Goal: Information Seeking & Learning: Learn about a topic

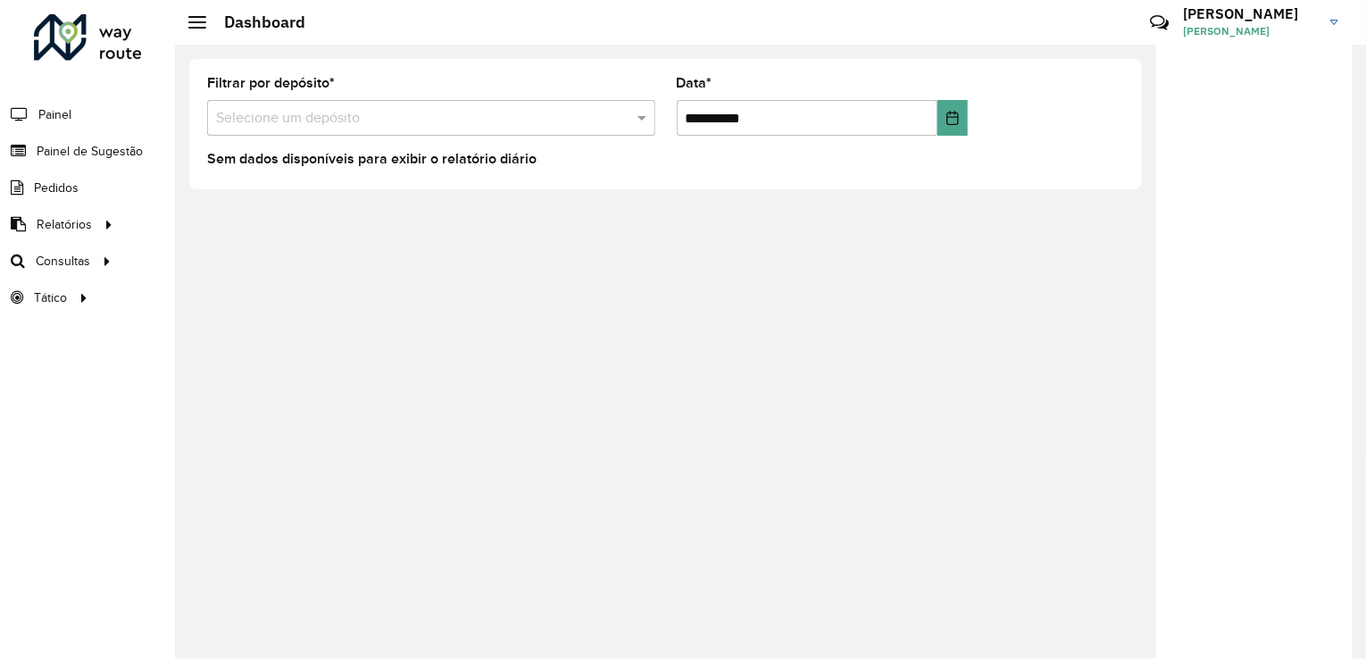
click at [1335, 370] on div at bounding box center [1254, 355] width 196 height 620
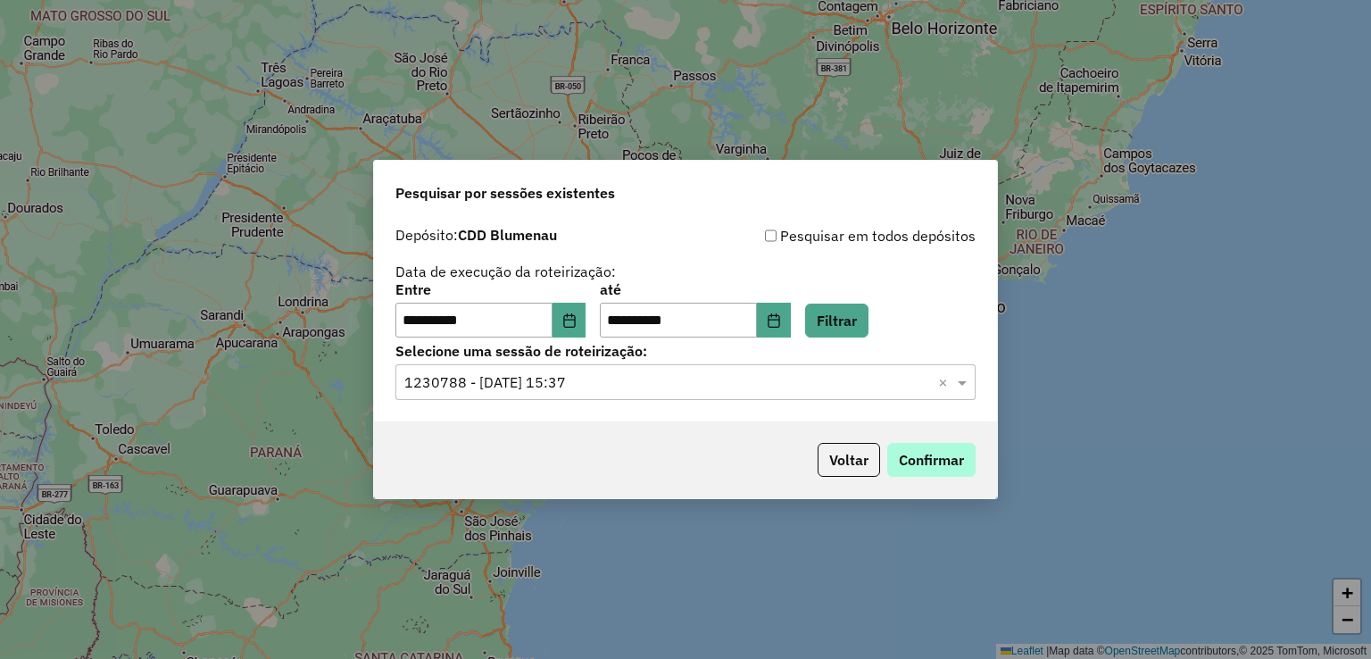
click at [900, 462] on button "Confirmar" at bounding box center [931, 460] width 88 height 34
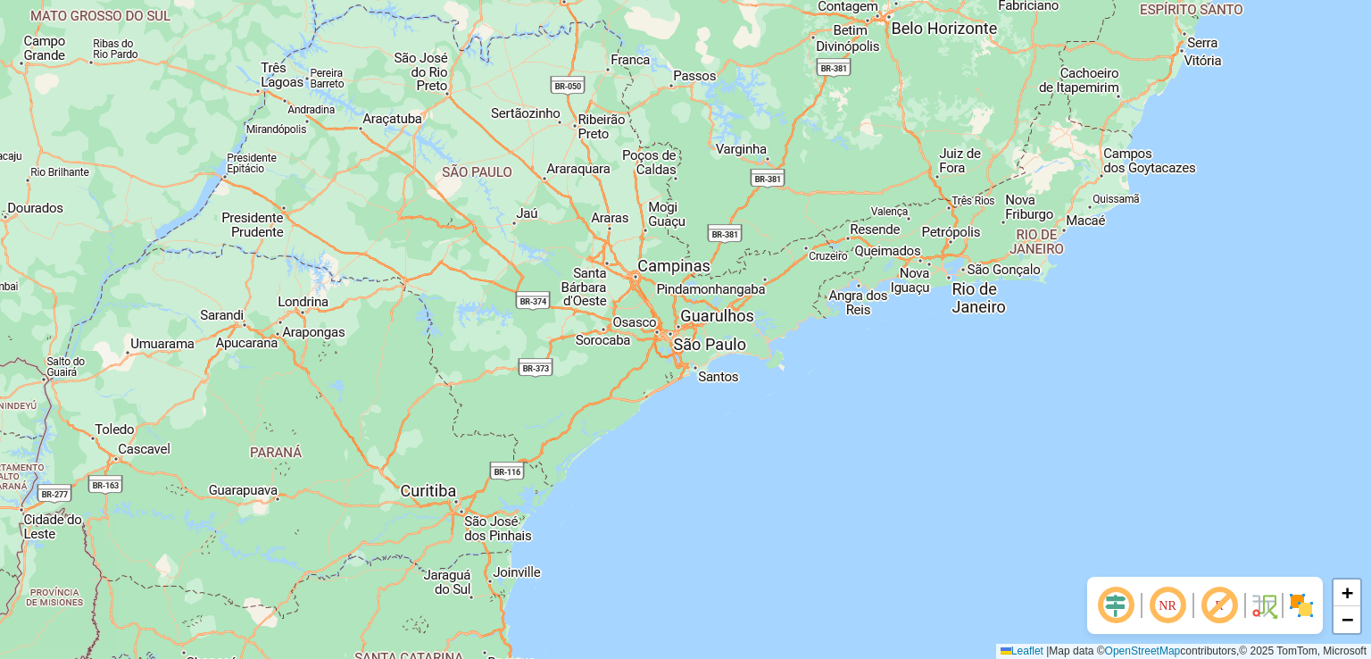
click at [720, 449] on div "+ − Leaflet | Map data © OpenStreetMap contributors,© 2025 TomTom, Microsoft" at bounding box center [685, 329] width 1371 height 659
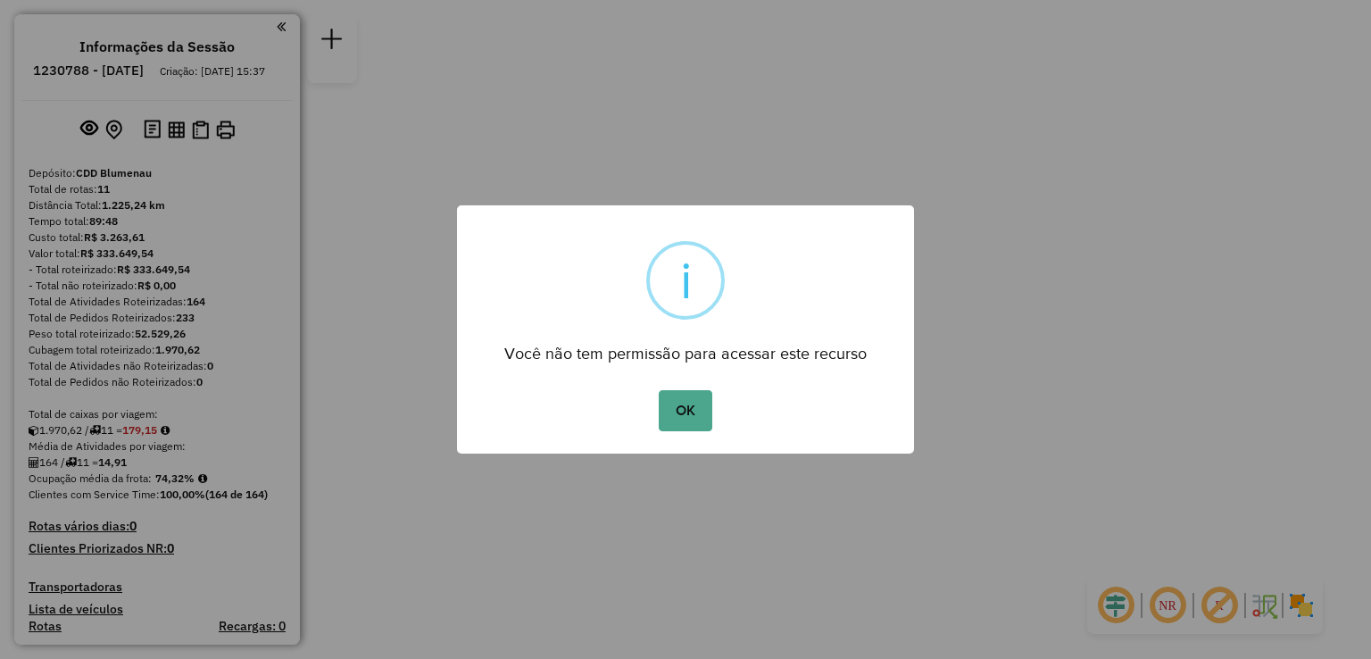
click at [719, 400] on div "OK No Cancel" at bounding box center [685, 411] width 457 height 50
click at [698, 417] on button "OK" at bounding box center [685, 410] width 53 height 41
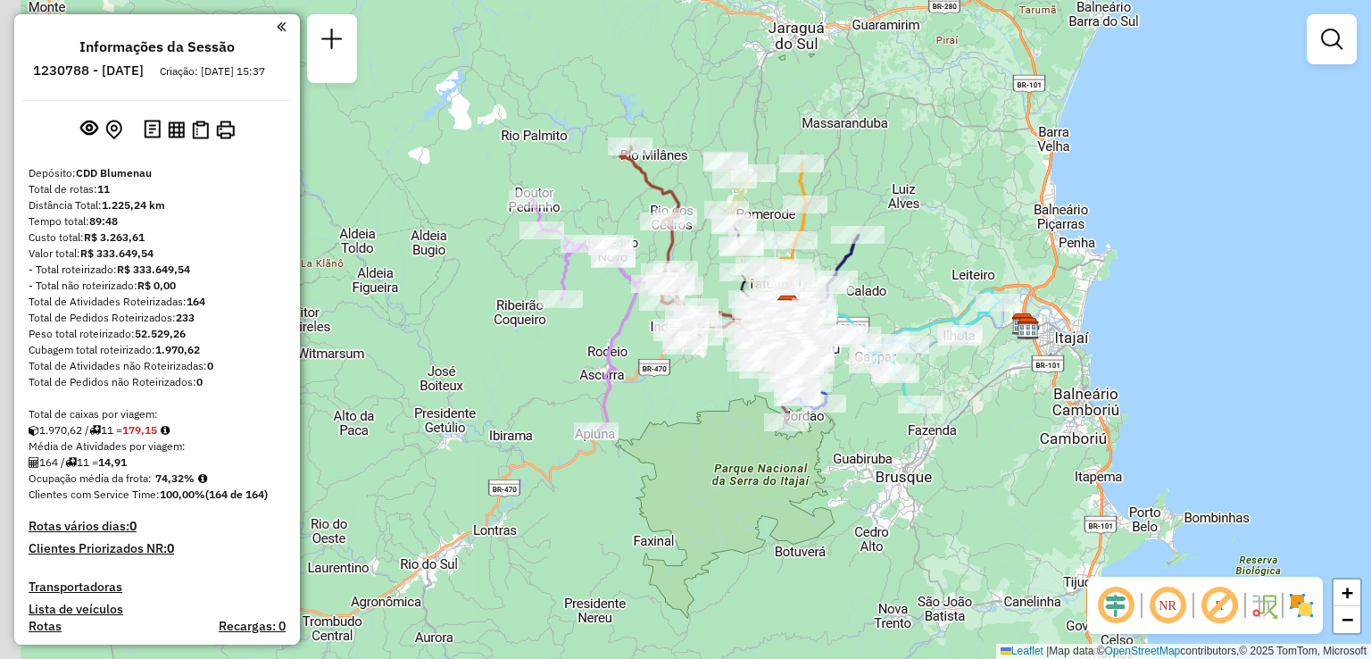
click at [678, 406] on div "Janela de atendimento Grade de atendimento Capacidade Transportadoras Veículos …" at bounding box center [685, 329] width 1371 height 659
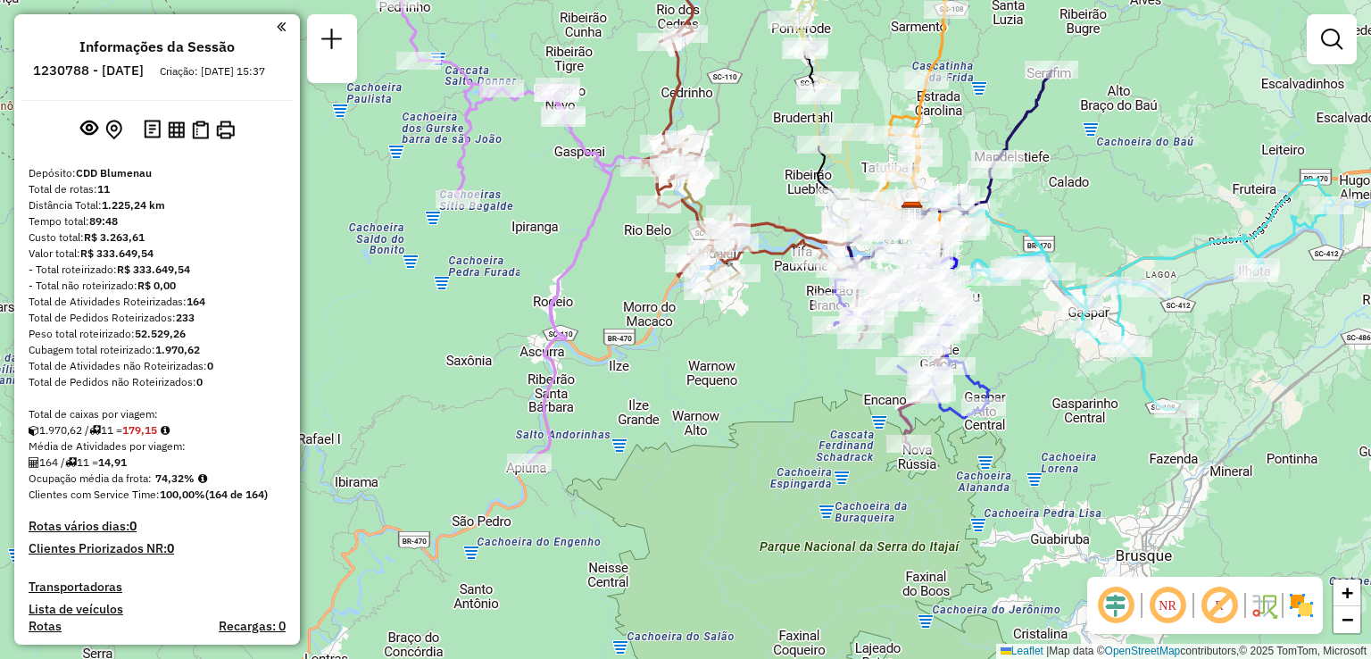
drag, startPoint x: 678, startPoint y: 333, endPoint x: 718, endPoint y: 507, distance: 178.4
click at [718, 510] on div "Janela de atendimento Grade de atendimento Capacidade Transportadoras Veículos …" at bounding box center [685, 329] width 1371 height 659
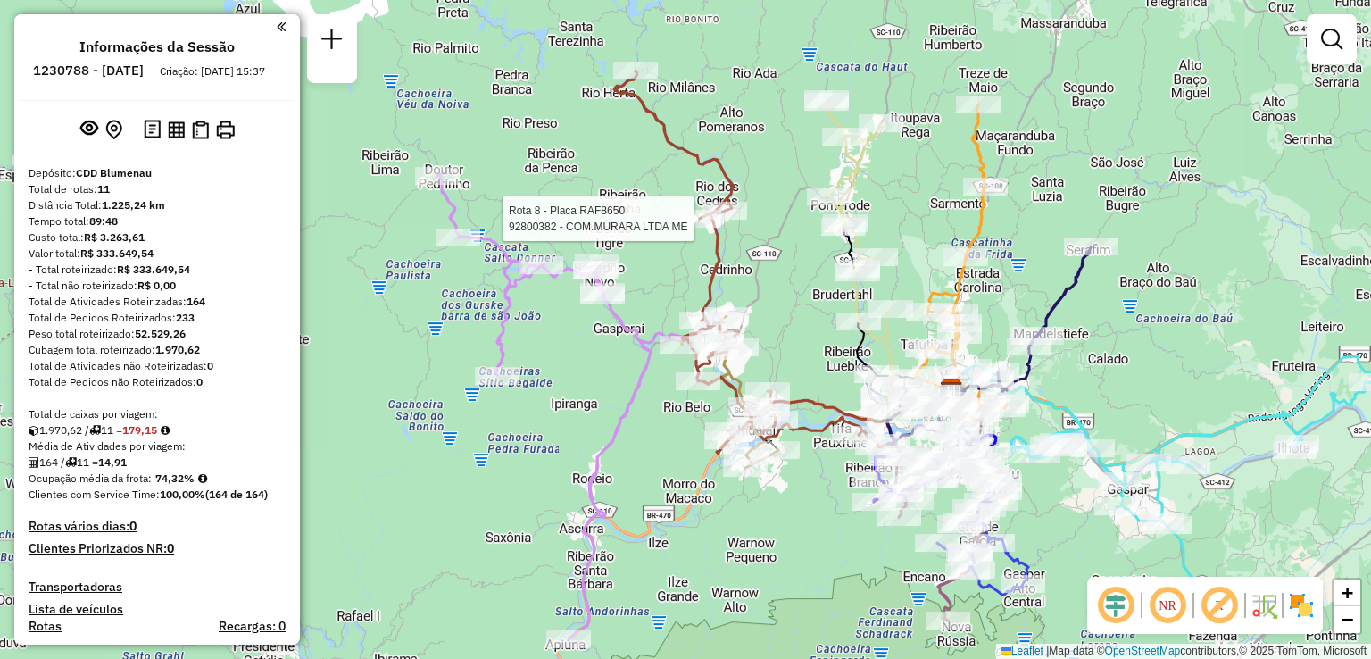
select select "**********"
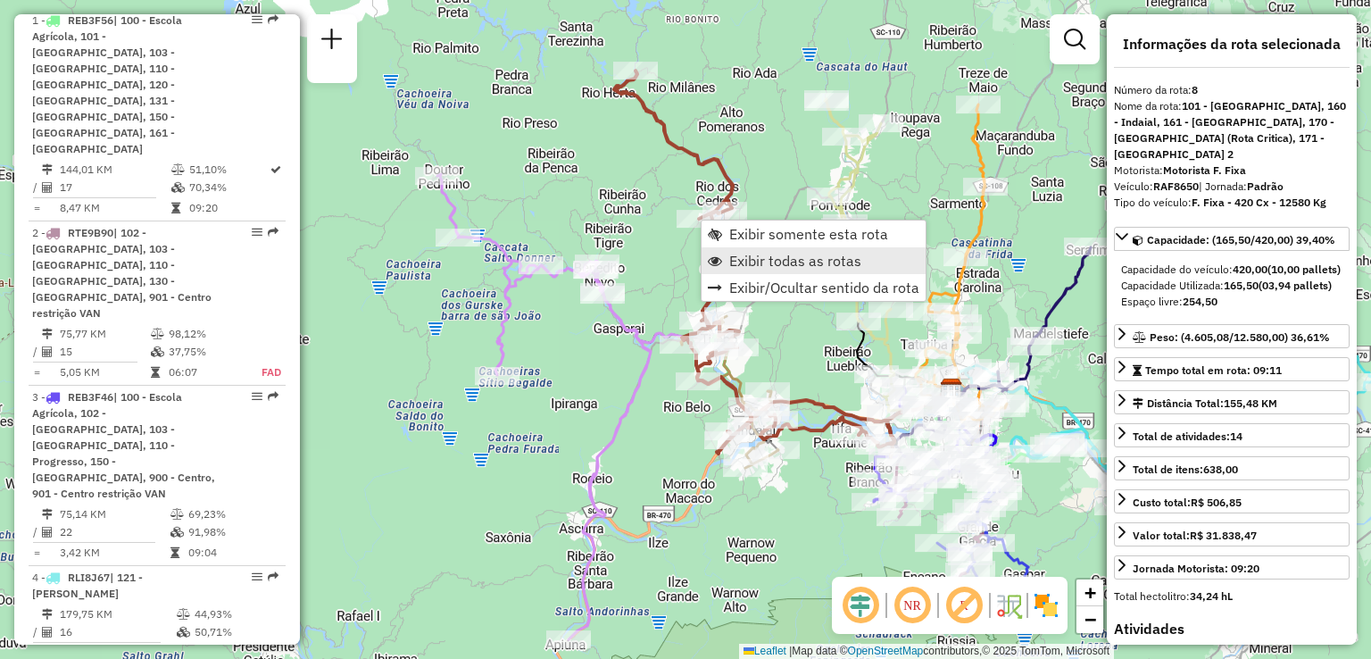
scroll to position [1417, 0]
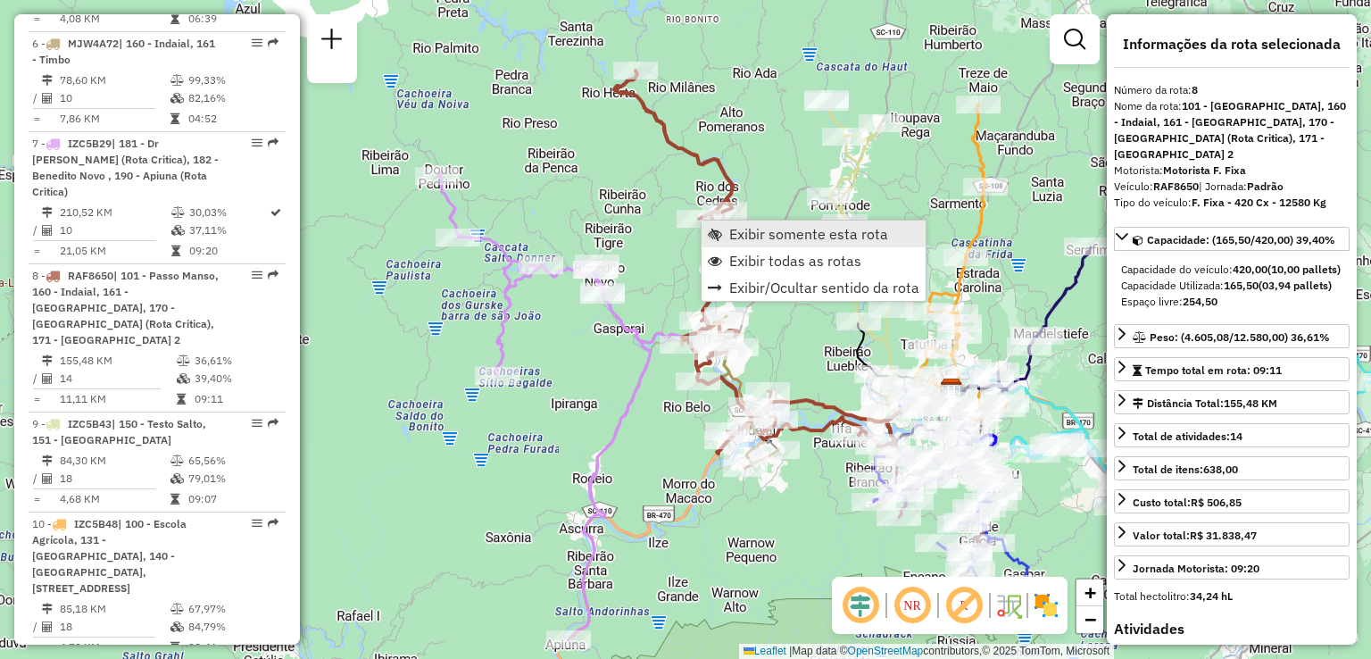
click at [773, 240] on span "Exibir somente esta rota" at bounding box center [808, 234] width 159 height 14
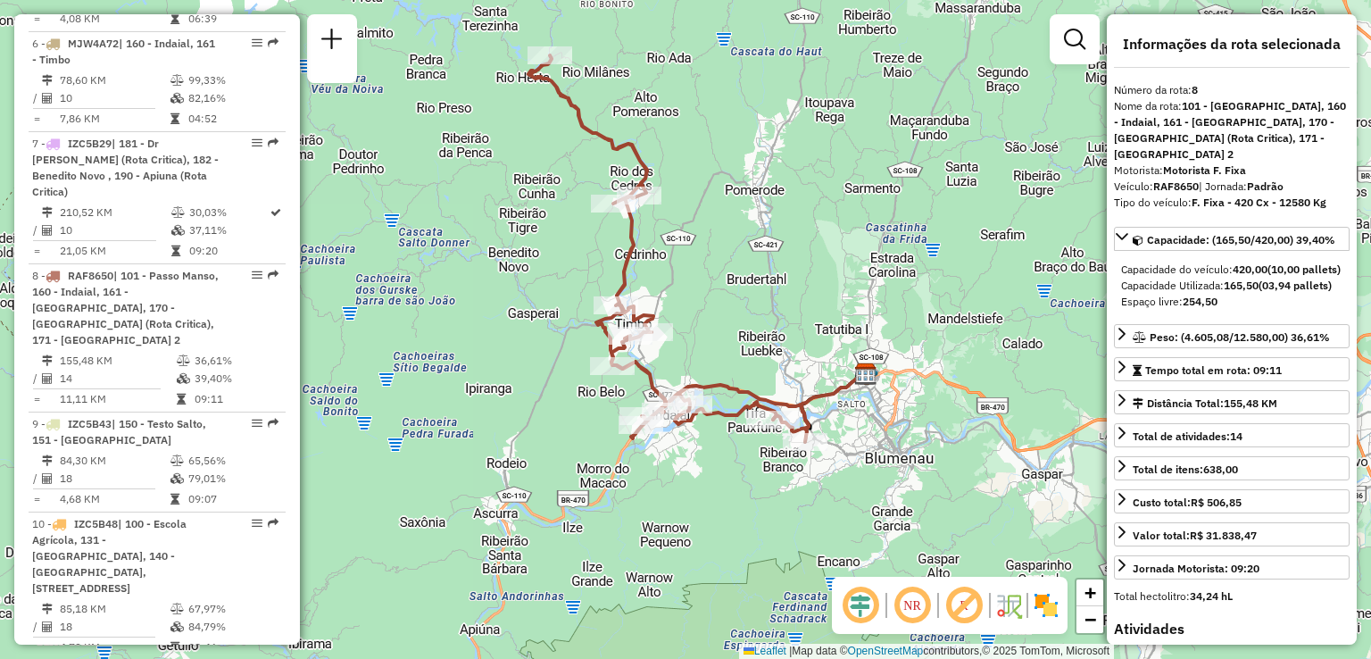
click at [800, 304] on div "Janela de atendimento Grade de atendimento Capacidade Transportadoras Veículos …" at bounding box center [685, 329] width 1371 height 659
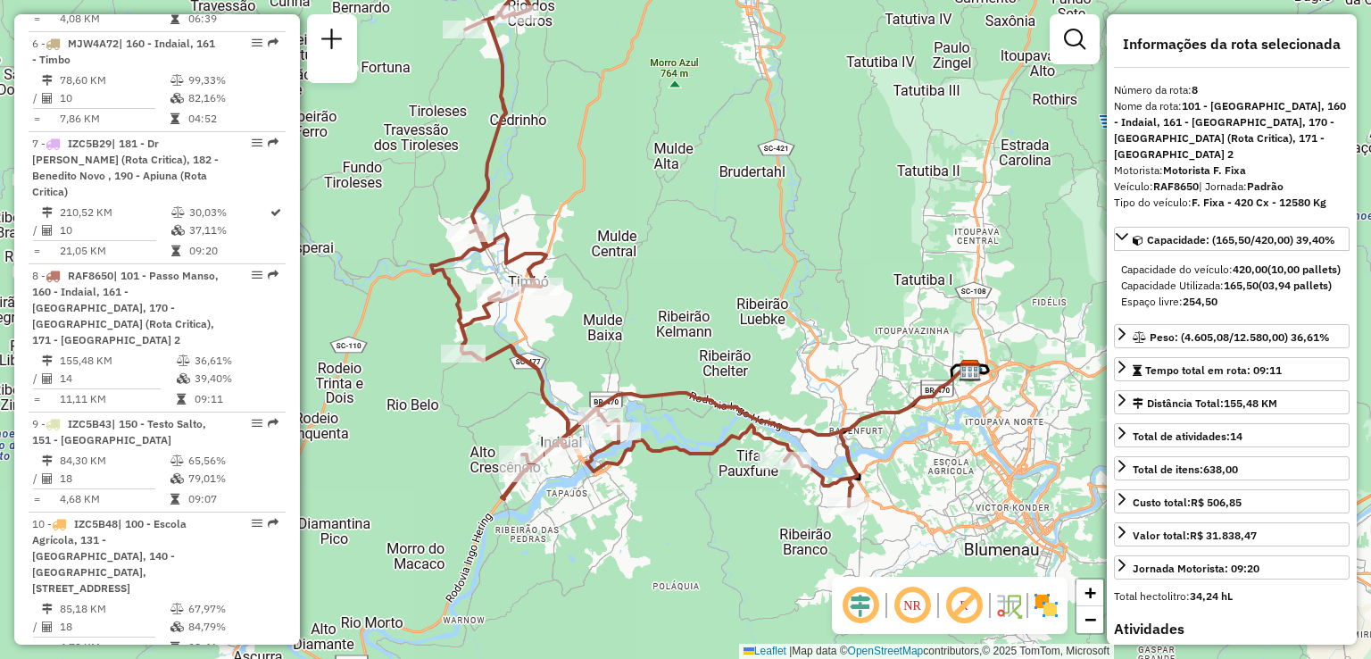
click at [820, 265] on div "Janela de atendimento Grade de atendimento Capacidade Transportadoras Veículos …" at bounding box center [685, 329] width 1371 height 659
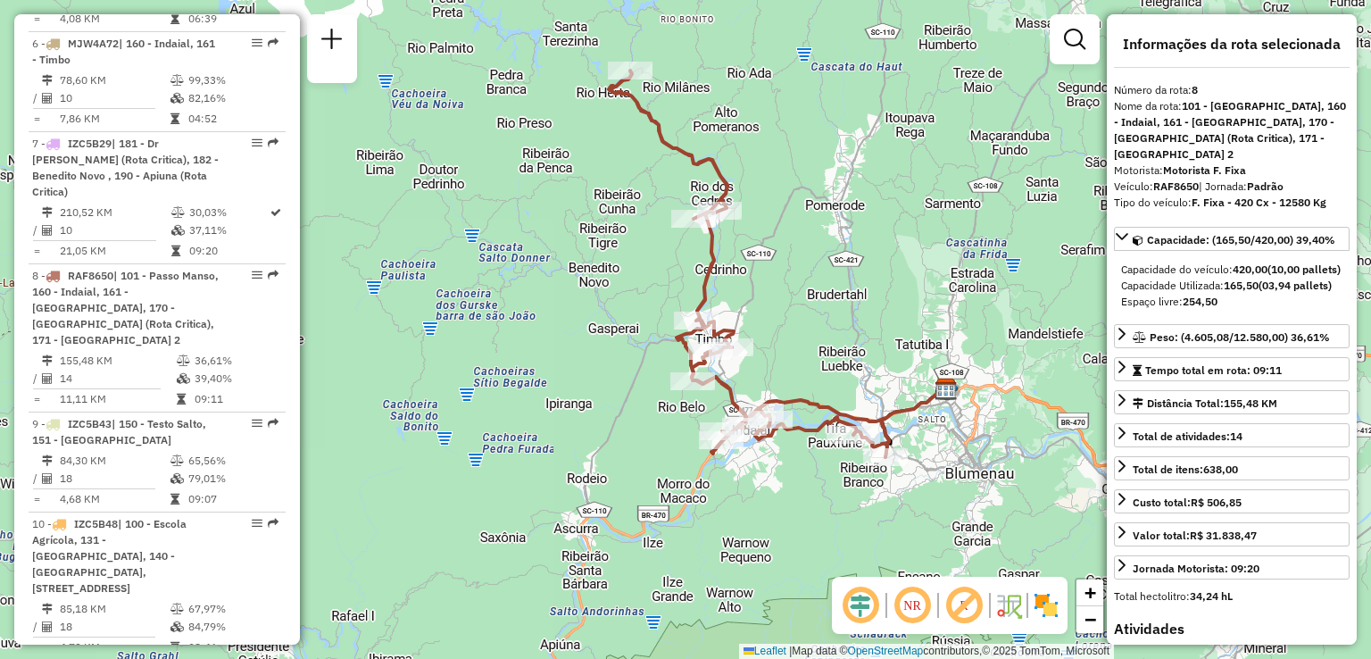
drag, startPoint x: 827, startPoint y: 221, endPoint x: 877, endPoint y: 240, distance: 52.6
click at [877, 241] on div "Janela de atendimento Grade de atendimento Capacidade Transportadoras Veículos …" at bounding box center [685, 329] width 1371 height 659
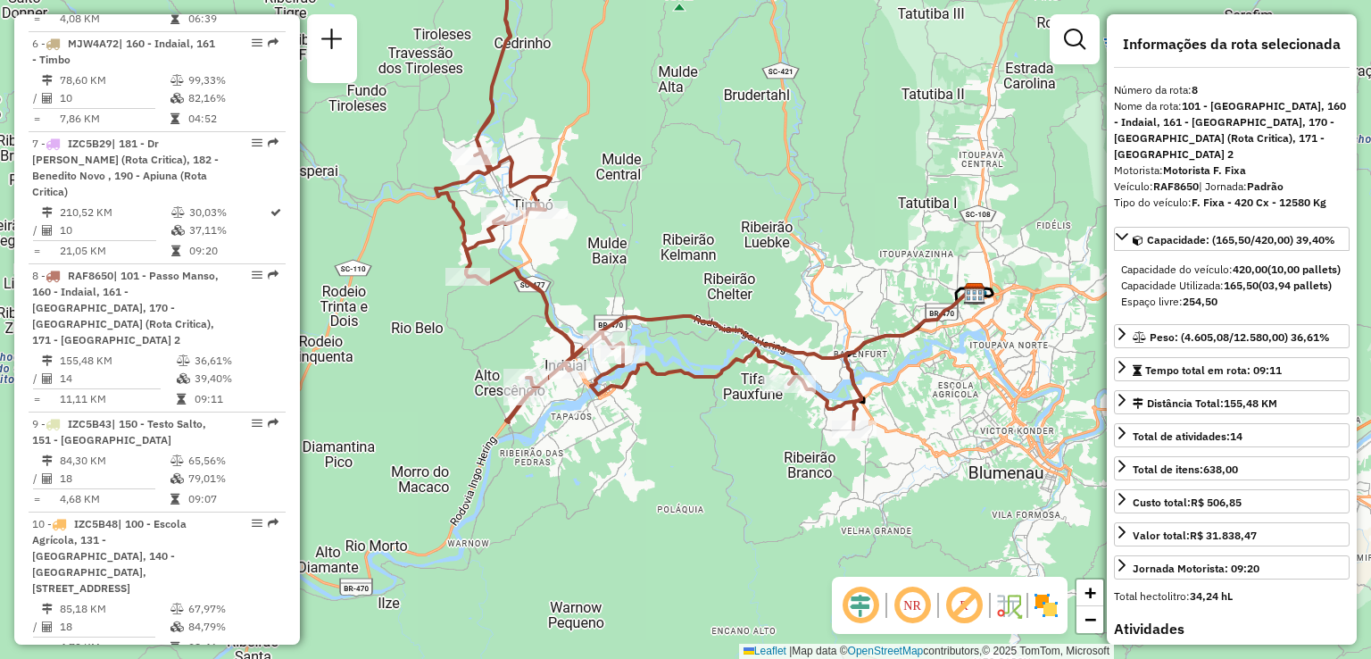
drag, startPoint x: 808, startPoint y: 305, endPoint x: 861, endPoint y: 334, distance: 59.9
click at [859, 334] on div "Janela de atendimento Grade de atendimento Capacidade Transportadoras Veículos …" at bounding box center [685, 329] width 1371 height 659
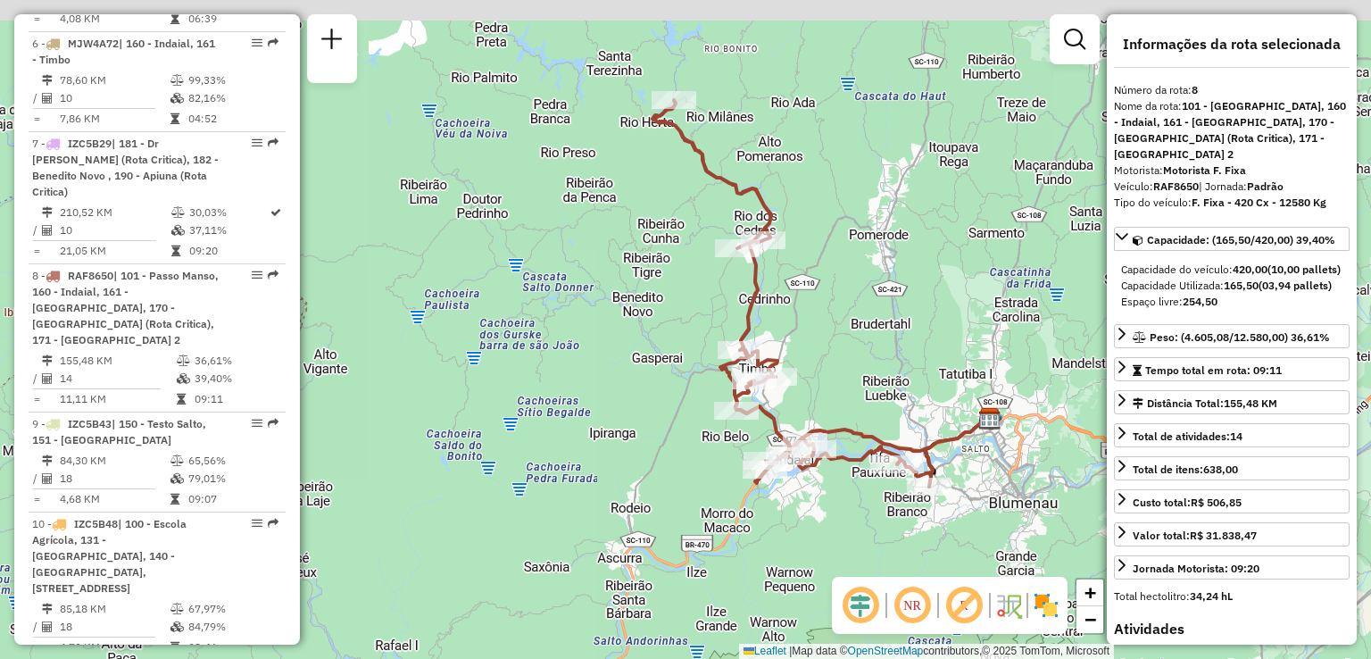
drag, startPoint x: 835, startPoint y: 291, endPoint x: 867, endPoint y: 372, distance: 87.4
click at [867, 372] on div "Janela de atendimento Grade de atendimento Capacidade Transportadoras Veículos …" at bounding box center [685, 329] width 1371 height 659
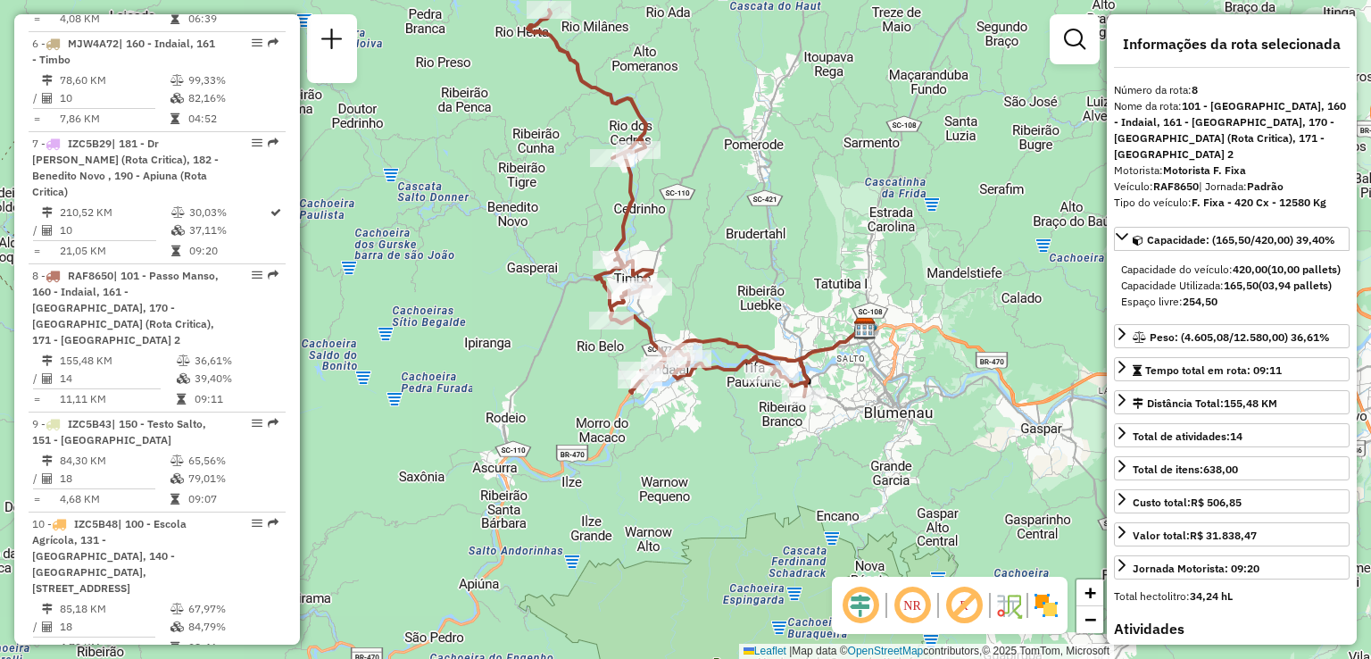
click at [866, 329] on icon at bounding box center [819, 358] width 94 height 58
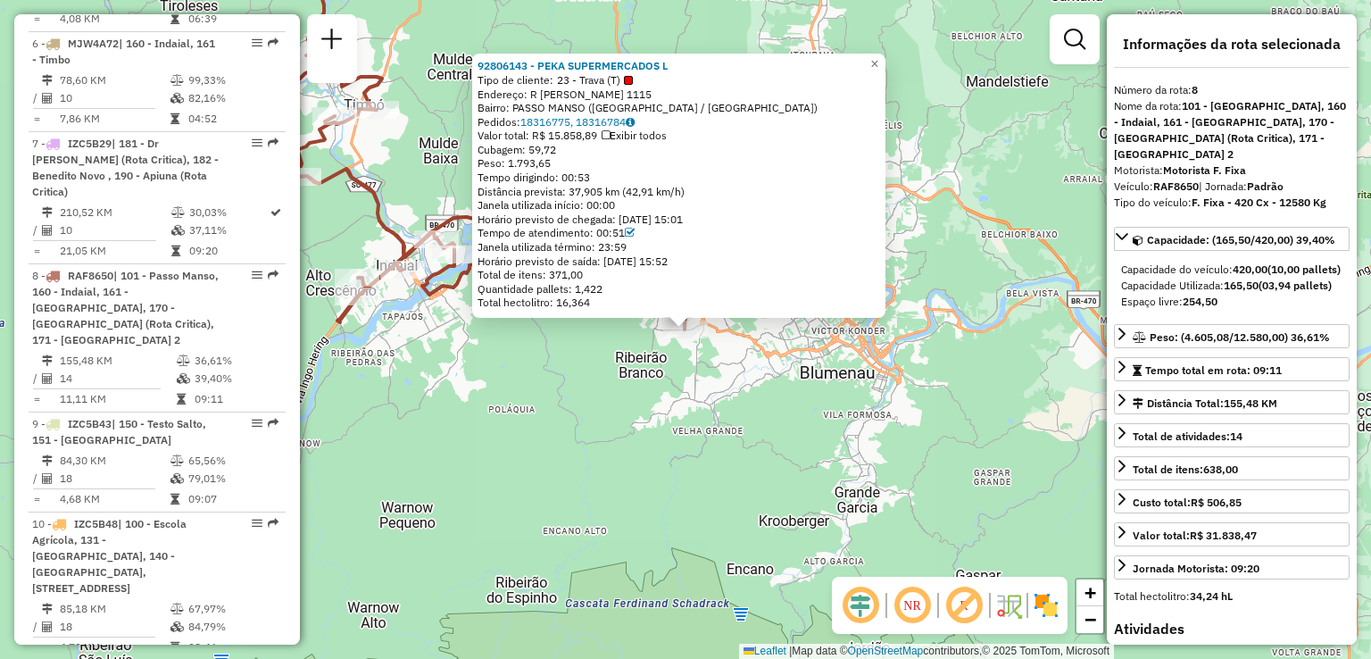
click at [595, 354] on div "92806143 - PEKA SUPERMERCADOS L Tipo de cliente: 23 - Trava (T) Endereço: R ART…" at bounding box center [685, 329] width 1371 height 659
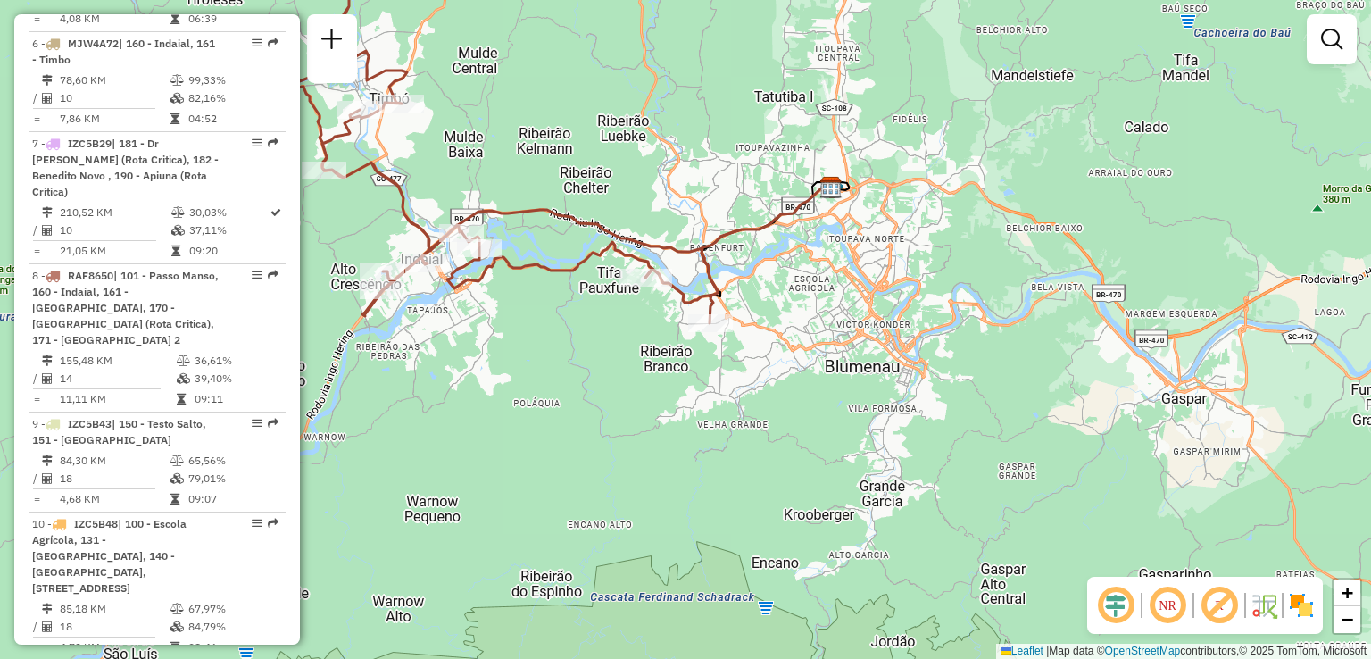
drag, startPoint x: 936, startPoint y: 333, endPoint x: 1038, endPoint y: 312, distance: 104.0
click at [1038, 312] on div "Janela de atendimento Grade de atendimento Capacidade Transportadoras Veículos …" at bounding box center [685, 329] width 1371 height 659
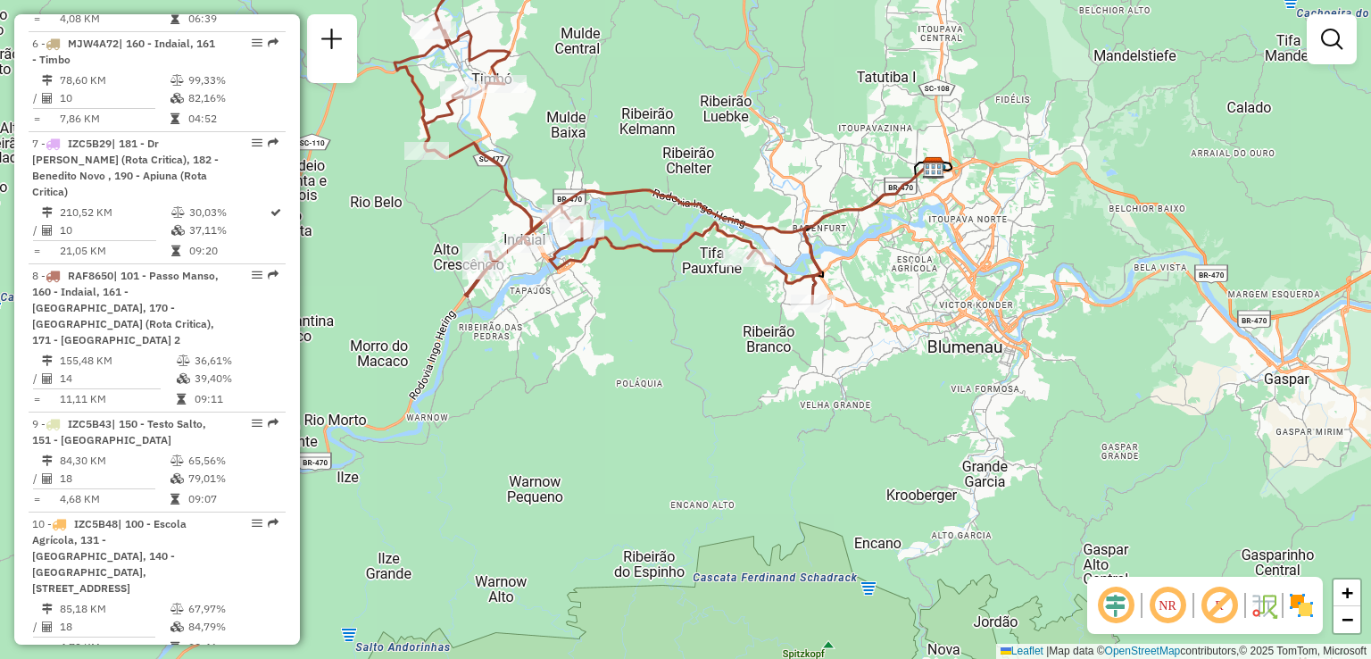
drag, startPoint x: 646, startPoint y: 261, endPoint x: 741, endPoint y: 393, distance: 162.5
click at [741, 393] on div "Janela de atendimento Grade de atendimento Capacidade Transportadoras Veículos …" at bounding box center [685, 329] width 1371 height 659
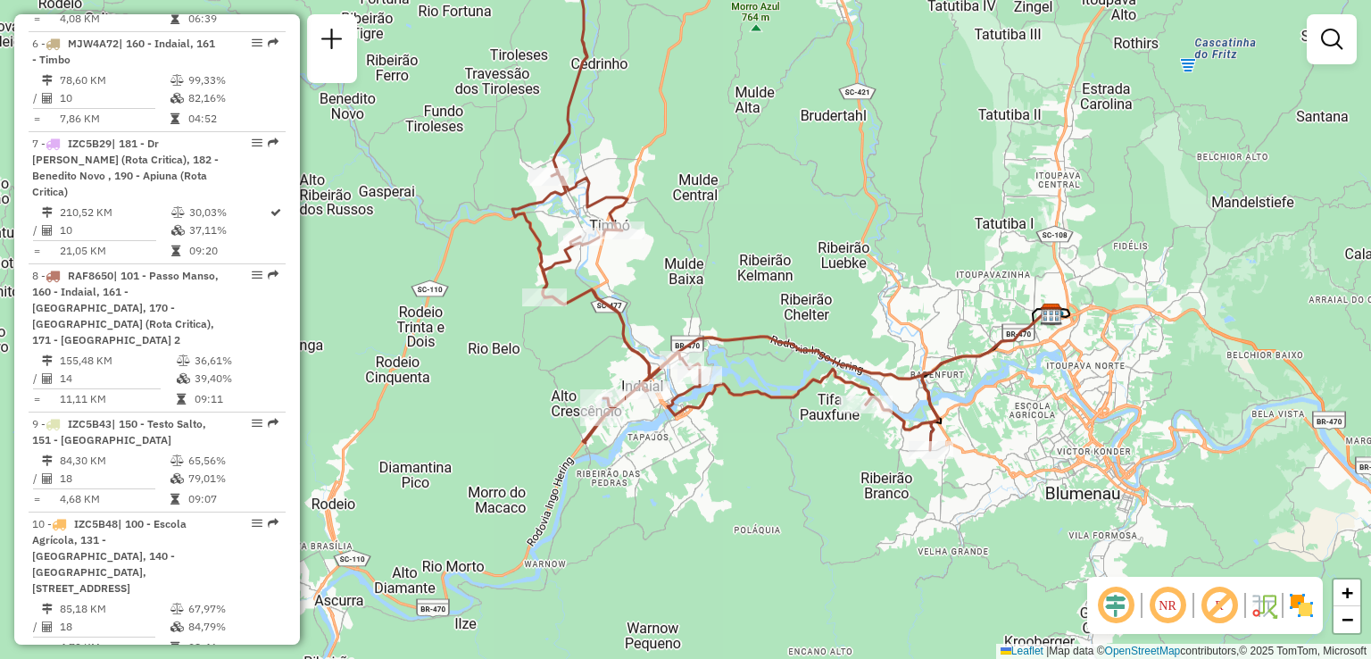
drag, startPoint x: 691, startPoint y: 247, endPoint x: 814, endPoint y: 370, distance: 174.2
click at [814, 370] on div "Janela de atendimento Grade de atendimento Capacidade Transportadoras Veículos …" at bounding box center [685, 329] width 1371 height 659
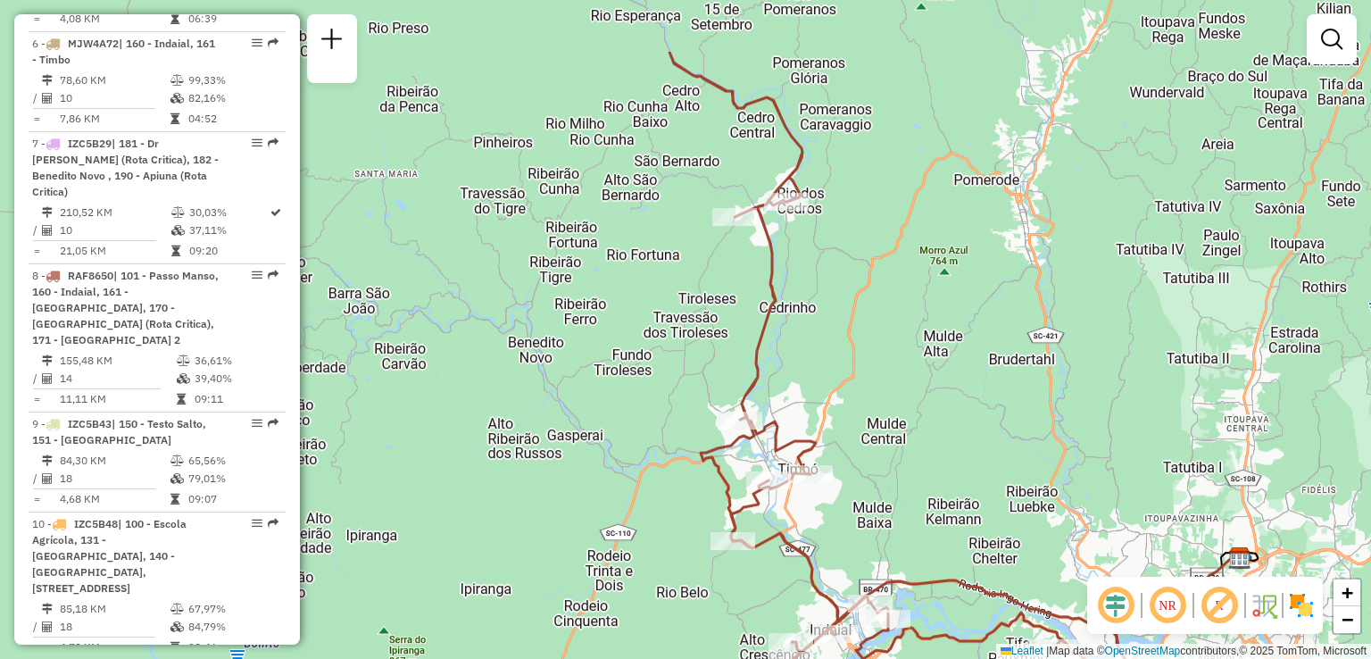
drag, startPoint x: 669, startPoint y: 176, endPoint x: 735, endPoint y: 299, distance: 139.8
click at [735, 299] on div "Janela de atendimento Grade de atendimento Capacidade Transportadoras Veículos …" at bounding box center [685, 329] width 1371 height 659
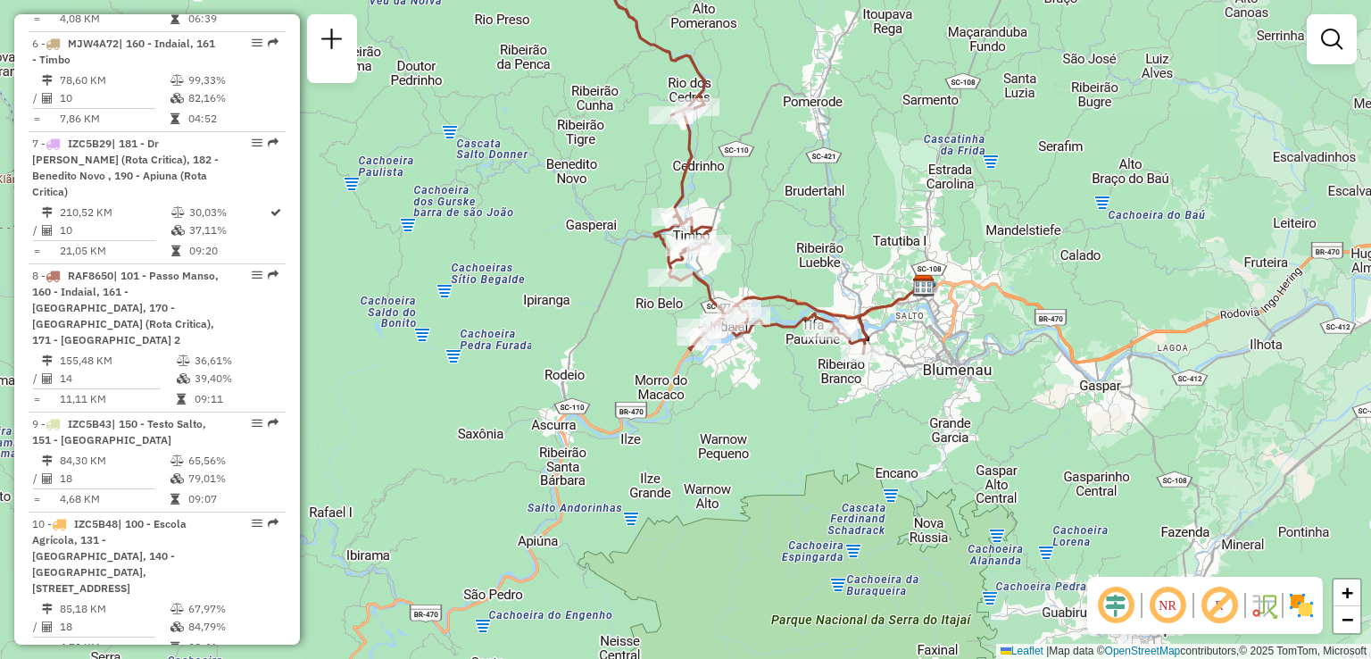
click at [632, 103] on div "Janela de atendimento Grade de atendimento Capacidade Transportadoras Veículos …" at bounding box center [685, 329] width 1371 height 659
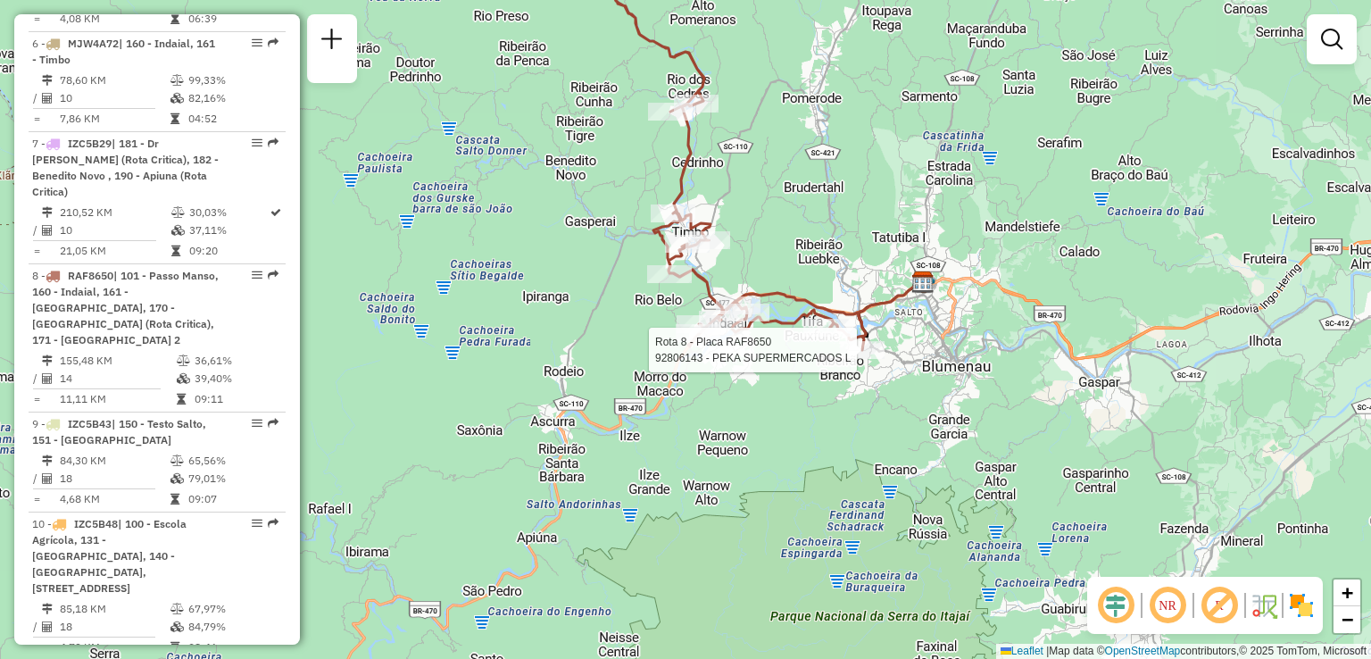
select select "**********"
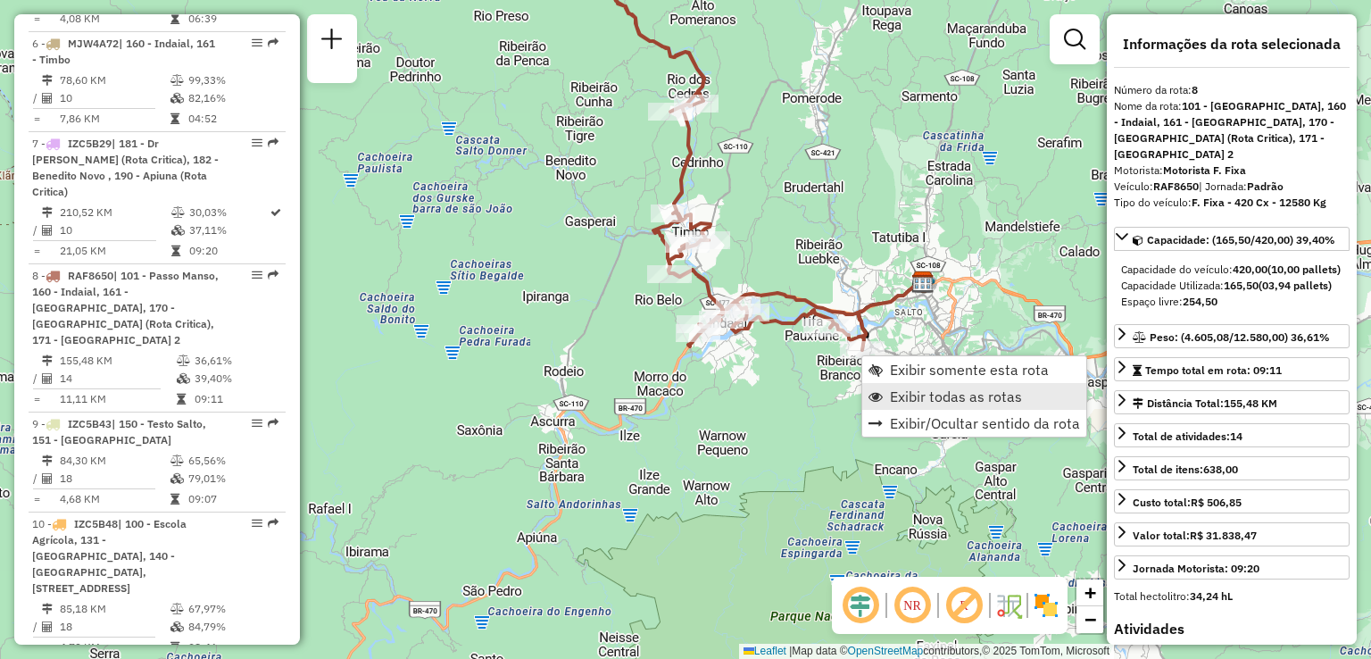
click at [942, 390] on span "Exibir todas as rotas" at bounding box center [956, 396] width 132 height 14
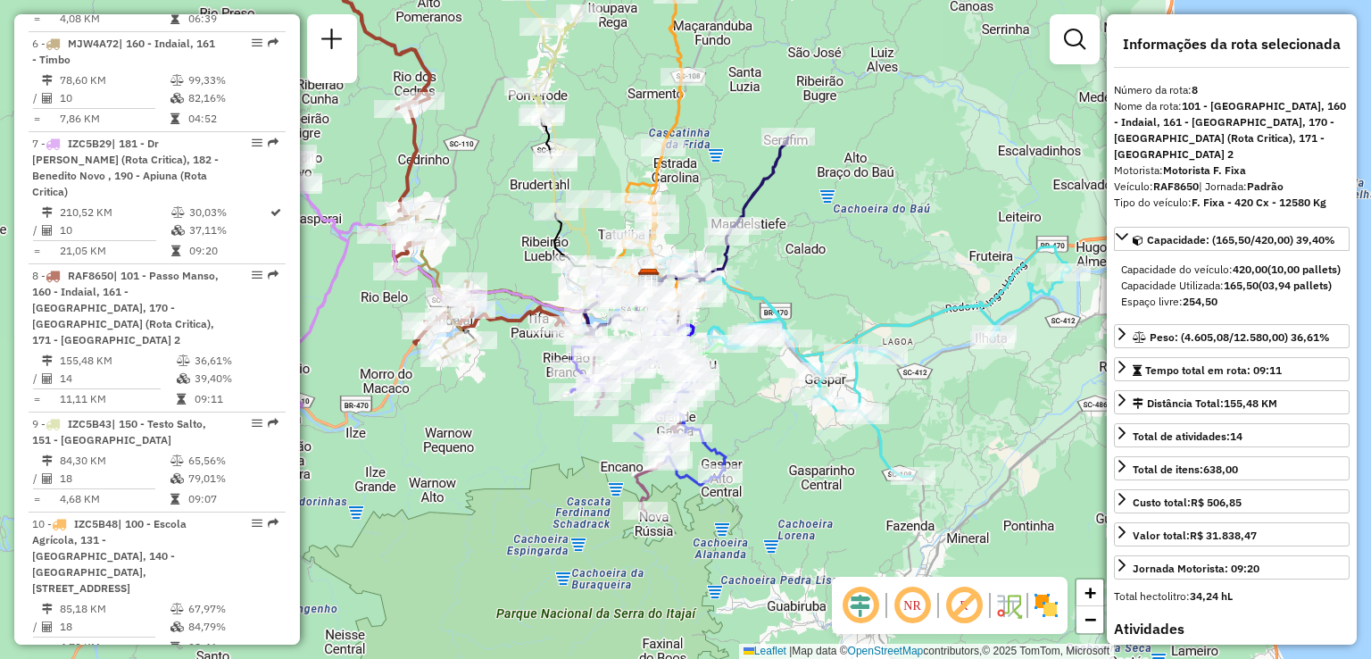
drag, startPoint x: 1015, startPoint y: 322, endPoint x: 818, endPoint y: 240, distance: 213.7
click at [818, 246] on icon at bounding box center [862, 361] width 415 height 230
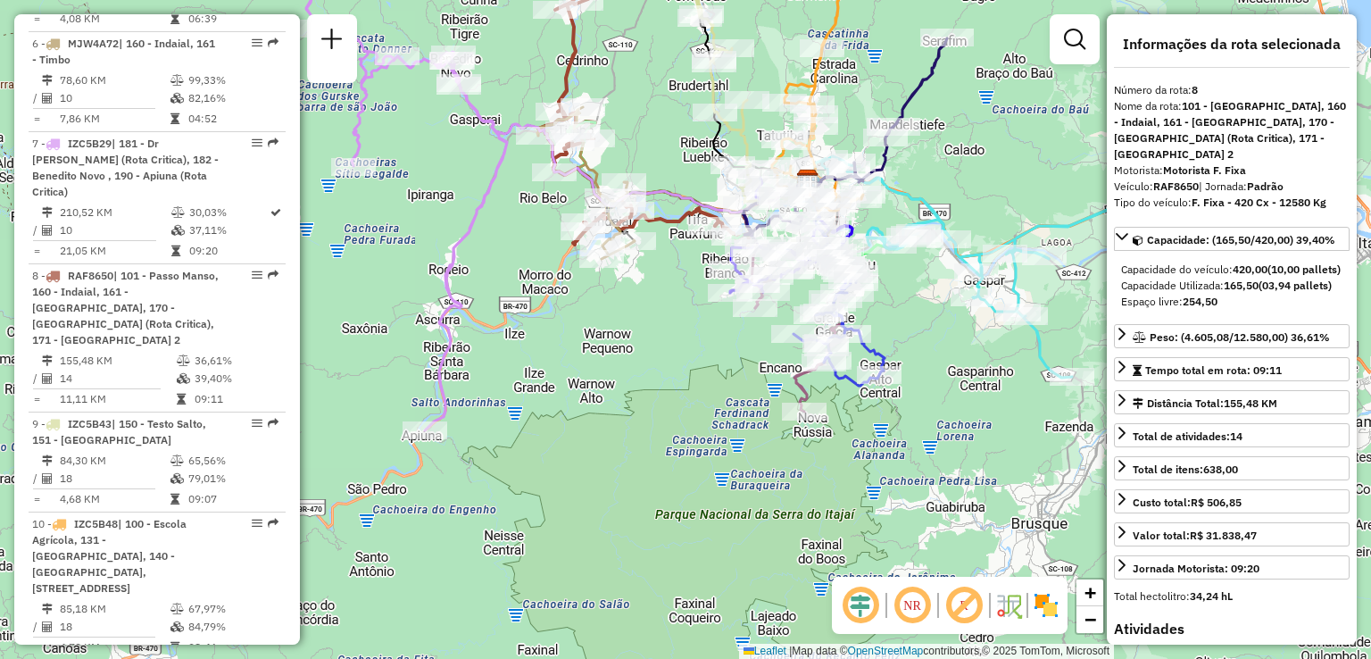
click at [1071, 362] on div "Janela de atendimento Grade de atendimento Capacidade Transportadoras Veículos …" at bounding box center [685, 329] width 1371 height 659
drag, startPoint x: 1049, startPoint y: 389, endPoint x: 1093, endPoint y: 395, distance: 44.2
click at [1093, 395] on div "Janela de atendimento Grade de atendimento Capacidade Transportadoras Veículos …" at bounding box center [685, 329] width 1371 height 659
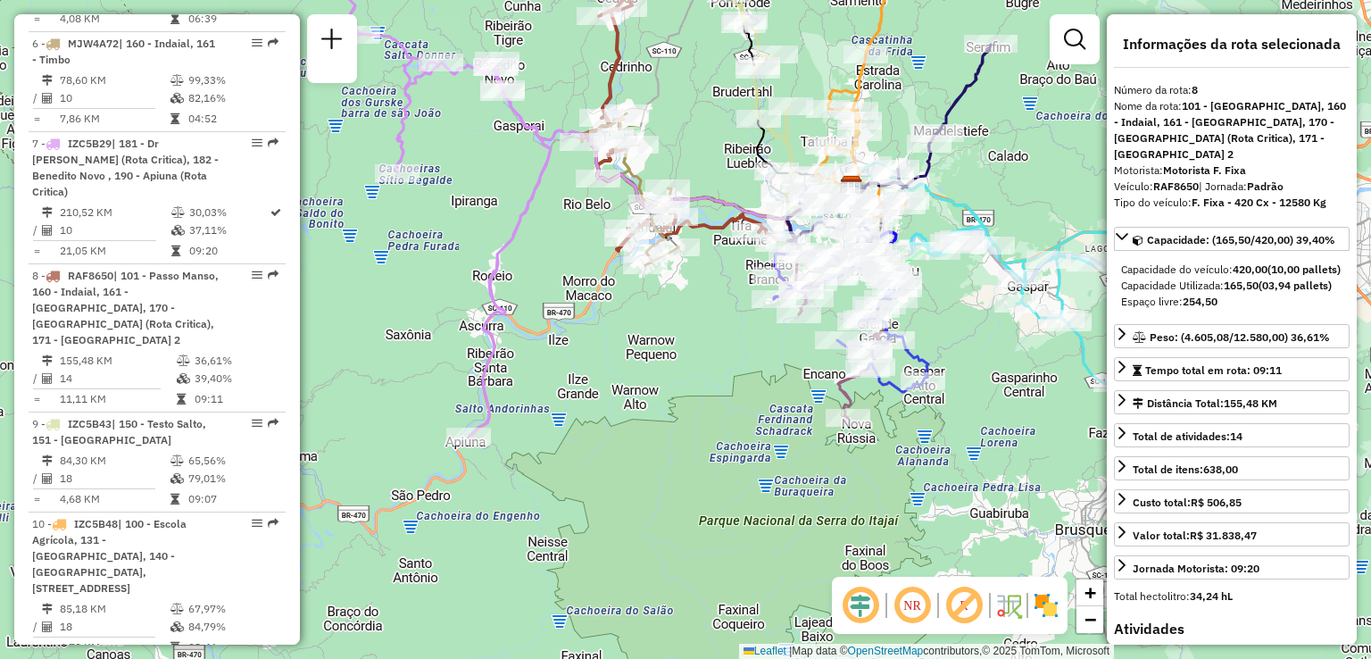
drag, startPoint x: 654, startPoint y: 528, endPoint x: 718, endPoint y: 604, distance: 98.9
click at [714, 603] on div "Rota 7 - Placa IZC5B29 92800745 - SUPERMERCADO FISTAR Janela de atendimento Gra…" at bounding box center [685, 329] width 1371 height 659
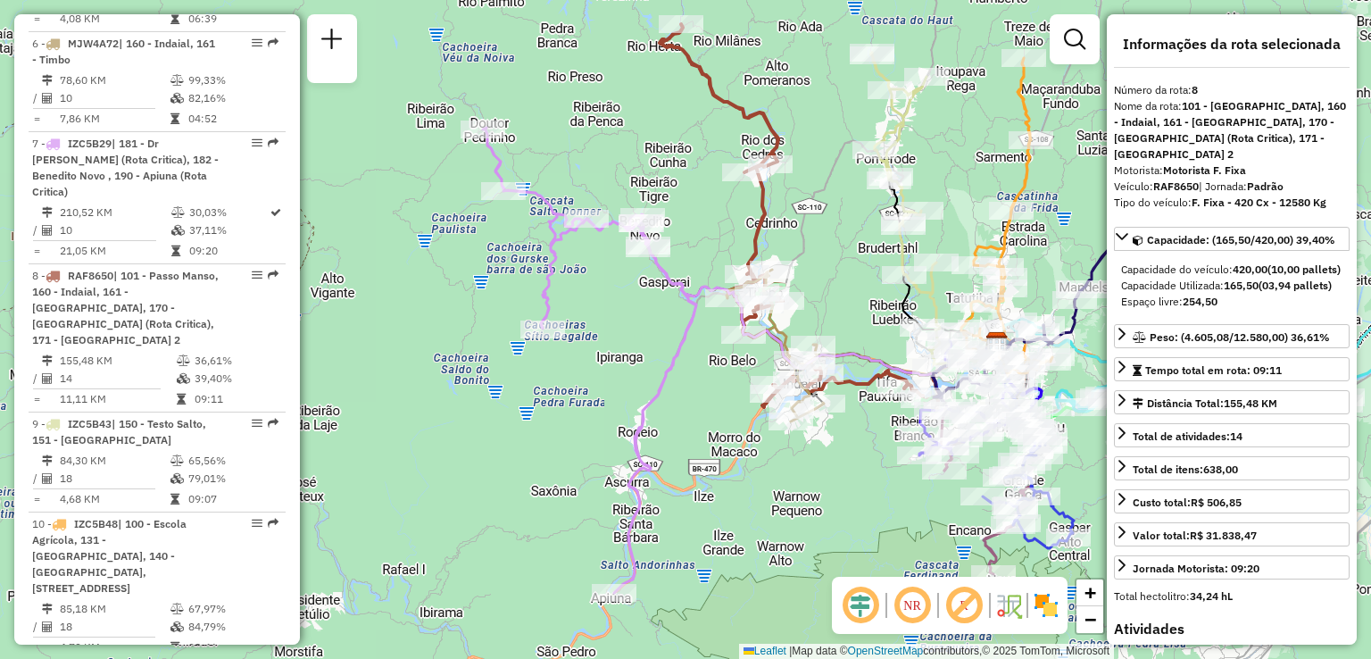
drag, startPoint x: 725, startPoint y: 510, endPoint x: 655, endPoint y: 414, distance: 118.2
click at [657, 415] on div "Janela de atendimento Grade de atendimento Capacidade Transportadoras Veículos …" at bounding box center [685, 329] width 1371 height 659
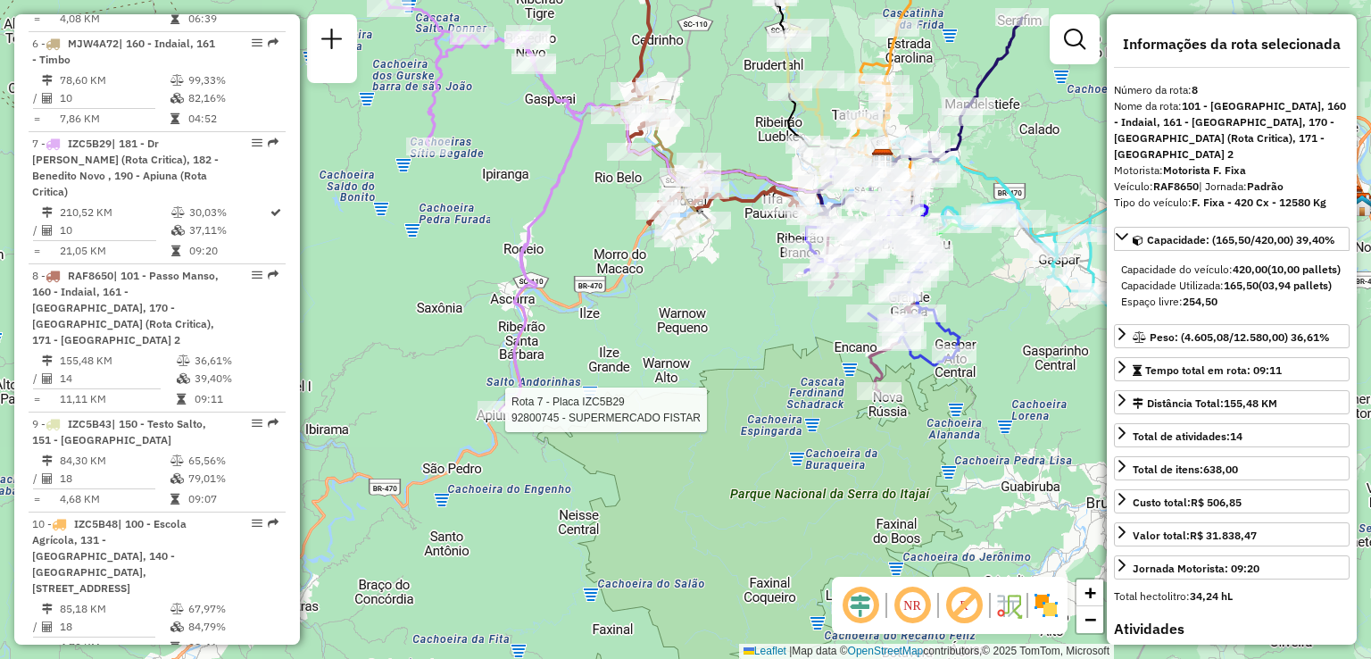
click at [504, 419] on div at bounding box center [500, 410] width 45 height 18
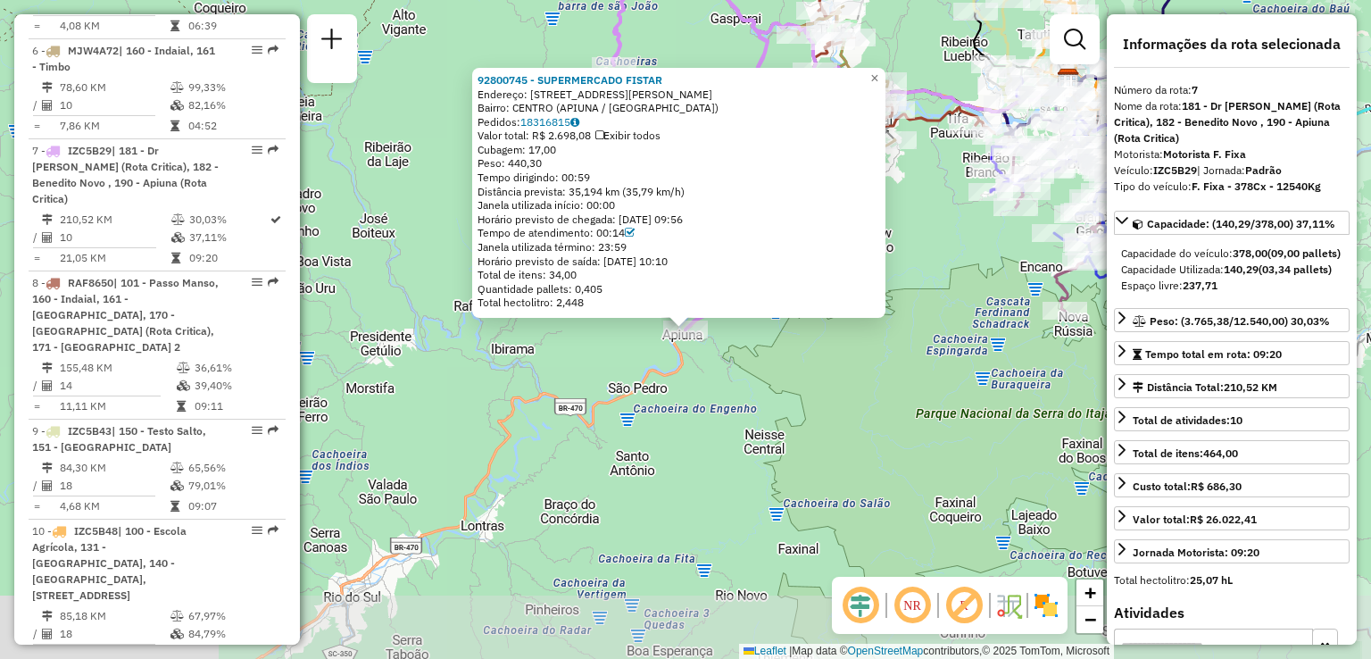
scroll to position [1405, 0]
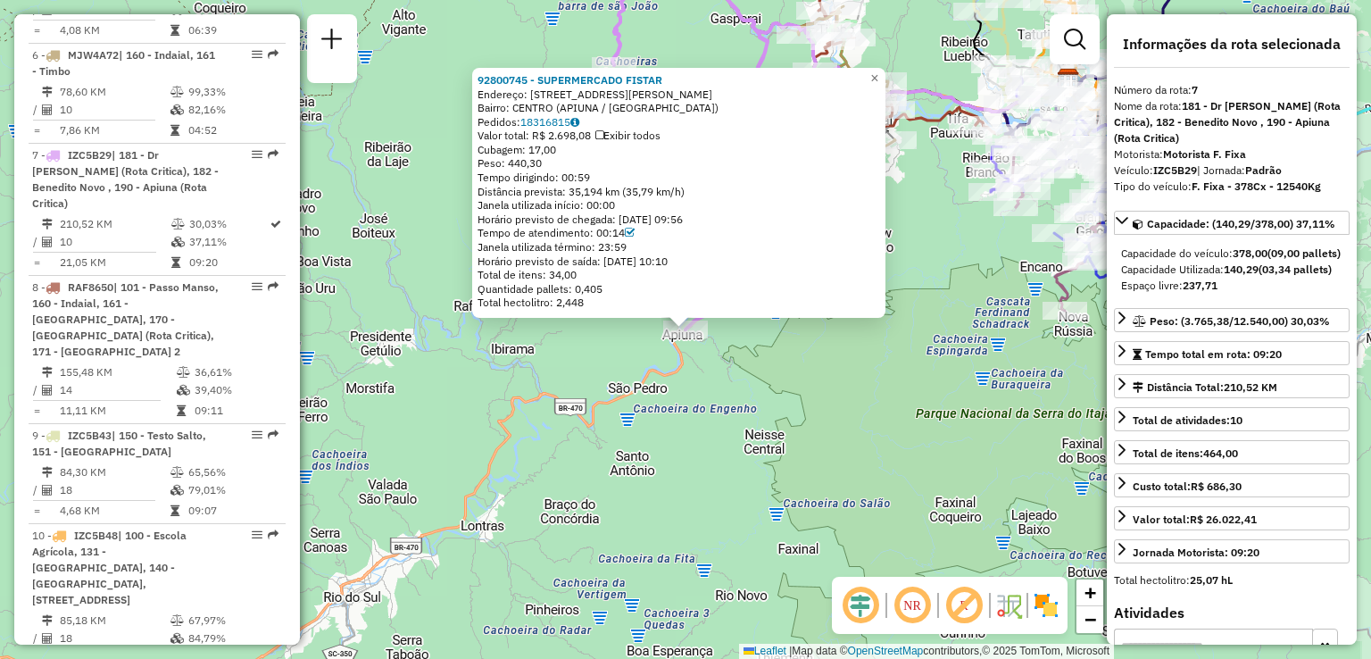
click at [775, 473] on div "92800745 - SUPERMERCADO FISTAR Endereço: R QUINTINO BOCAIUVA 185 Bairro: CENTRO…" at bounding box center [685, 329] width 1371 height 659
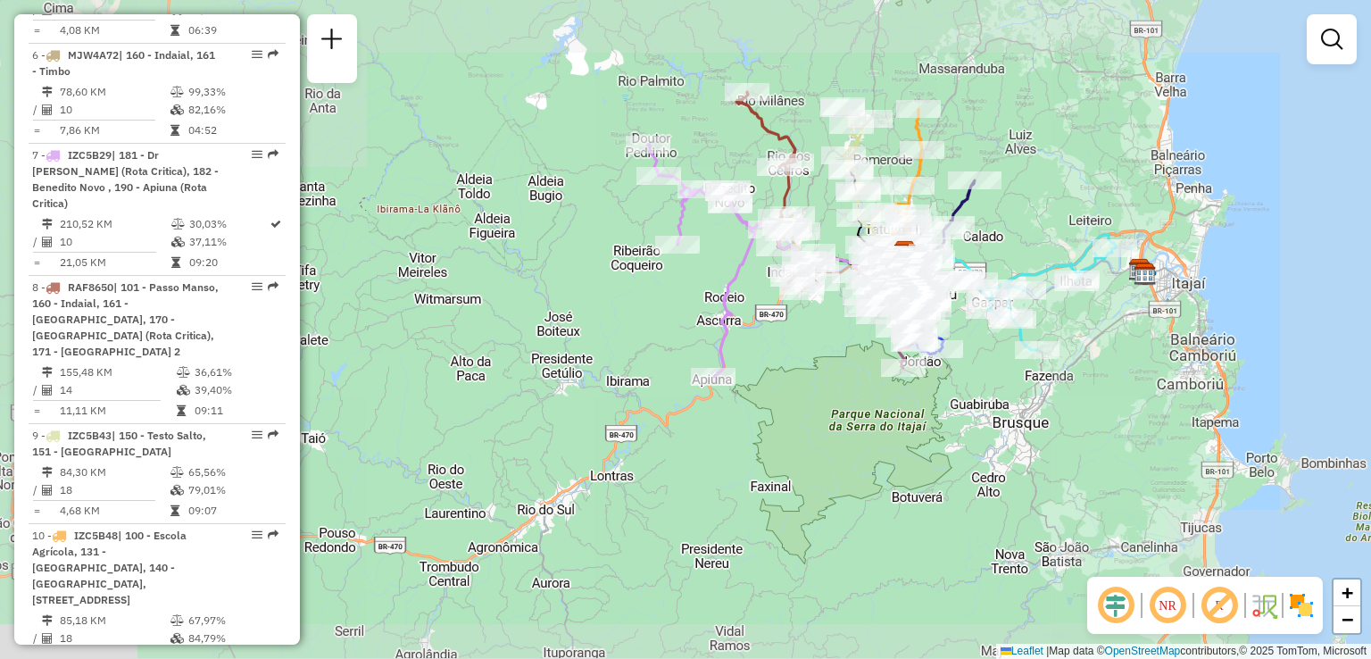
drag, startPoint x: 835, startPoint y: 394, endPoint x: 796, endPoint y: 429, distance: 52.4
click at [811, 424] on div "Janela de atendimento Grade de atendimento Capacidade Transportadoras Veículos …" at bounding box center [685, 329] width 1371 height 659
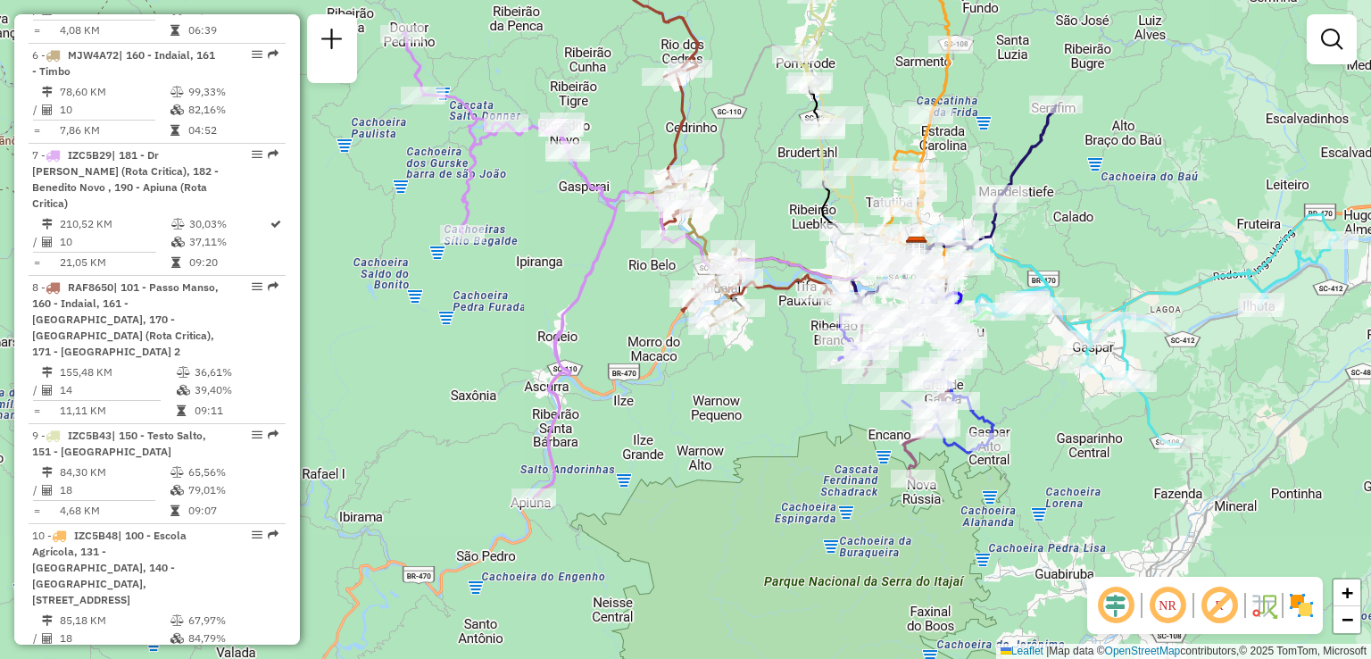
drag, startPoint x: 718, startPoint y: 454, endPoint x: 710, endPoint y: 461, distance: 10.2
click at [717, 454] on div "Janela de atendimento Grade de atendimento Capacidade Transportadoras Veículos …" at bounding box center [685, 329] width 1371 height 659
click at [739, 499] on div "Janela de atendimento Grade de atendimento Capacidade Transportadoras Veículos …" at bounding box center [685, 329] width 1371 height 659
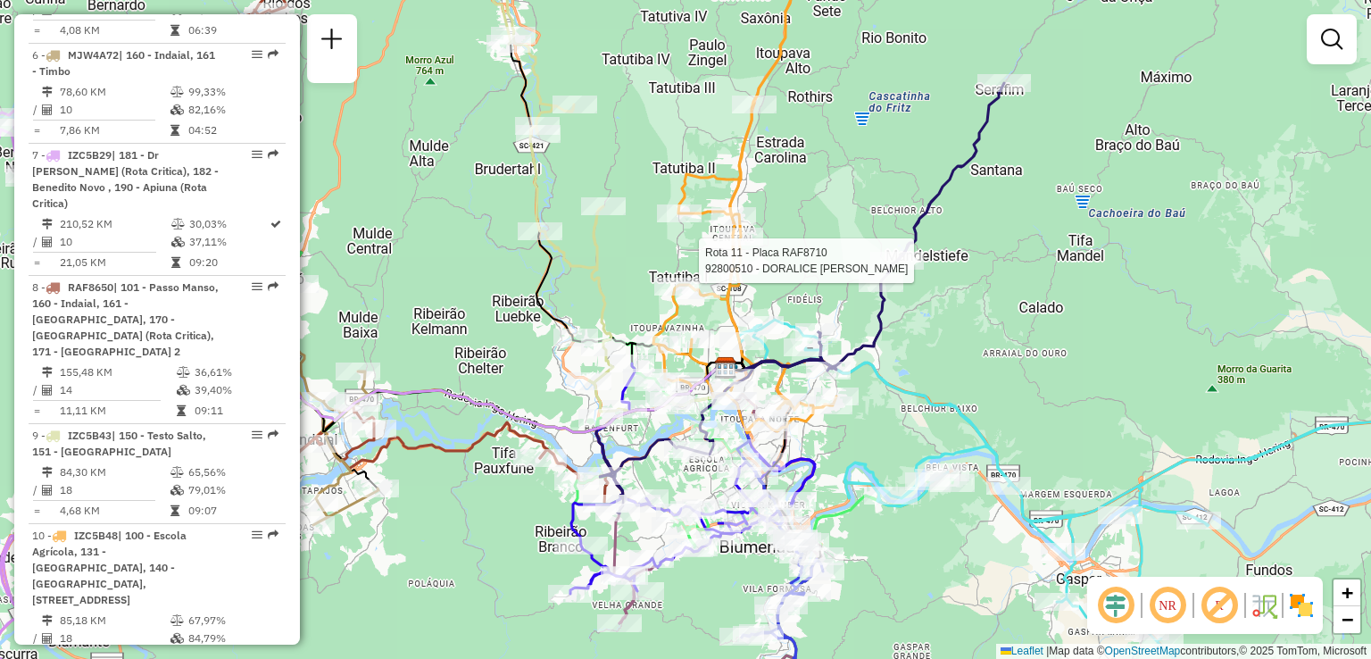
select select "**********"
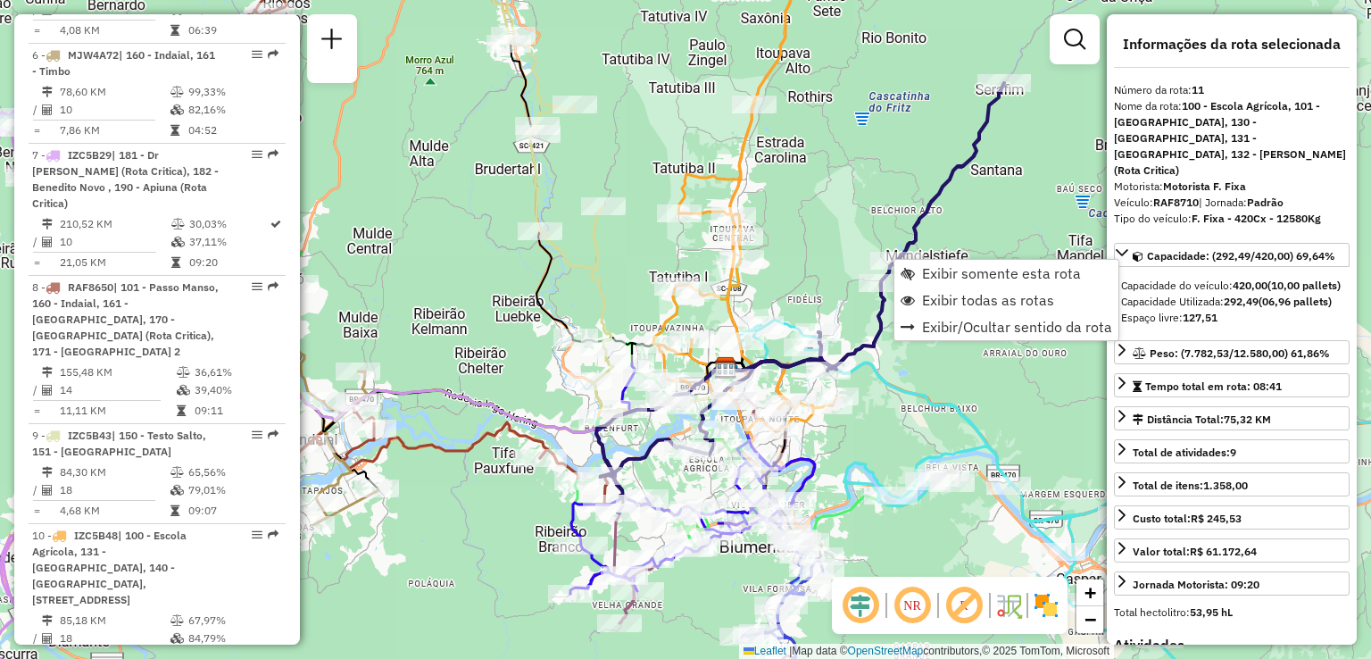
scroll to position [1417, 0]
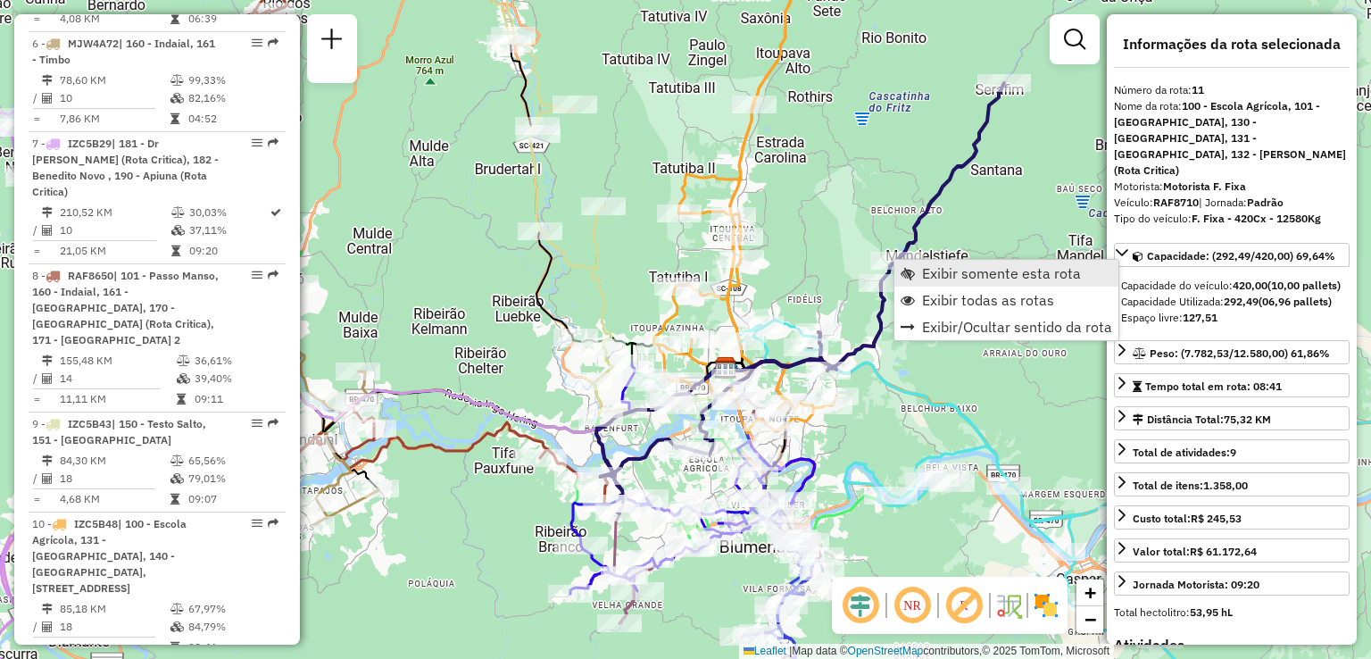
click at [951, 278] on span "Exibir somente esta rota" at bounding box center [1001, 273] width 159 height 14
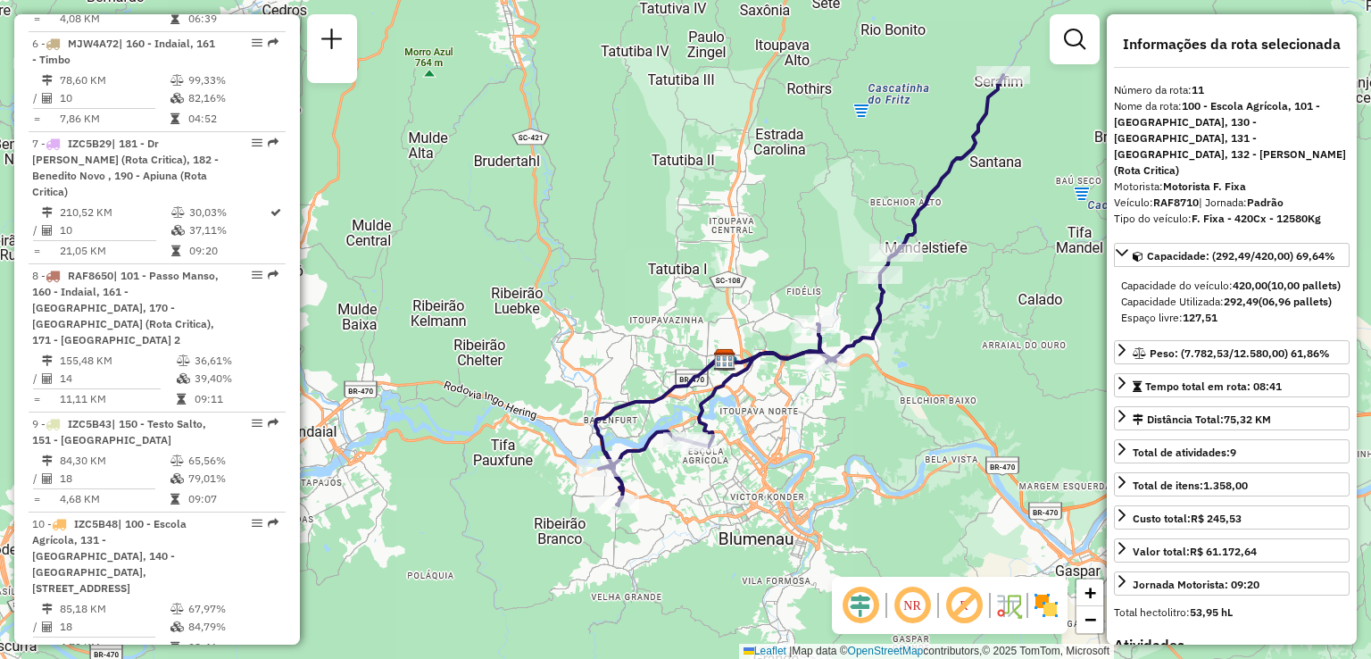
drag, startPoint x: 874, startPoint y: 347, endPoint x: 977, endPoint y: 308, distance: 110.7
click at [976, 310] on div "Janela de atendimento Grade de atendimento Capacidade Transportadoras Veículos …" at bounding box center [685, 329] width 1371 height 659
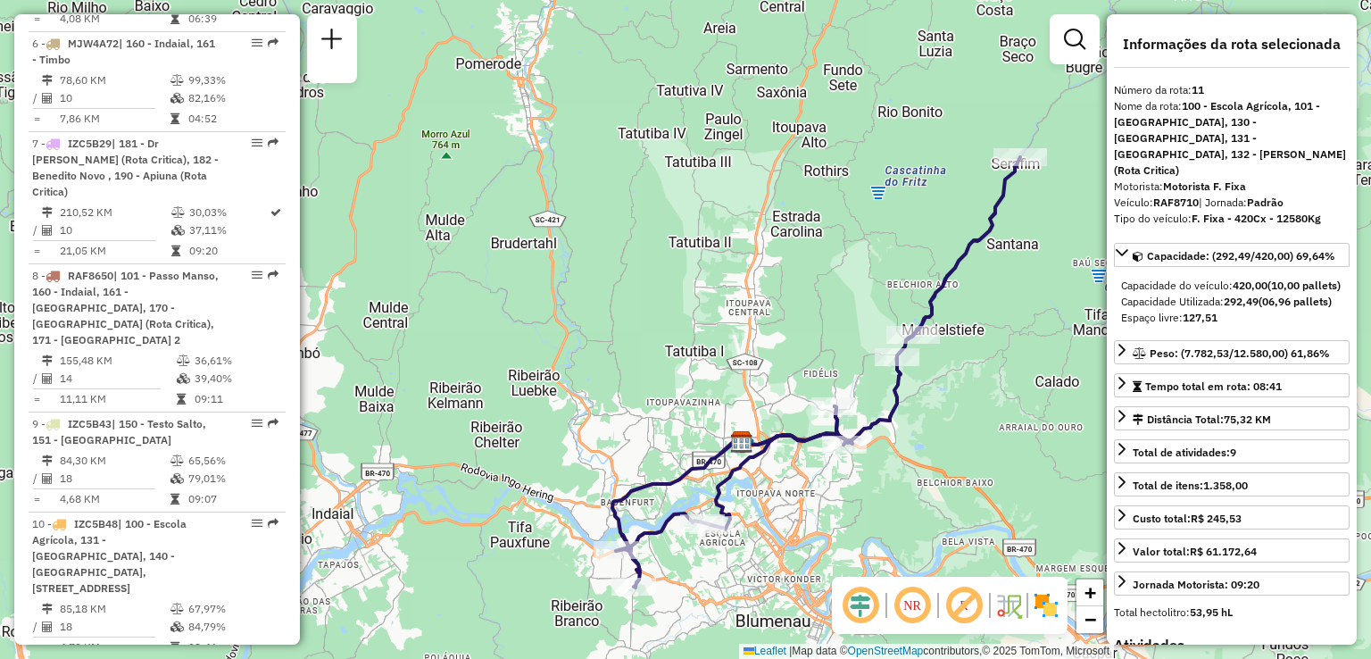
drag, startPoint x: 1014, startPoint y: 329, endPoint x: 1022, endPoint y: 387, distance: 58.6
click at [1022, 387] on div "Janela de atendimento Grade de atendimento Capacidade Transportadoras Veículos …" at bounding box center [685, 329] width 1371 height 659
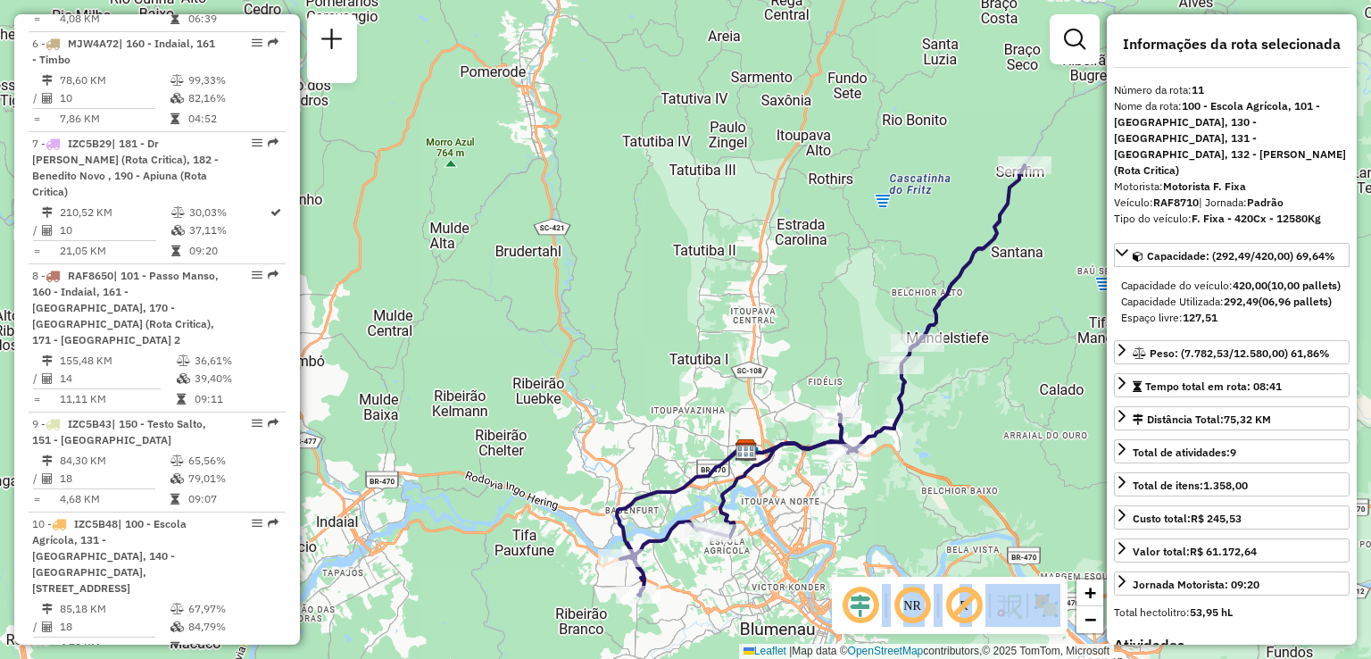
click at [896, 392] on hb-router-mapa "Informações da Sessão 1230788 - 18/08/2025 Criação: 16/08/2025 15:37 Depósito: …" at bounding box center [685, 329] width 1371 height 659
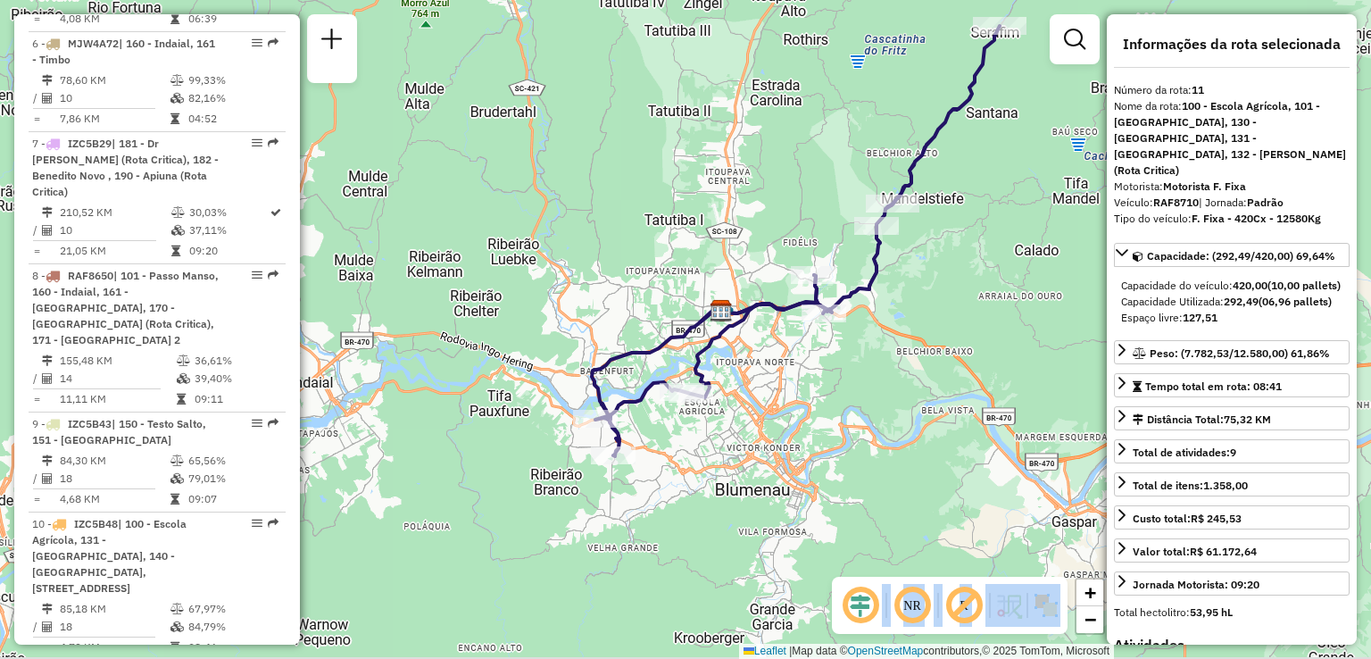
drag, startPoint x: 802, startPoint y: 517, endPoint x: 774, endPoint y: 358, distance: 161.3
click at [774, 358] on div "Janela de atendimento Grade de atendimento Capacidade Transportadoras Veículos …" at bounding box center [685, 329] width 1371 height 659
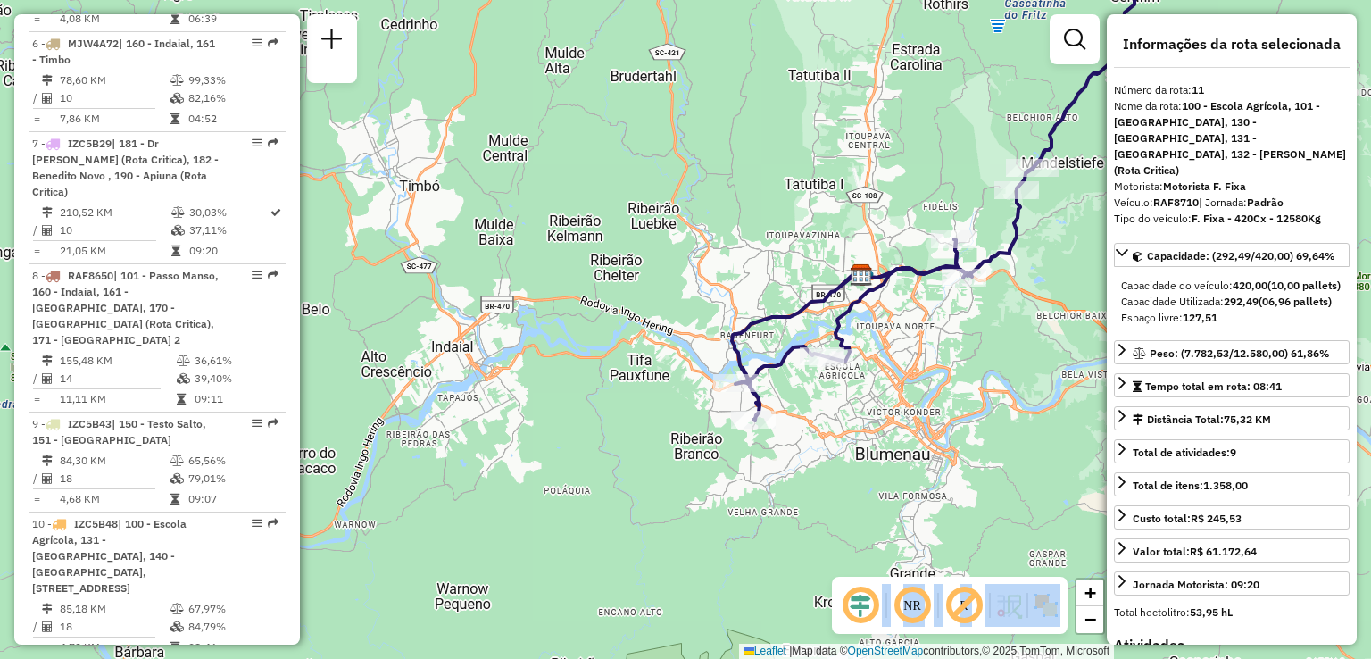
drag, startPoint x: 689, startPoint y: 416, endPoint x: 639, endPoint y: 372, distance: 66.4
click at [600, 380] on div "Janela de atendimento Grade de atendimento Capacidade Transportadoras Veículos …" at bounding box center [685, 329] width 1371 height 659
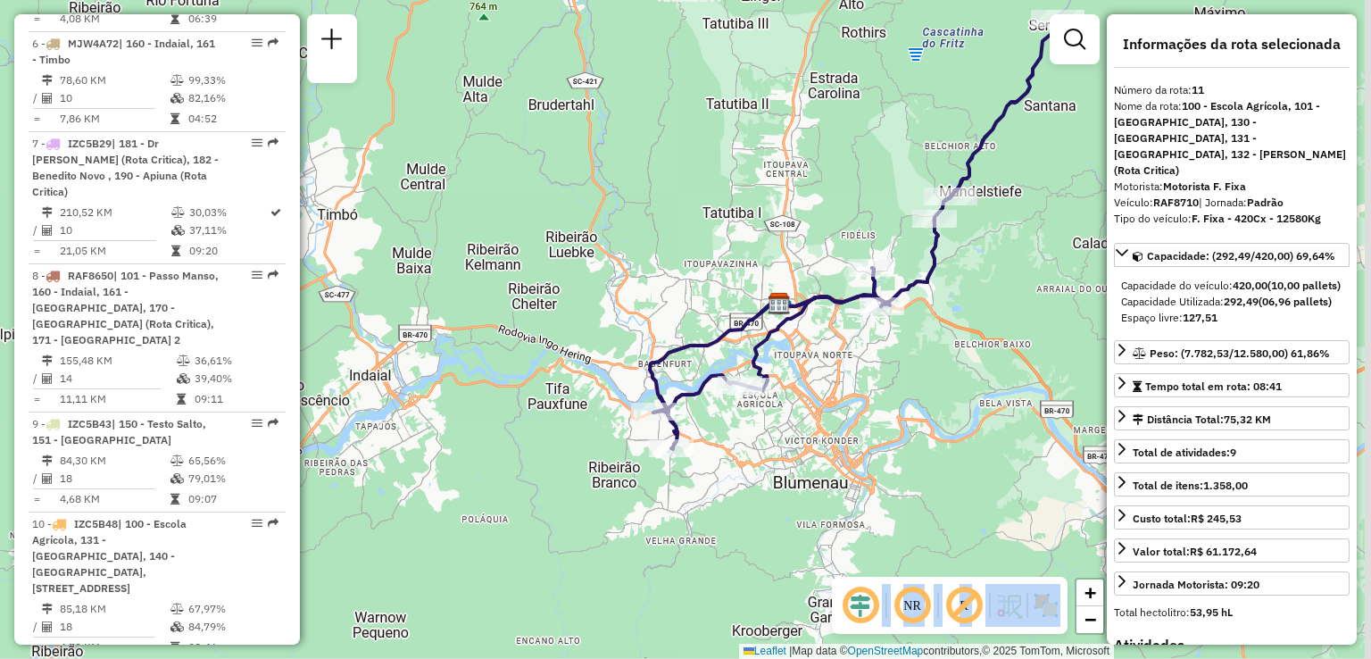
drag, startPoint x: 942, startPoint y: 370, endPoint x: 861, endPoint y: 424, distance: 97.1
click at [861, 424] on div "Janela de atendimento Grade de atendimento Capacidade Transportadoras Veículos …" at bounding box center [685, 329] width 1371 height 659
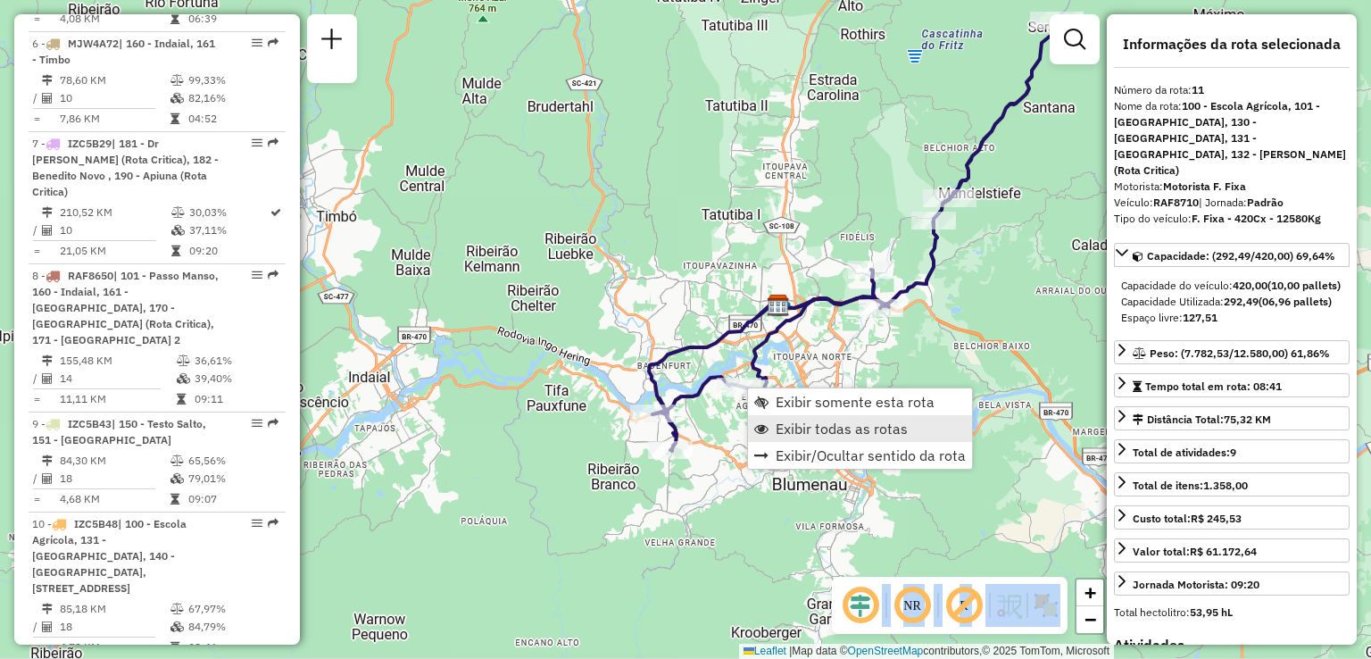
click at [823, 431] on span "Exibir todas as rotas" at bounding box center [842, 428] width 132 height 14
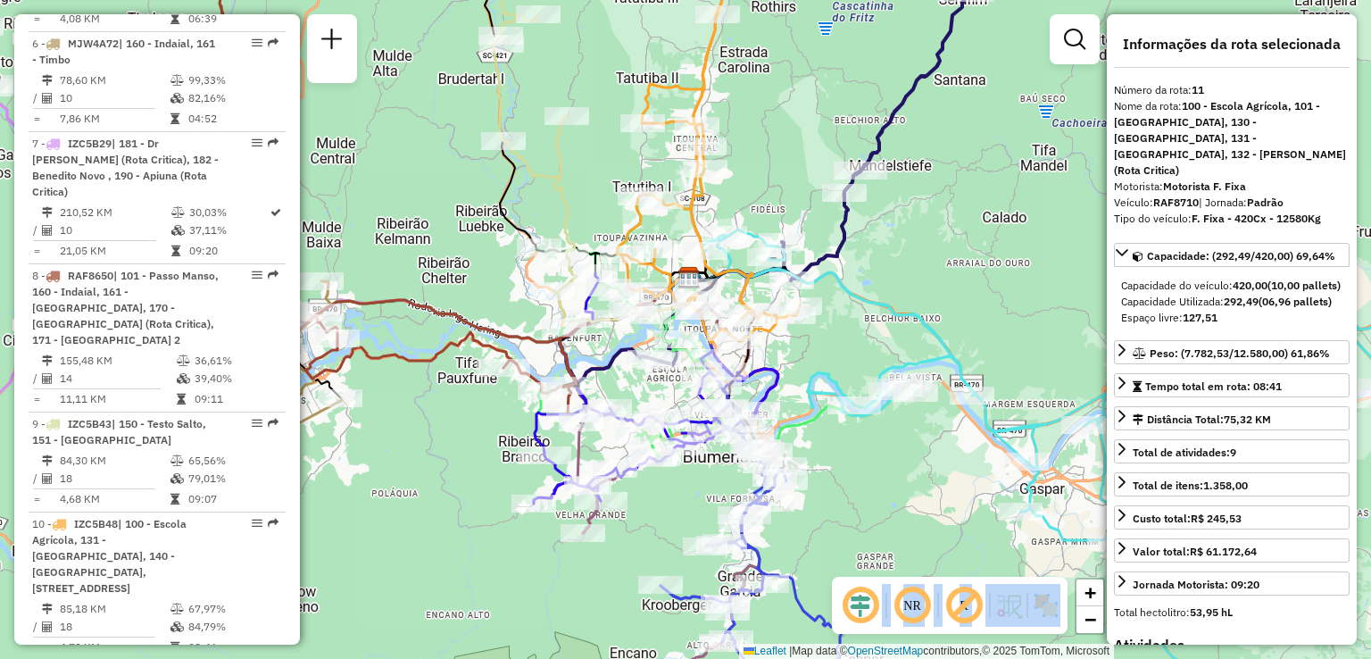
drag, startPoint x: 913, startPoint y: 428, endPoint x: 824, endPoint y: 401, distance: 93.5
click at [824, 401] on icon at bounding box center [1060, 450] width 717 height 443
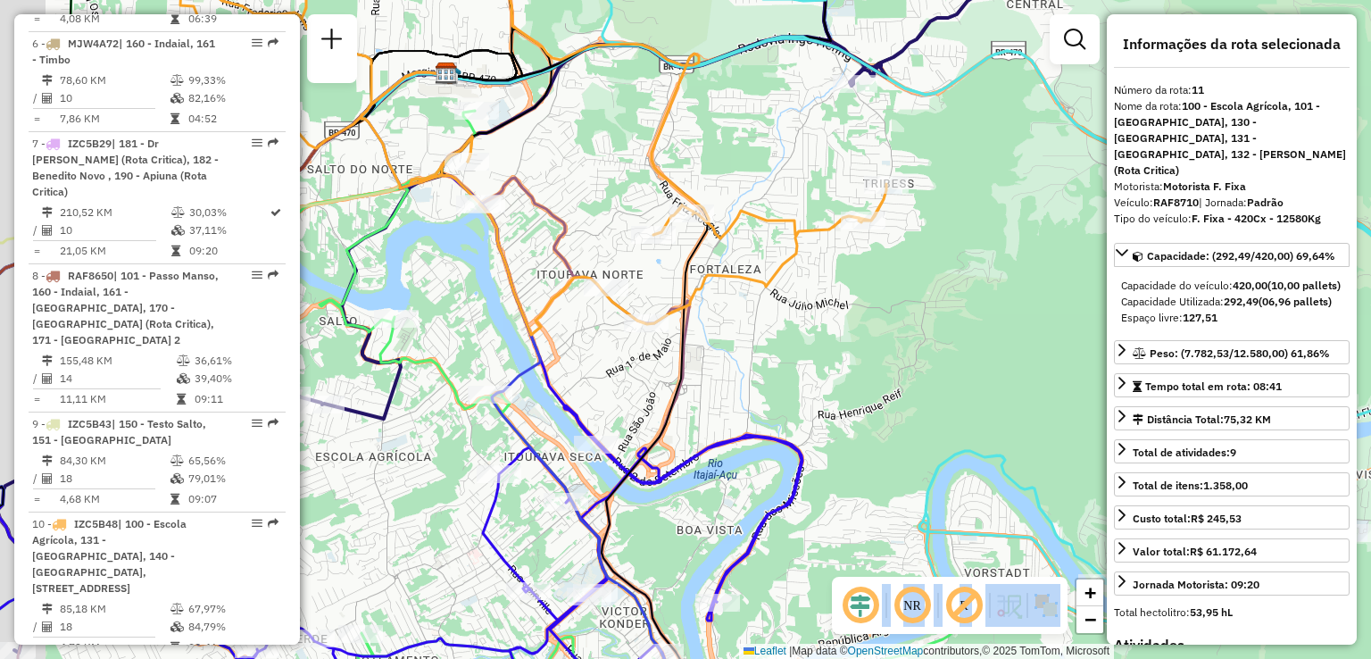
drag, startPoint x: 841, startPoint y: 384, endPoint x: 873, endPoint y: 408, distance: 40.2
click at [873, 412] on div "Janela de atendimento Grade de atendimento Capacidade Transportadoras Veículos …" at bounding box center [685, 329] width 1371 height 659
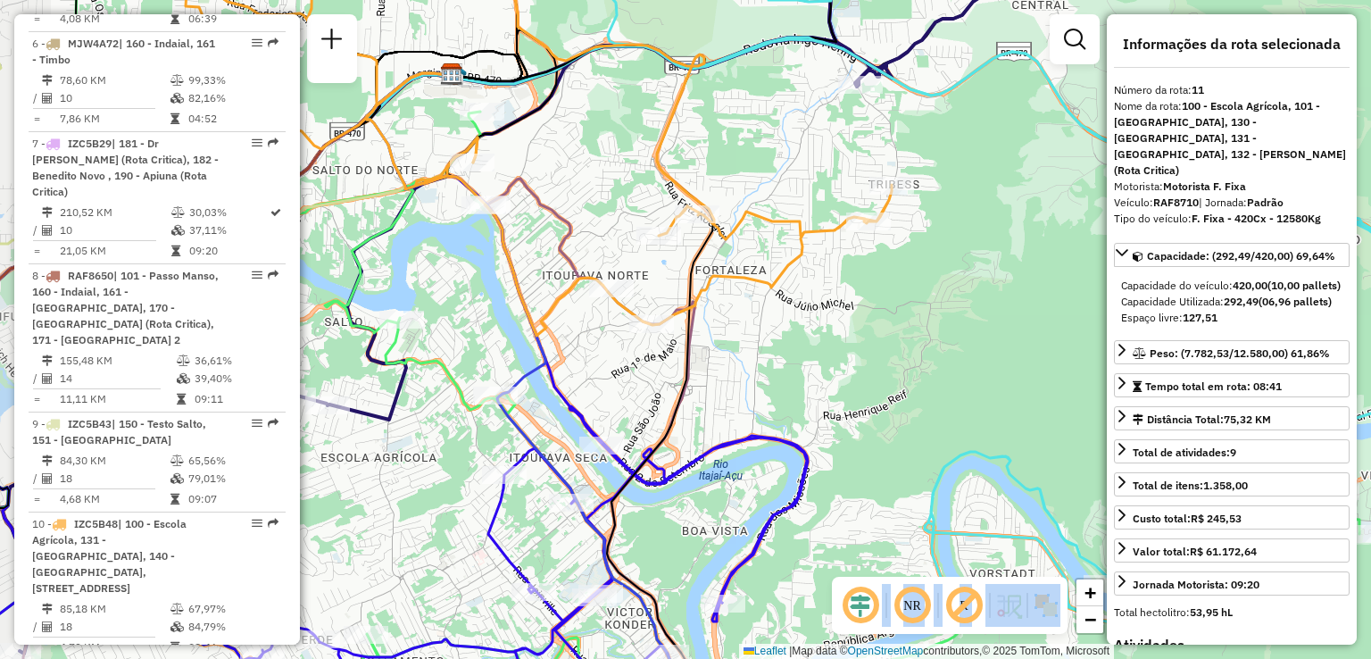
click at [893, 456] on div "Janela de atendimento Grade de atendimento Capacidade Transportadoras Veículos …" at bounding box center [685, 329] width 1371 height 659
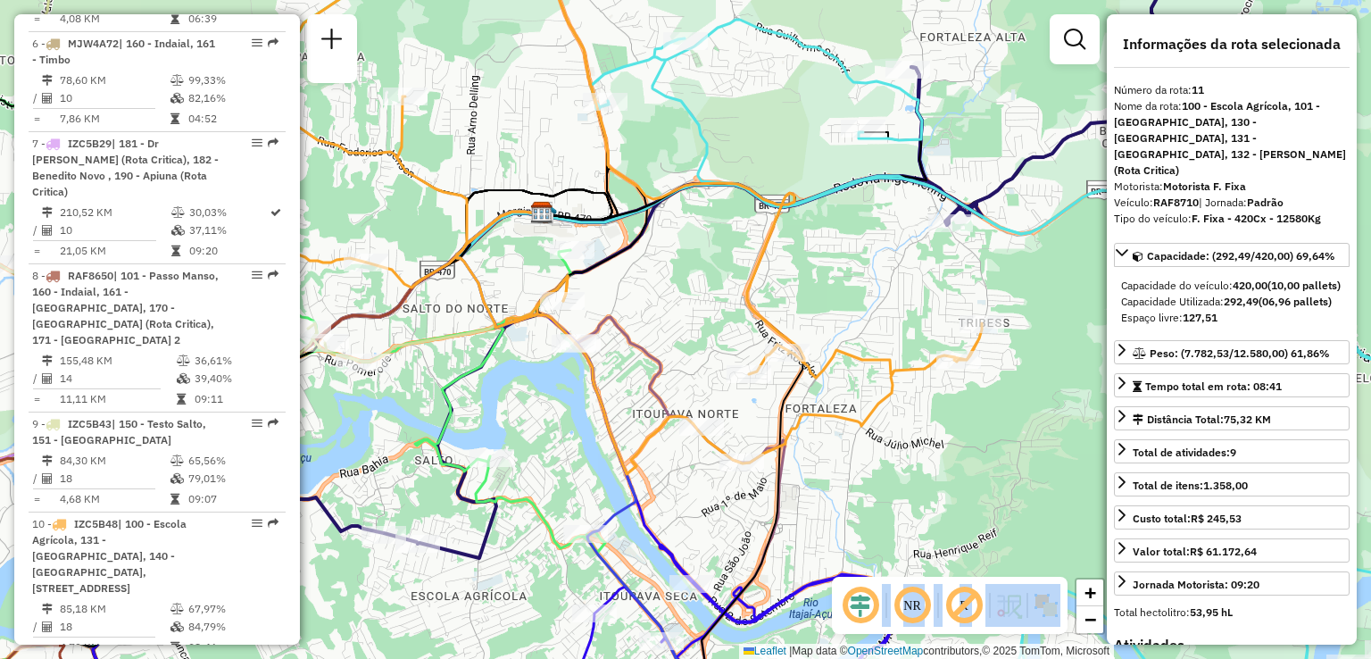
drag, startPoint x: 873, startPoint y: 397, endPoint x: 920, endPoint y: 465, distance: 82.7
click at [918, 465] on icon at bounding box center [617, 214] width 730 height 520
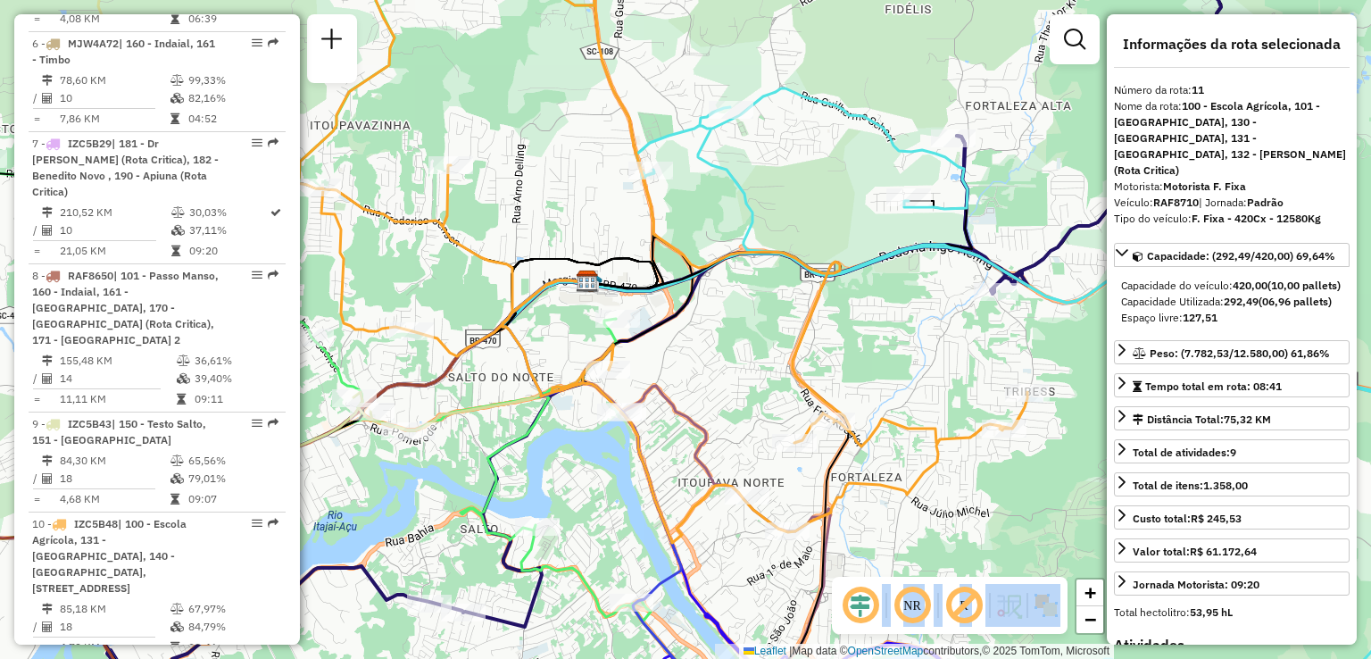
drag, startPoint x: 853, startPoint y: 402, endPoint x: 896, endPoint y: 485, distance: 93.4
click at [896, 485] on div "Janela de atendimento Grade de atendimento Capacidade Transportadoras Veículos …" at bounding box center [685, 329] width 1371 height 659
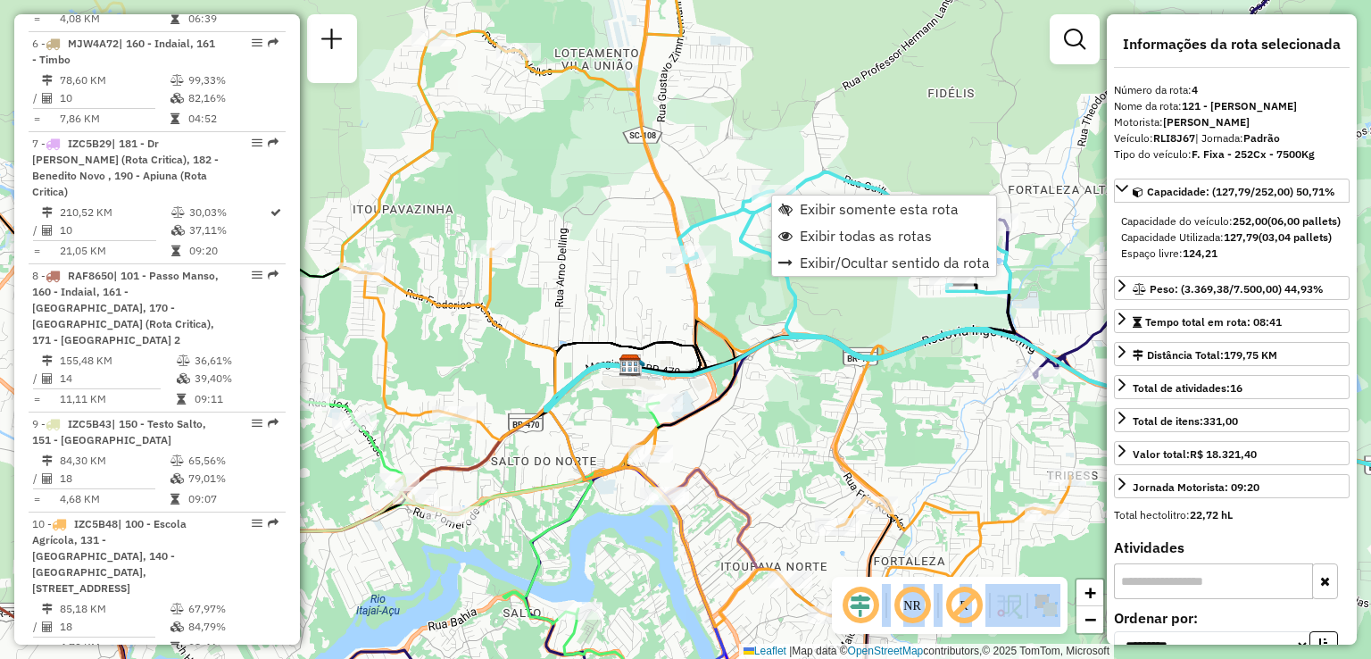
scroll to position [1121, 0]
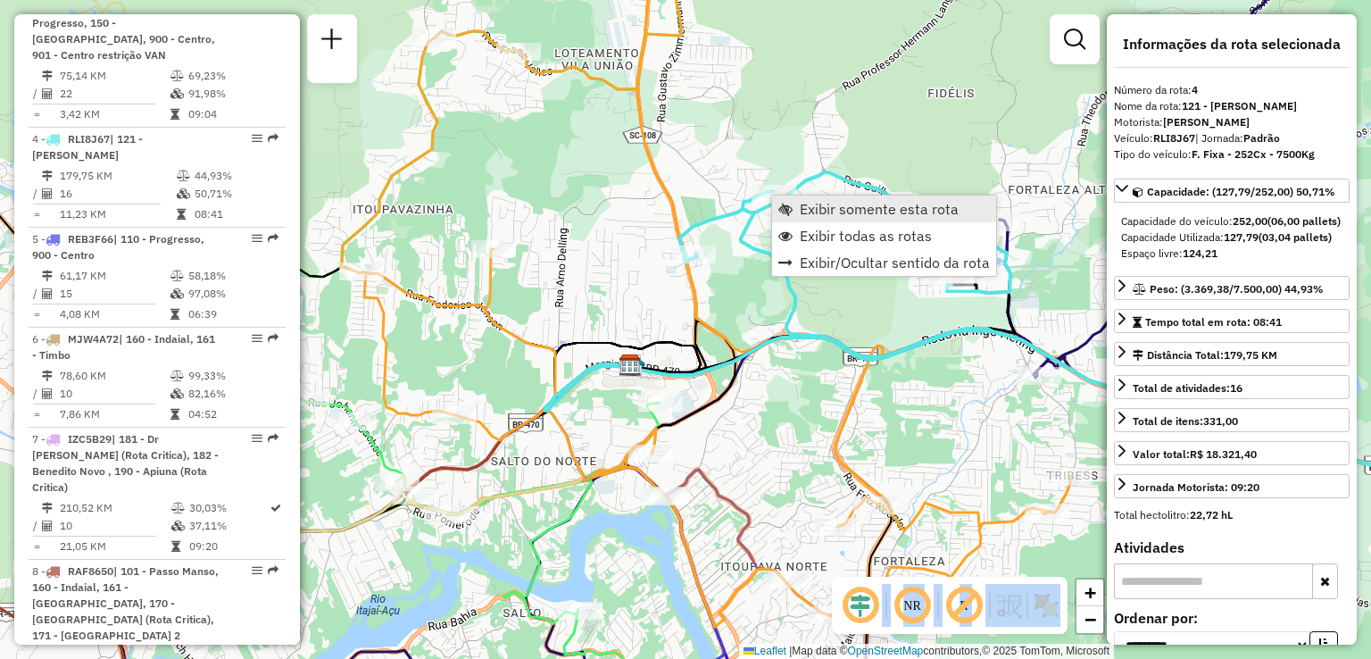
click at [844, 212] on span "Exibir somente esta rota" at bounding box center [879, 209] width 159 height 14
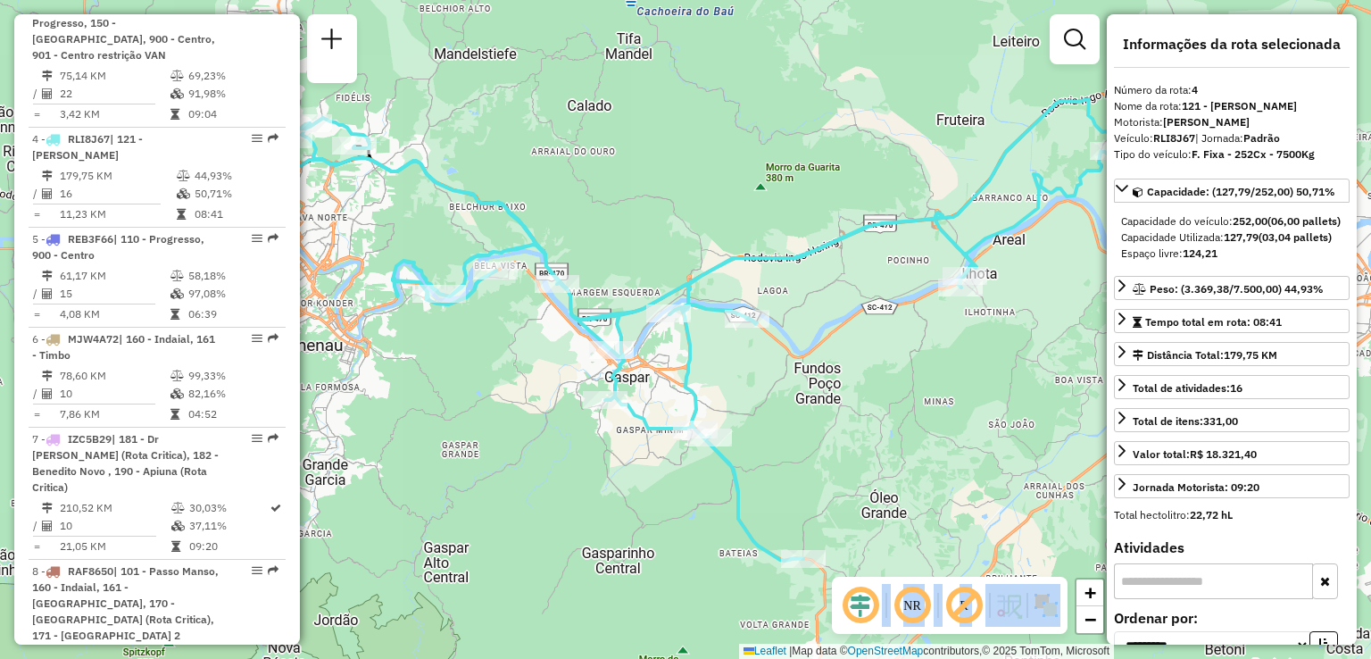
click at [1010, 320] on div "Janela de atendimento Grade de atendimento Capacidade Transportadoras Veículos …" at bounding box center [685, 329] width 1371 height 659
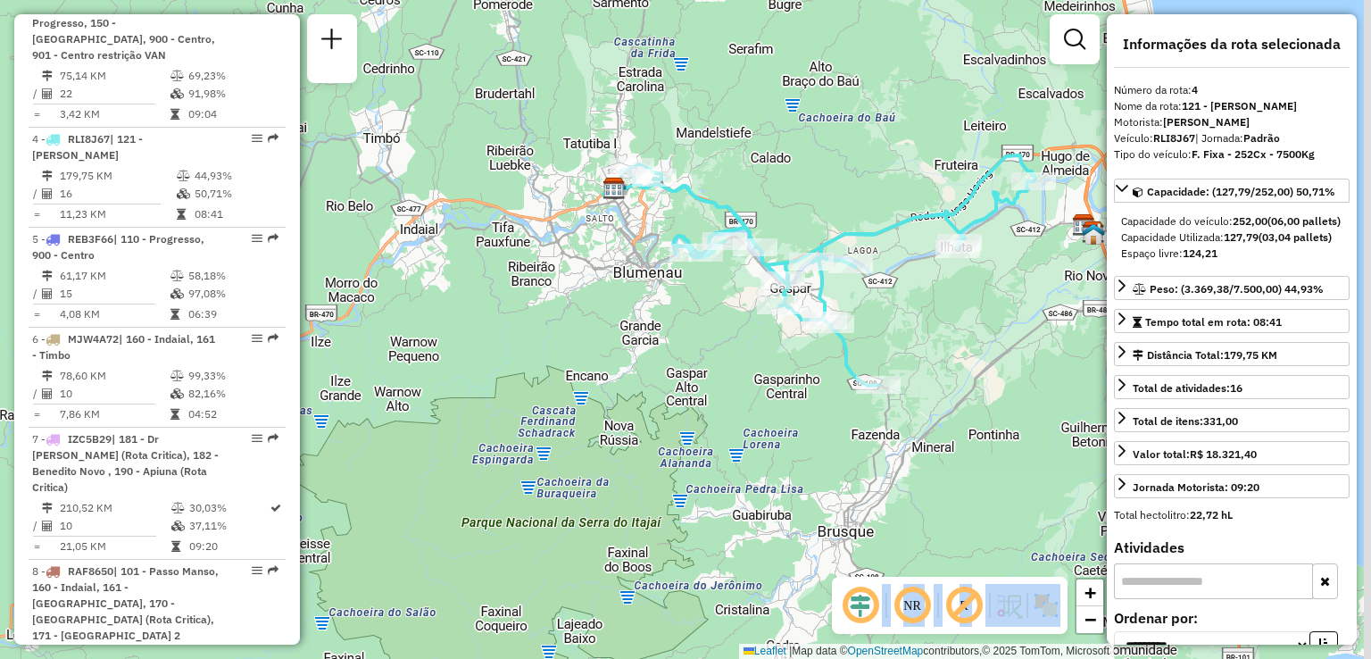
drag, startPoint x: 851, startPoint y: 389, endPoint x: 818, endPoint y: 389, distance: 33.0
click at [818, 389] on div "Rota 4 - Placa RLI8J67 92808776 - ADRIANA KLAUMANN 664 Janela de atendimento Gr…" at bounding box center [685, 329] width 1371 height 659
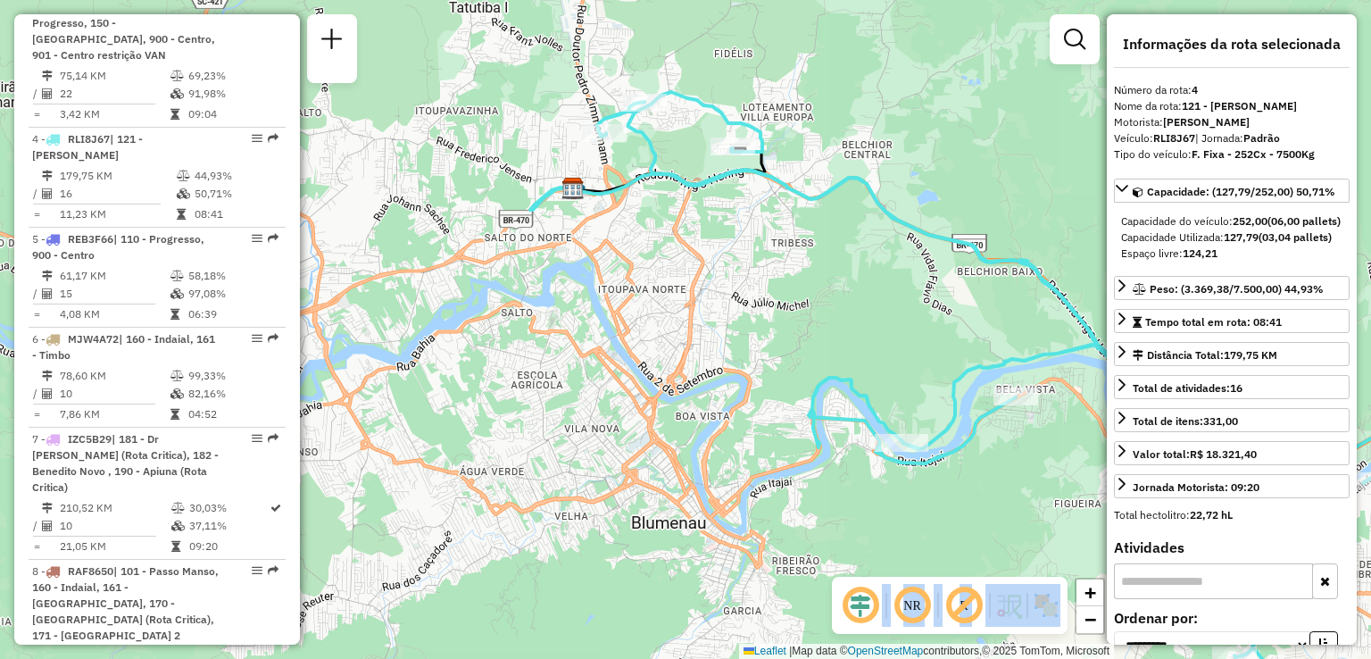
drag, startPoint x: 620, startPoint y: 210, endPoint x: 720, endPoint y: 333, distance: 159.2
click at [720, 333] on div "Janela de atendimento Grade de atendimento Capacidade Transportadoras Veículos …" at bounding box center [685, 329] width 1371 height 659
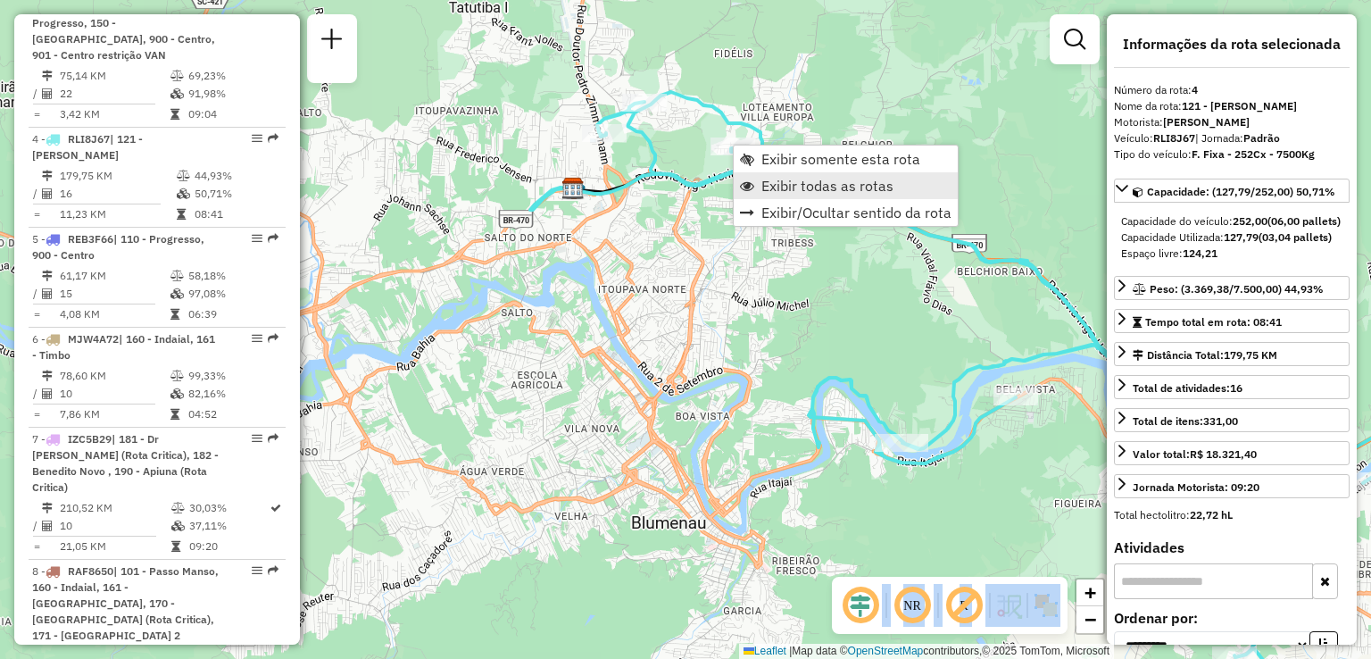
click at [817, 185] on span "Exibir todas as rotas" at bounding box center [827, 186] width 132 height 14
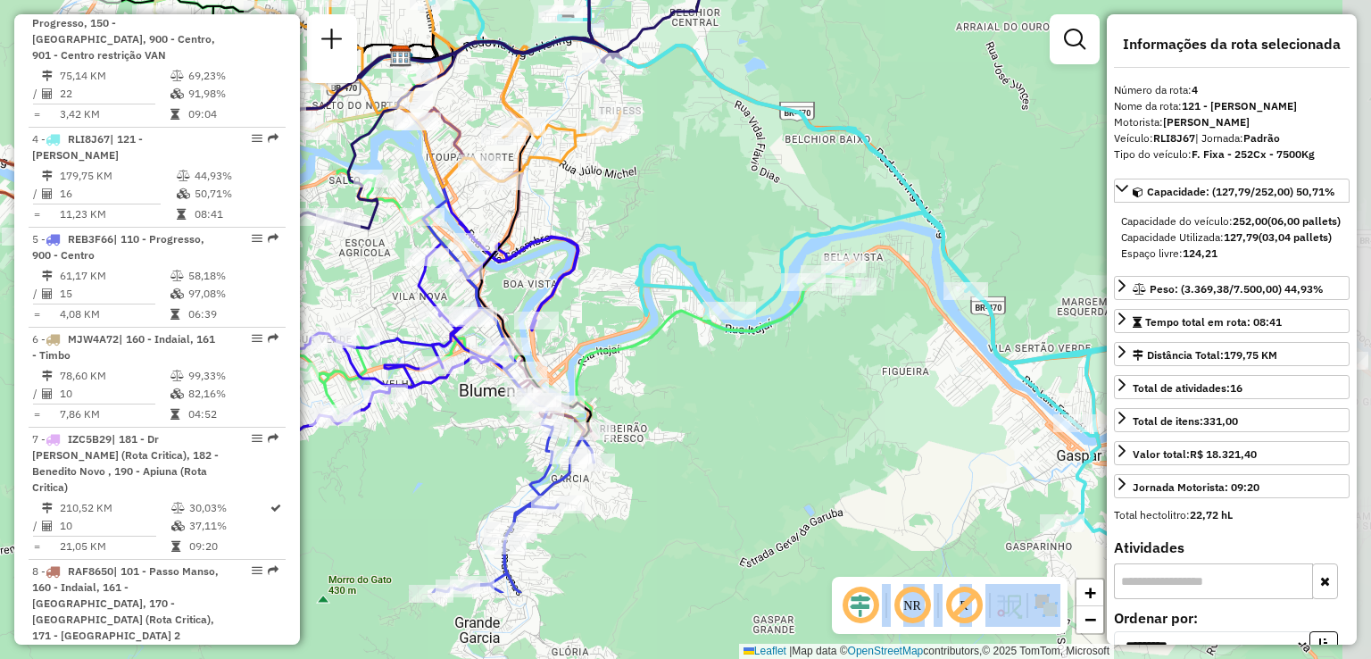
drag, startPoint x: 981, startPoint y: 504, endPoint x: 818, endPoint y: 372, distance: 210.1
click at [805, 372] on div "Janela de atendimento Grade de atendimento Capacidade Transportadoras Veículos …" at bounding box center [685, 329] width 1371 height 659
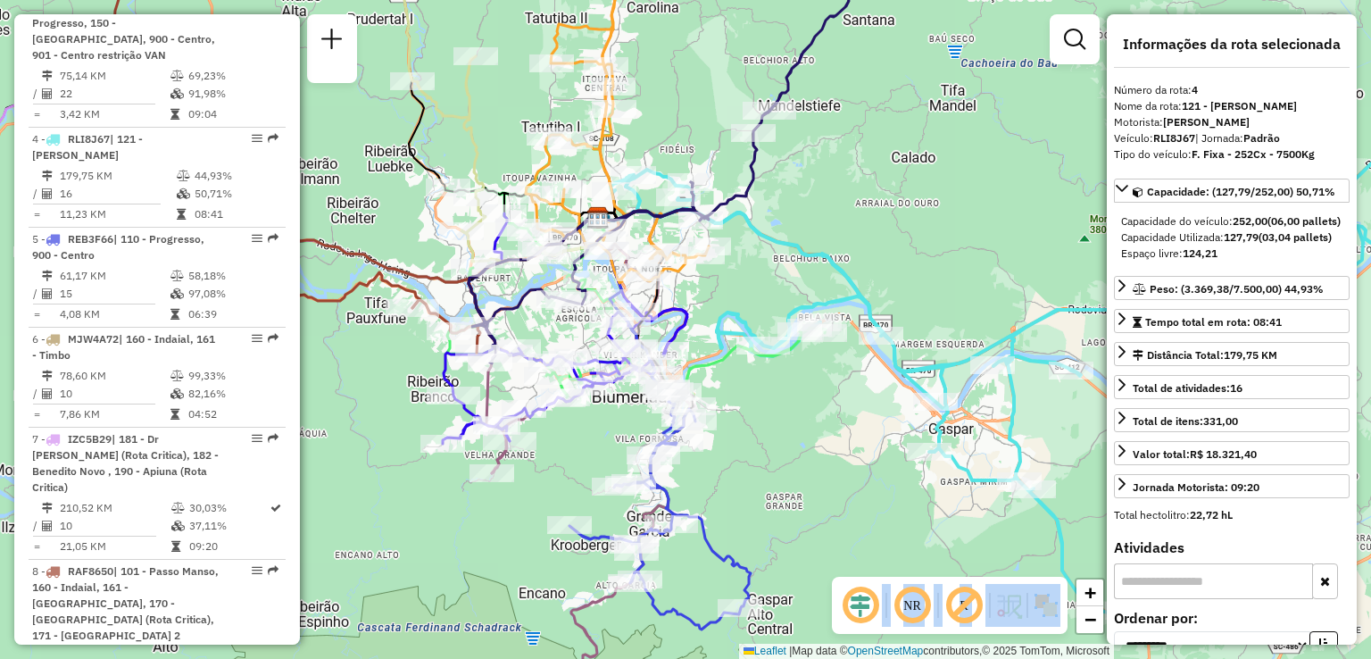
drag, startPoint x: 814, startPoint y: 431, endPoint x: 741, endPoint y: 365, distance: 98.6
click at [741, 365] on div "Janela de atendimento Grade de atendimento Capacidade Transportadoras Veículos …" at bounding box center [685, 329] width 1371 height 659
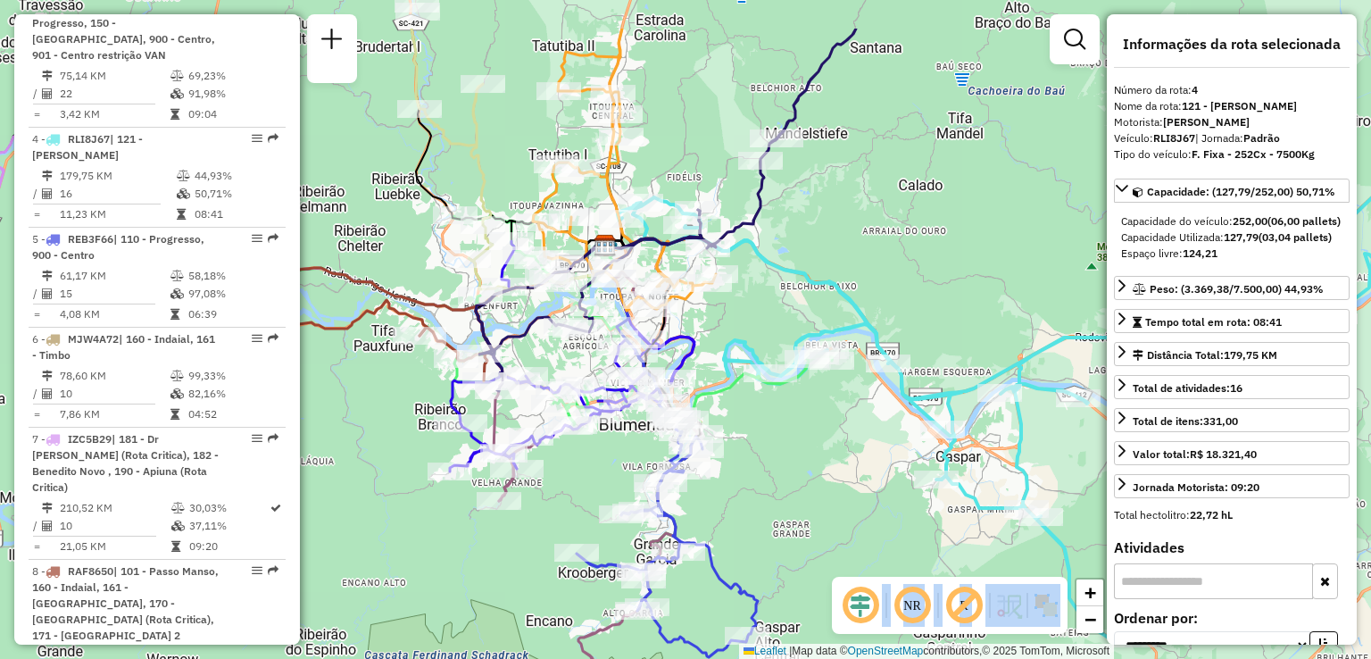
drag, startPoint x: 703, startPoint y: 328, endPoint x: 785, endPoint y: 422, distance: 124.7
click at [785, 422] on div "Janela de atendimento Grade de atendimento Capacidade Transportadoras Veículos …" at bounding box center [685, 329] width 1371 height 659
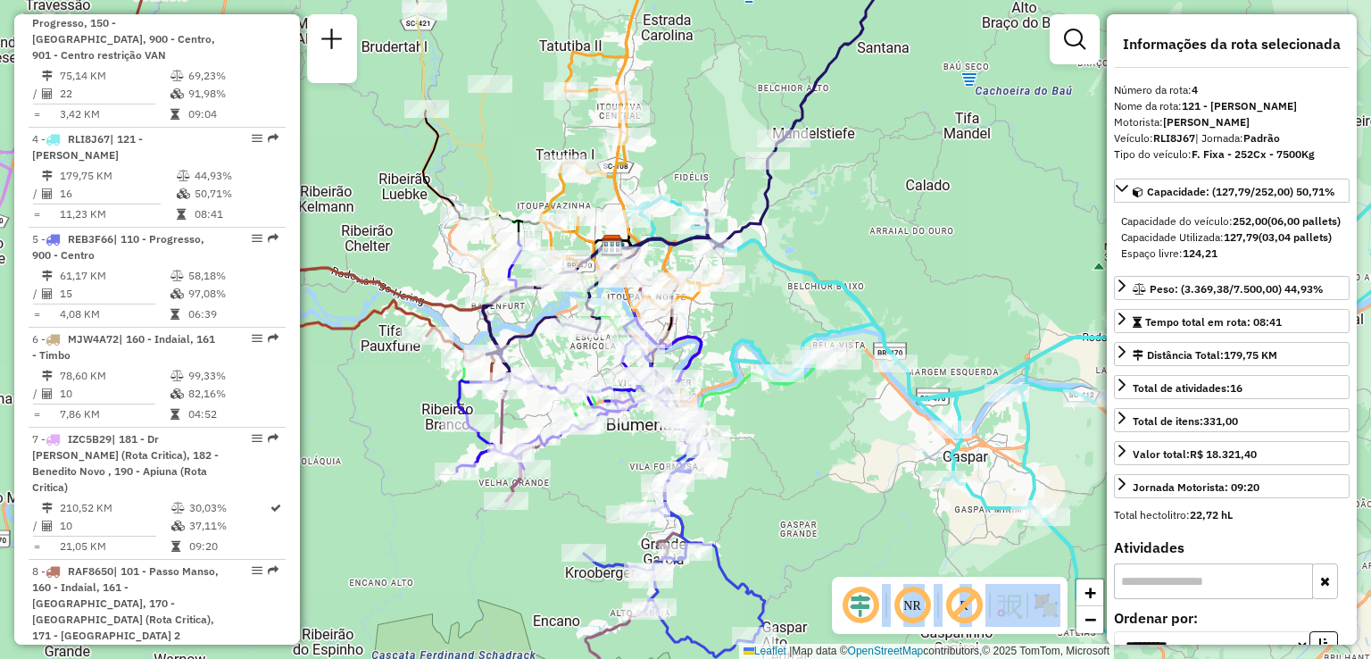
drag, startPoint x: 786, startPoint y: 301, endPoint x: 866, endPoint y: 312, distance: 80.3
click at [866, 312] on div "Janela de atendimento Grade de atendimento Capacidade Transportadoras Veículos …" at bounding box center [685, 329] width 1371 height 659
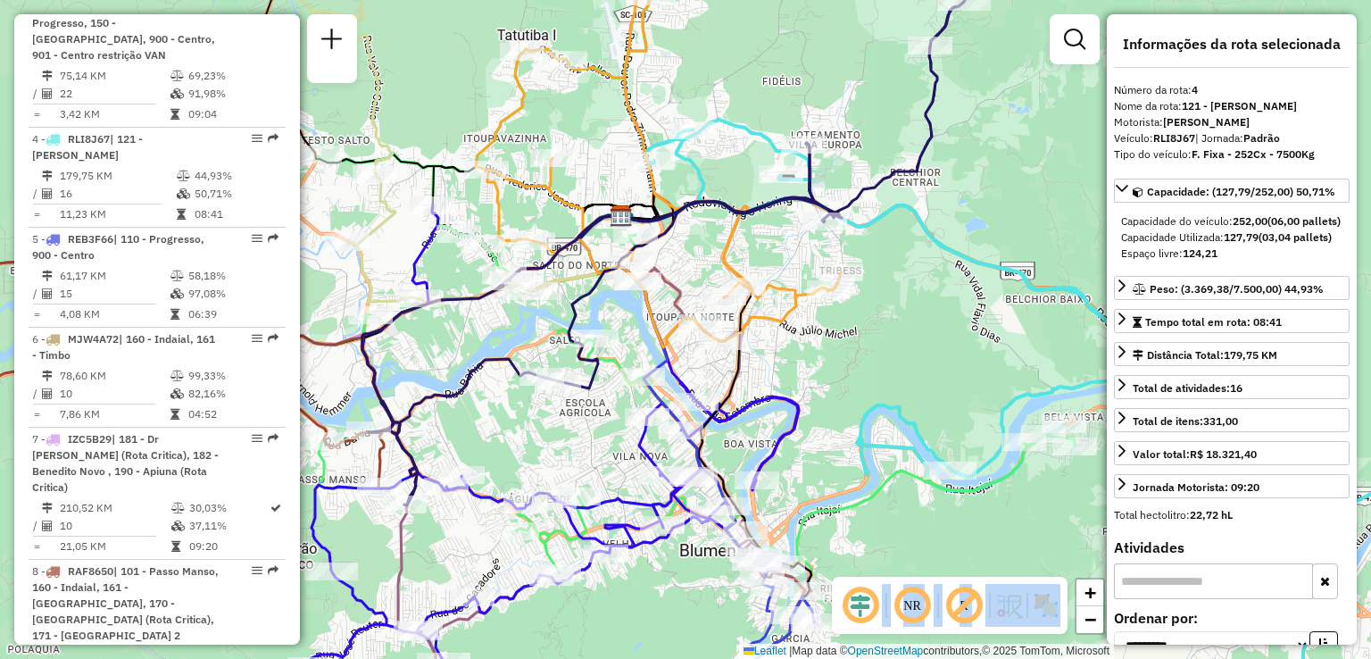
drag, startPoint x: 986, startPoint y: 372, endPoint x: 982, endPoint y: 313, distance: 59.0
click at [990, 313] on div "Janela de atendimento Grade de atendimento Capacidade Transportadoras Veículos …" at bounding box center [685, 329] width 1371 height 659
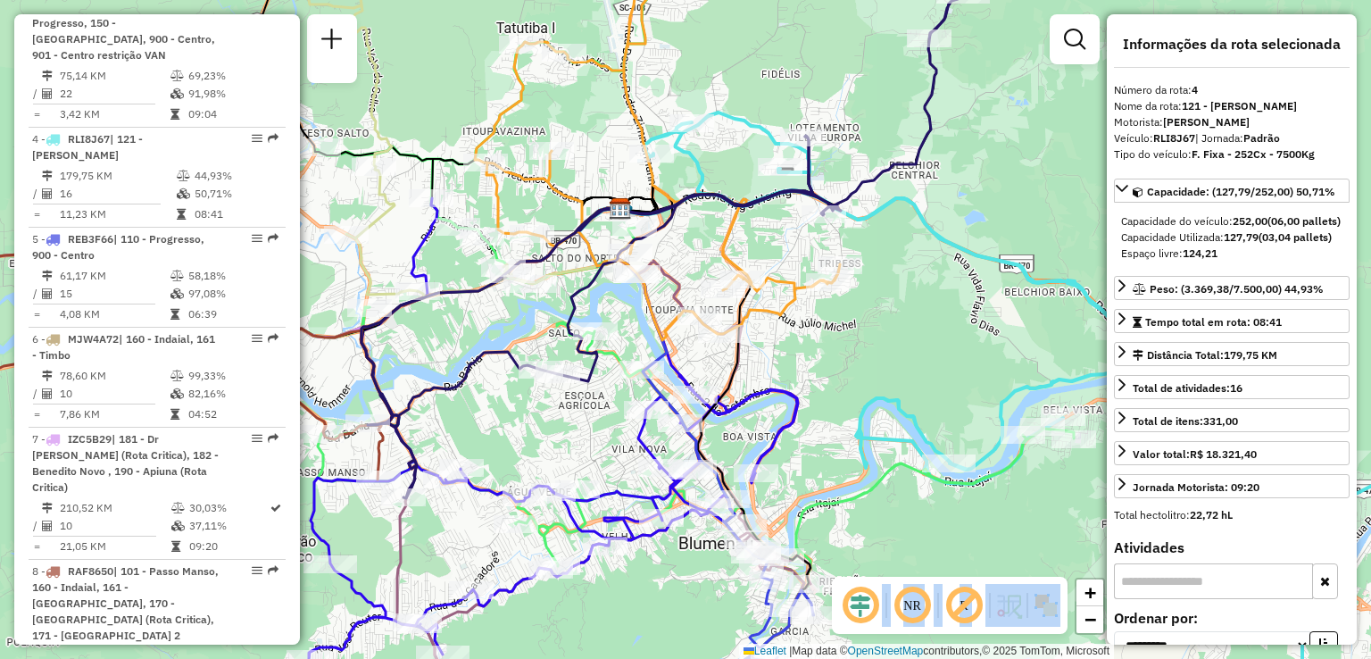
drag, startPoint x: 900, startPoint y: 338, endPoint x: 939, endPoint y: 244, distance: 102.5
click at [942, 249] on div "Janela de atendimento Grade de atendimento Capacidade Transportadoras Veículos …" at bounding box center [685, 329] width 1371 height 659
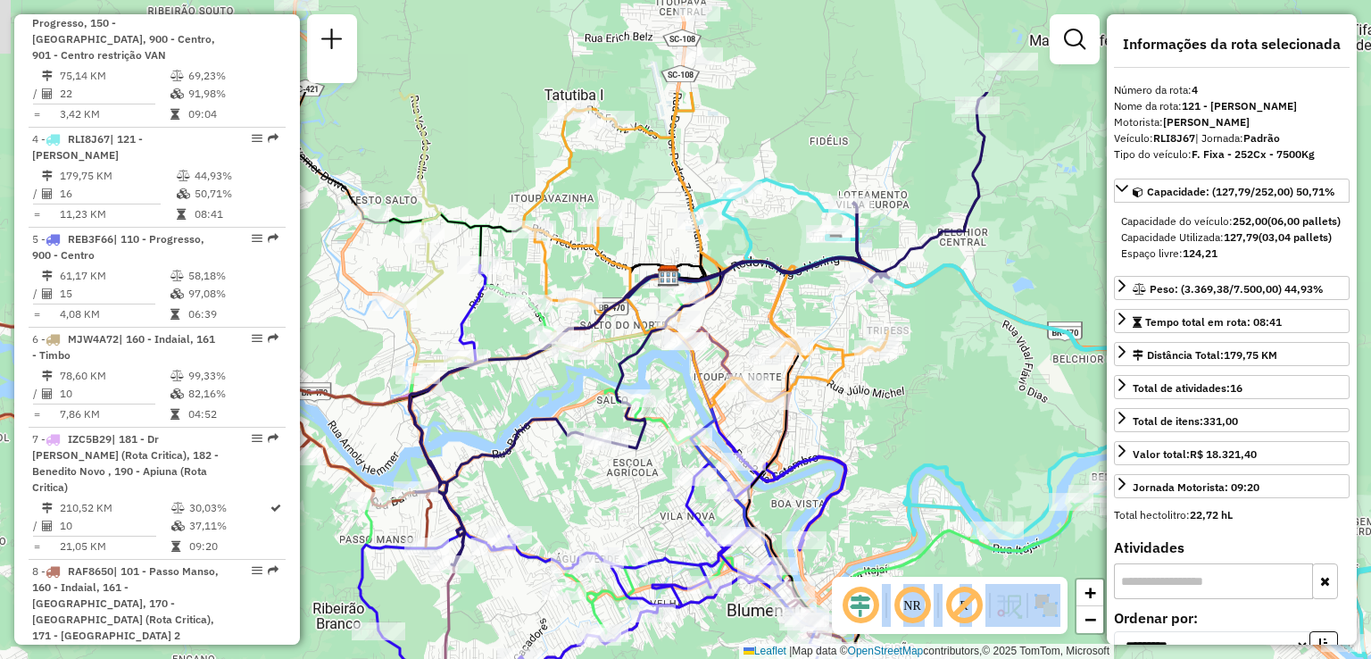
drag, startPoint x: 945, startPoint y: 163, endPoint x: 939, endPoint y: 320, distance: 157.2
click at [953, 325] on div "Janela de atendimento Grade de atendimento Capacidade Transportadoras Veículos …" at bounding box center [685, 329] width 1371 height 659
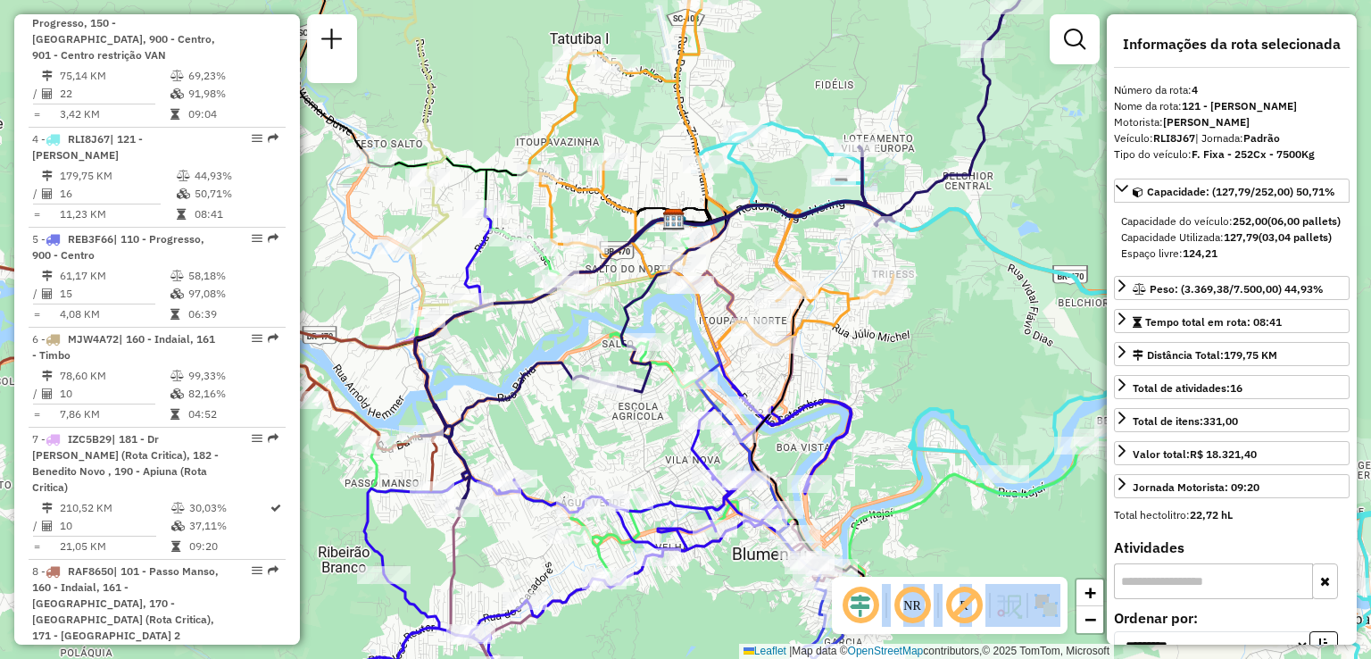
drag, startPoint x: 1039, startPoint y: 239, endPoint x: 1036, endPoint y: 171, distance: 67.9
click at [1038, 177] on div "Janela de atendimento Grade de atendimento Capacidade Transportadoras Veículos …" at bounding box center [685, 329] width 1371 height 659
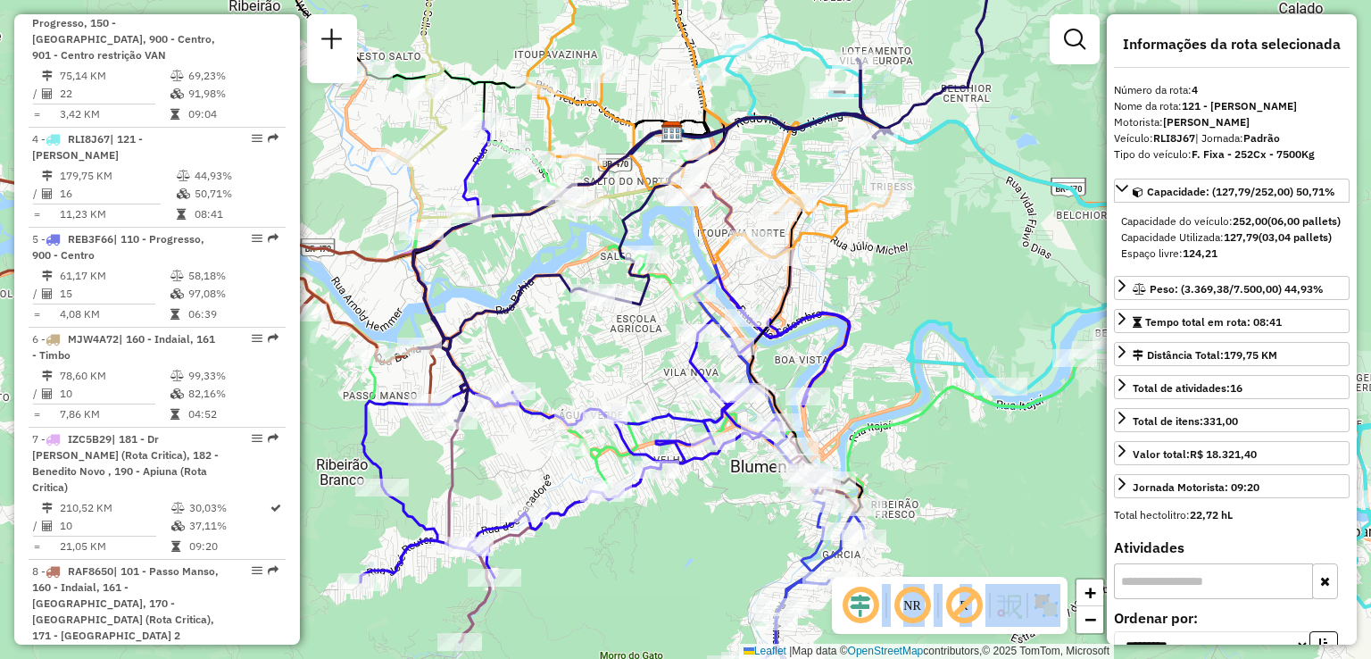
drag, startPoint x: 894, startPoint y: 256, endPoint x: 908, endPoint y: 221, distance: 37.3
click at [908, 221] on div "Rota 2 - Placa RTE9B90 92826754 - PANIFICADORA CONF E Janela de atendimento Gra…" at bounding box center [685, 329] width 1371 height 659
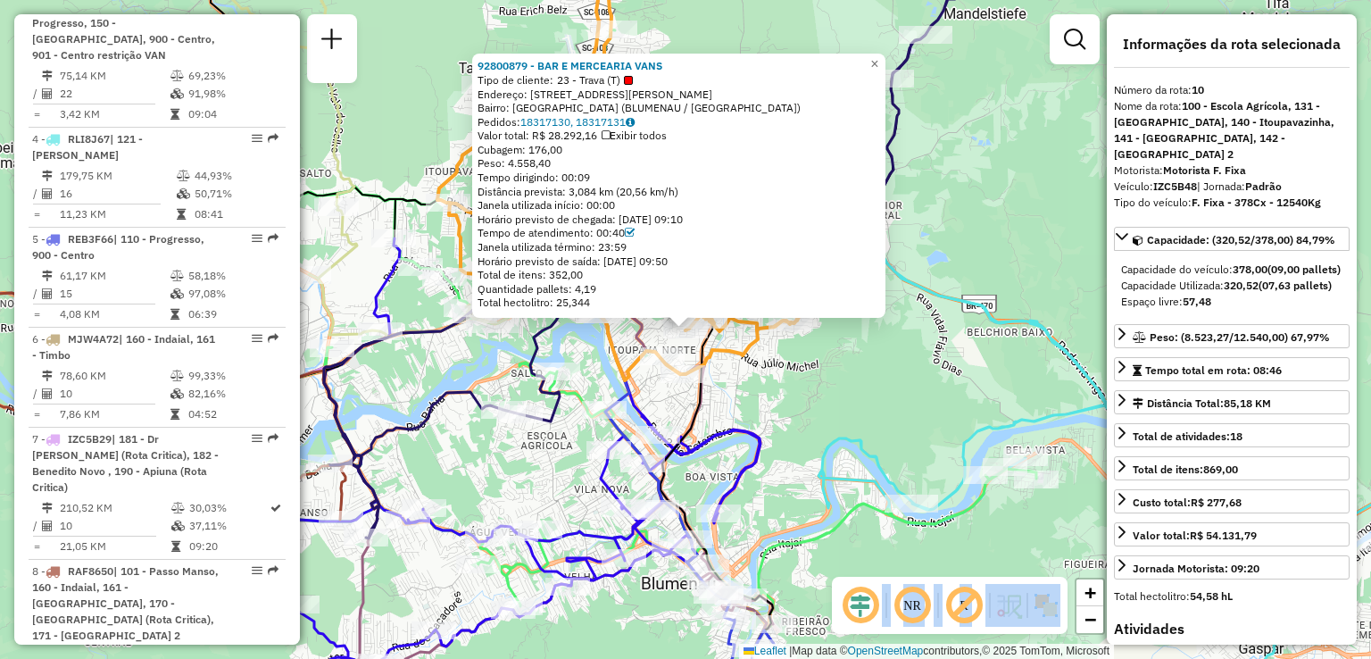
scroll to position [1417, 0]
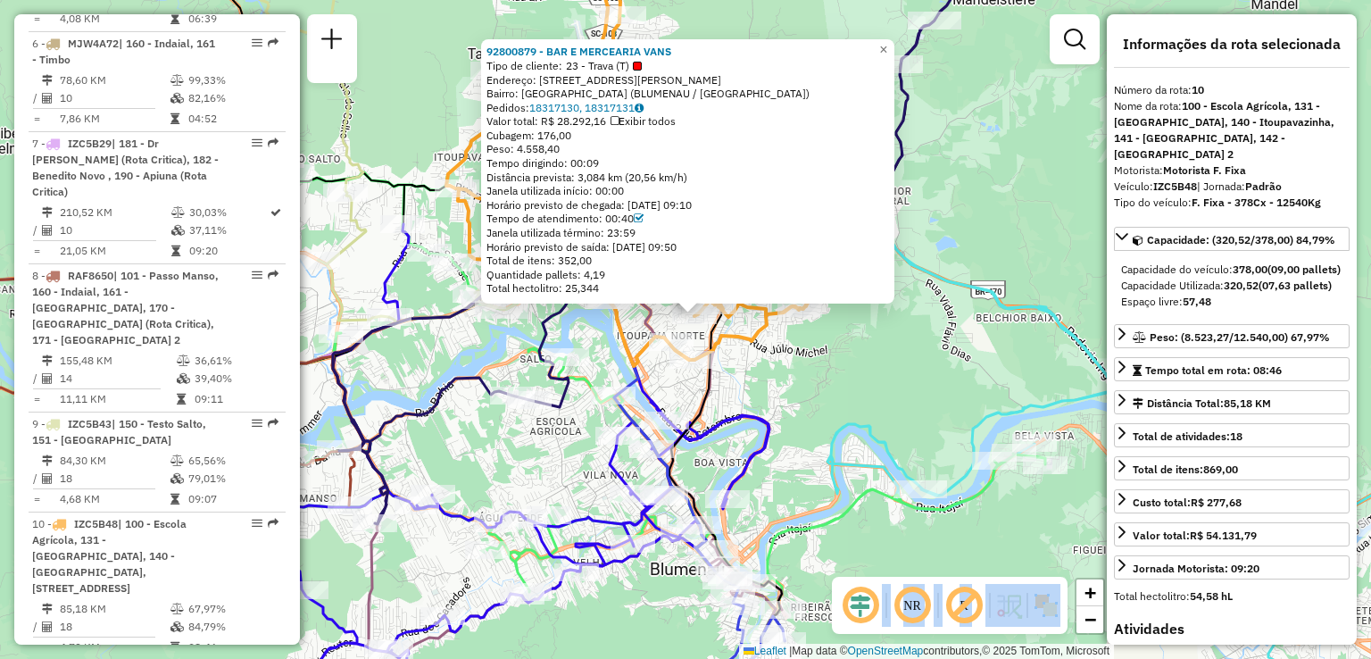
drag, startPoint x: 803, startPoint y: 413, endPoint x: 854, endPoint y: 326, distance: 101.7
click at [853, 326] on div "92800879 - BAR E MERCEARIA VANS Tipo de cliente: 23 - Trava (T) Endereço: R Alb…" at bounding box center [685, 329] width 1371 height 659
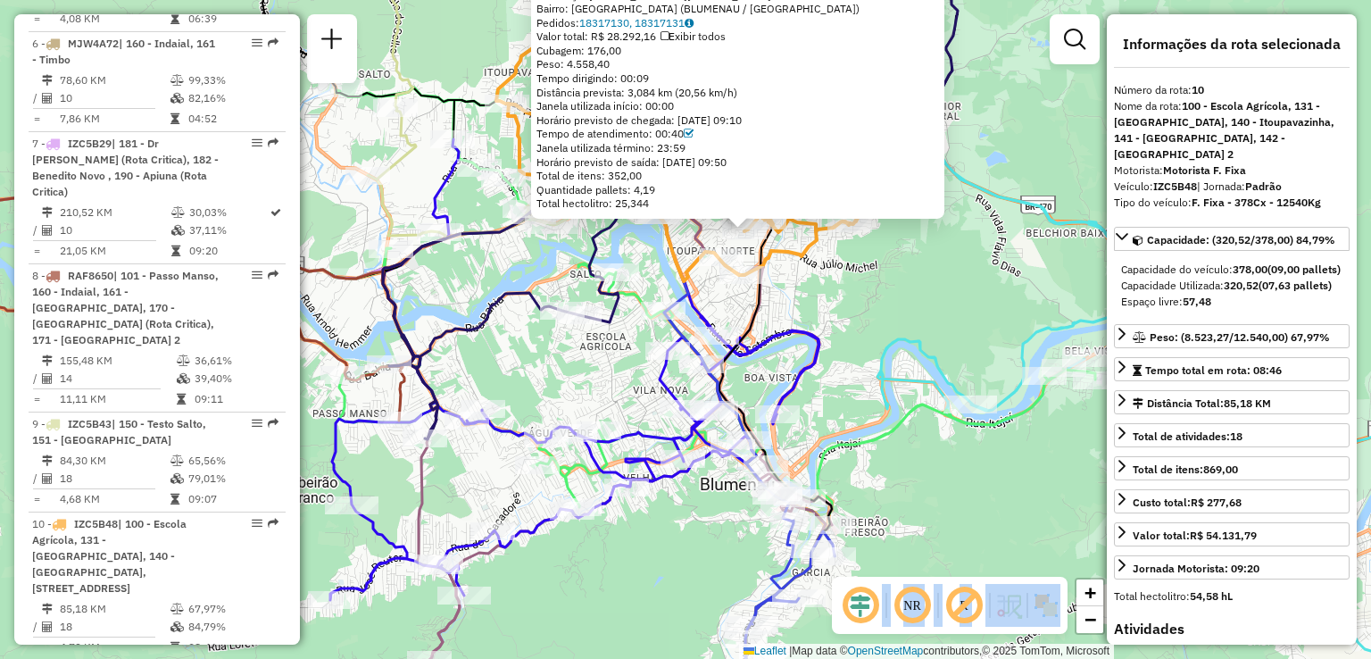
click at [845, 329] on div "92800879 - BAR E MERCEARIA VANS Tipo de cliente: 23 - Trava (T) Endereço: R Alb…" at bounding box center [685, 329] width 1371 height 659
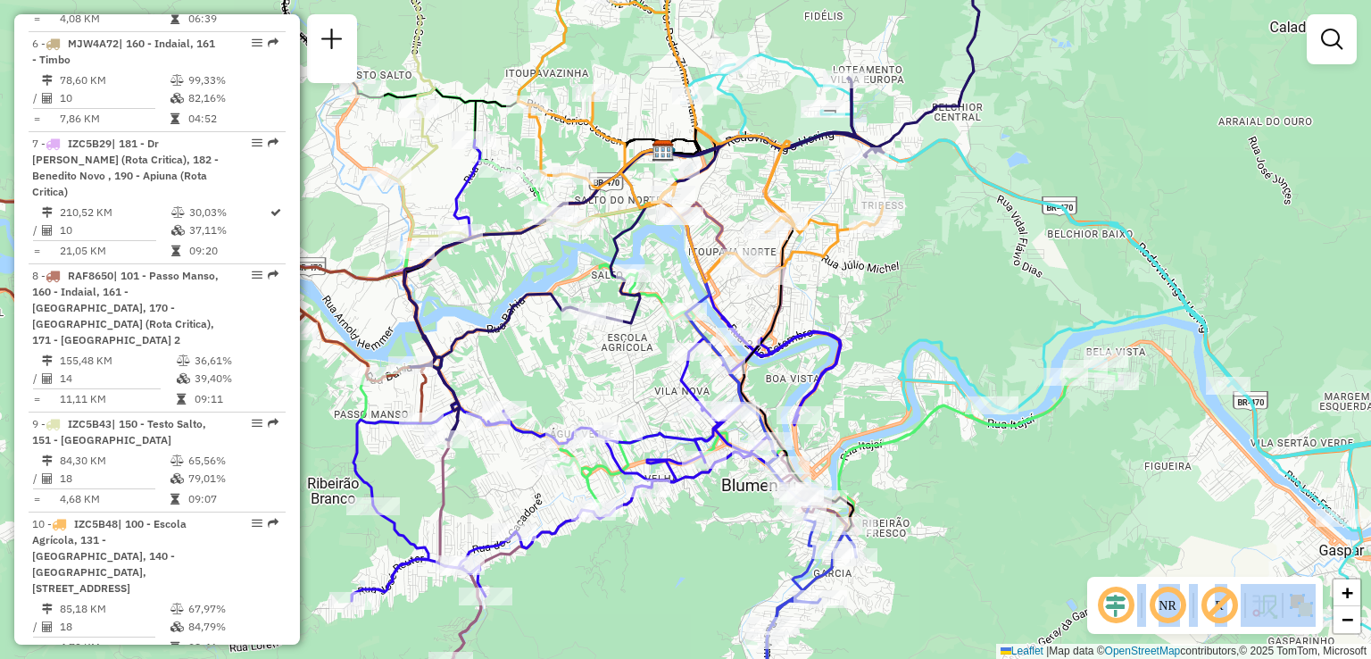
drag, startPoint x: 846, startPoint y: 321, endPoint x: 899, endPoint y: 332, distance: 53.7
click at [899, 332] on div "Janela de atendimento Grade de atendimento Capacidade Transportadoras Veículos …" at bounding box center [685, 329] width 1371 height 659
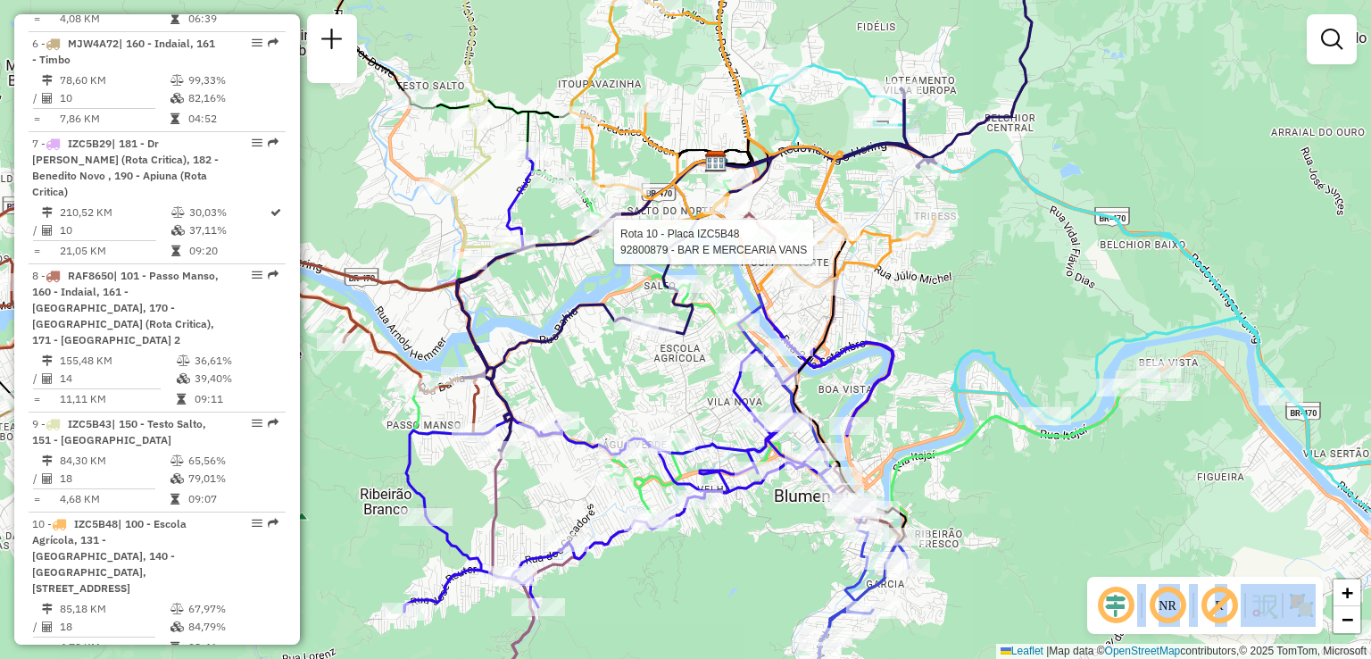
select select "**********"
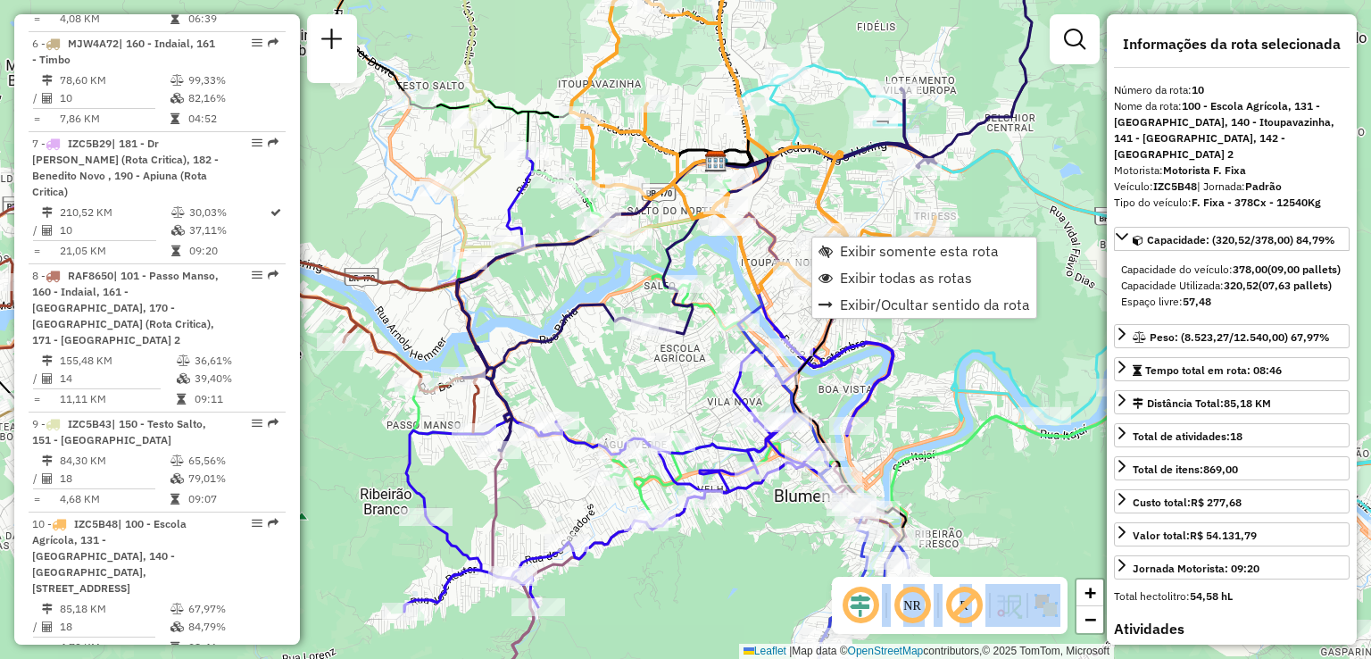
click at [961, 376] on icon at bounding box center [1124, 375] width 768 height 620
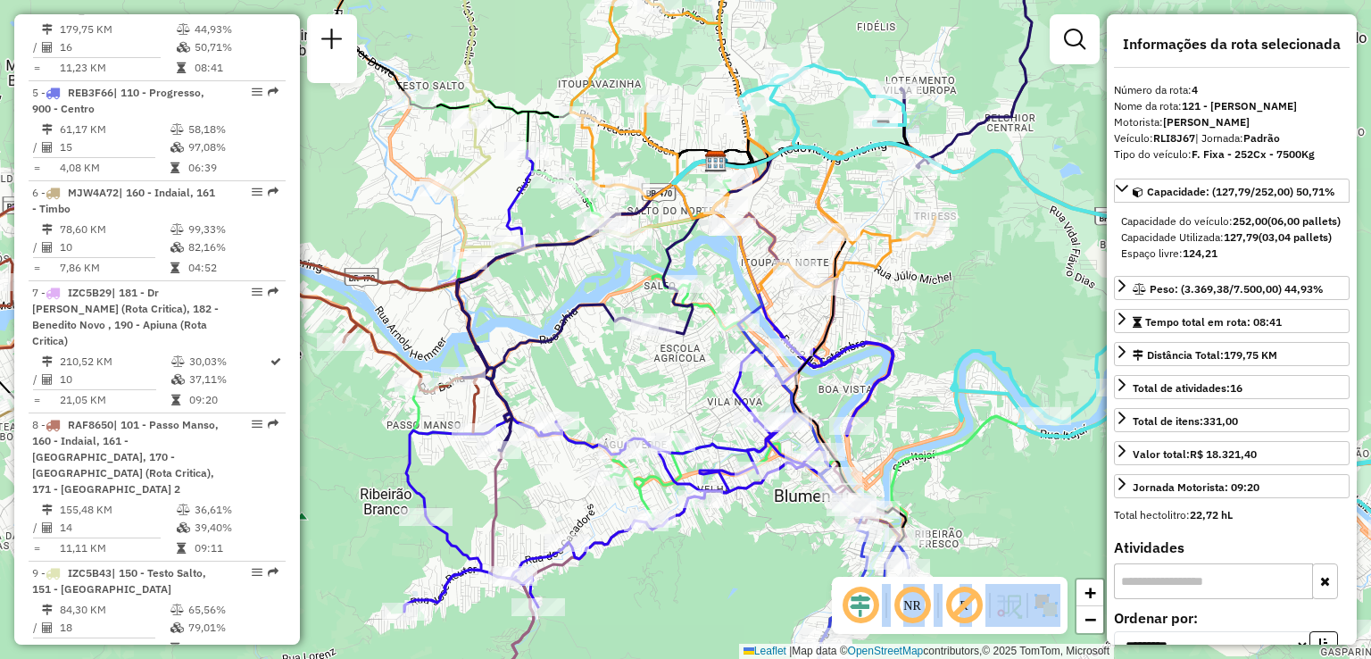
scroll to position [1121, 0]
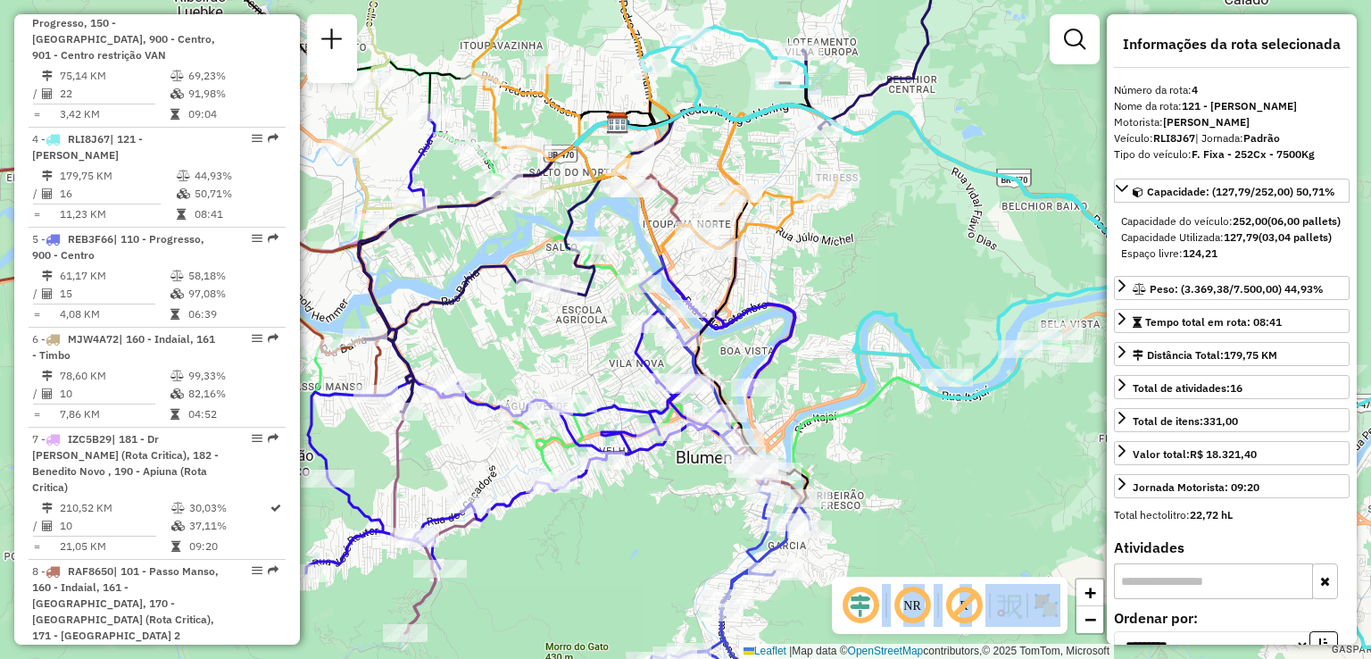
drag, startPoint x: 959, startPoint y: 376, endPoint x: 861, endPoint y: 337, distance: 105.4
click at [861, 337] on icon at bounding box center [1026, 337] width 768 height 620
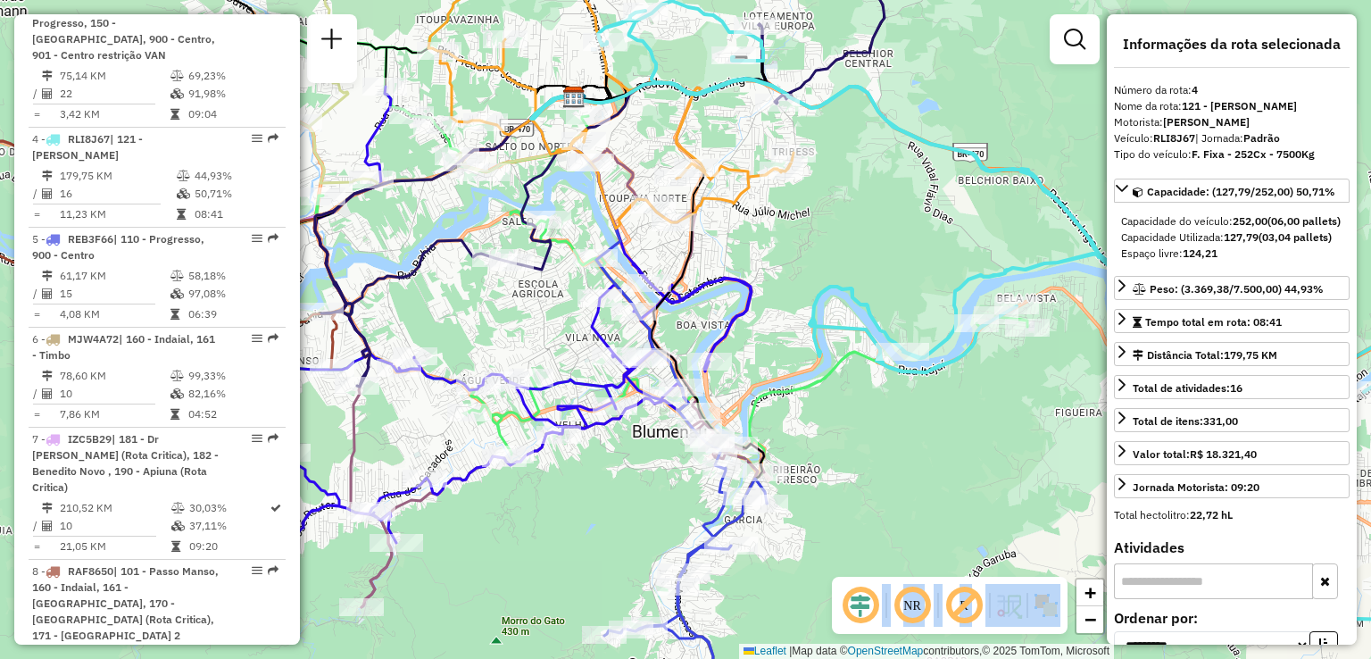
drag, startPoint x: 825, startPoint y: 312, endPoint x: 795, endPoint y: 301, distance: 31.3
click at [795, 301] on div "Janela de atendimento Grade de atendimento Capacidade Transportadoras Veículos …" at bounding box center [685, 329] width 1371 height 659
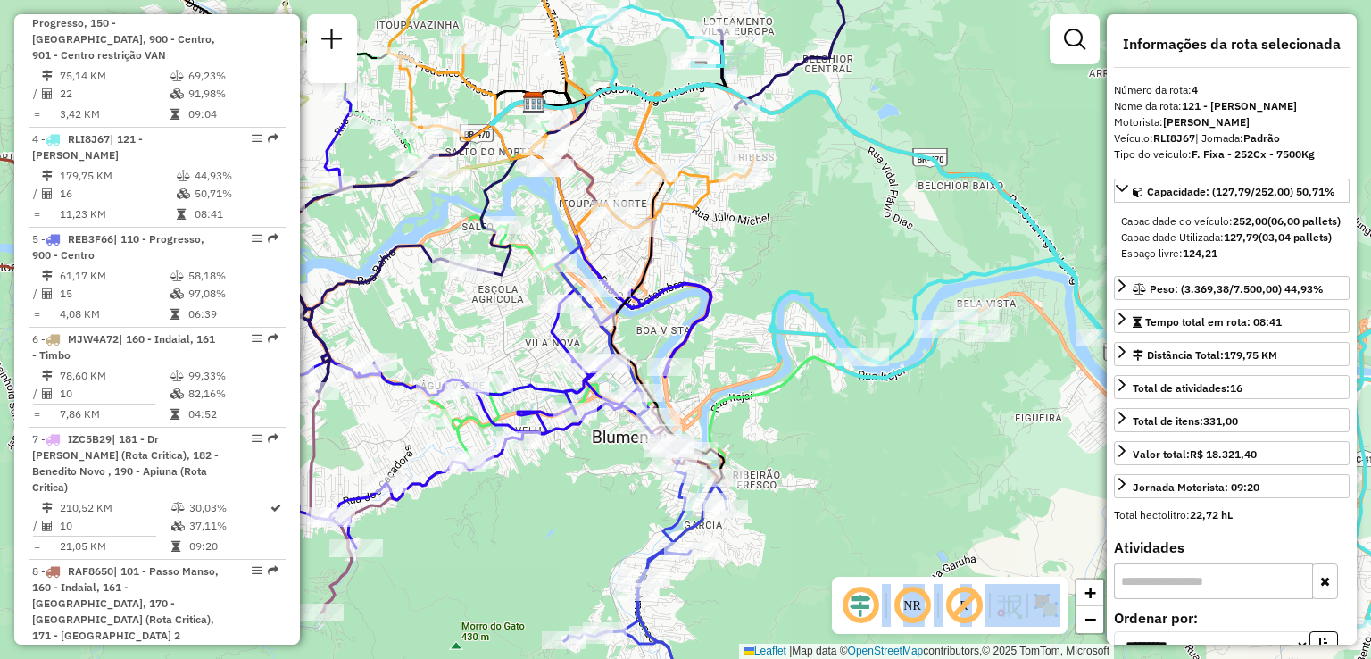
drag, startPoint x: 750, startPoint y: 264, endPoint x: 742, endPoint y: 288, distance: 25.4
click at [743, 288] on div "Janela de atendimento Grade de atendimento Capacidade Transportadoras Veículos …" at bounding box center [685, 329] width 1371 height 659
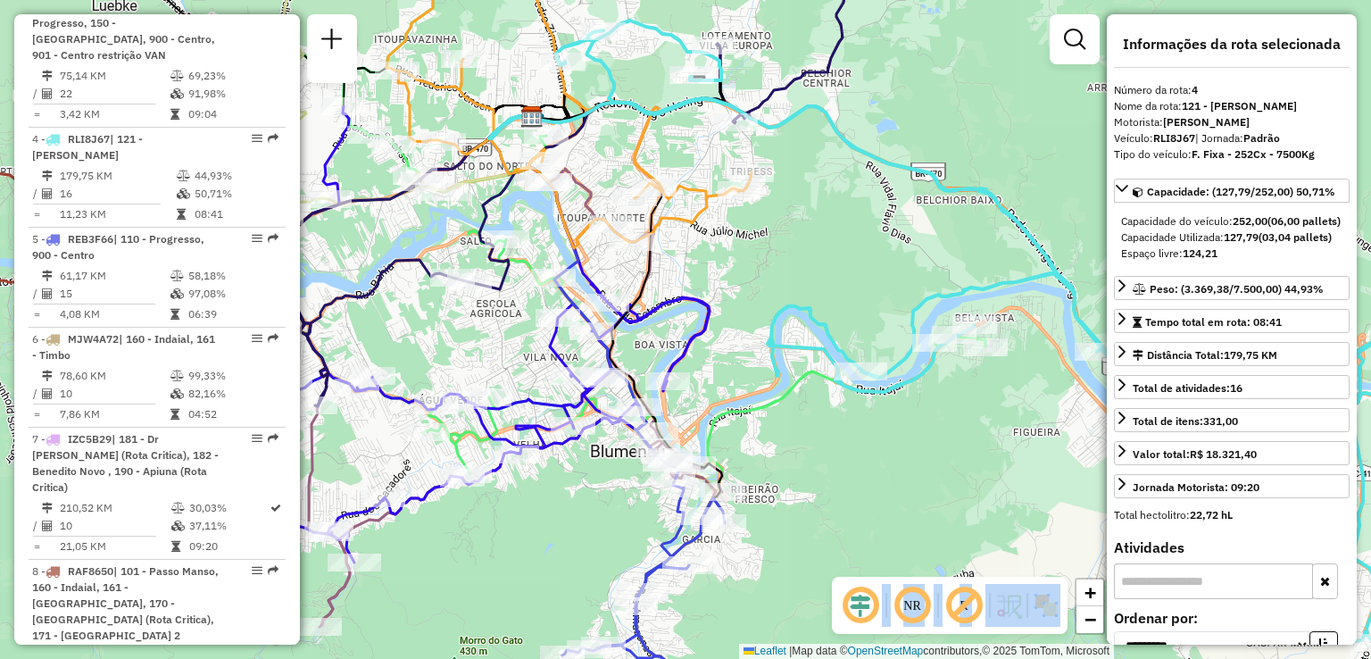
drag, startPoint x: 953, startPoint y: 284, endPoint x: 1053, endPoint y: 343, distance: 116.0
click at [1045, 341] on icon at bounding box center [1032, 375] width 952 height 708
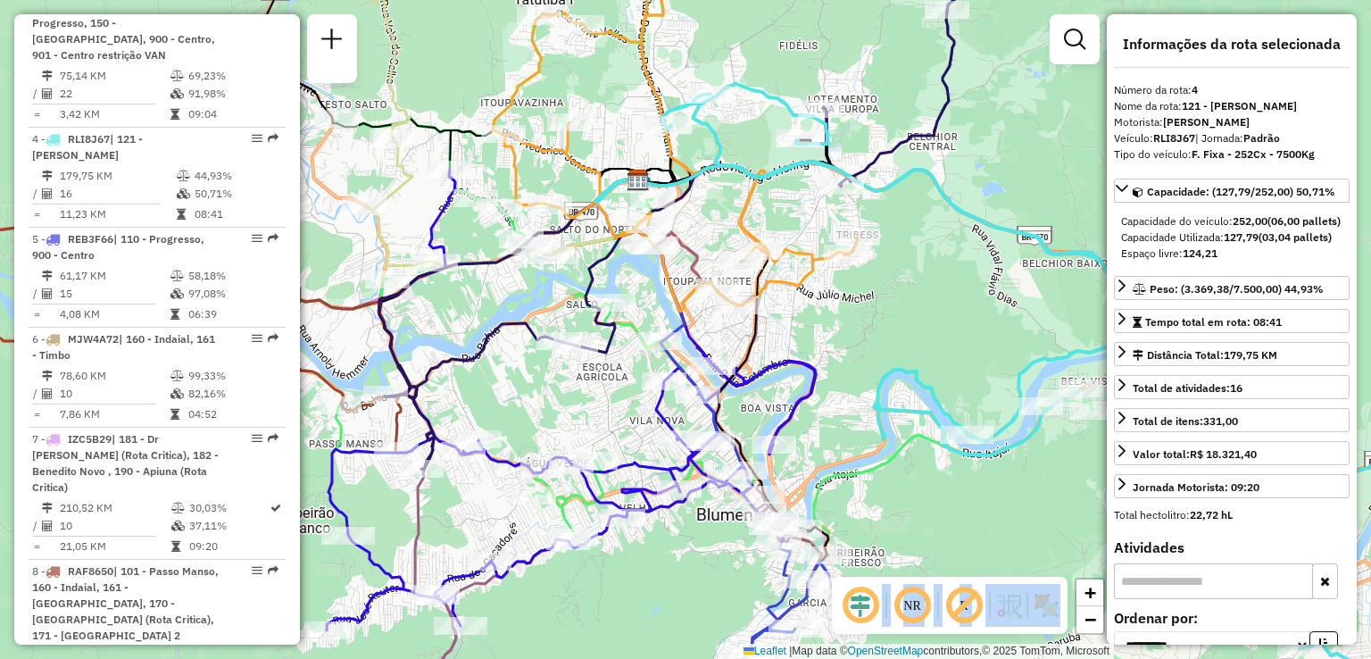
drag, startPoint x: 868, startPoint y: 321, endPoint x: 942, endPoint y: 399, distance: 107.3
click at [942, 399] on div "Janela de atendimento Grade de atendimento Capacidade Transportadoras Veículos …" at bounding box center [685, 329] width 1371 height 659
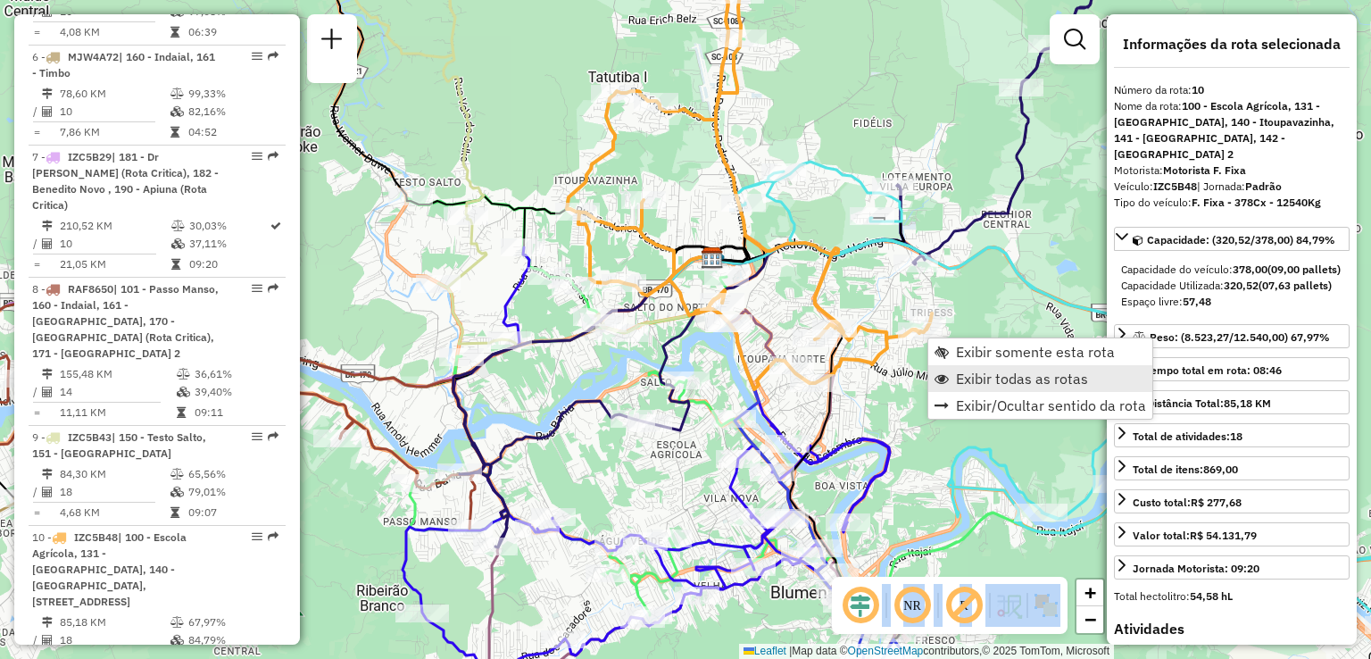
scroll to position [1417, 0]
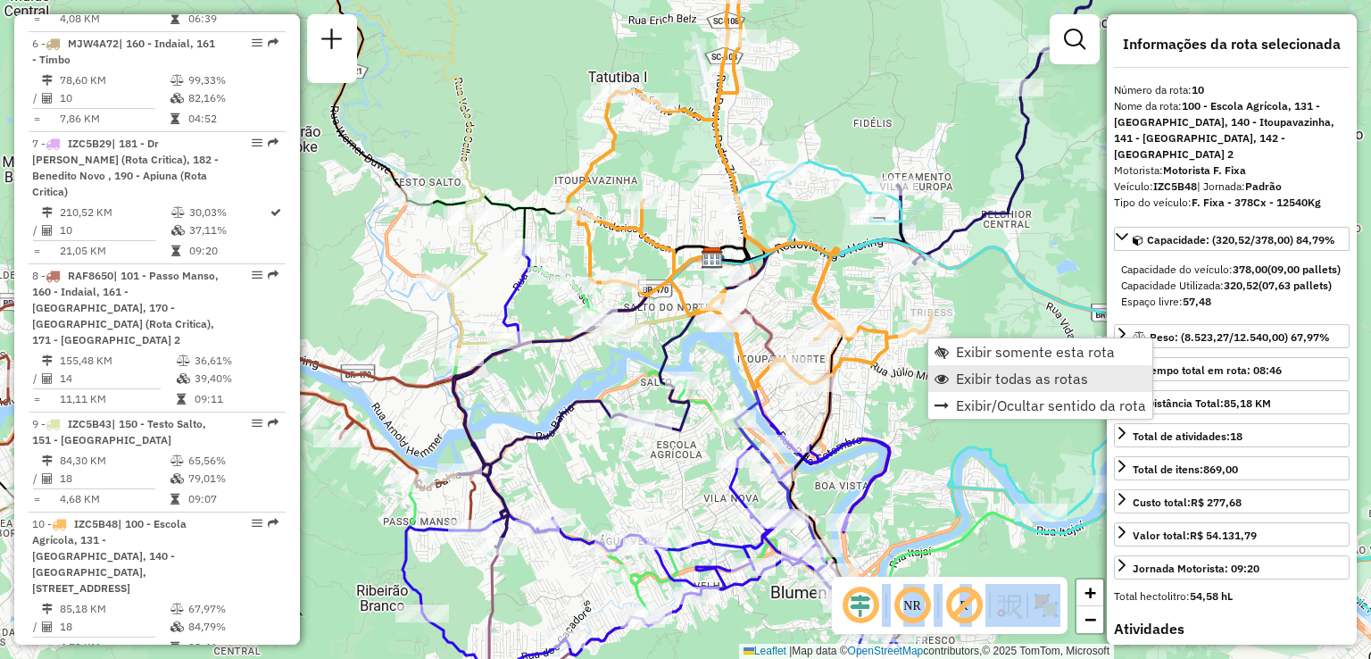
click at [986, 375] on span "Exibir todas as rotas" at bounding box center [1022, 378] width 132 height 14
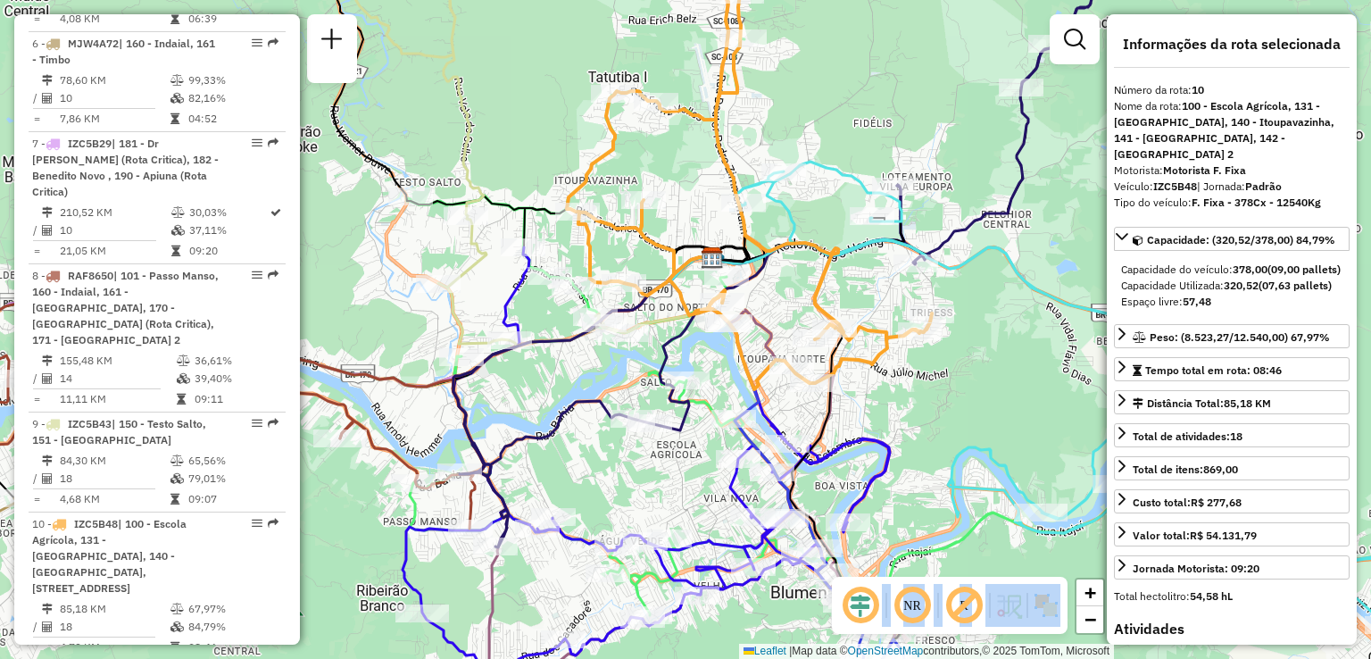
click at [911, 398] on div "Janela de atendimento Grade de atendimento Capacidade Transportadoras Veículos …" at bounding box center [685, 329] width 1371 height 659
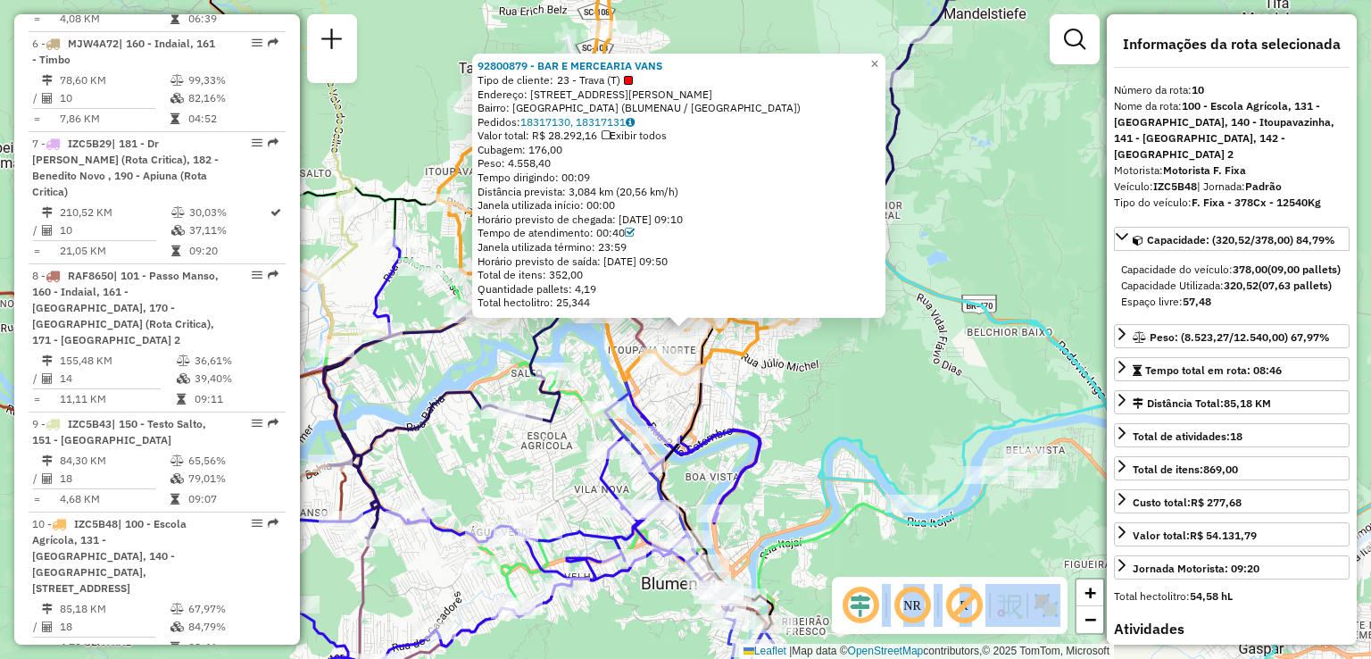
click at [798, 426] on div "Rota 10 - Placa IZC5B48 92800879 - BAR E MERCEARIA VANS 92800879 - BAR E MERCEA…" at bounding box center [685, 329] width 1371 height 659
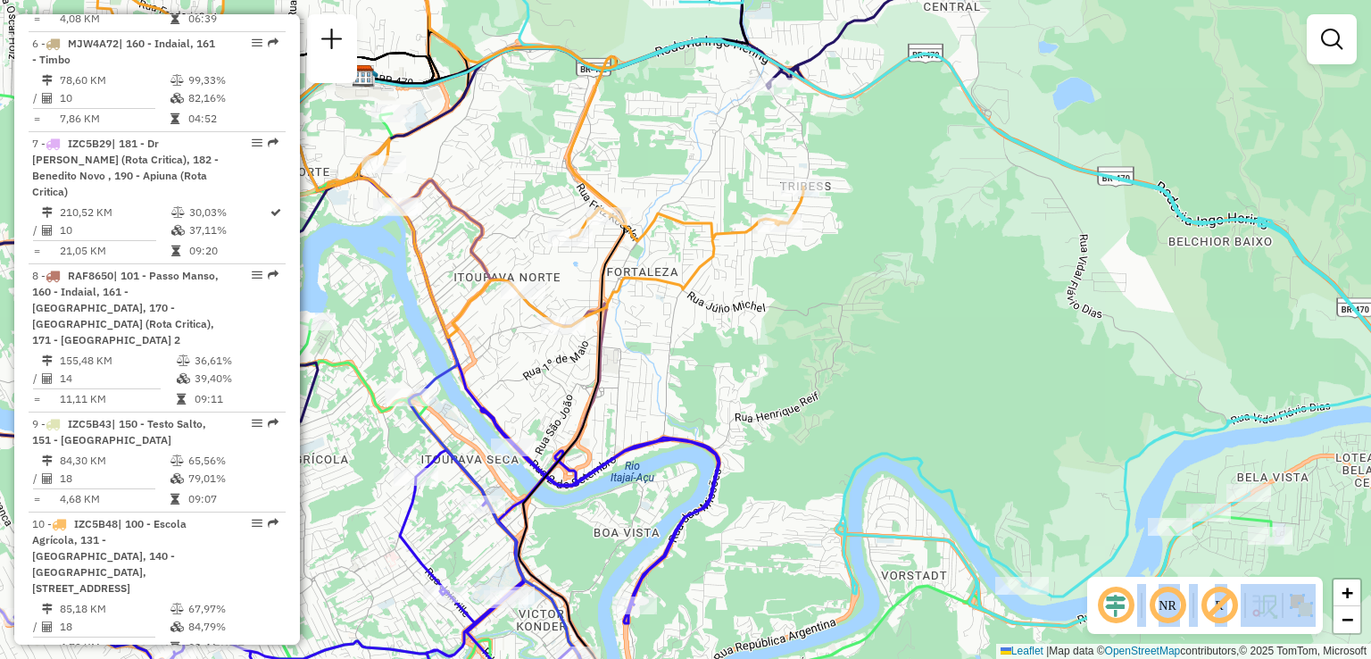
drag, startPoint x: 734, startPoint y: 383, endPoint x: 794, endPoint y: 422, distance: 71.6
click at [794, 422] on div "Janela de atendimento Grade de atendimento Capacidade Transportadoras Veículos …" at bounding box center [685, 329] width 1371 height 659
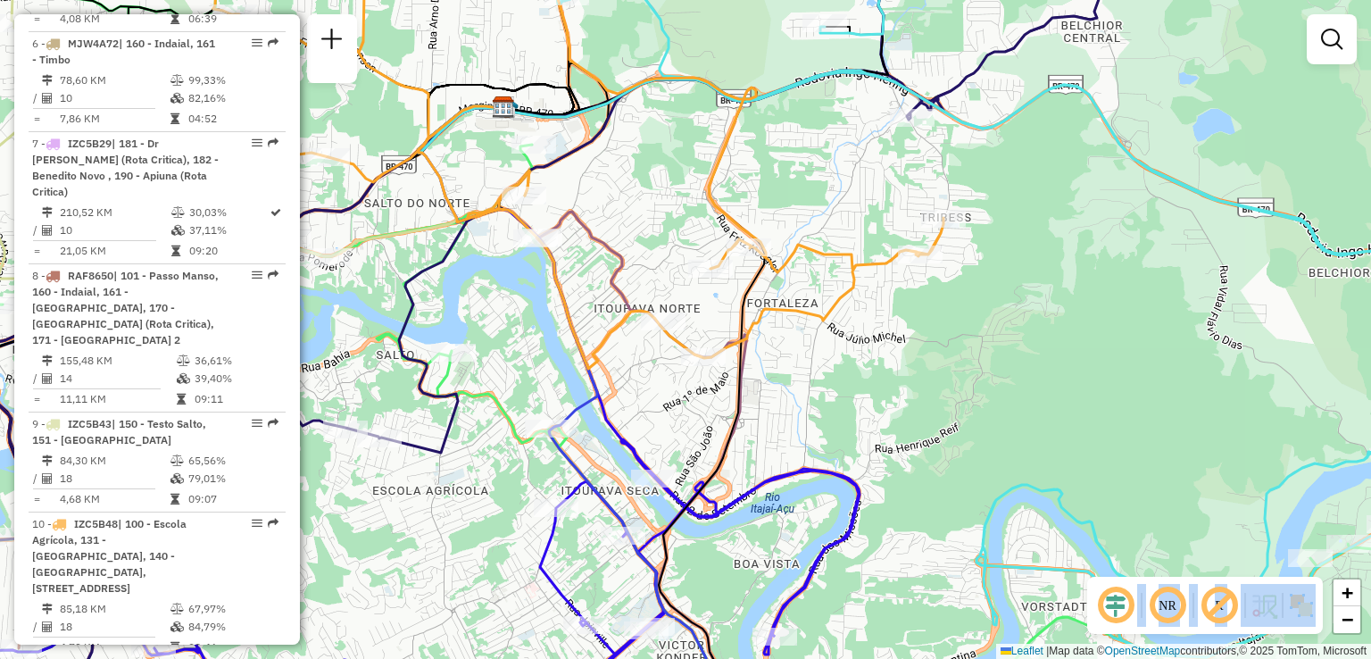
drag, startPoint x: 875, startPoint y: 397, endPoint x: 937, endPoint y: 390, distance: 62.9
click at [937, 390] on div "Janela de atendimento Grade de atendimento Capacidade Transportadoras Veículos …" at bounding box center [685, 329] width 1371 height 659
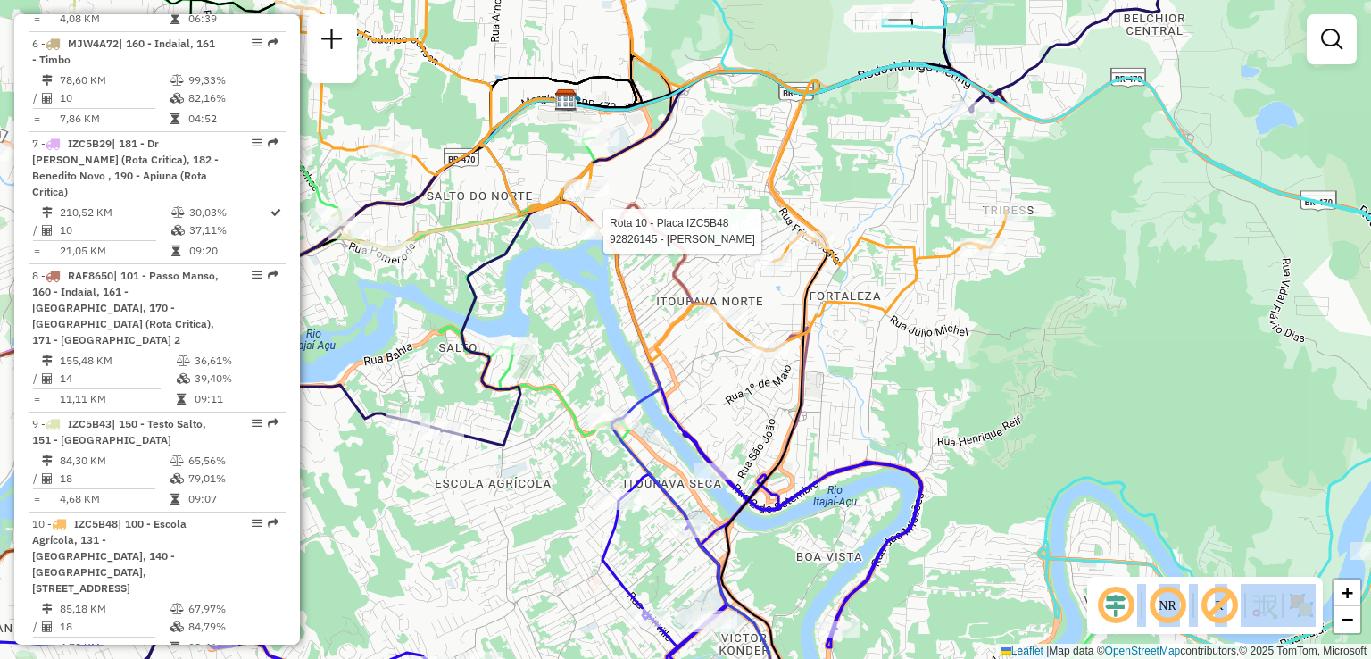
select select "**********"
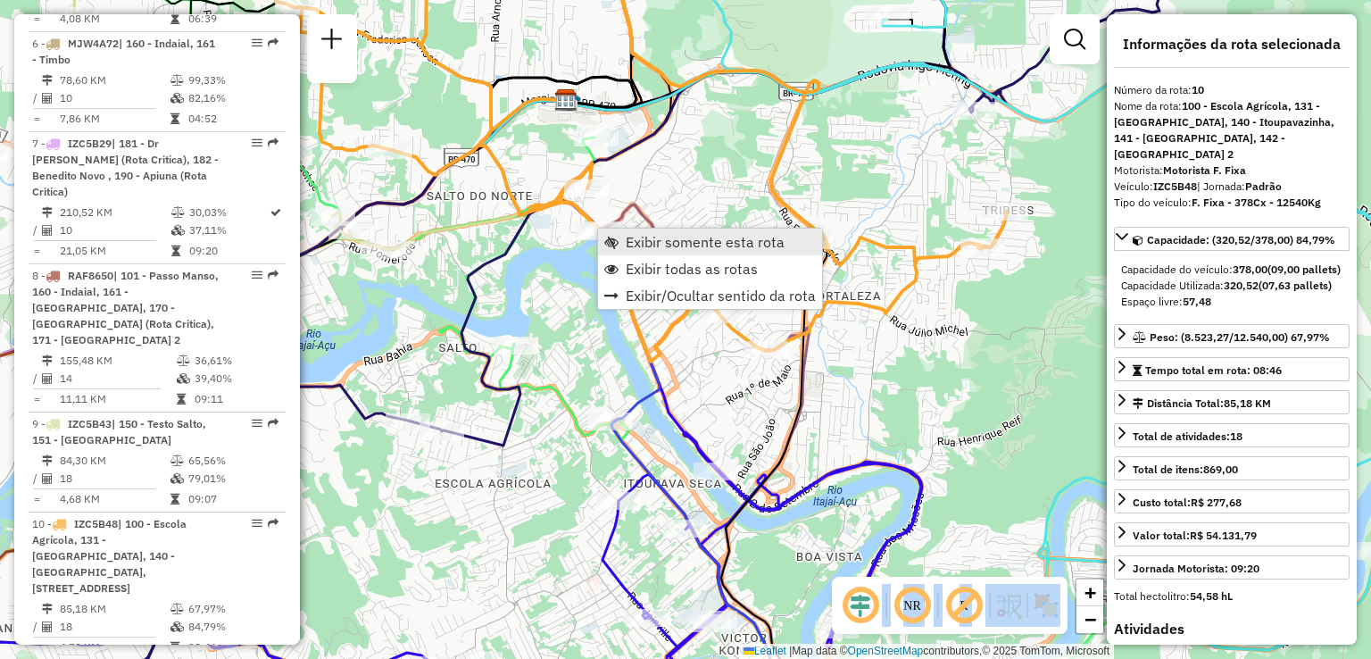
click at [676, 245] on span "Exibir somente esta rota" at bounding box center [705, 242] width 159 height 14
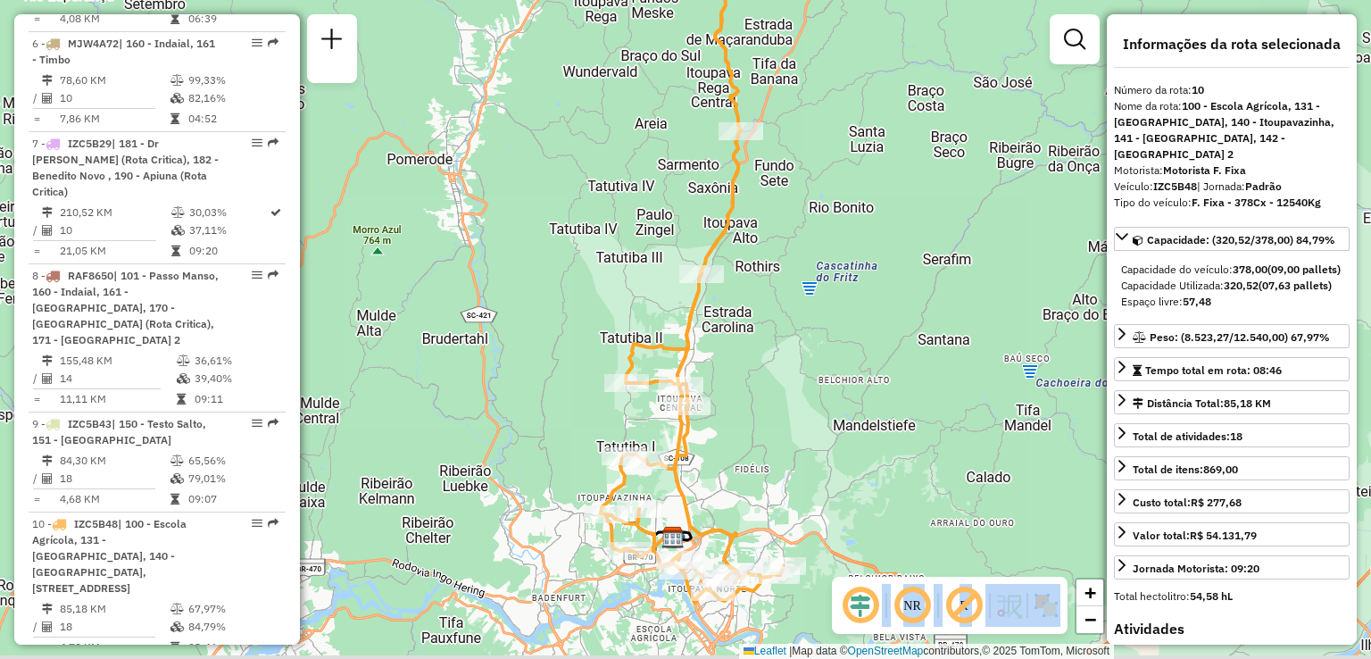
drag, startPoint x: 754, startPoint y: 365, endPoint x: 756, endPoint y: 274, distance: 91.1
click at [756, 288] on div "Janela de atendimento Grade de atendimento Capacidade Transportadoras Veículos …" at bounding box center [685, 329] width 1371 height 659
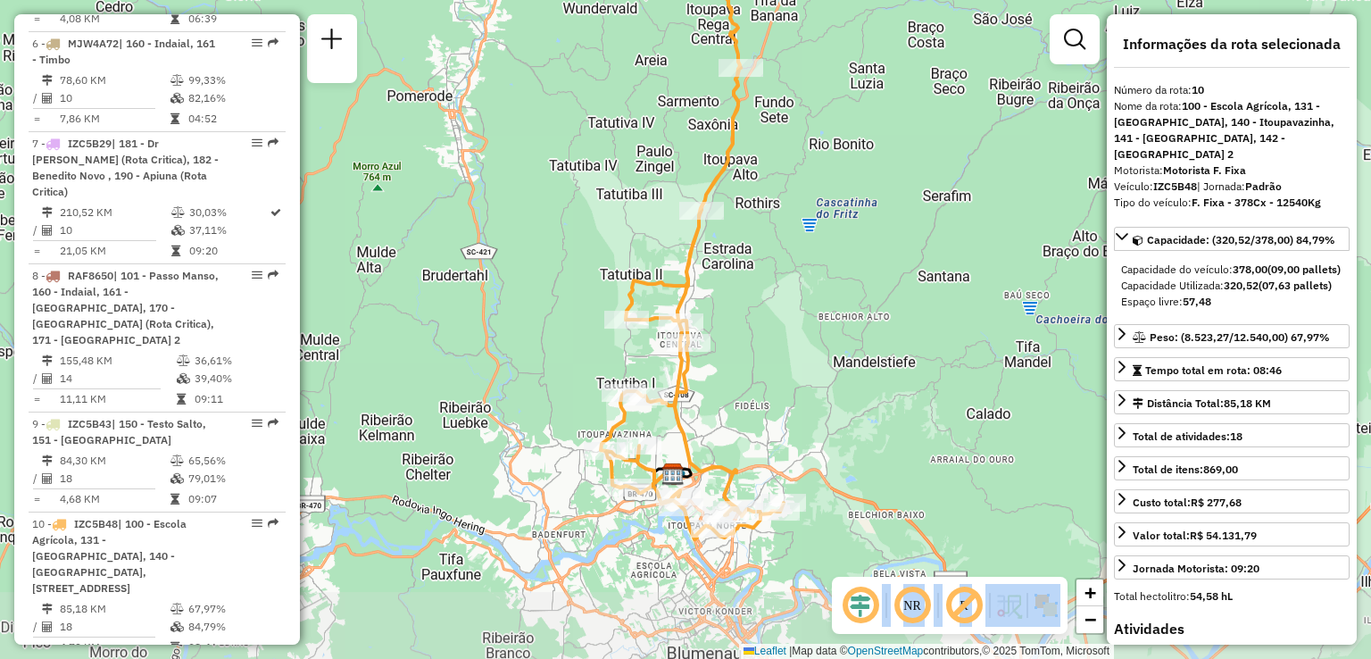
drag, startPoint x: 831, startPoint y: 397, endPoint x: 820, endPoint y: 326, distance: 72.2
click at [820, 327] on div "Janela de atendimento Grade de atendimento Capacidade Transportadoras Veículos …" at bounding box center [685, 329] width 1371 height 659
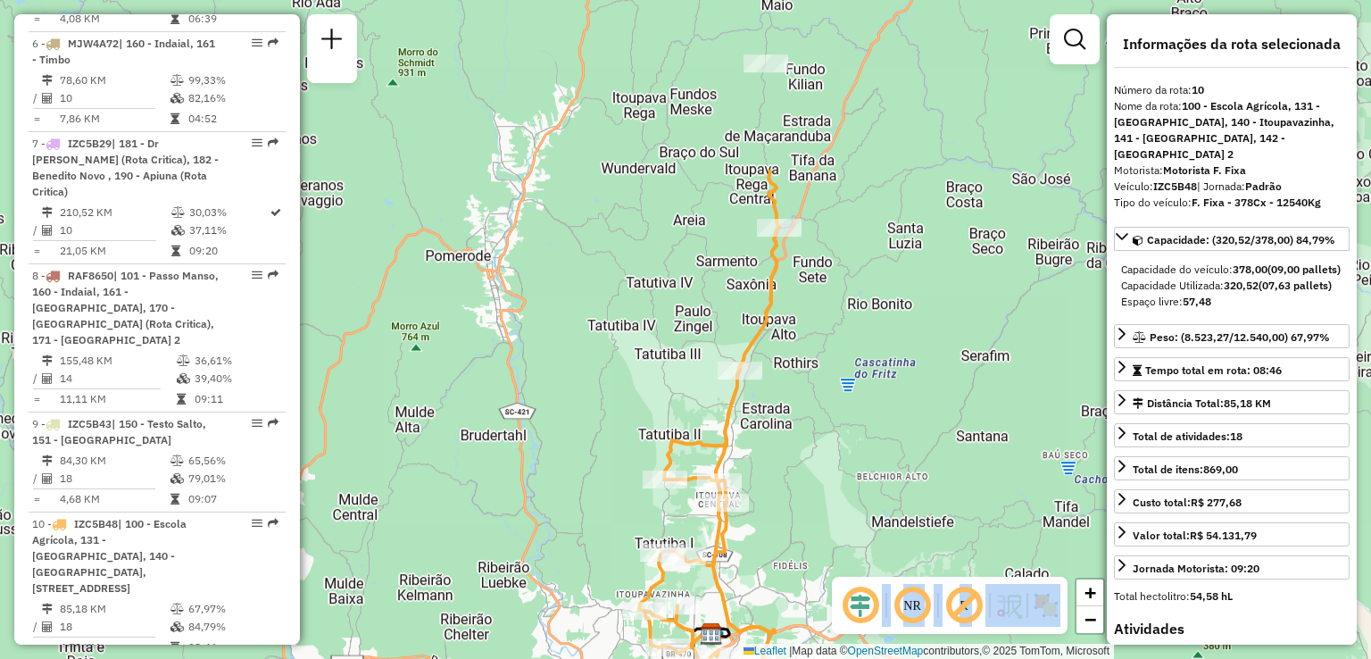
drag, startPoint x: 826, startPoint y: 319, endPoint x: 876, endPoint y: 541, distance: 227.8
click at [876, 541] on div "Janela de atendimento Grade de atendimento Capacidade Transportadoras Veículos …" at bounding box center [685, 329] width 1371 height 659
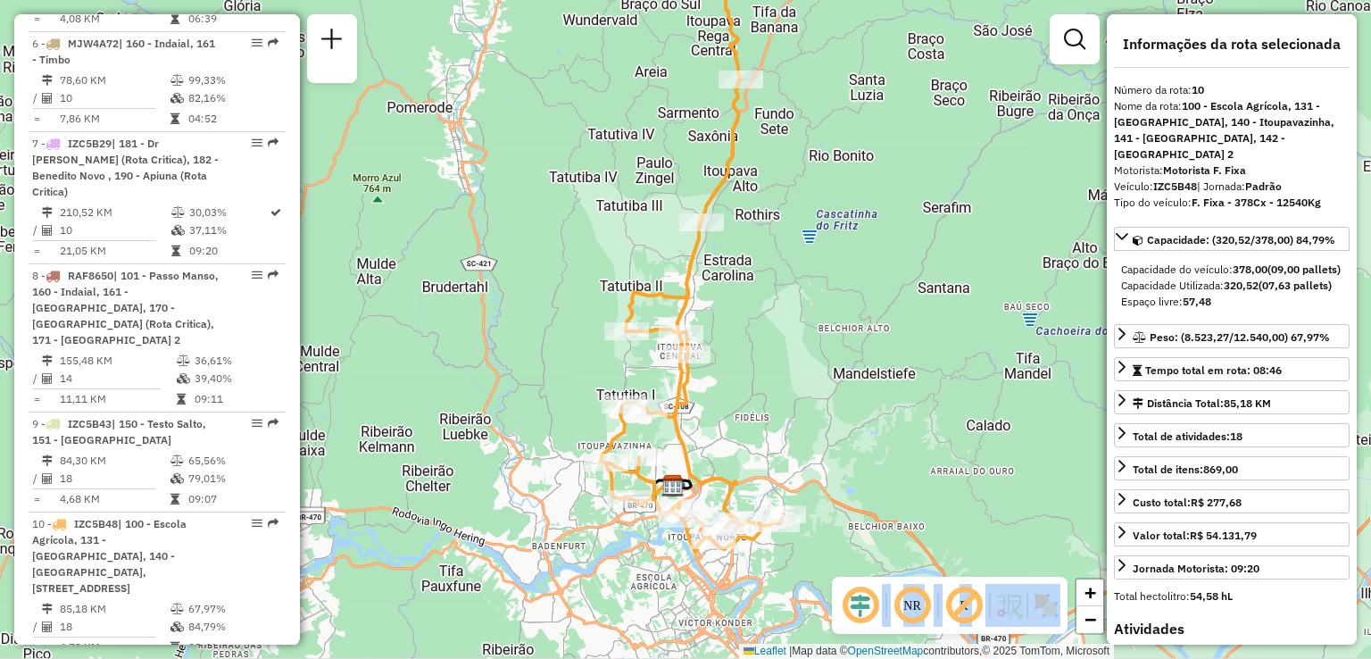
drag, startPoint x: 879, startPoint y: 518, endPoint x: 833, endPoint y: 358, distance: 166.4
click at [833, 362] on div "Janela de atendimento Grade de atendimento Capacidade Transportadoras Veículos …" at bounding box center [685, 329] width 1371 height 659
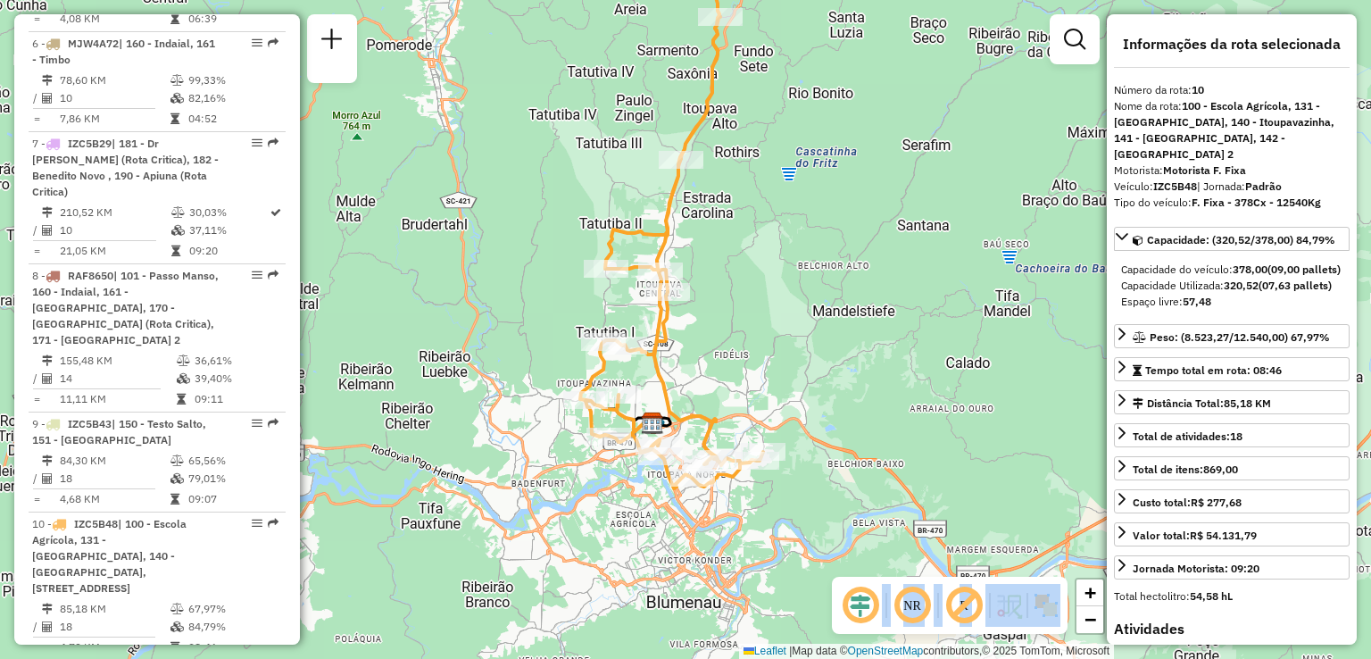
drag, startPoint x: 782, startPoint y: 386, endPoint x: 768, endPoint y: 304, distance: 82.5
click at [768, 304] on div "Janela de atendimento Grade de atendimento Capacidade Transportadoras Veículos …" at bounding box center [685, 329] width 1371 height 659
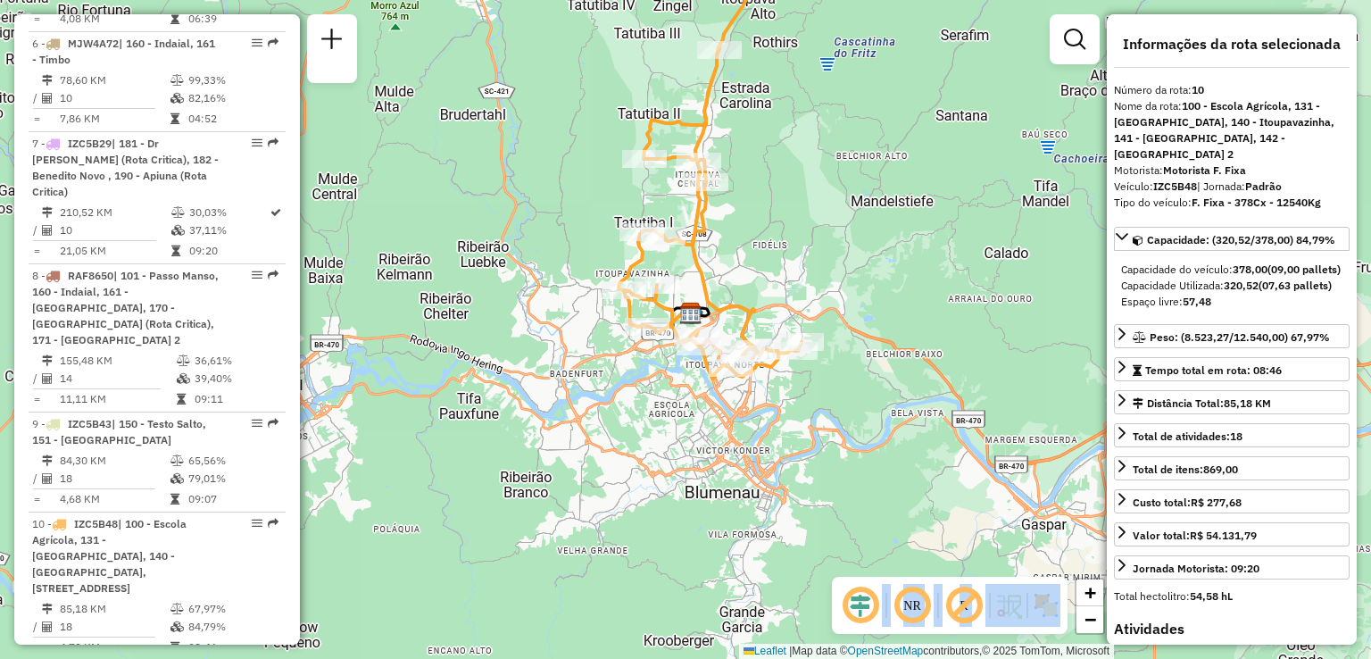
drag, startPoint x: 717, startPoint y: 308, endPoint x: 768, endPoint y: 295, distance: 52.6
click at [768, 295] on div "Janela de atendimento Grade de atendimento Capacidade Transportadoras Veículos …" at bounding box center [685, 329] width 1371 height 659
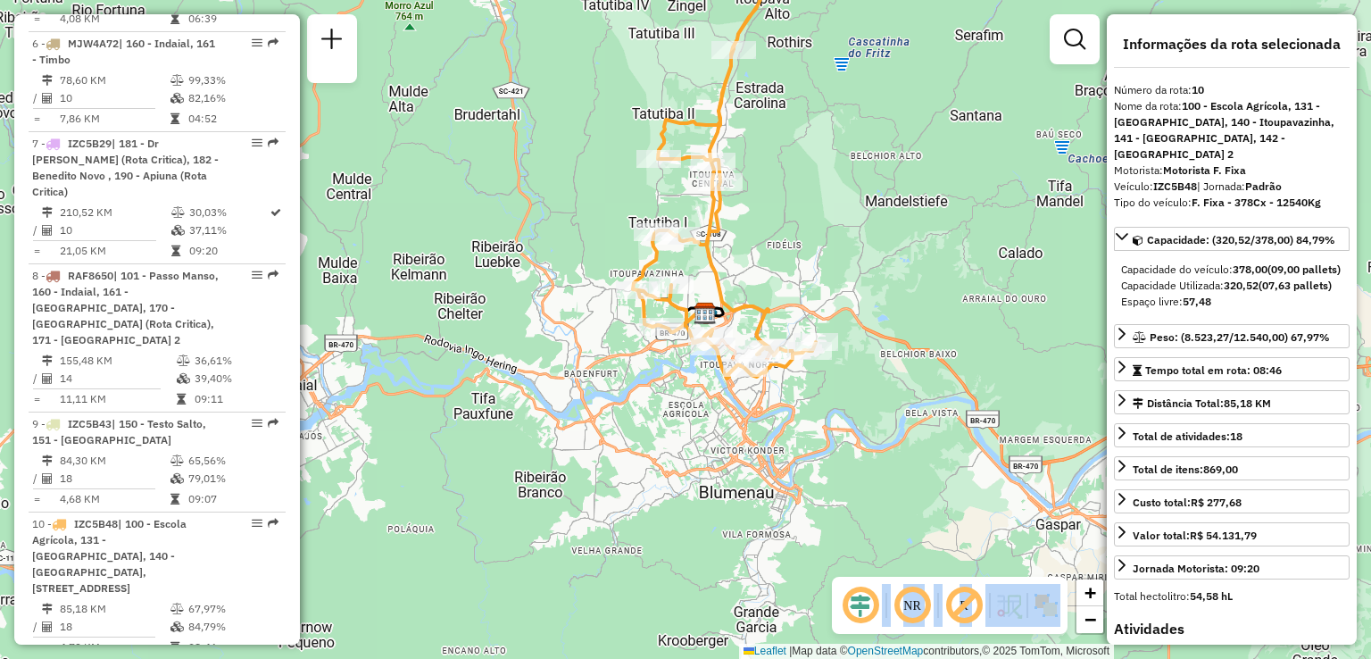
drag, startPoint x: 768, startPoint y: 295, endPoint x: 782, endPoint y: 295, distance: 14.3
click at [782, 295] on div "Janela de atendimento Grade de atendimento Capacidade Transportadoras Veículos …" at bounding box center [685, 329] width 1371 height 659
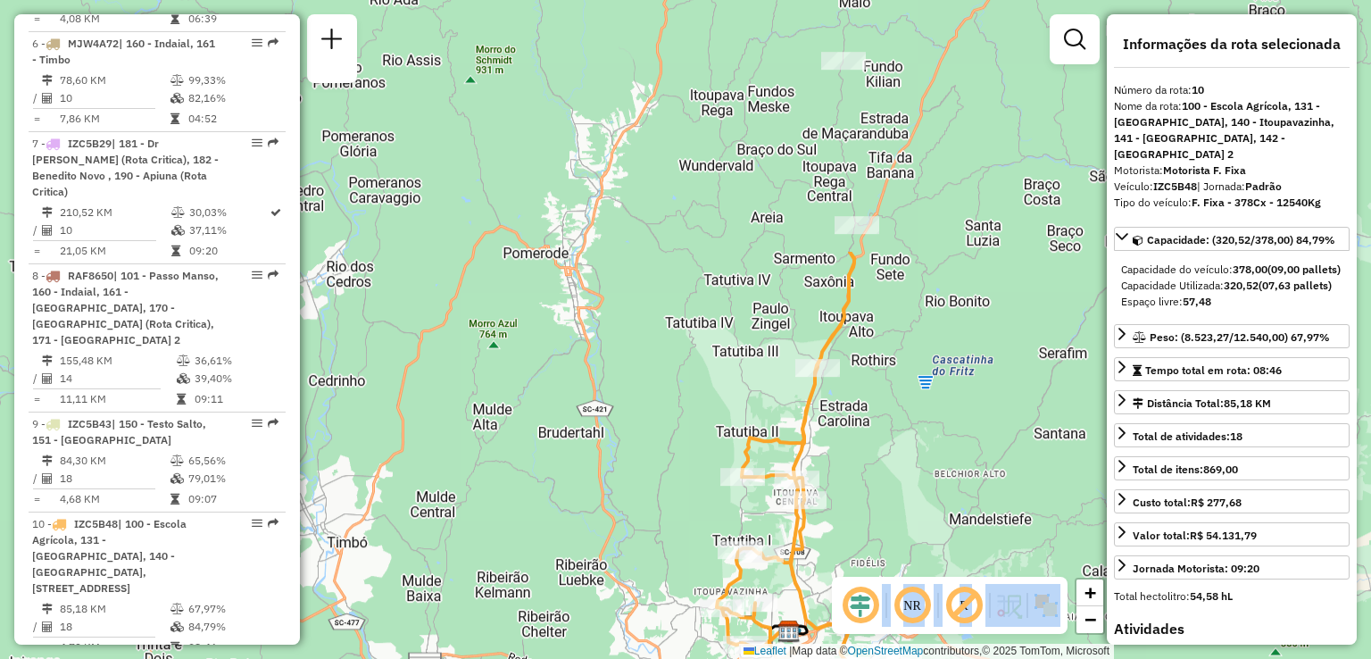
drag, startPoint x: 803, startPoint y: 250, endPoint x: 860, endPoint y: 582, distance: 336.8
click at [860, 582] on hb-router-mapa "Informações da Sessão 1230788 - 18/08/2025 Criação: 16/08/2025 15:37 Depósito: …" at bounding box center [685, 329] width 1371 height 659
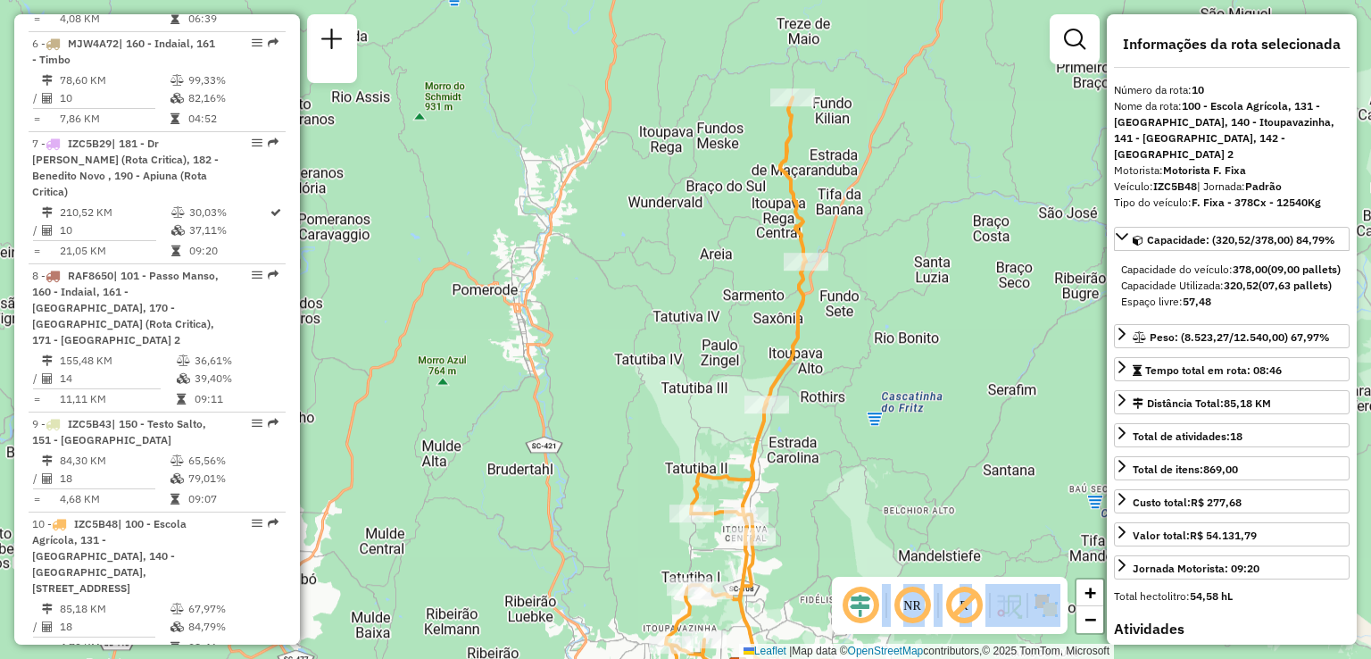
drag, startPoint x: 850, startPoint y: 493, endPoint x: 755, endPoint y: 226, distance: 283.2
click at [761, 250] on div "Janela de atendimento Grade de atendimento Capacidade Transportadoras Veículos …" at bounding box center [685, 329] width 1371 height 659
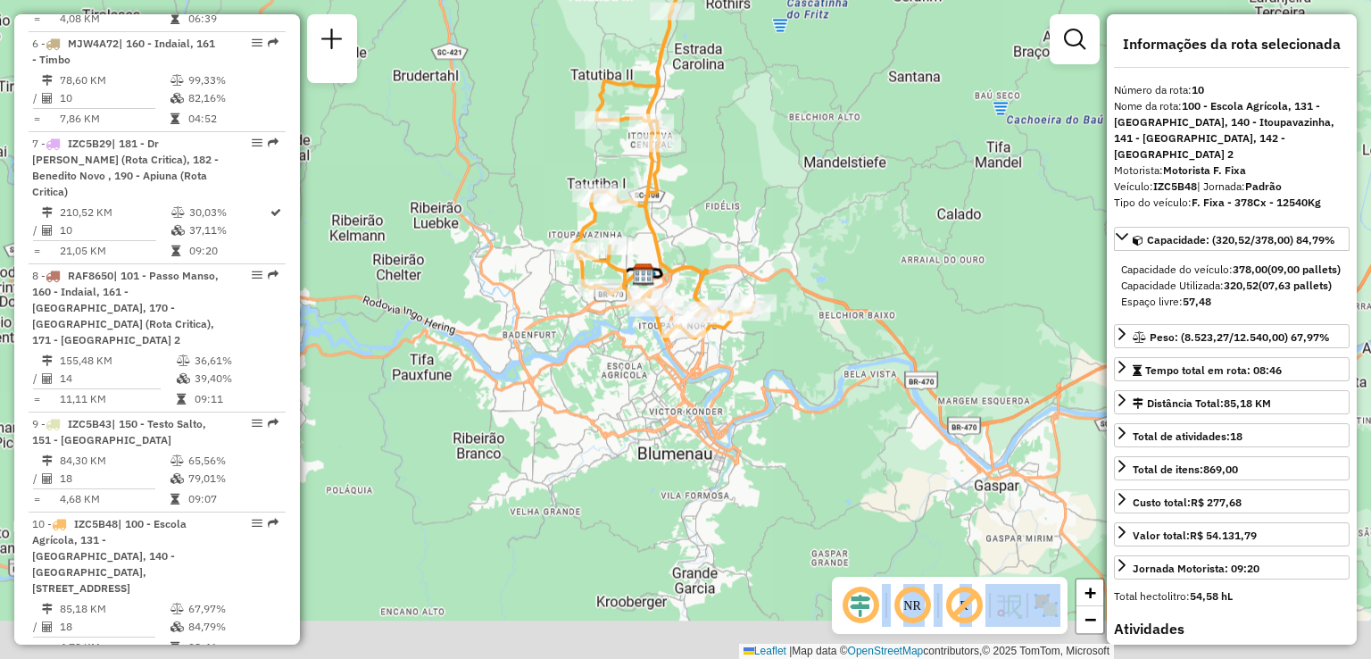
drag, startPoint x: 742, startPoint y: 229, endPoint x: 725, endPoint y: 132, distance: 97.9
click at [726, 137] on div "Janela de atendimento Grade de atendimento Capacidade Transportadoras Veículos …" at bounding box center [685, 329] width 1371 height 659
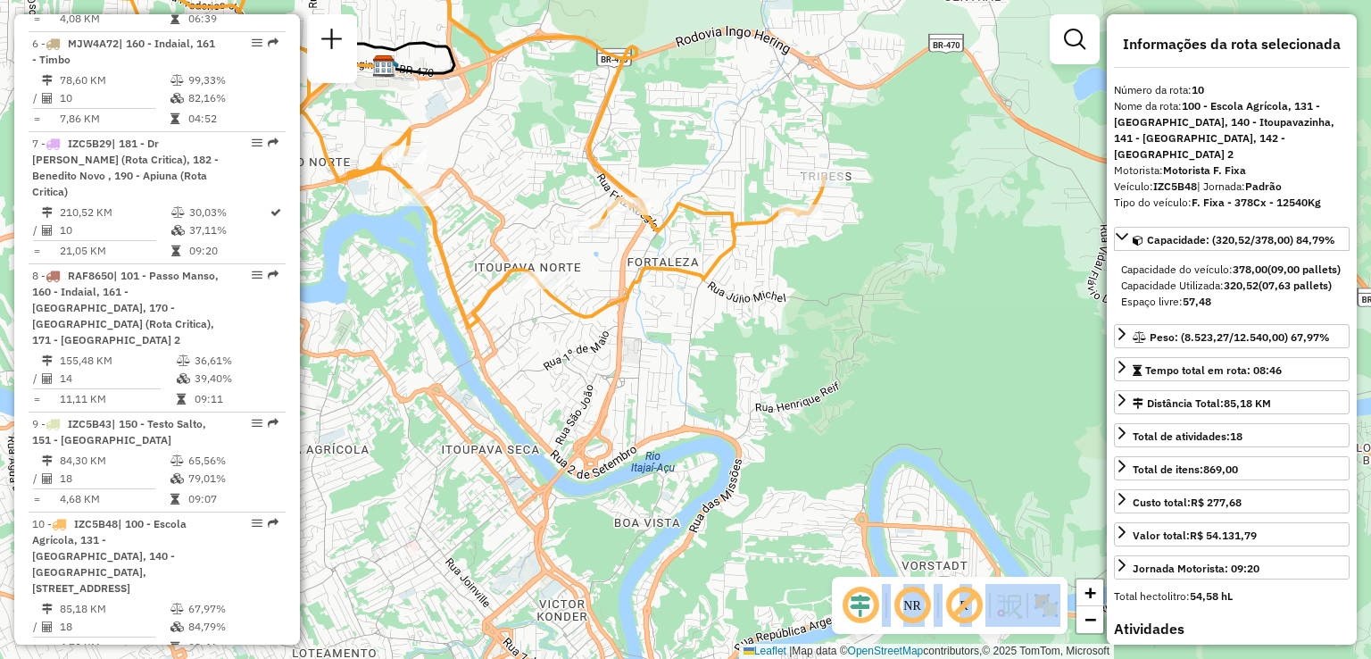
drag, startPoint x: 732, startPoint y: 312, endPoint x: 911, endPoint y: 308, distance: 179.5
click at [843, 297] on div "Janela de atendimento Grade de atendimento Capacidade Transportadoras Veículos …" at bounding box center [685, 329] width 1371 height 659
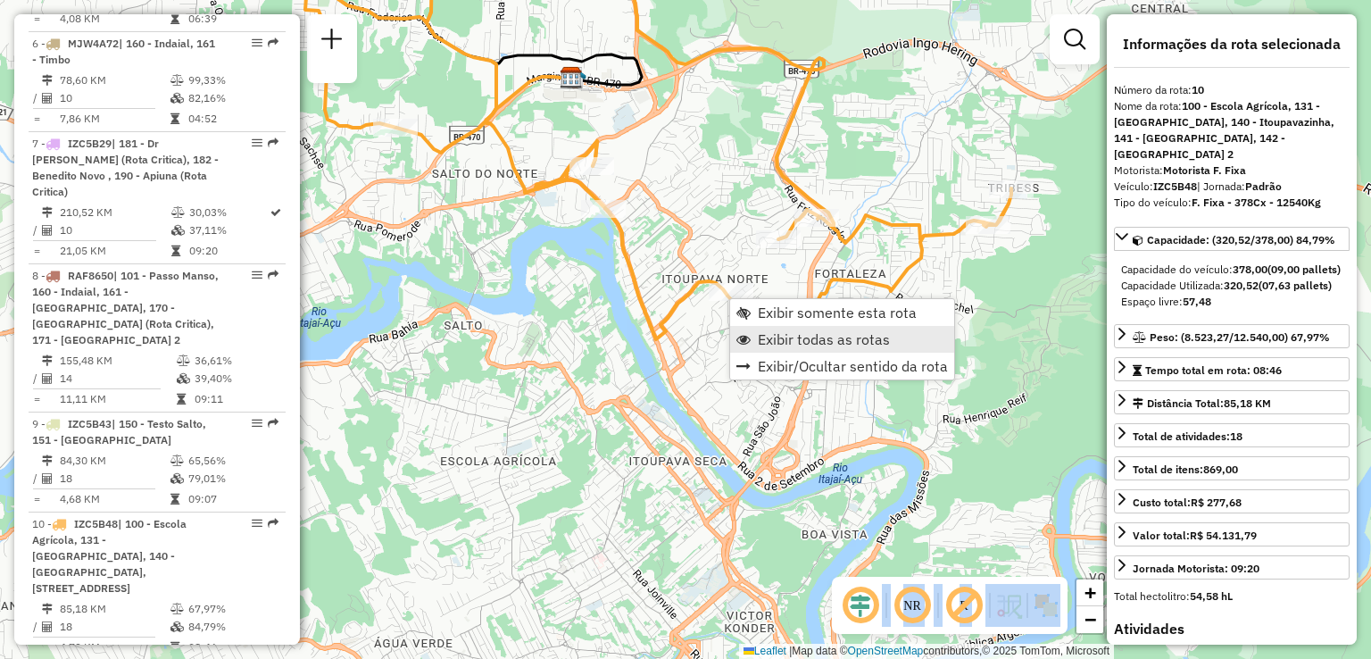
click at [778, 342] on span "Exibir todas as rotas" at bounding box center [824, 339] width 132 height 14
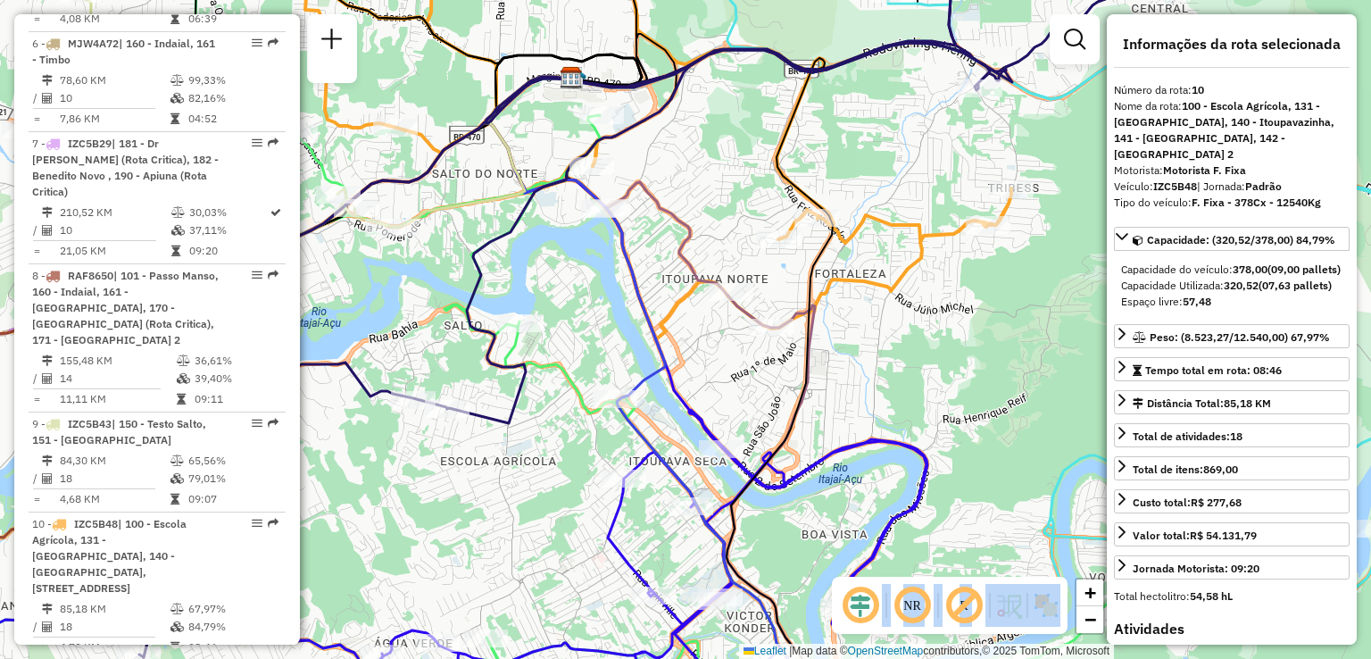
drag, startPoint x: 744, startPoint y: 395, endPoint x: 785, endPoint y: 337, distance: 71.3
click at [782, 340] on div "Janela de atendimento Grade de atendimento Capacidade Transportadoras Veículos …" at bounding box center [685, 329] width 1371 height 659
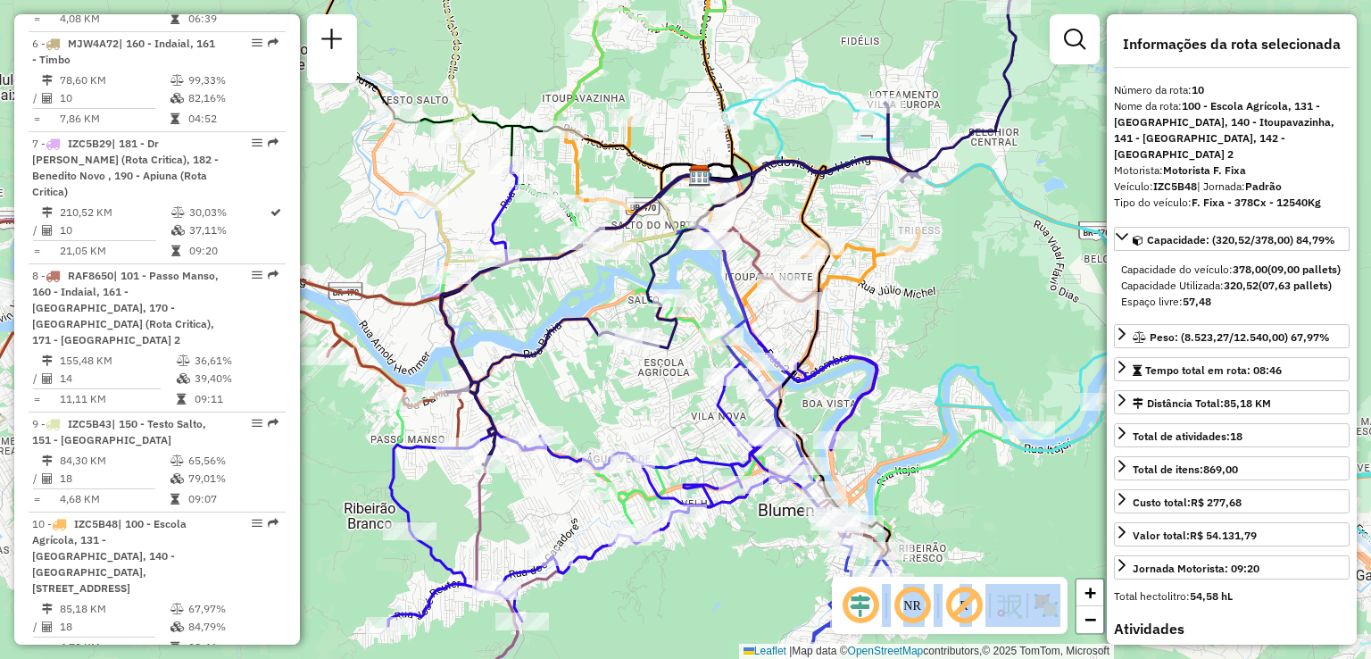
drag, startPoint x: 643, startPoint y: 347, endPoint x: 641, endPoint y: 319, distance: 28.6
click at [641, 319] on div "Rota 3 - Placa REB3F46 92801155 - MERCADO BERTOLLI LTD Janela de atendimento Gr…" at bounding box center [685, 329] width 1371 height 659
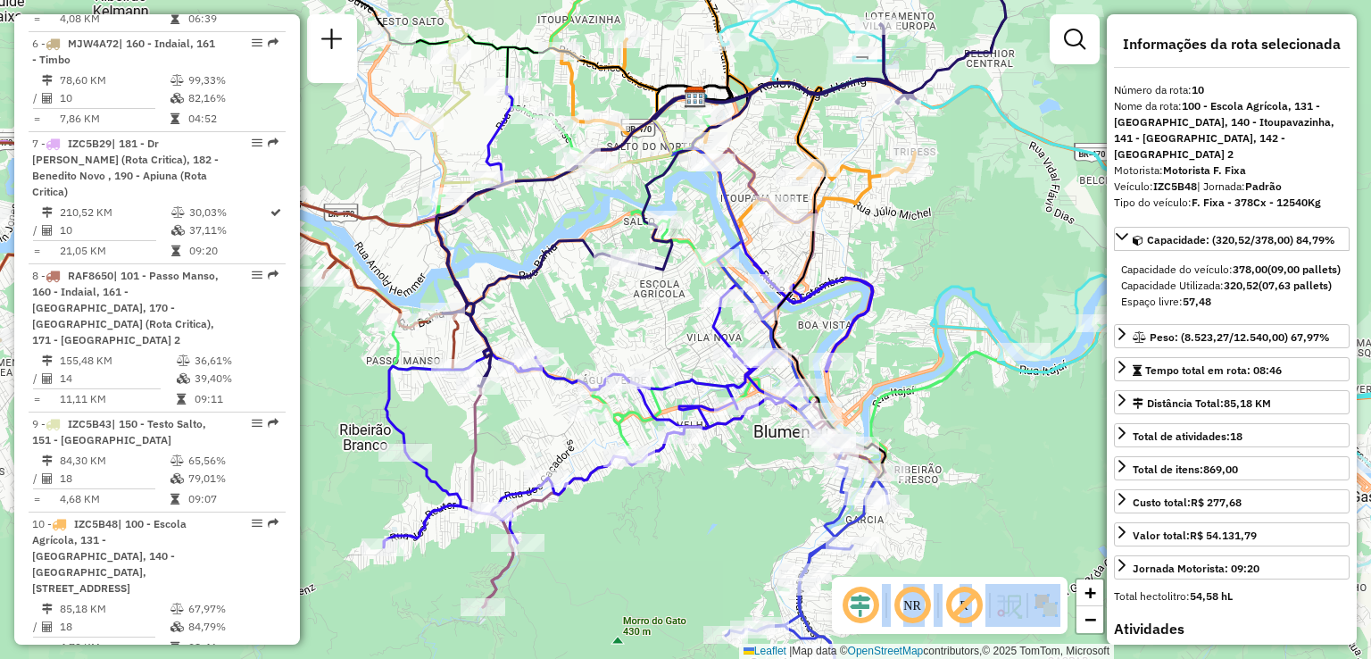
drag, startPoint x: 650, startPoint y: 317, endPoint x: 672, endPoint y: 312, distance: 23.0
click at [662, 312] on div "Janela de atendimento Grade de atendimento Capacidade Transportadoras Veículos …" at bounding box center [685, 329] width 1371 height 659
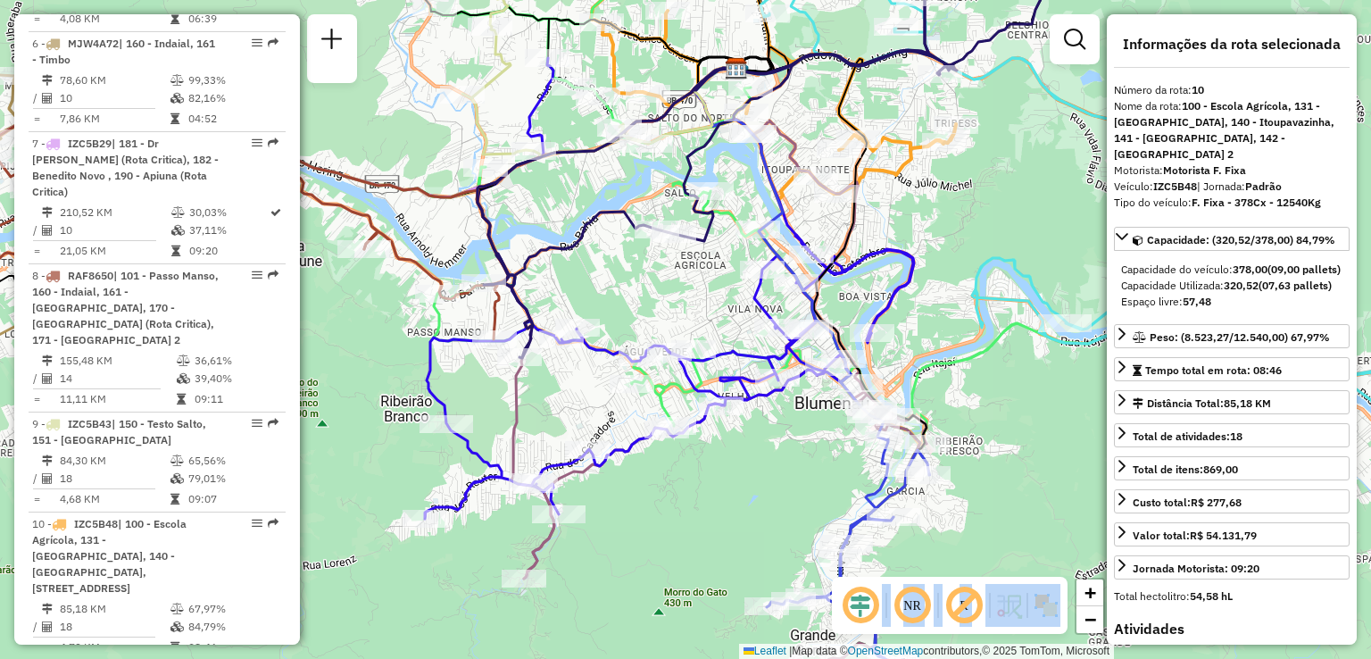
drag, startPoint x: 632, startPoint y: 304, endPoint x: 636, endPoint y: 294, distance: 11.3
click at [636, 295] on div "Janela de atendimento Grade de atendimento Capacidade Transportadoras Veículos …" at bounding box center [685, 329] width 1371 height 659
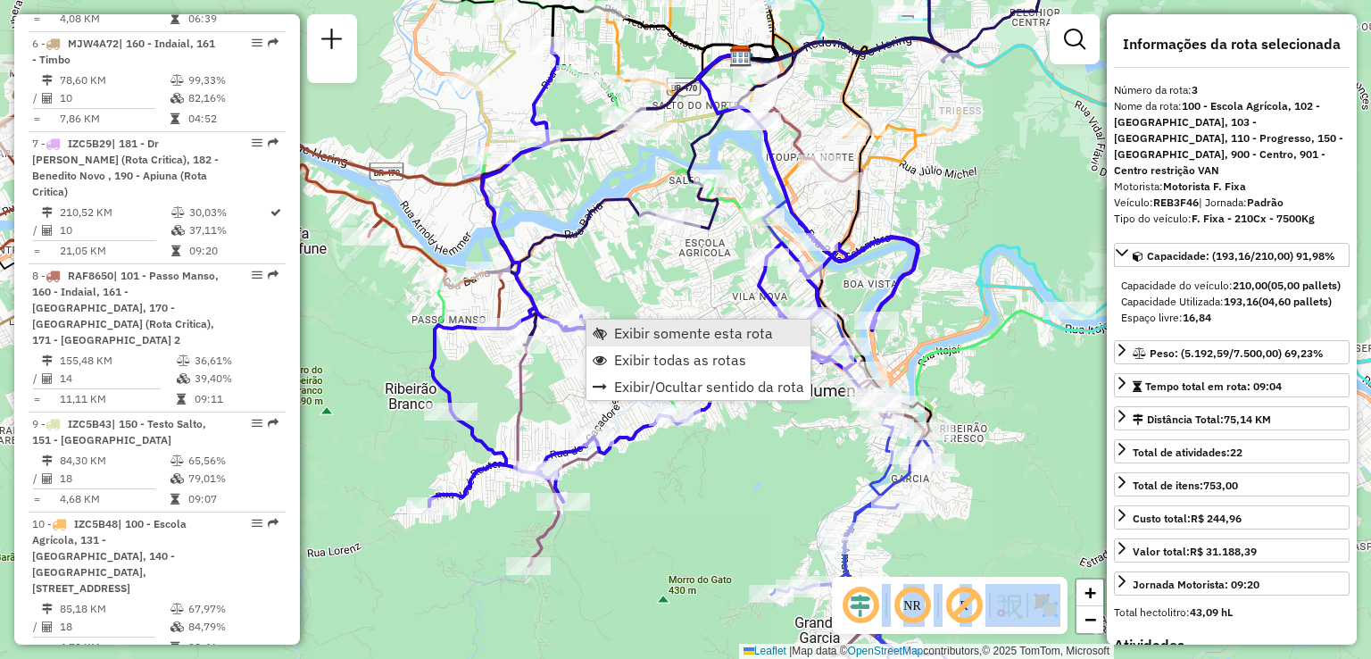
scroll to position [973, 0]
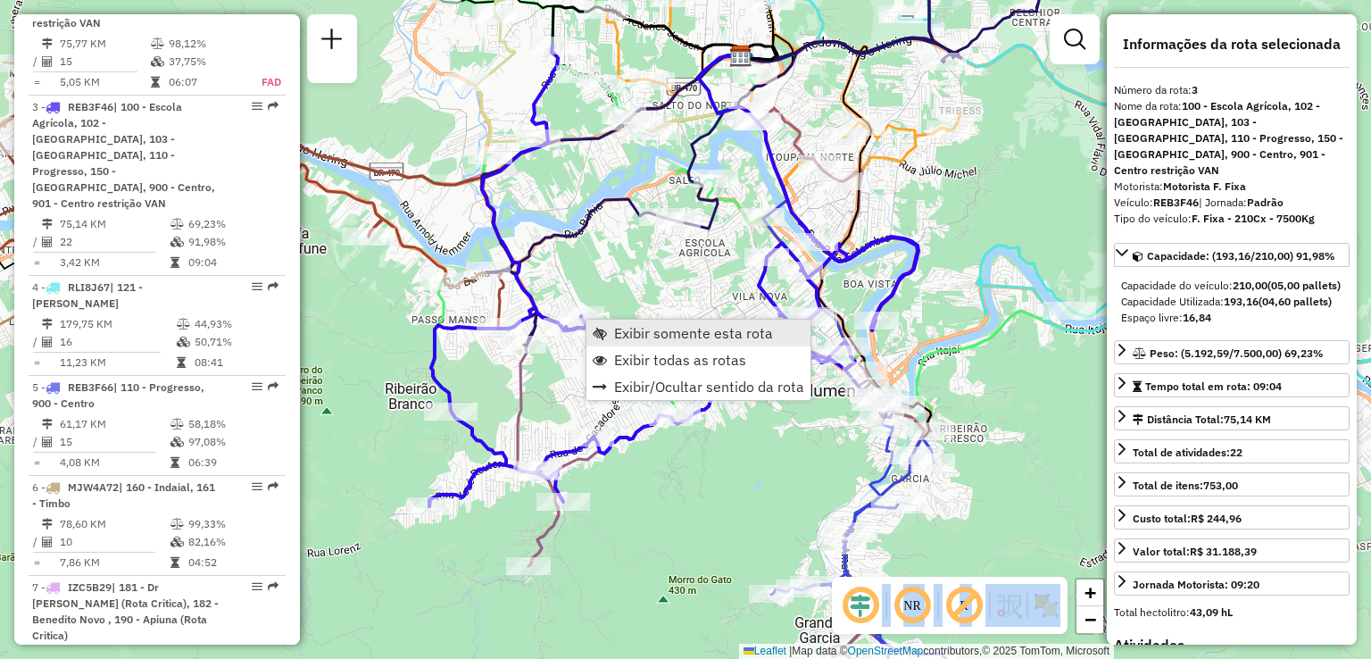
click at [674, 333] on span "Exibir somente esta rota" at bounding box center [693, 333] width 159 height 14
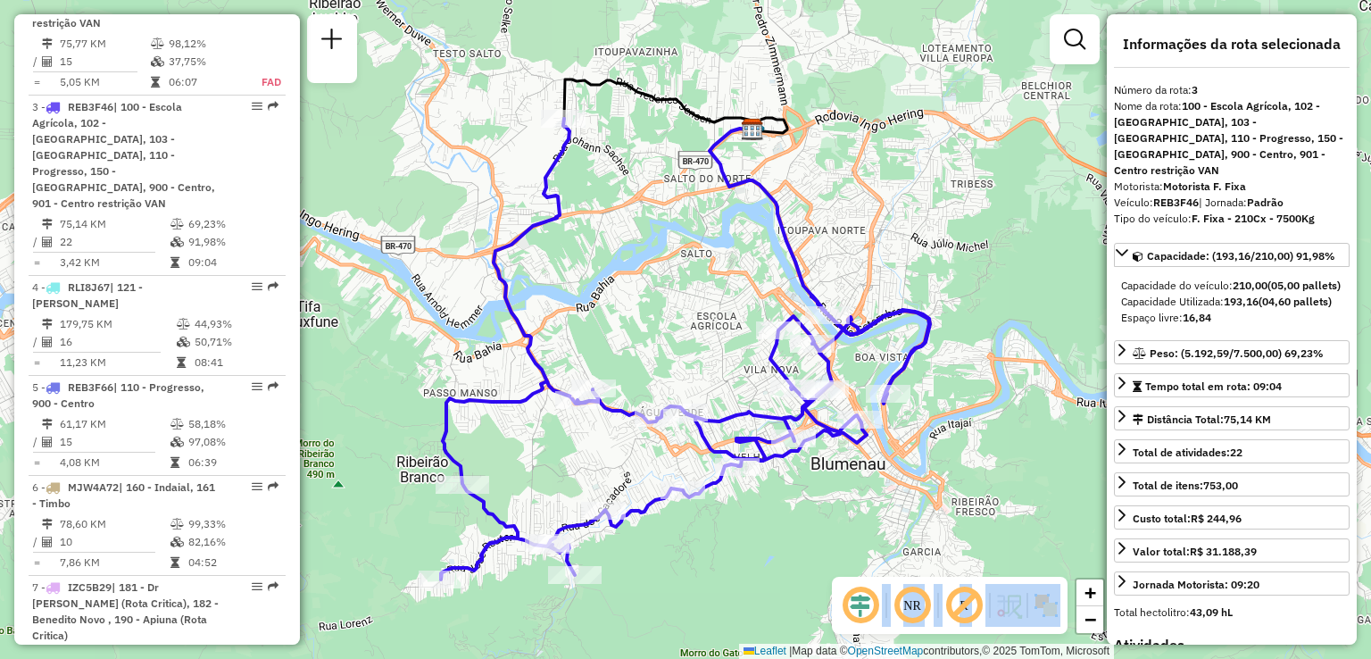
drag, startPoint x: 689, startPoint y: 351, endPoint x: 686, endPoint y: 312, distance: 39.4
click at [686, 312] on div "Janela de atendimento Grade de atendimento Capacidade Transportadoras Veículos …" at bounding box center [685, 329] width 1371 height 659
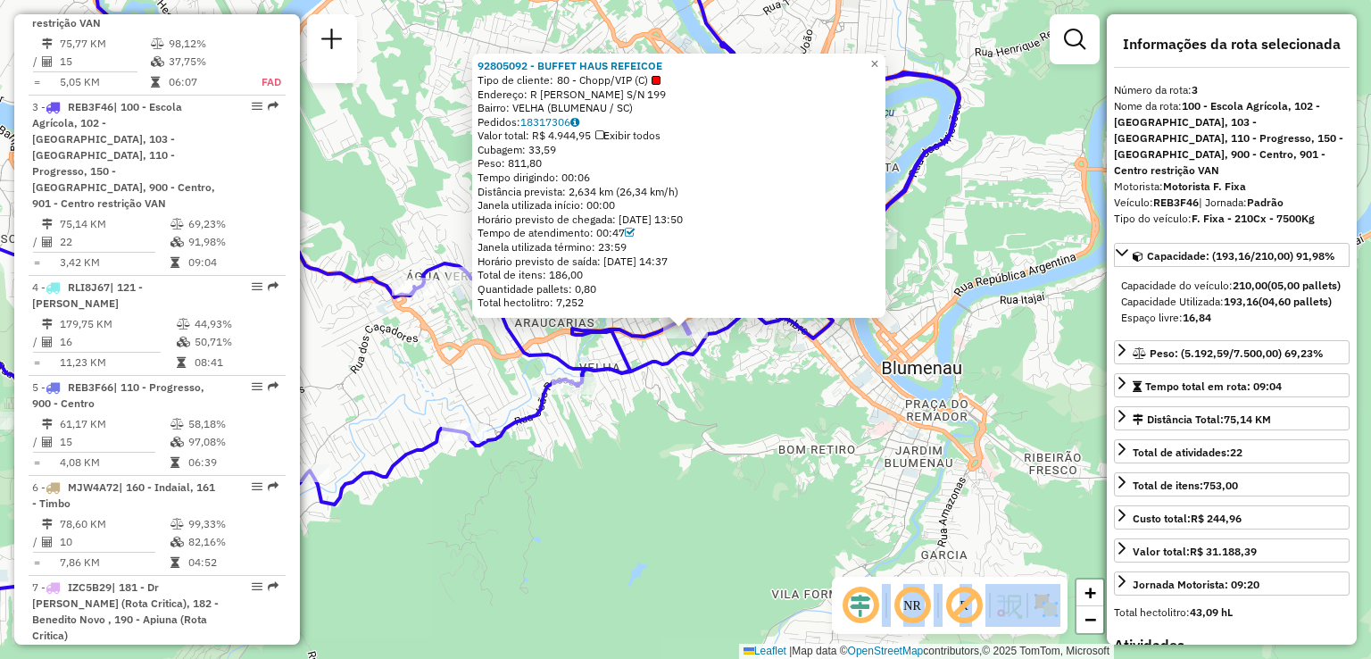
click at [710, 422] on div "92805092 - BUFFET HAUS REFEICOE Tipo de cliente: 80 - Chopp/VIP (C) Endereço: R…" at bounding box center [685, 329] width 1371 height 659
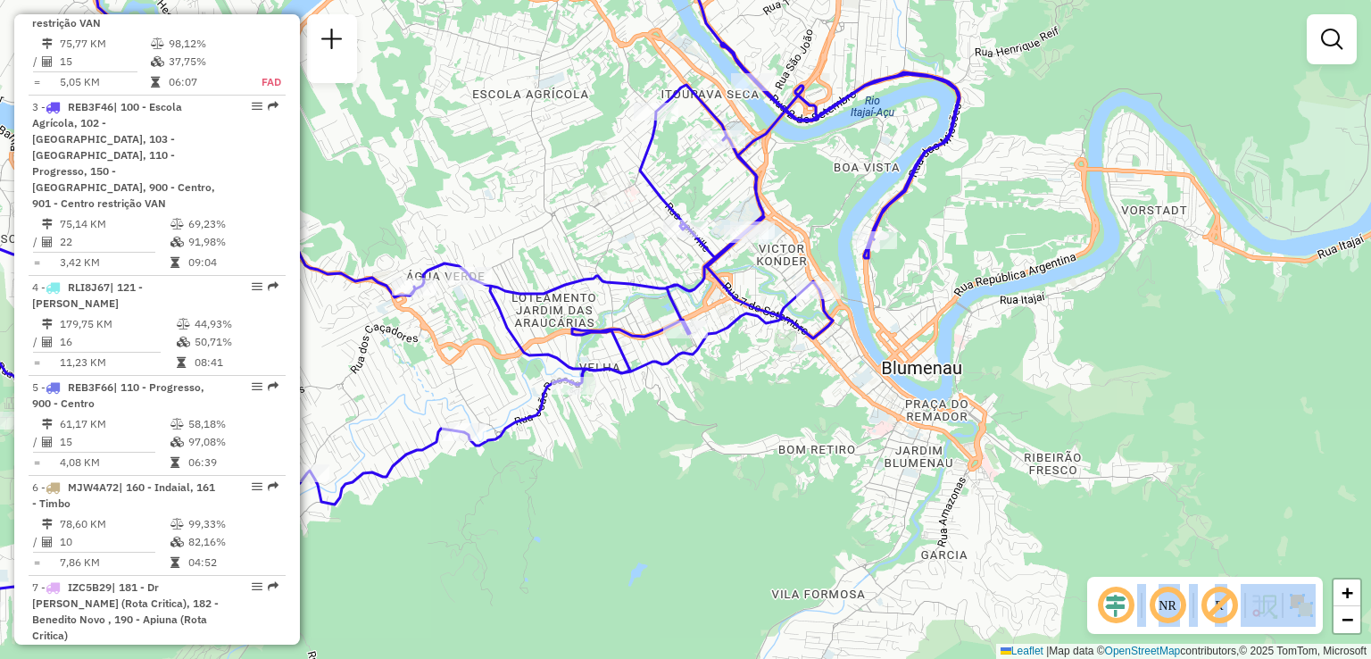
drag, startPoint x: 770, startPoint y: 468, endPoint x: 1034, endPoint y: 402, distance: 271.5
click at [992, 412] on div "Janela de atendimento Grade de atendimento Capacidade Transportadoras Veículos …" at bounding box center [685, 329] width 1371 height 659
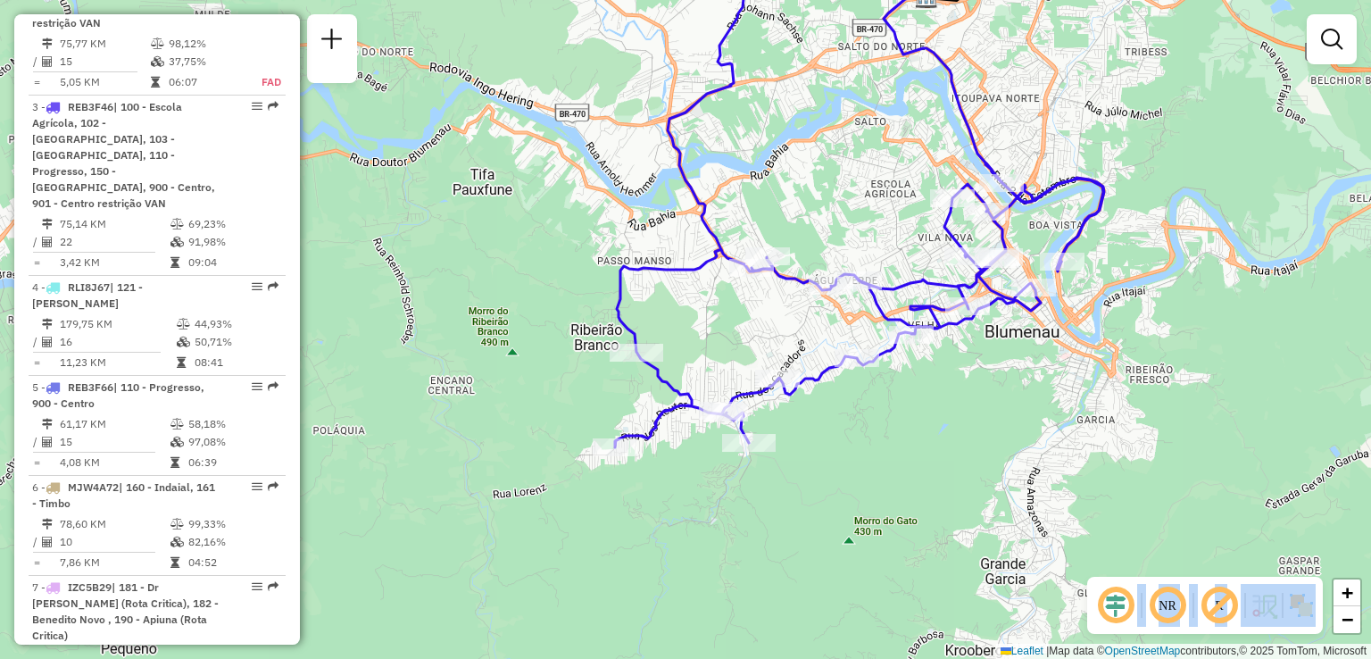
drag, startPoint x: 1084, startPoint y: 388, endPoint x: 814, endPoint y: 433, distance: 273.3
click at [832, 433] on div "Janela de atendimento Grade de atendimento Capacidade Transportadoras Veículos …" at bounding box center [685, 329] width 1371 height 659
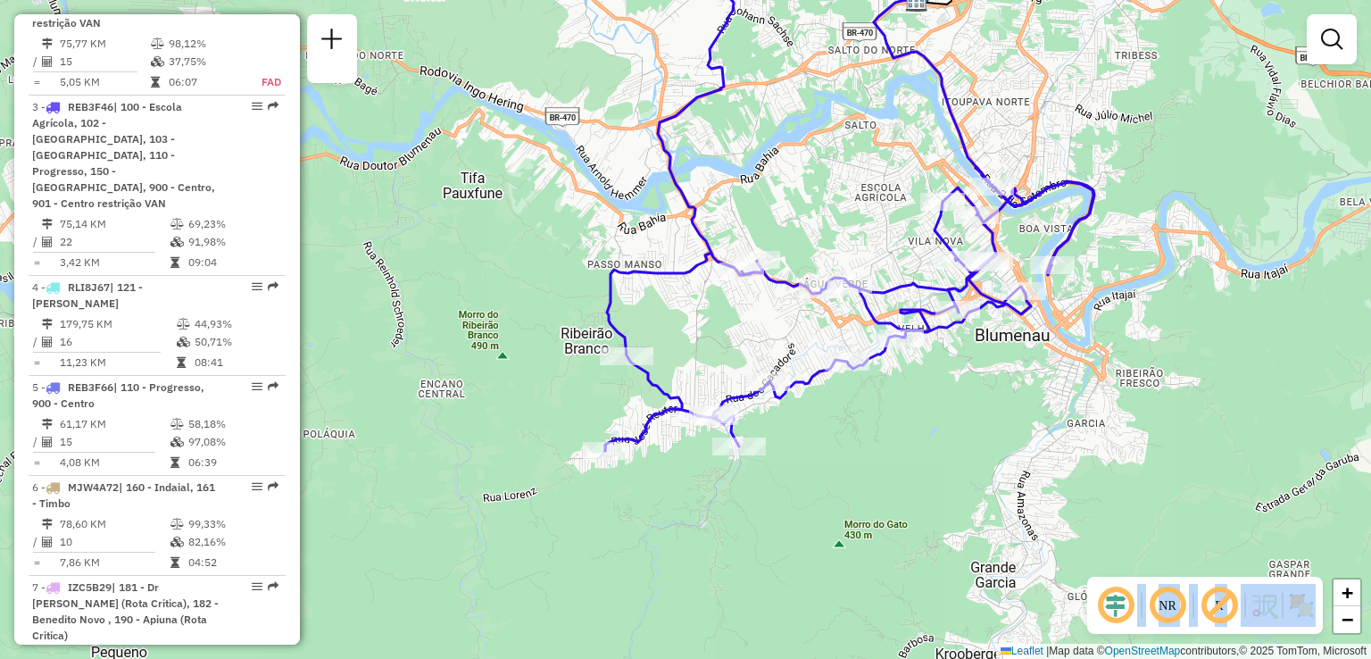
drag, startPoint x: 828, startPoint y: 194, endPoint x: 857, endPoint y: 315, distance: 124.7
click at [857, 315] on div "Janela de atendimento Grade de atendimento Capacidade Transportadoras Veículos …" at bounding box center [685, 329] width 1371 height 659
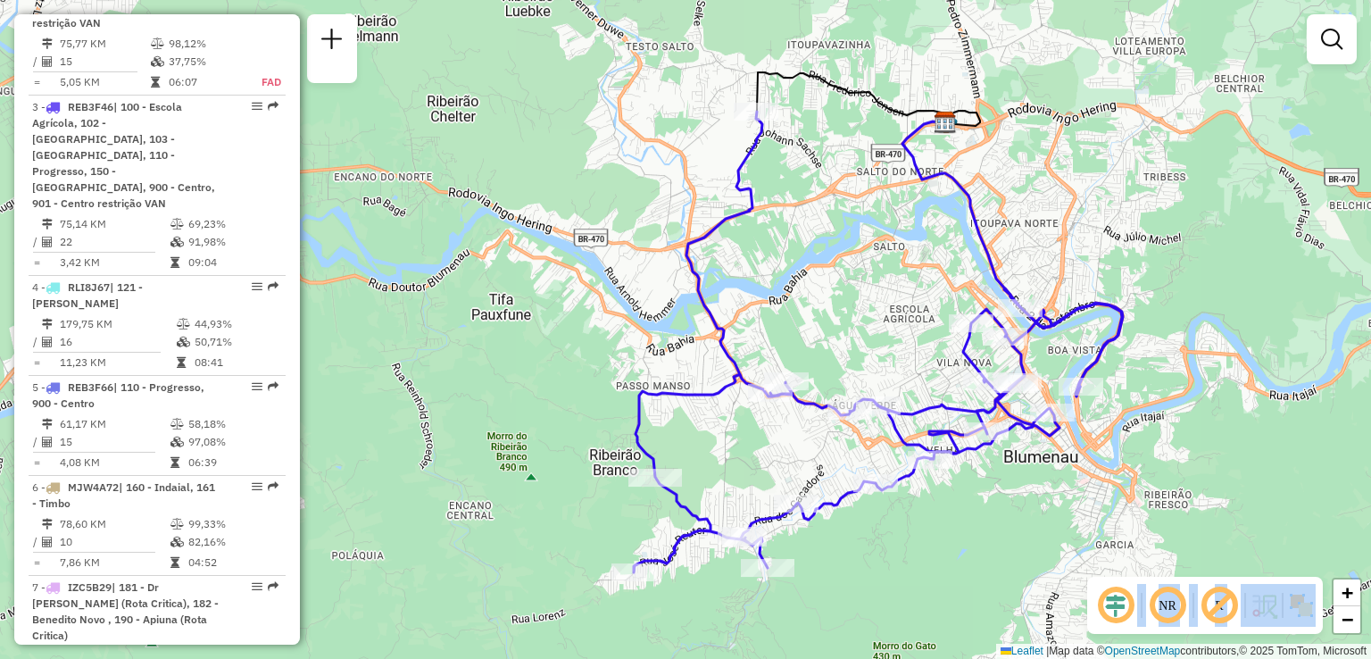
drag, startPoint x: 850, startPoint y: 271, endPoint x: 846, endPoint y: 202, distance: 69.7
click at [847, 209] on div "Rota 3 - Placa REB3F46 92800295 - MERCADO CRF LTDA - M Janela de atendimento Gr…" at bounding box center [685, 329] width 1371 height 659
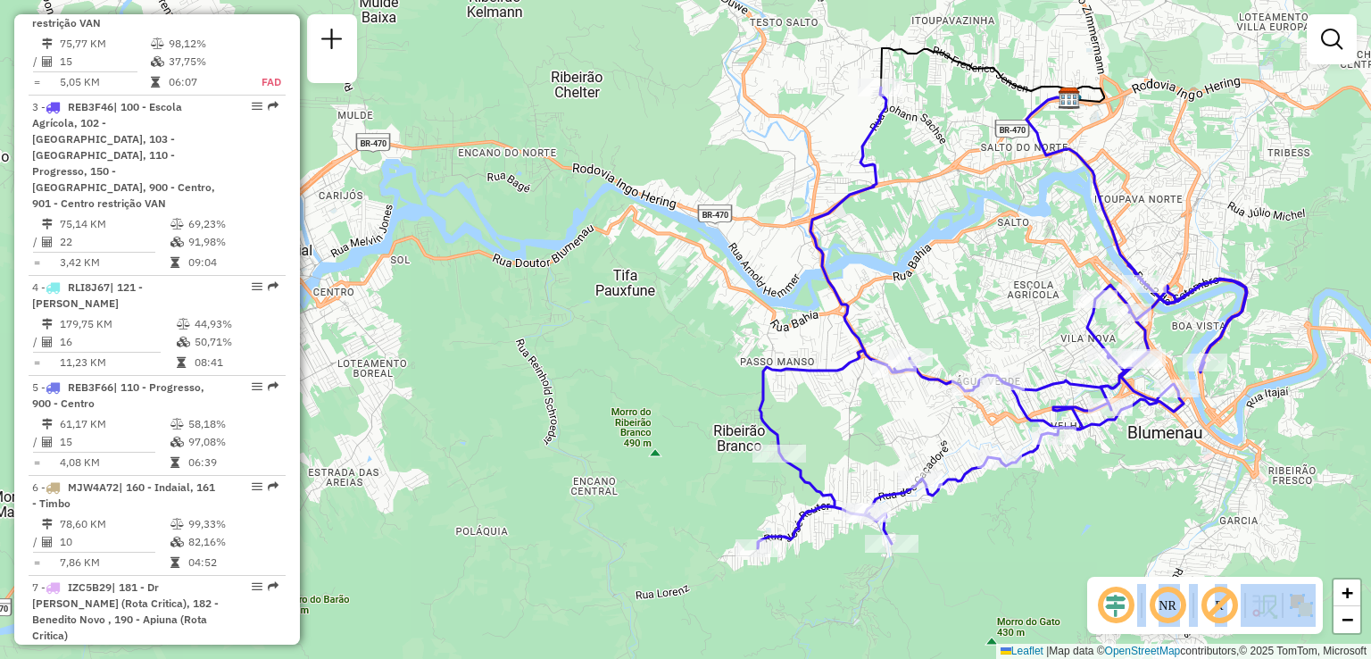
drag, startPoint x: 1034, startPoint y: 536, endPoint x: 1010, endPoint y: 485, distance: 57.1
click at [1023, 508] on div "Janela de atendimento Grade de atendimento Capacidade Transportadoras Veículos …" at bounding box center [685, 329] width 1371 height 659
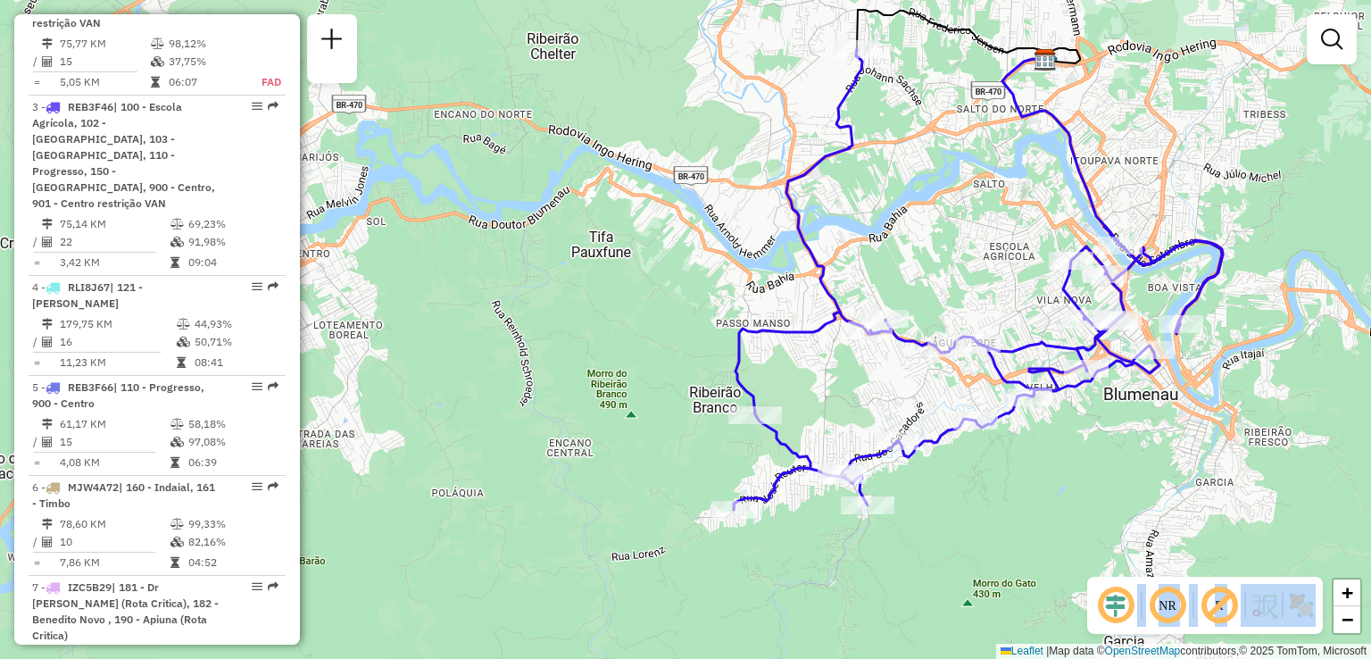
drag, startPoint x: 1012, startPoint y: 511, endPoint x: 903, endPoint y: 477, distance: 114.3
click at [903, 477] on div "Janela de atendimento Grade de atendimento Capacidade Transportadoras Veículos …" at bounding box center [685, 329] width 1371 height 659
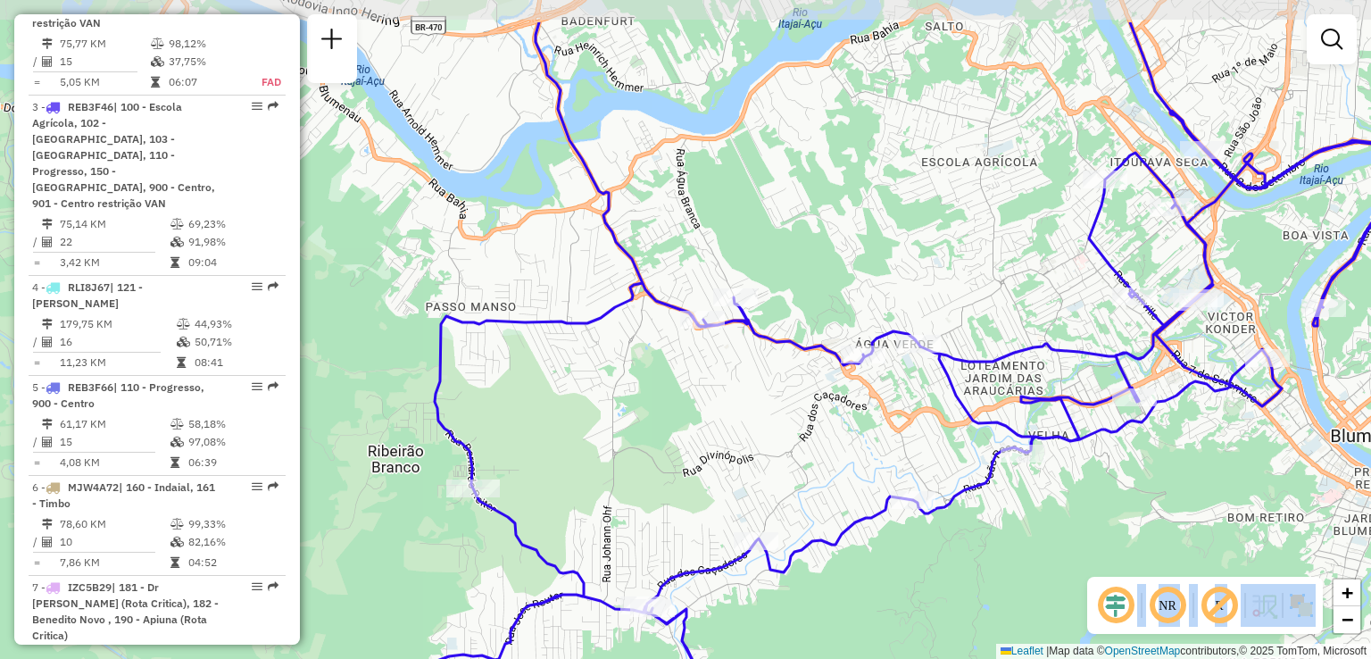
drag, startPoint x: 811, startPoint y: 394, endPoint x: 879, endPoint y: 469, distance: 101.1
click at [879, 469] on div "Janela de atendimento Grade de atendimento Capacidade Transportadoras Veículos …" at bounding box center [685, 329] width 1371 height 659
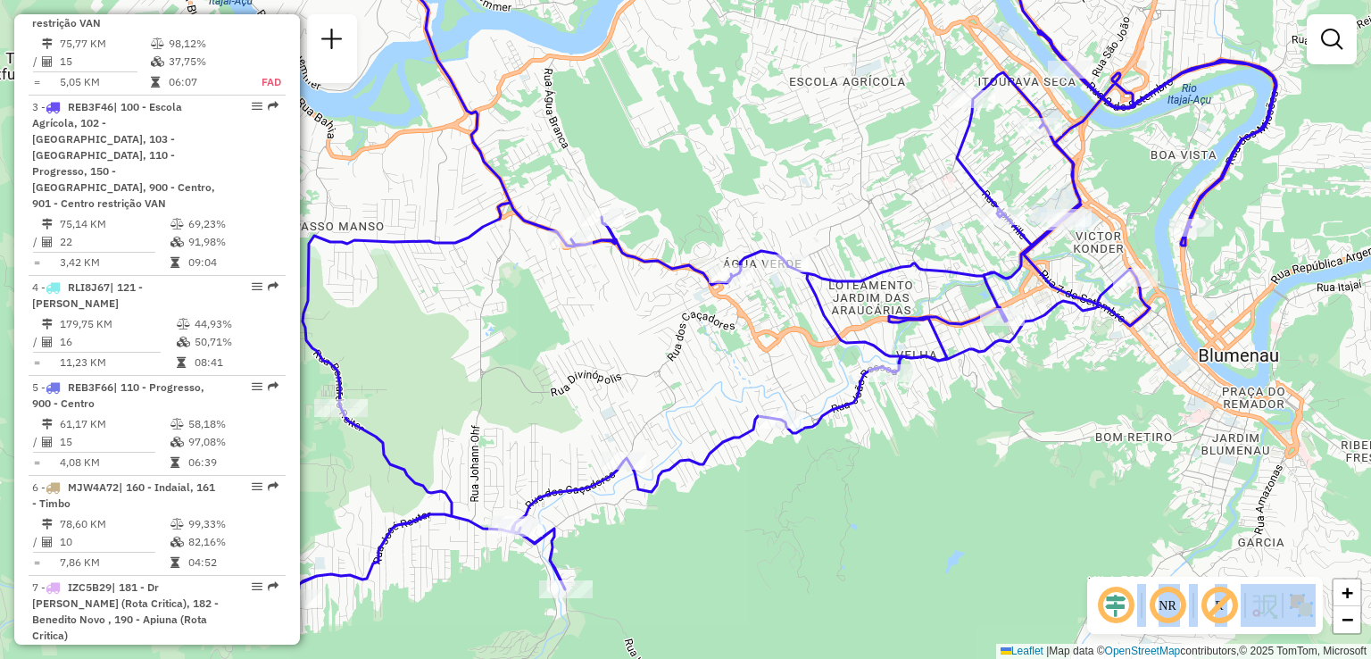
drag, startPoint x: 864, startPoint y: 429, endPoint x: 688, endPoint y: 327, distance: 203.6
click at [690, 327] on div "Janela de atendimento Grade de atendimento Capacidade Transportadoras Veículos …" at bounding box center [685, 329] width 1371 height 659
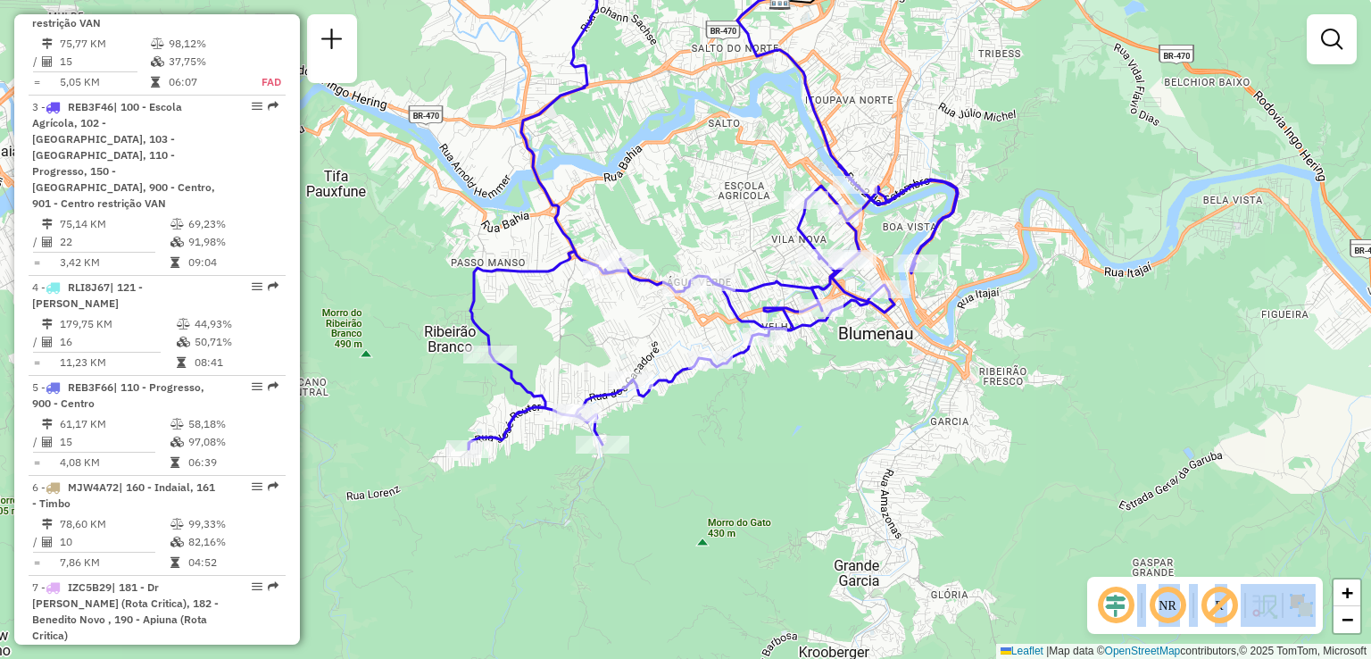
drag, startPoint x: 754, startPoint y: 260, endPoint x: 758, endPoint y: 282, distance: 22.6
click at [758, 282] on div "Janela de atendimento Grade de atendimento Capacidade Transportadoras Veículos …" at bounding box center [685, 329] width 1371 height 659
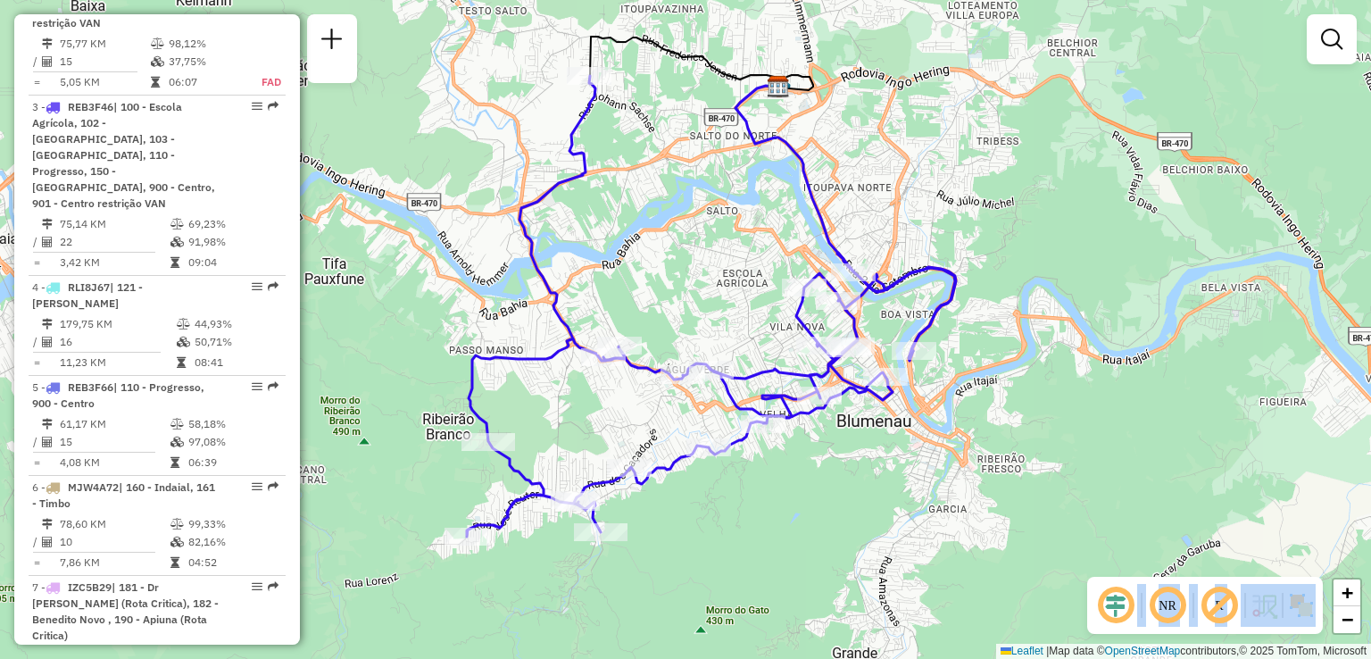
click at [755, 307] on div "Janela de atendimento Grade de atendimento Capacidade Transportadoras Veículos …" at bounding box center [685, 329] width 1371 height 659
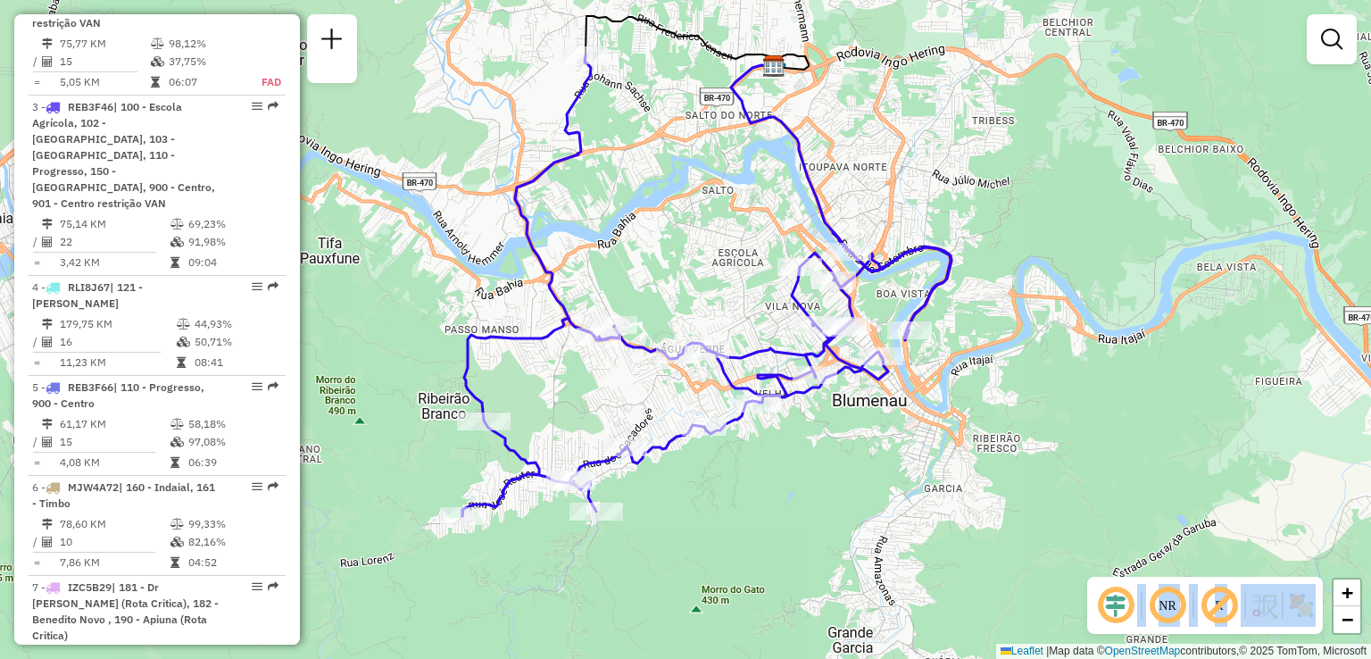
click at [752, 342] on icon at bounding box center [706, 285] width 489 height 461
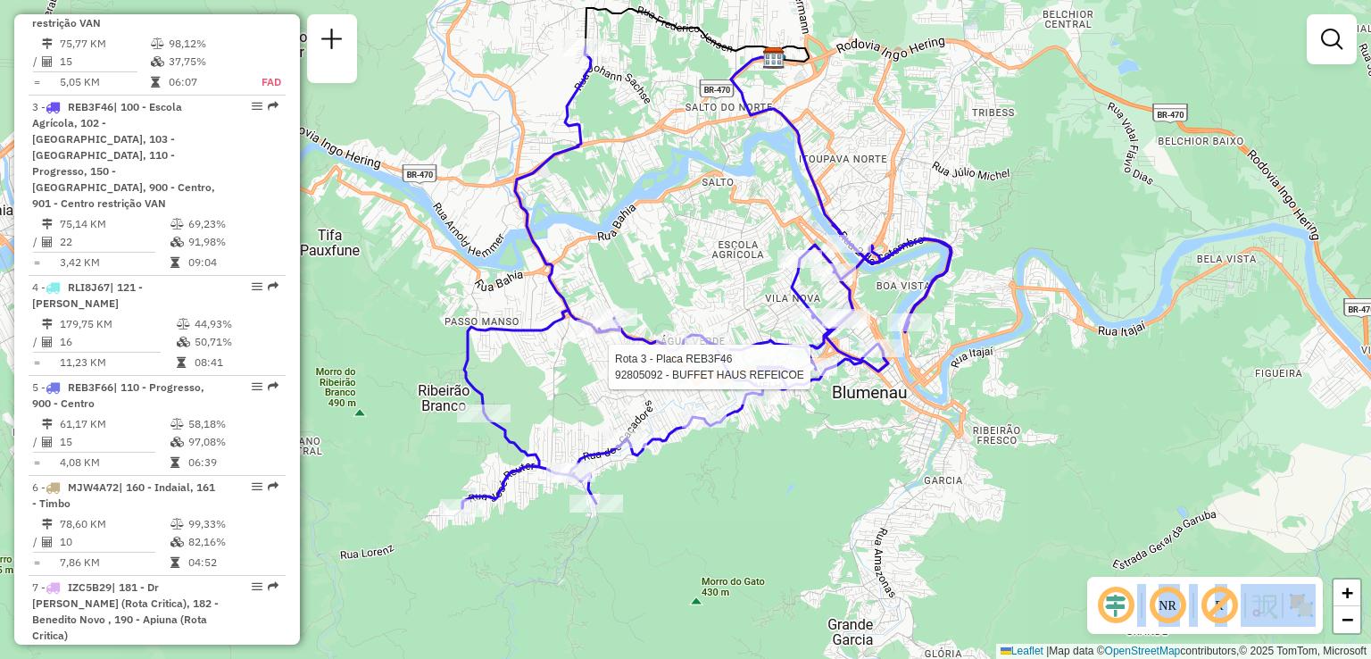
select select "**********"
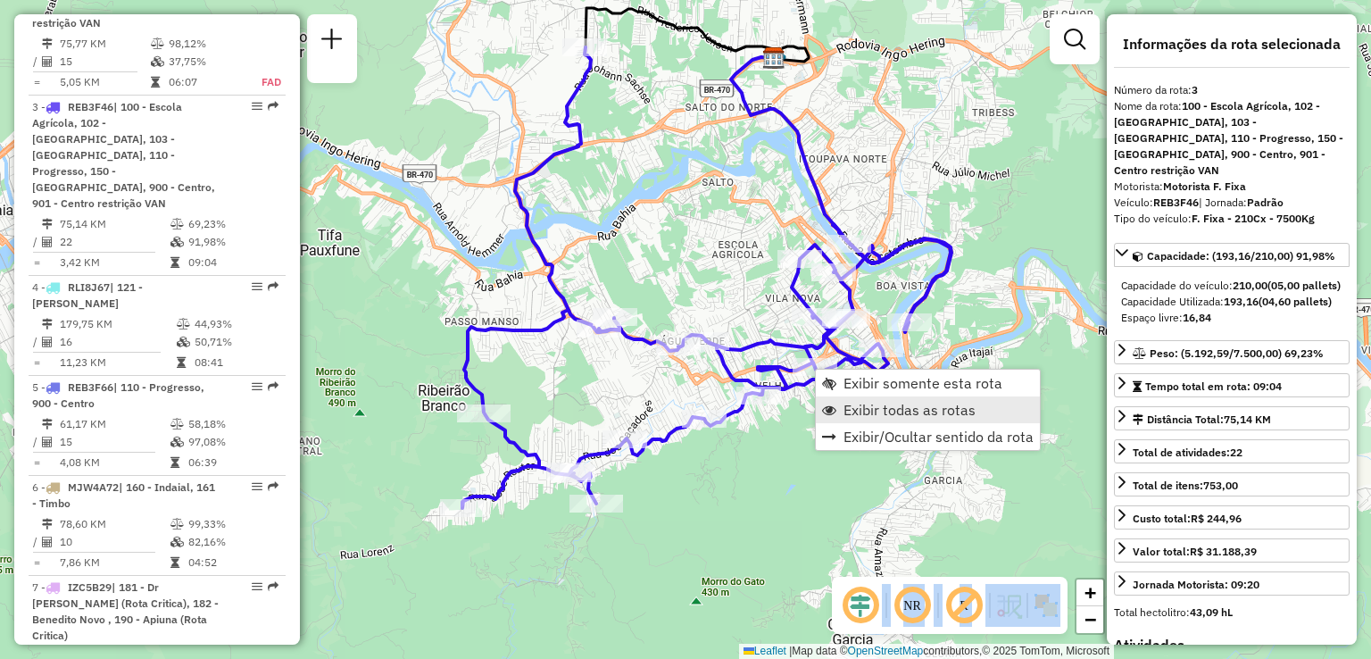
click at [875, 412] on span "Exibir todas as rotas" at bounding box center [910, 410] width 132 height 14
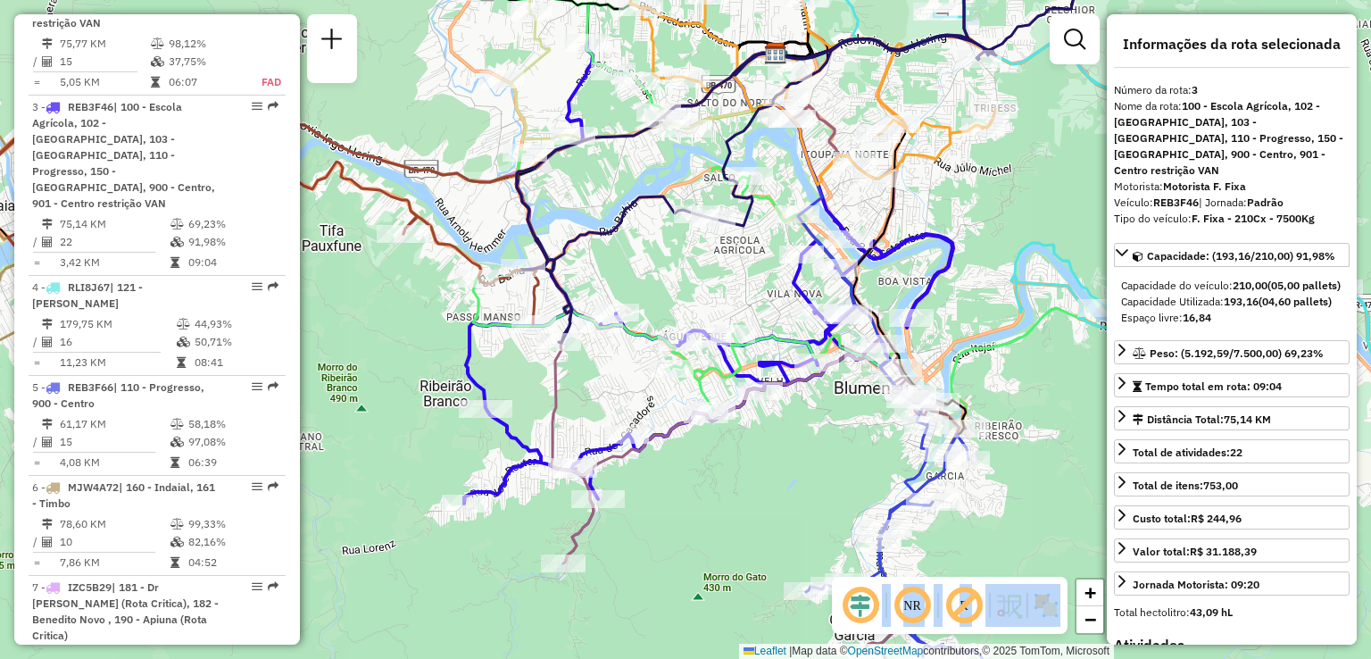
drag, startPoint x: 831, startPoint y: 437, endPoint x: 793, endPoint y: 373, distance: 74.1
click at [795, 383] on div "Janela de atendimento Grade de atendimento Capacidade Transportadoras Veículos …" at bounding box center [685, 329] width 1371 height 659
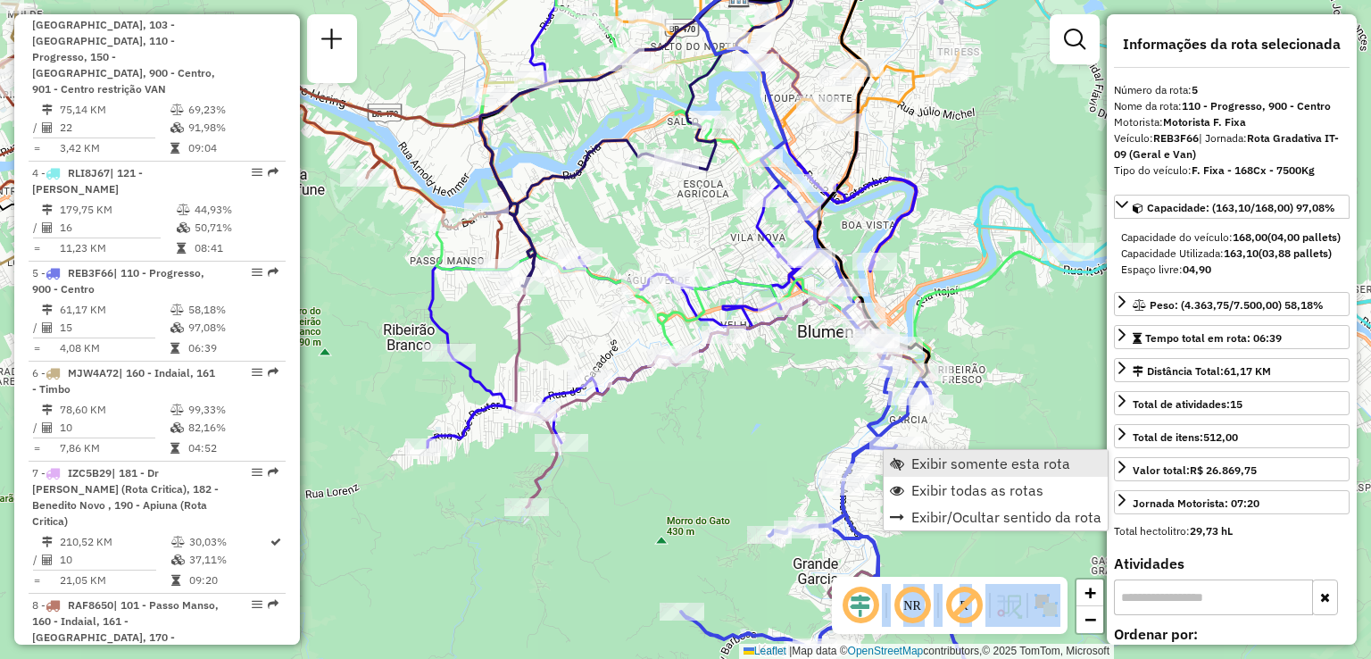
scroll to position [1205, 0]
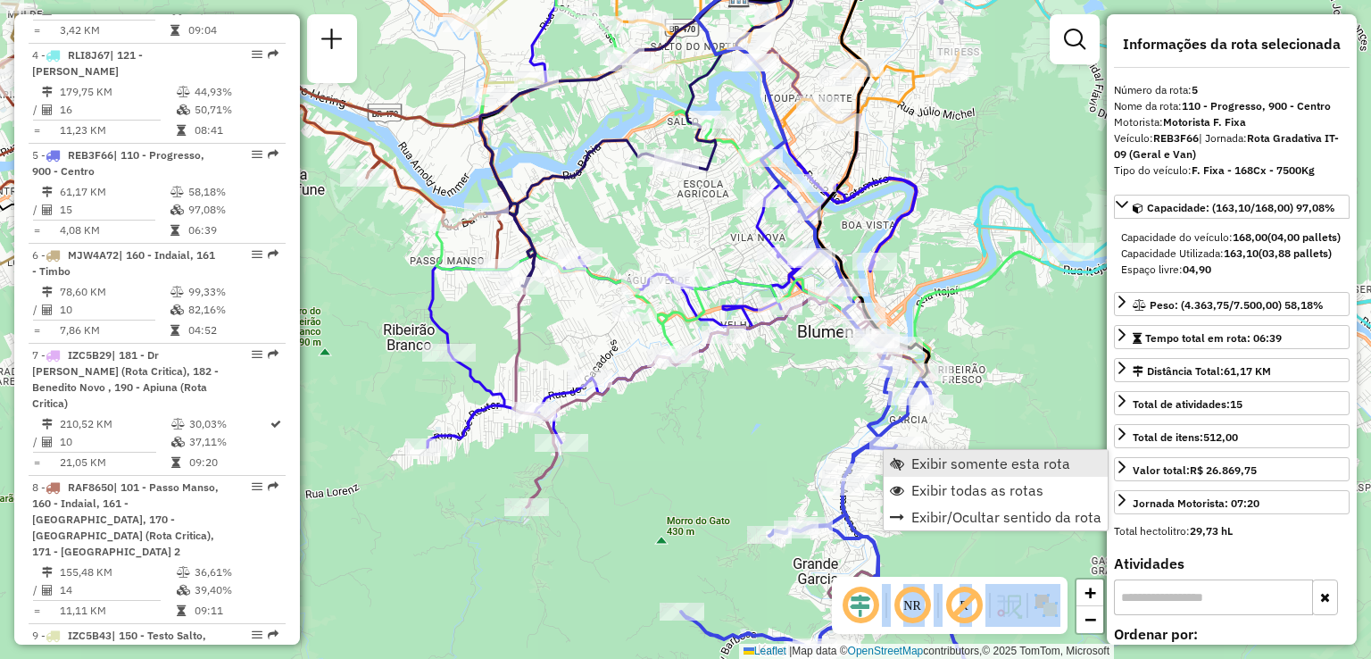
click at [930, 462] on span "Exibir somente esta rota" at bounding box center [990, 463] width 159 height 14
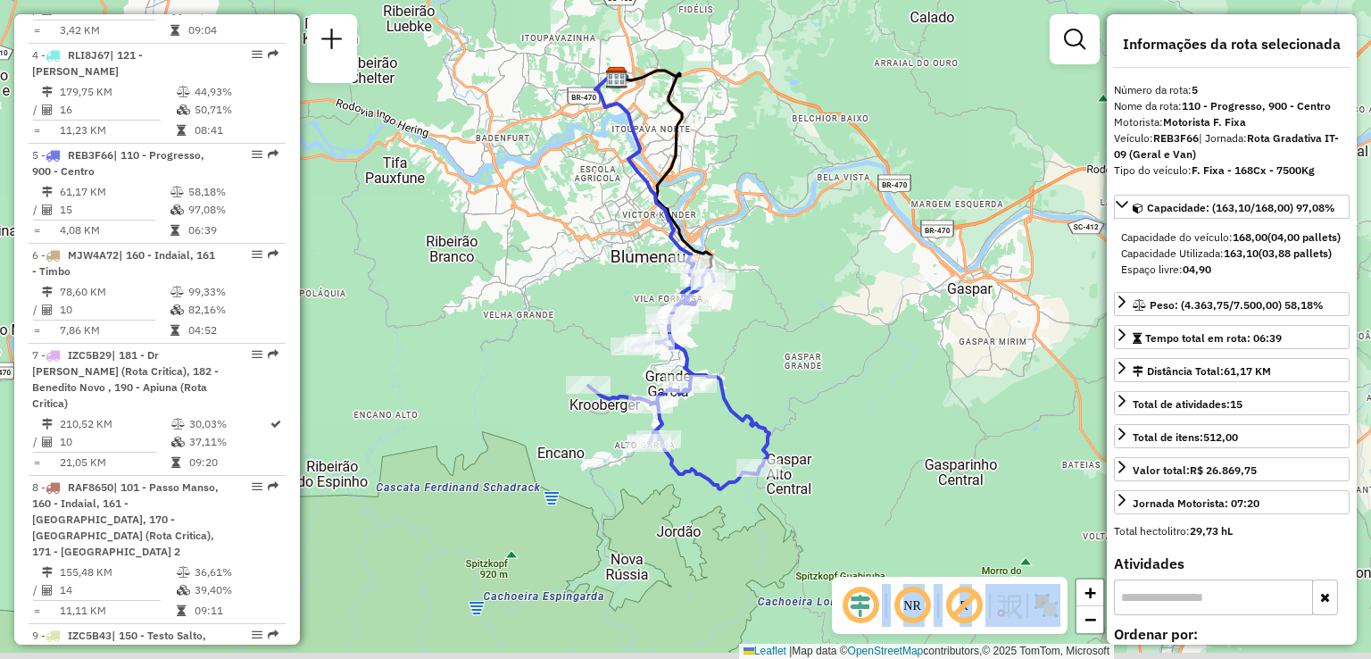
drag, startPoint x: 832, startPoint y: 412, endPoint x: 821, endPoint y: 369, distance: 44.2
click at [830, 380] on div "Janela de atendimento Grade de atendimento Capacidade Transportadoras Veículos …" at bounding box center [685, 329] width 1371 height 659
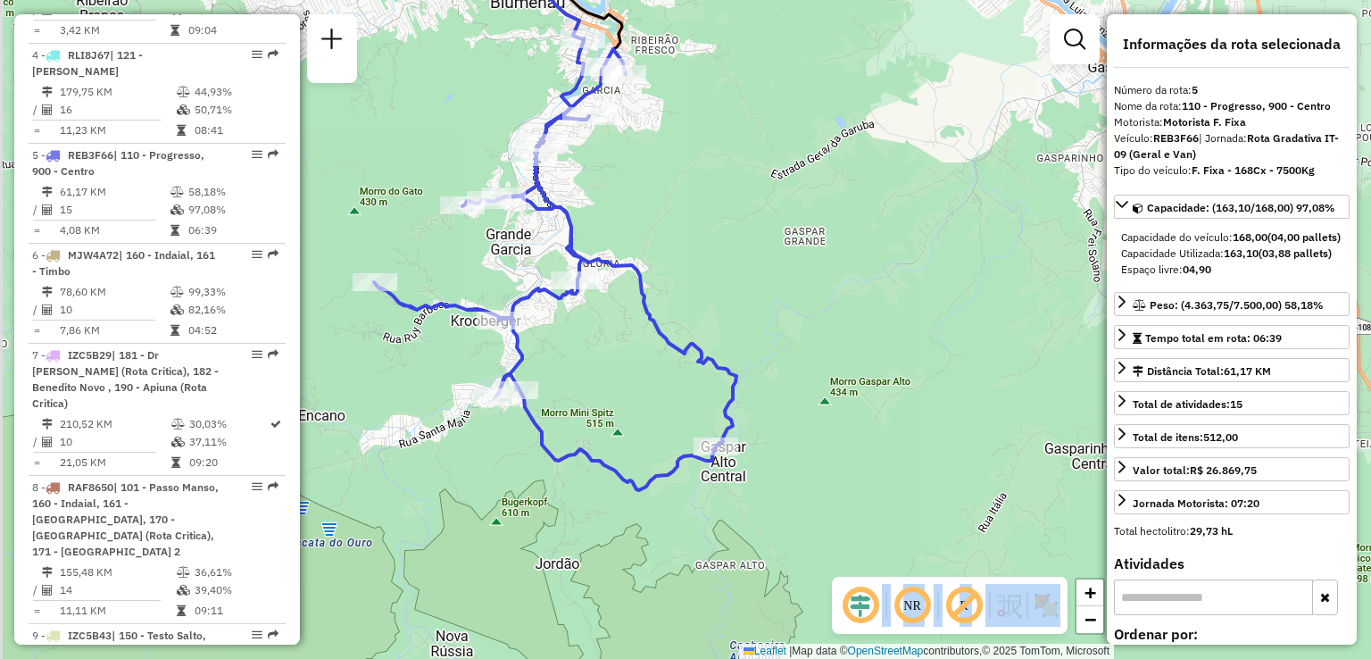
drag, startPoint x: 789, startPoint y: 348, endPoint x: 803, endPoint y: 229, distance: 119.6
click at [803, 254] on div "Janela de atendimento Grade de atendimento Capacidade Transportadoras Veículos …" at bounding box center [685, 329] width 1371 height 659
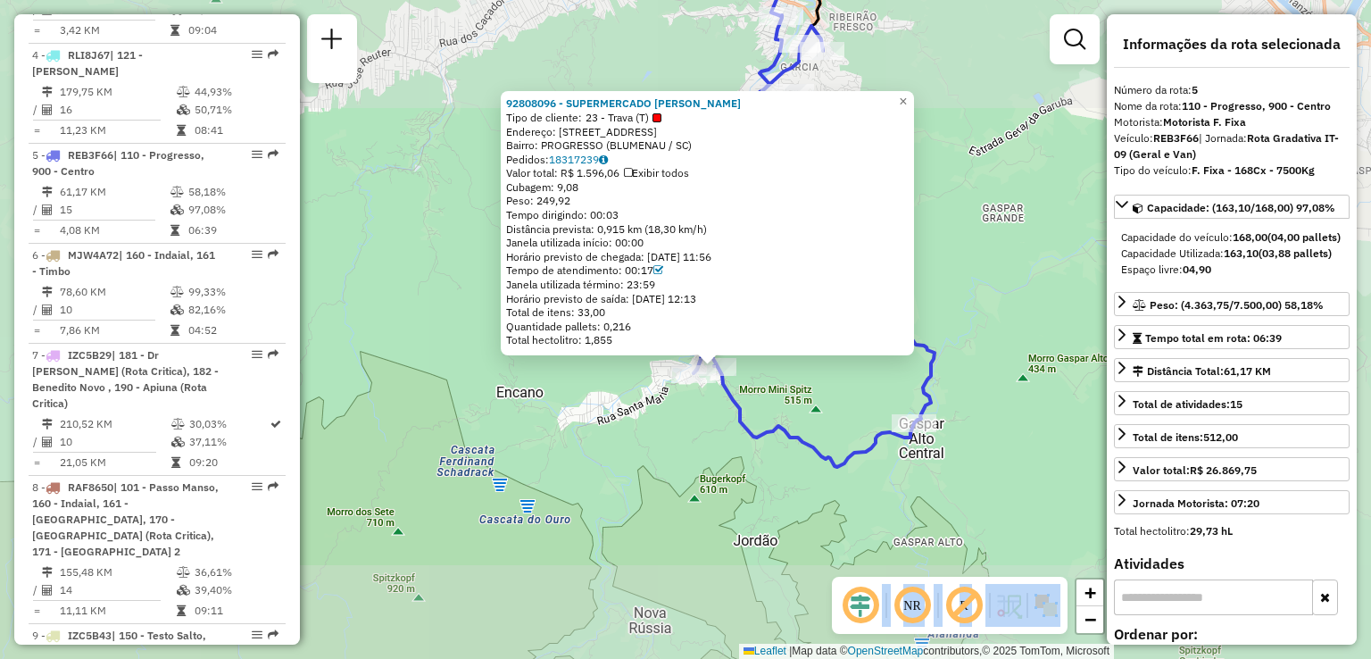
click at [744, 404] on icon at bounding box center [753, 241] width 362 height 452
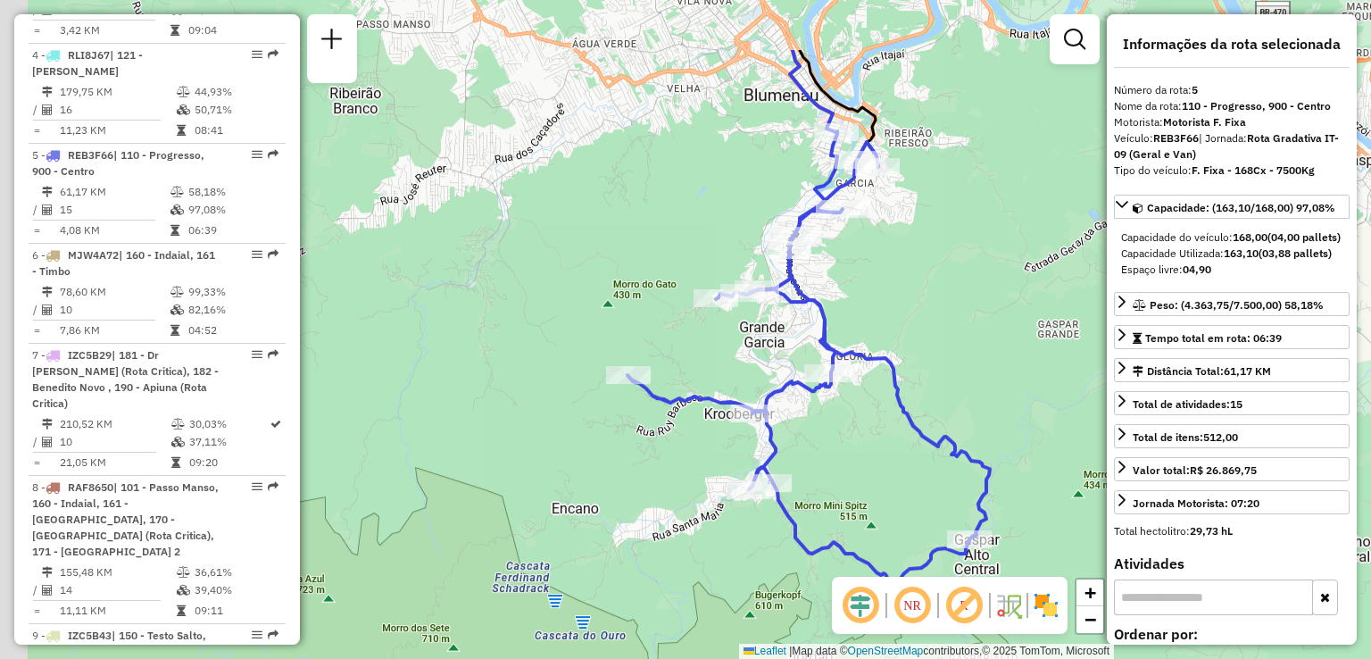
drag, startPoint x: 950, startPoint y: 262, endPoint x: 1005, endPoint y: 378, distance: 128.6
click at [1005, 378] on div "Janela de atendimento Grade de atendimento Capacidade Transportadoras Veículos …" at bounding box center [685, 329] width 1371 height 659
drag, startPoint x: 967, startPoint y: 344, endPoint x: 966, endPoint y: 400, distance: 56.2
click at [966, 400] on div "Janela de atendimento Grade de atendimento Capacidade Transportadoras Veículos …" at bounding box center [685, 329] width 1371 height 659
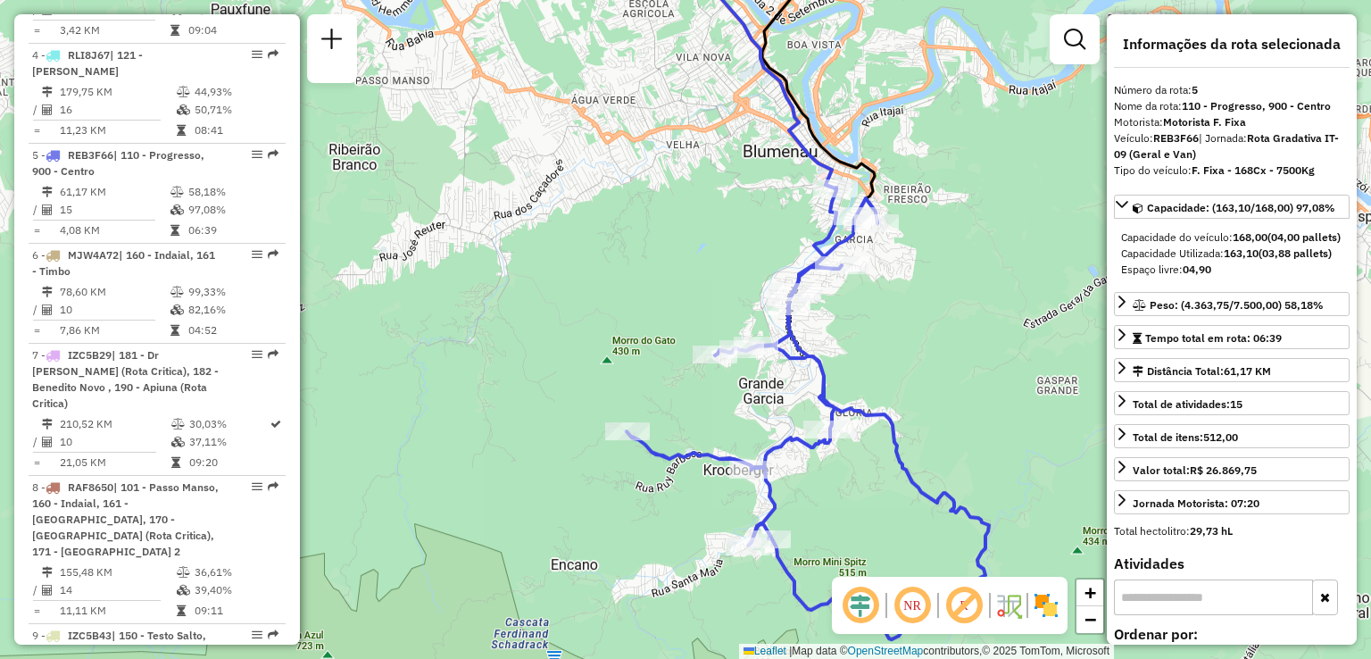
click at [949, 292] on div "Janela de atendimento Grade de atendimento Capacidade Transportadoras Veículos …" at bounding box center [685, 329] width 1371 height 659
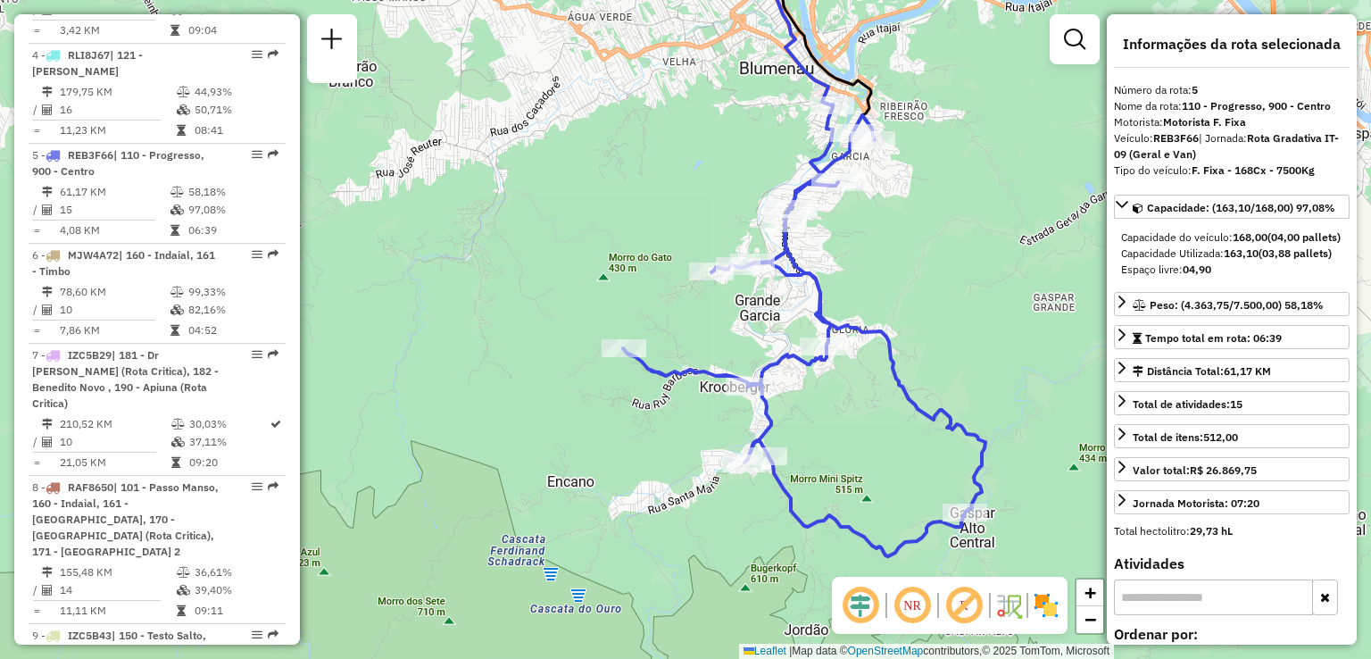
drag, startPoint x: 905, startPoint y: 337, endPoint x: 903, endPoint y: 462, distance: 125.0
click at [905, 461] on div "Janela de atendimento Grade de atendimento Capacidade Transportadoras Veículos …" at bounding box center [685, 329] width 1371 height 659
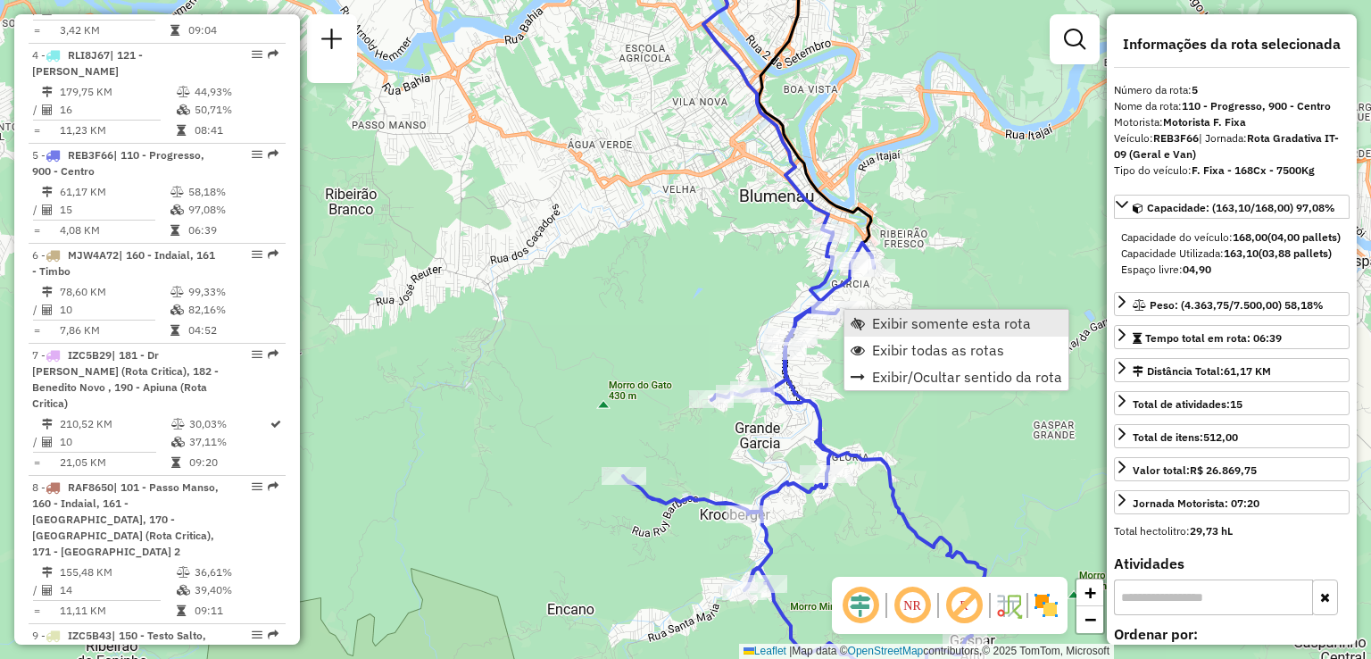
click at [928, 319] on span "Exibir somente esta rota" at bounding box center [951, 323] width 159 height 14
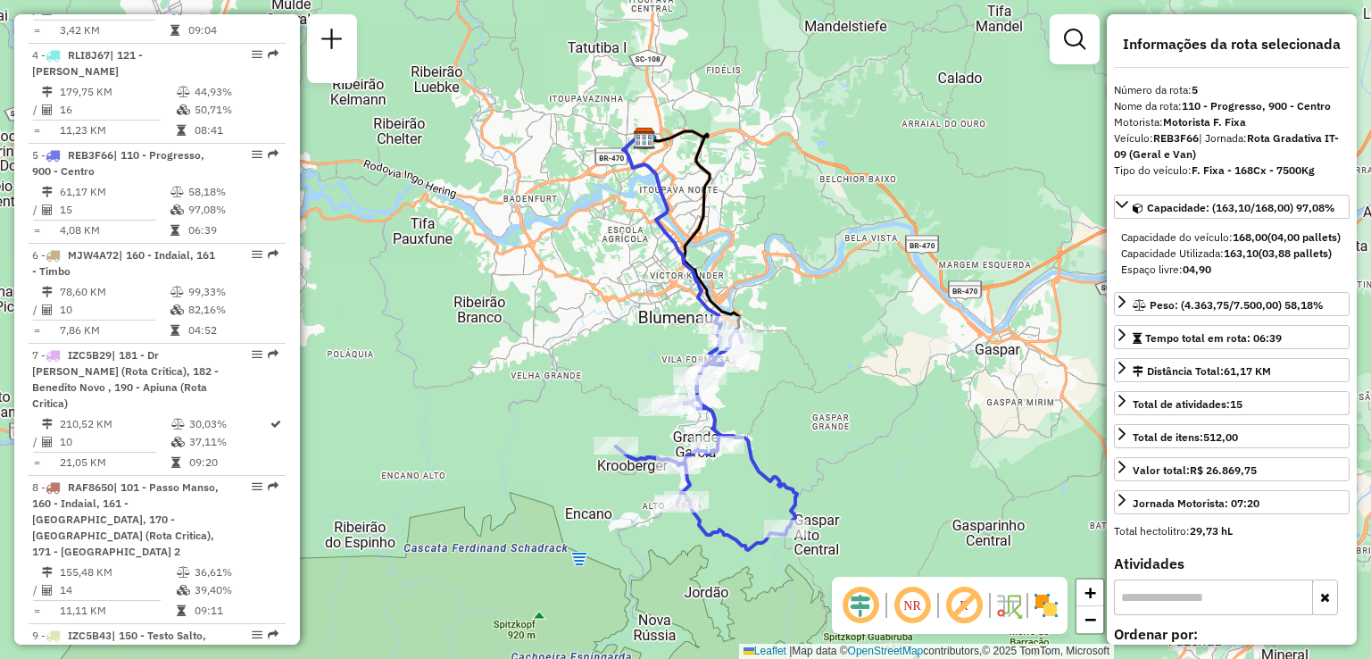
drag, startPoint x: 812, startPoint y: 294, endPoint x: 955, endPoint y: 366, distance: 160.1
click at [955, 366] on div "Janela de atendimento Grade de atendimento Capacidade Transportadoras Veículos …" at bounding box center [685, 329] width 1371 height 659
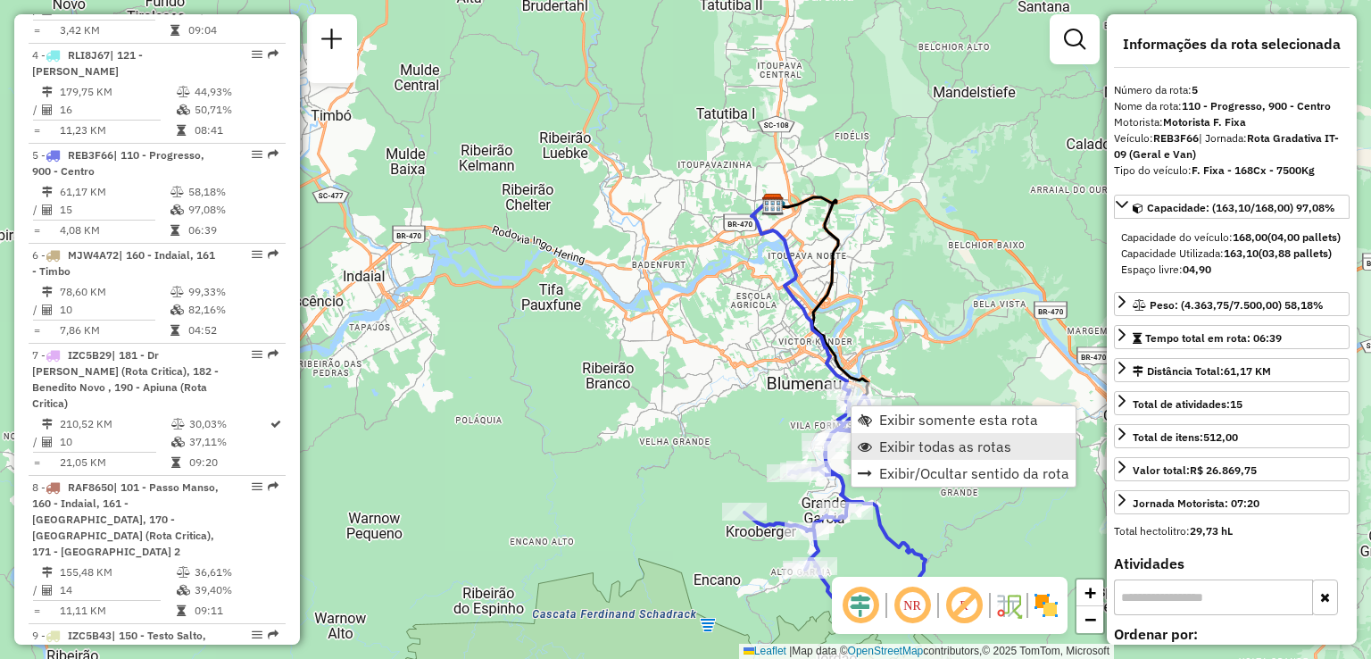
click at [906, 446] on span "Exibir todas as rotas" at bounding box center [945, 446] width 132 height 14
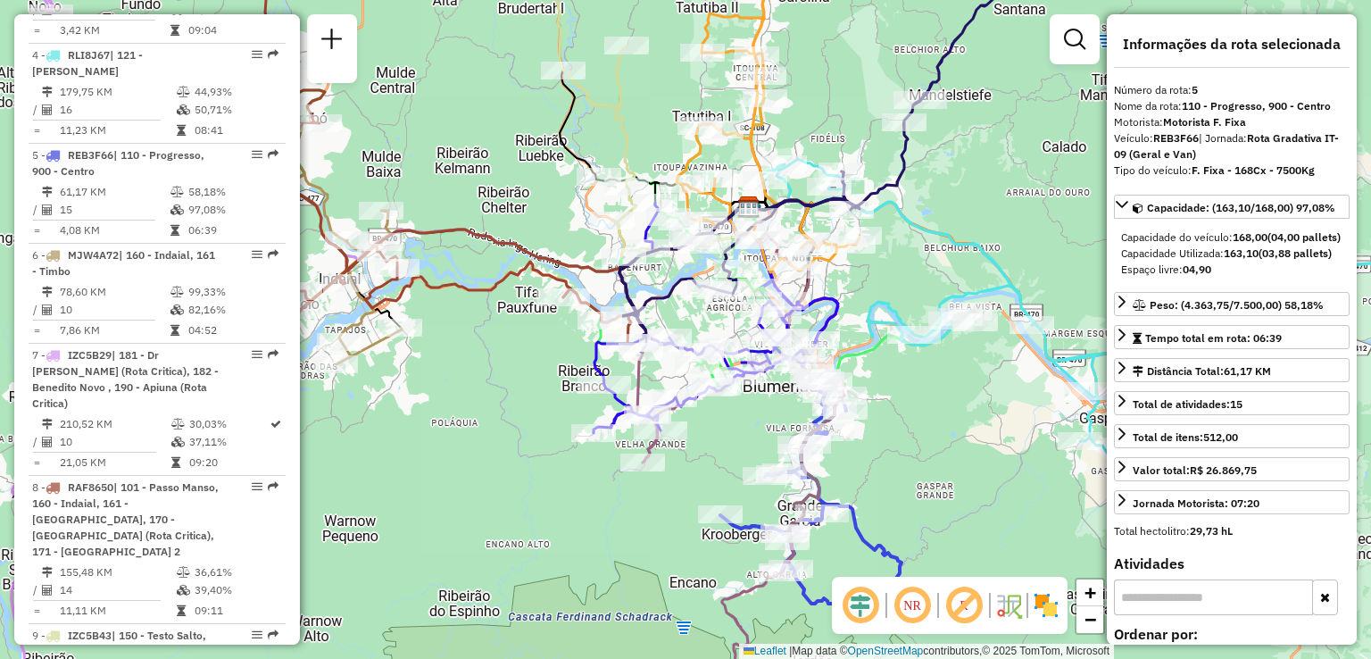
click at [694, 433] on div "Janela de atendimento Grade de atendimento Capacidade Transportadoras Veículos …" at bounding box center [685, 329] width 1371 height 659
drag, startPoint x: 1020, startPoint y: 453, endPoint x: 900, endPoint y: 425, distance: 123.8
click at [904, 425] on div "Rota 5 - Placa REB3F66 92801912 - POSTO DE GASOLINA MO Janela de atendimento Gr…" at bounding box center [685, 329] width 1371 height 659
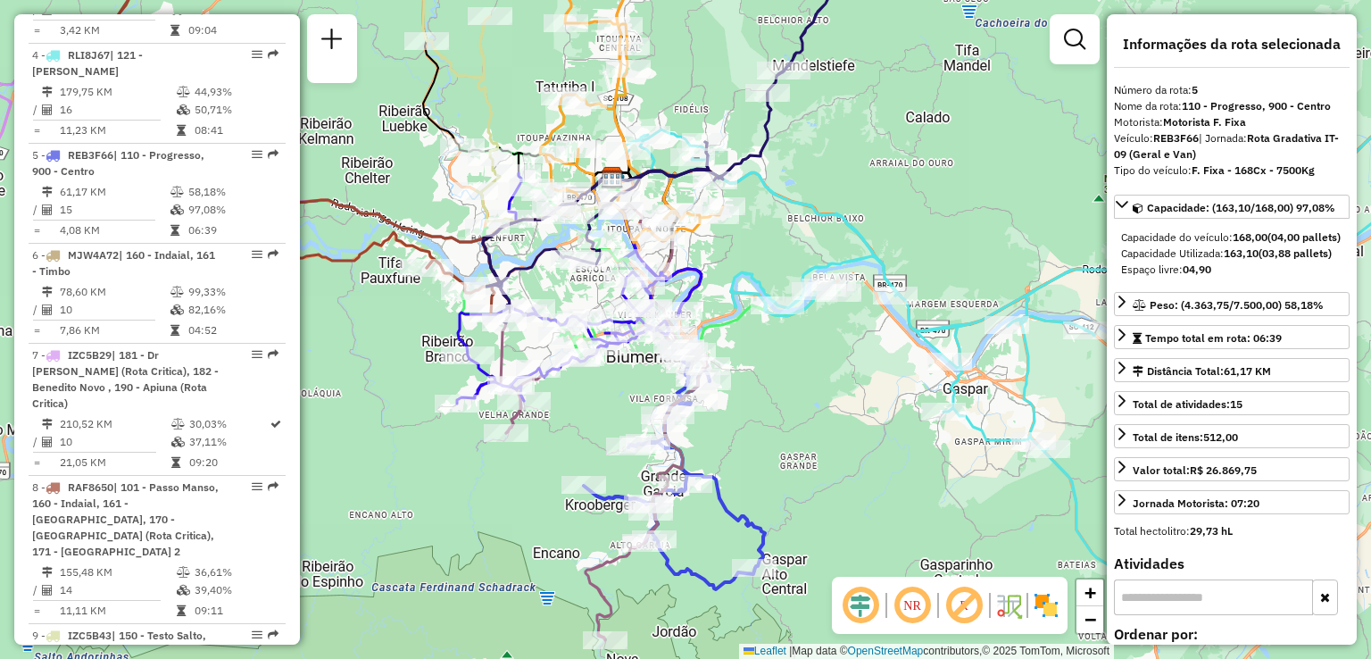
drag, startPoint x: 911, startPoint y: 458, endPoint x: 1024, endPoint y: 557, distance: 150.6
click at [1022, 557] on div "Janela de atendimento Grade de atendimento Capacidade Transportadoras Veículos …" at bounding box center [685, 329] width 1371 height 659
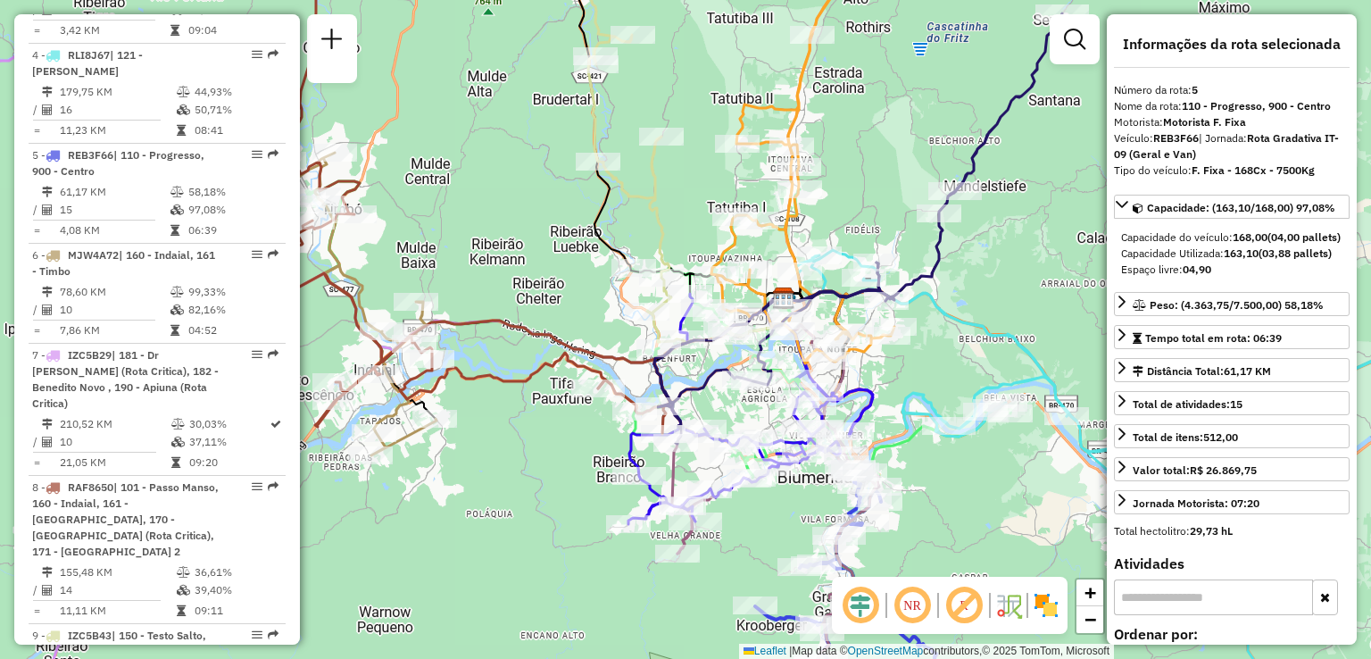
drag, startPoint x: 921, startPoint y: 393, endPoint x: 1021, endPoint y: 413, distance: 102.1
click at [1019, 413] on div "Janela de atendimento Grade de atendimento Capacidade Transportadoras Veículos …" at bounding box center [685, 329] width 1371 height 659
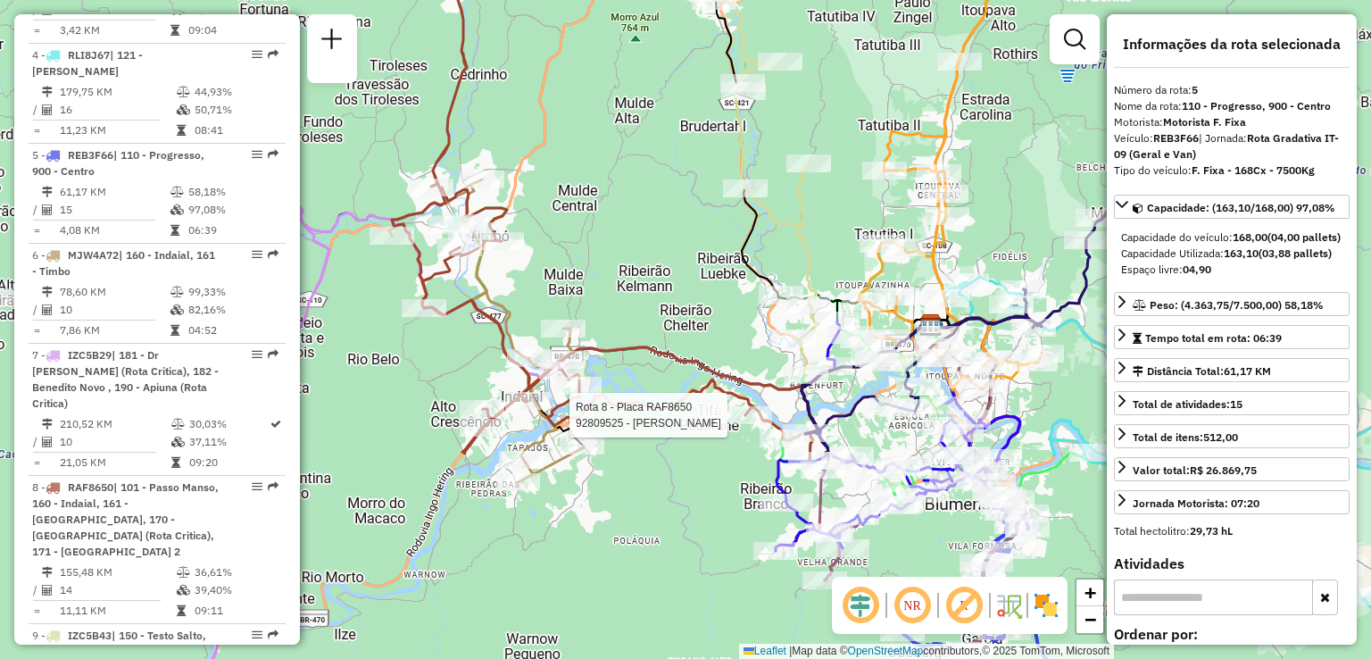
drag, startPoint x: 757, startPoint y: 402, endPoint x: 931, endPoint y: 486, distance: 193.2
click at [818, 461] on icon at bounding box center [605, 215] width 426 height 491
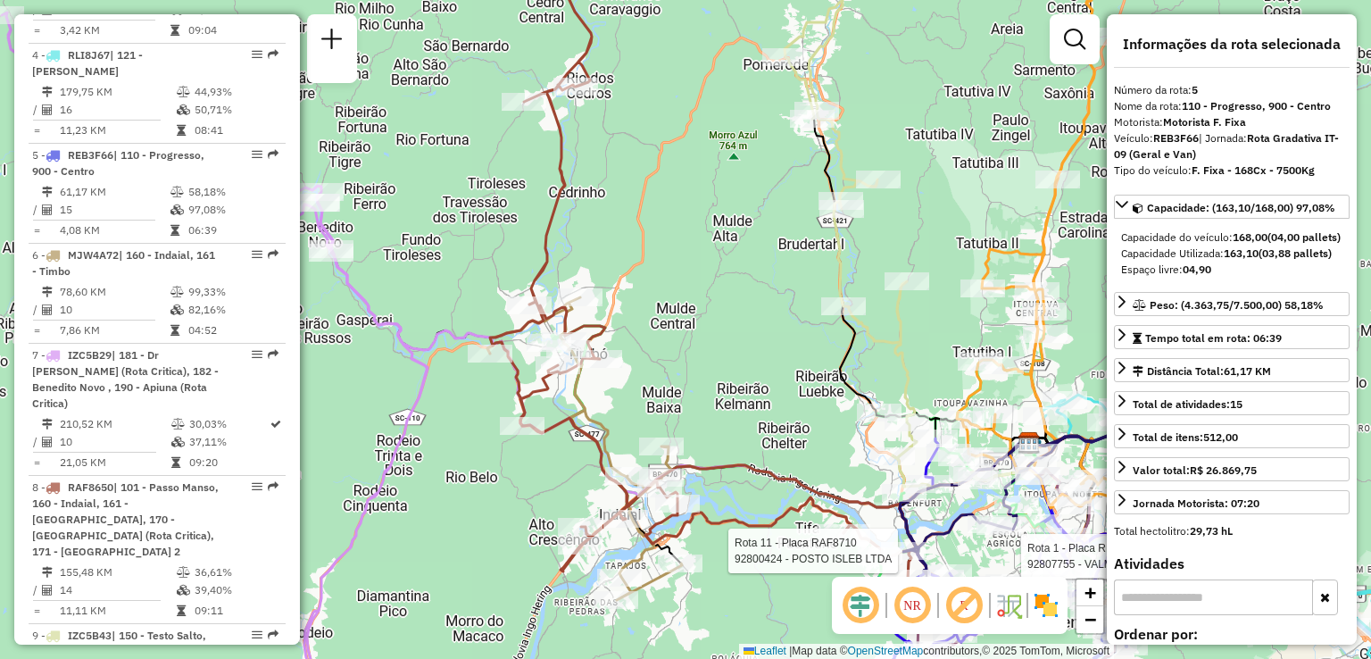
drag, startPoint x: 896, startPoint y: 319, endPoint x: 593, endPoint y: 383, distance: 310.2
click at [593, 383] on div "Rota 1 - Placa REB3F56 92807755 - VALMOR SANSAO JUNIOR Rota 11 - Placa RAF8710 …" at bounding box center [685, 329] width 1371 height 659
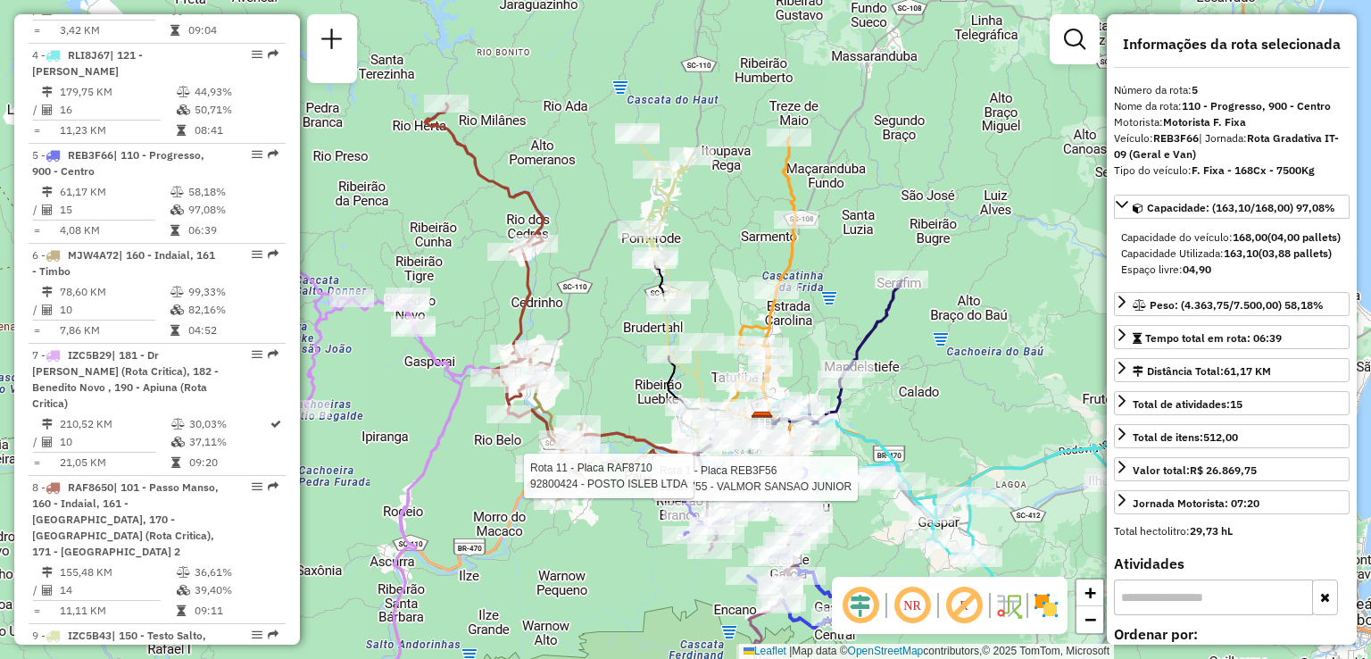
drag, startPoint x: 446, startPoint y: 491, endPoint x: 436, endPoint y: 414, distance: 77.5
click at [436, 414] on div "Rota 1 - Placa REB3F56 92807755 - VALMOR SANSAO JUNIOR Rota 11 - Placa RAF8710 …" at bounding box center [685, 329] width 1371 height 659
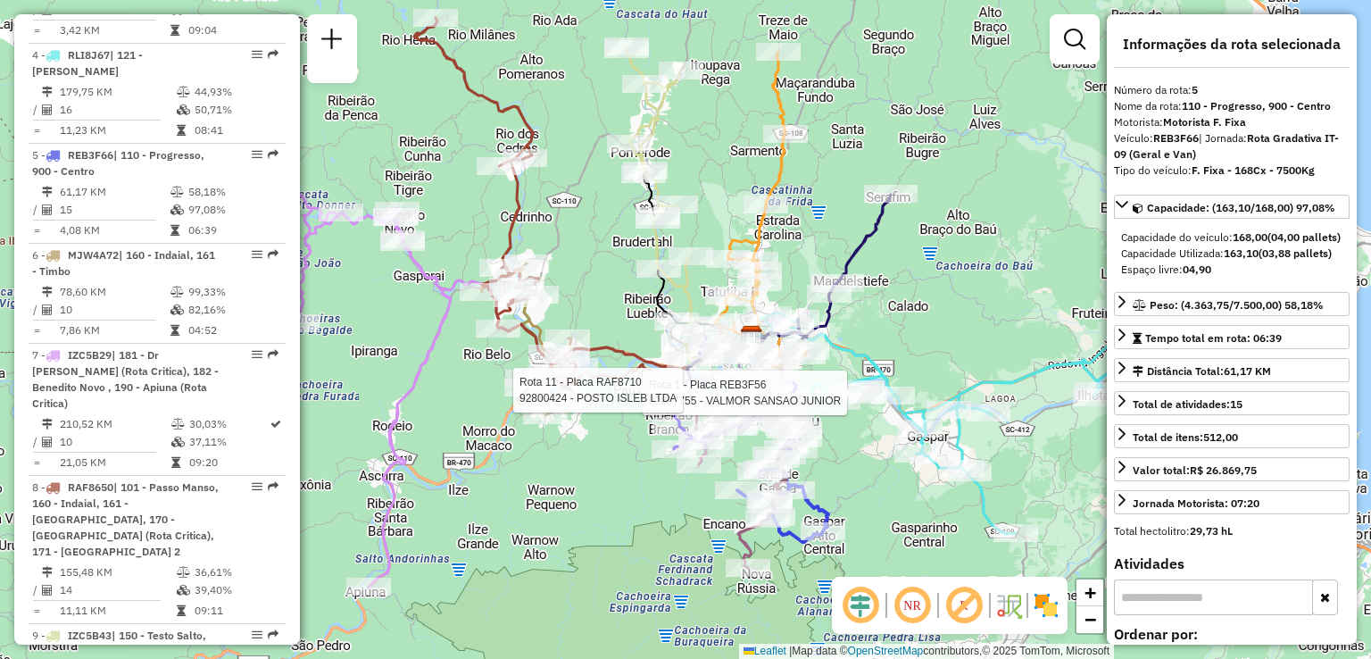
drag, startPoint x: 636, startPoint y: 462, endPoint x: 661, endPoint y: 426, distance: 44.3
click at [657, 434] on div "Rota 1 - Placa REB3F56 92807755 - VALMOR SANSAO JUNIOR Rota 11 - Placa RAF8710 …" at bounding box center [685, 329] width 1371 height 659
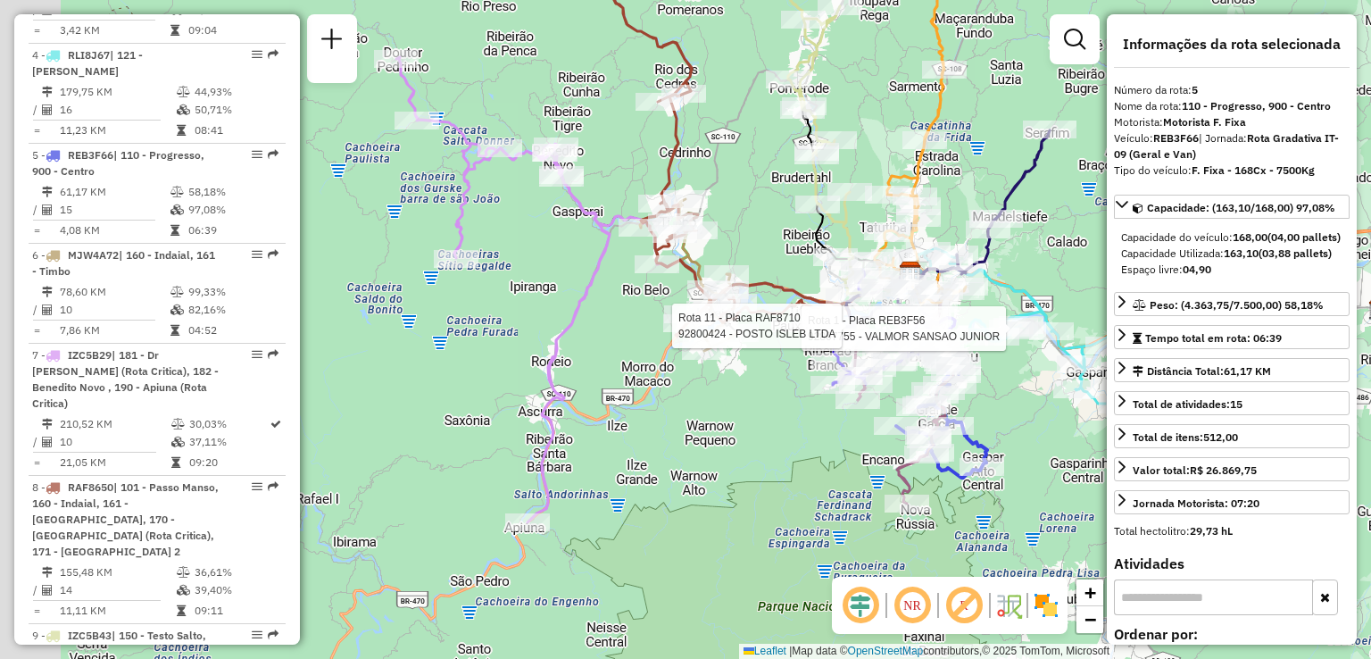
drag, startPoint x: 681, startPoint y: 470, endPoint x: 693, endPoint y: 470, distance: 11.6
click at [692, 470] on div "Rota 1 - Placa REB3F56 92807755 - VALMOR SANSAO JUNIOR Rota 11 - Placa RAF8710 …" at bounding box center [685, 329] width 1371 height 659
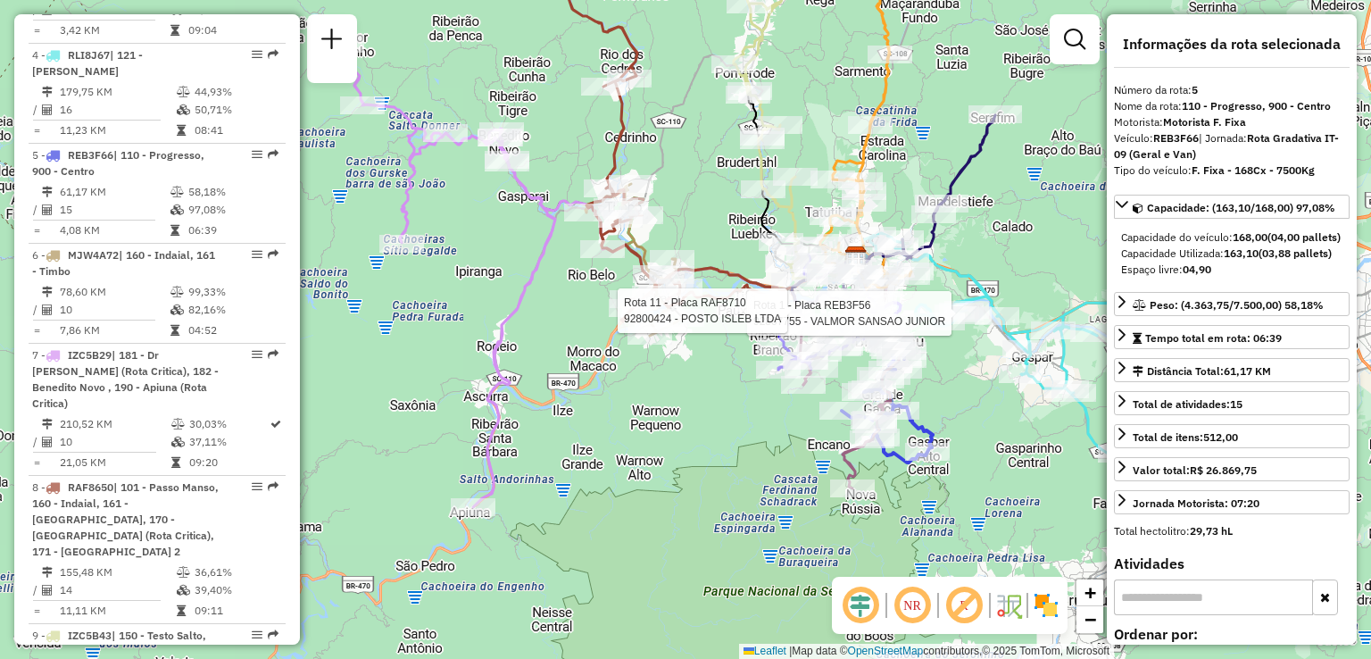
click at [639, 462] on div "Rota 1 - Placa REB3F56 92807755 - VALMOR SANSAO JUNIOR Rota 11 - Placa RAF8710 …" at bounding box center [685, 329] width 1371 height 659
drag, startPoint x: 702, startPoint y: 481, endPoint x: 819, endPoint y: 494, distance: 117.6
click at [819, 494] on div "Rota 1 - Placa REB3F56 92807755 - VALMOR SANSAO JUNIOR Rota 11 - Placa RAF8710 …" at bounding box center [685, 329] width 1371 height 659
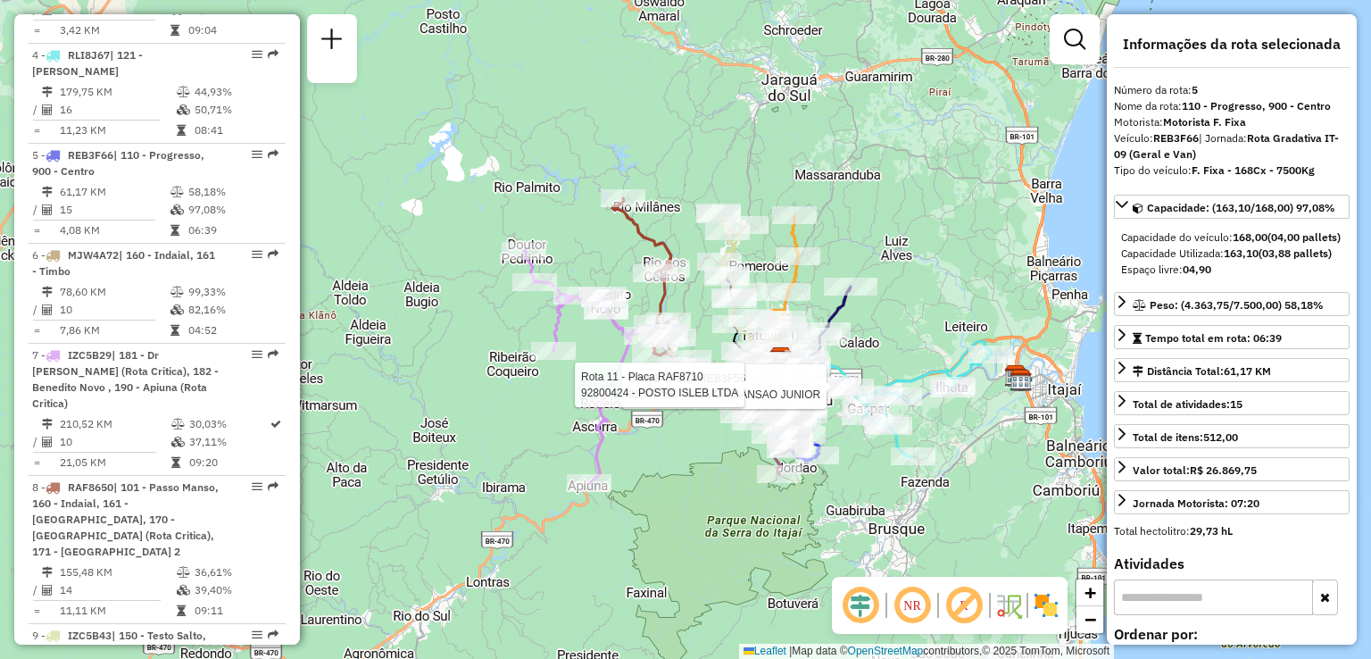
drag, startPoint x: 765, startPoint y: 471, endPoint x: 621, endPoint y: 447, distance: 145.7
click at [621, 447] on div "Rota 1 - Placa REB3F56 92807755 - VALMOR SANSAO JUNIOR Rota 11 - Placa RAF8710 …" at bounding box center [685, 329] width 1371 height 659
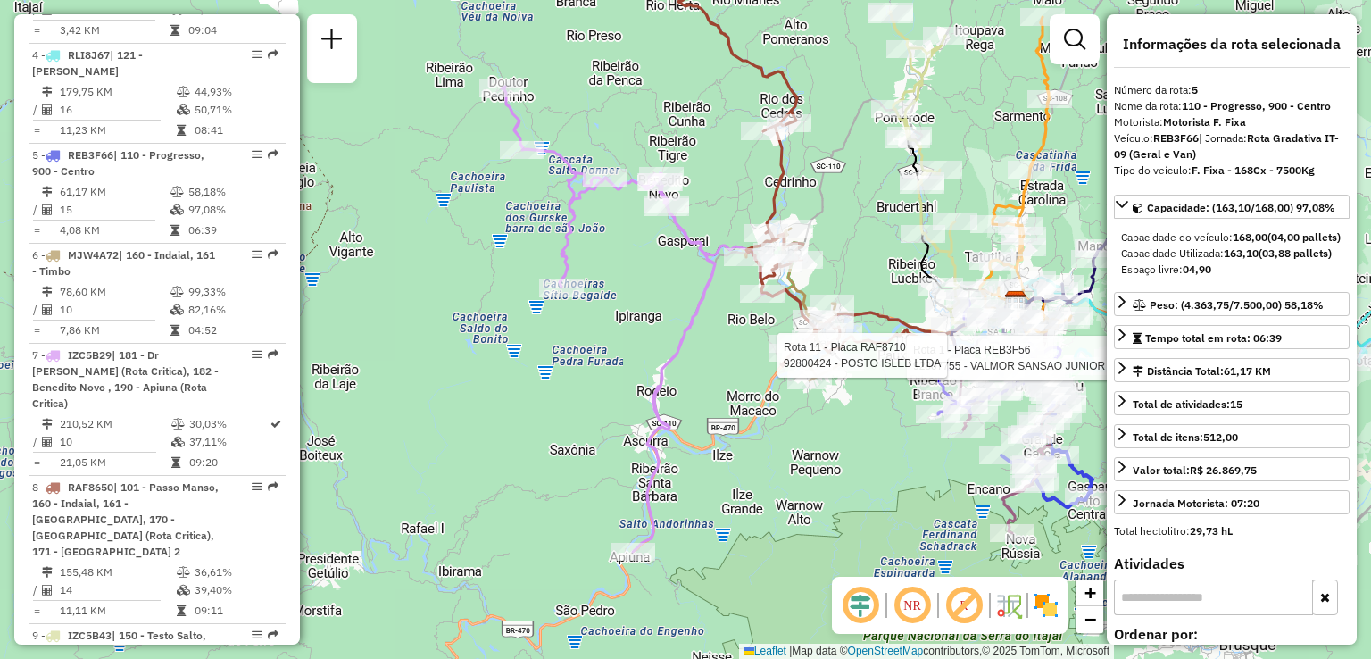
drag, startPoint x: 544, startPoint y: 362, endPoint x: 499, endPoint y: 337, distance: 51.2
click at [508, 342] on div "Rota 1 - Placa REB3F56 92807755 - VALMOR SANSAO JUNIOR Rota 11 - Placa RAF8710 …" at bounding box center [685, 329] width 1371 height 659
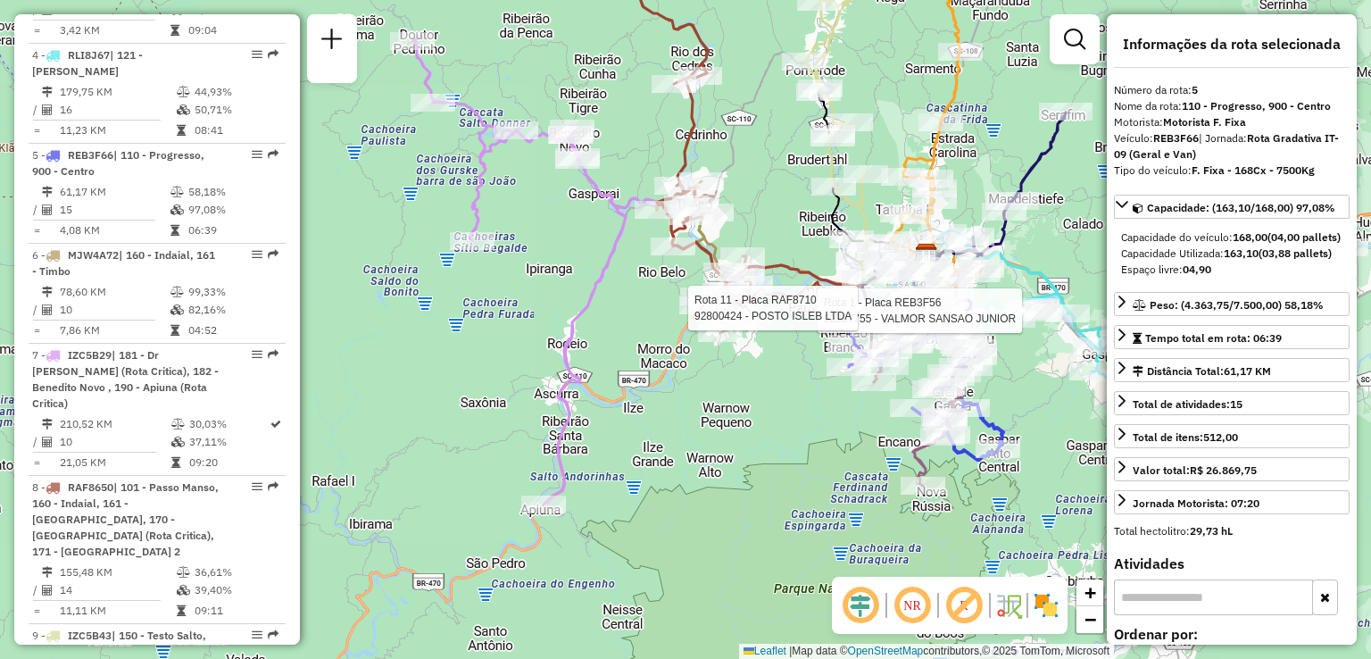
drag, startPoint x: 668, startPoint y: 419, endPoint x: 673, endPoint y: 478, distance: 60.0
click at [671, 478] on div "Rota 1 - Placa REB3F56 92807755 - VALMOR SANSAO JUNIOR Rota 11 - Placa RAF8710 …" at bounding box center [685, 329] width 1371 height 659
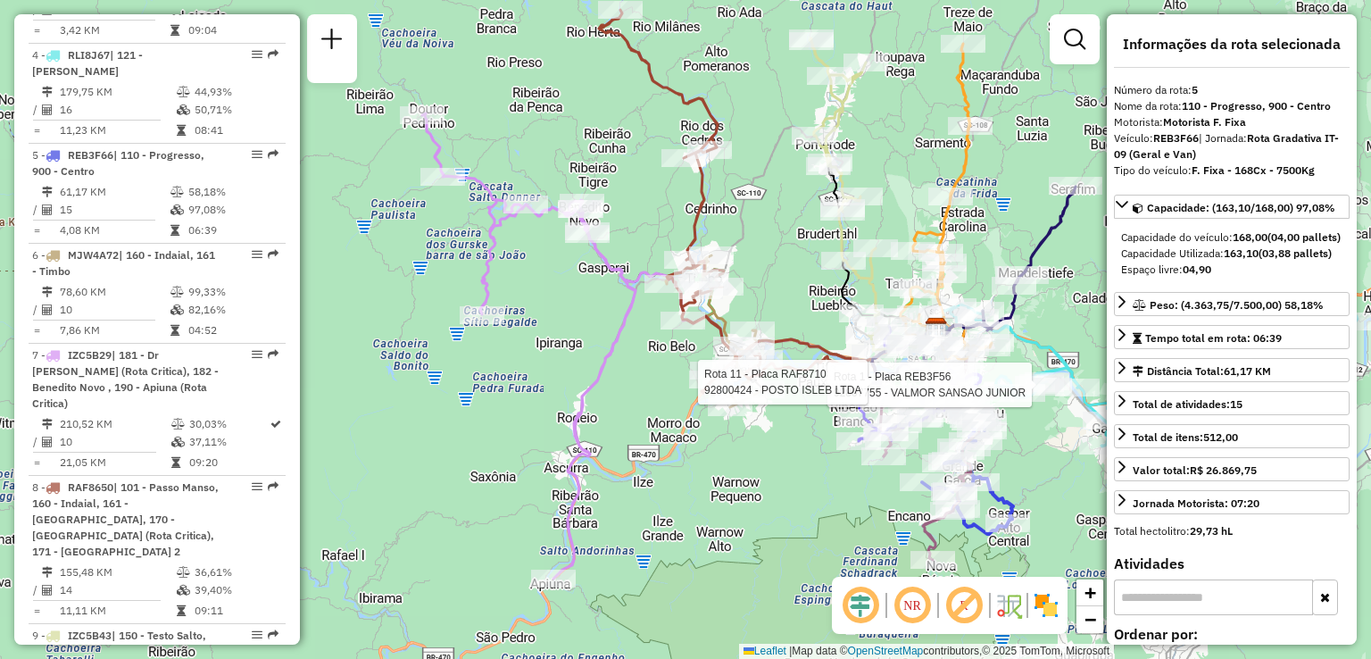
drag, startPoint x: 605, startPoint y: 369, endPoint x: 528, endPoint y: 330, distance: 86.6
click at [528, 330] on icon at bounding box center [528, 345] width 213 height 465
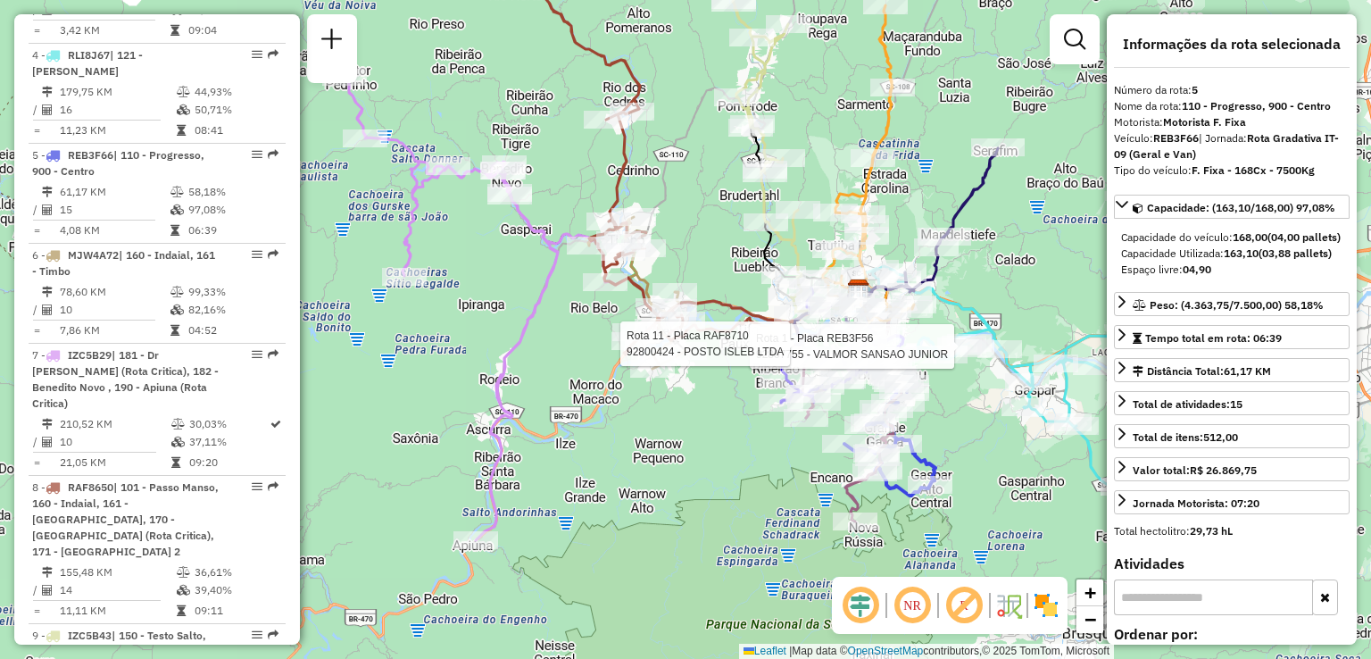
drag, startPoint x: 541, startPoint y: 332, endPoint x: 630, endPoint y: 390, distance: 106.5
click at [630, 390] on div "Rota 1 - Placa REB3F56 92807755 - VALMOR SANSAO JUNIOR Rota 11 - Placa RAF8710 …" at bounding box center [685, 329] width 1371 height 659
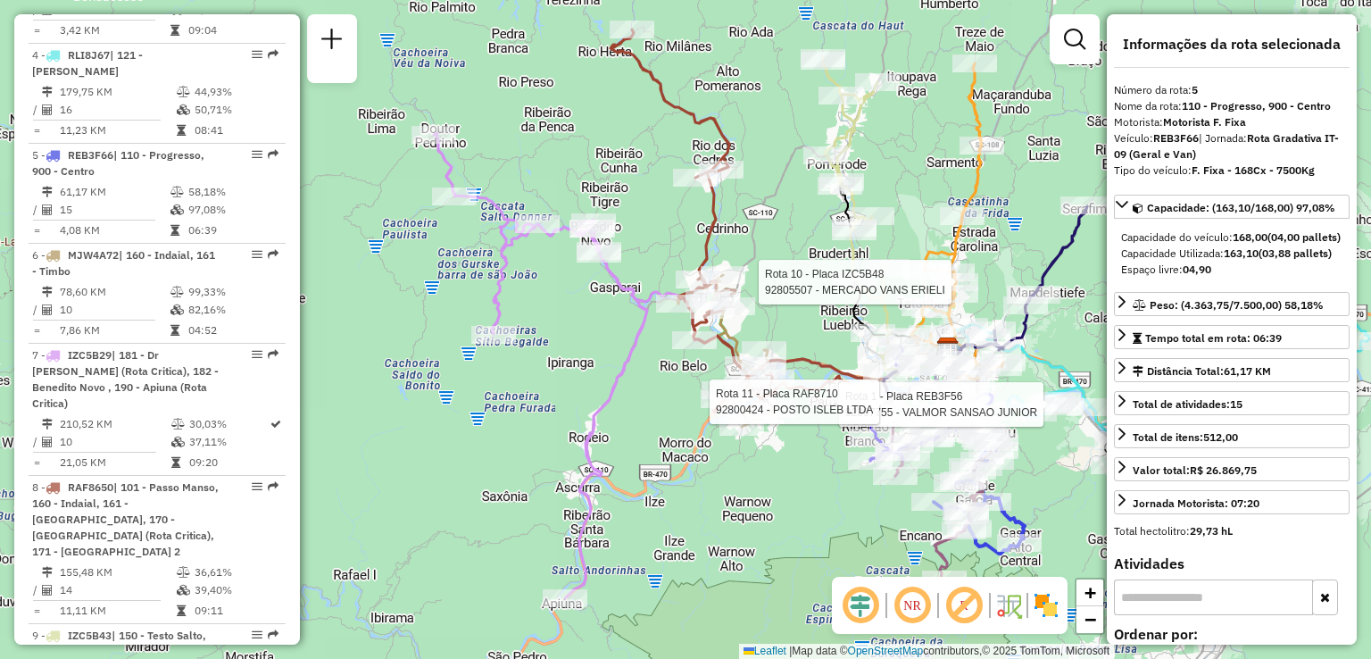
scroll to position [1417, 0]
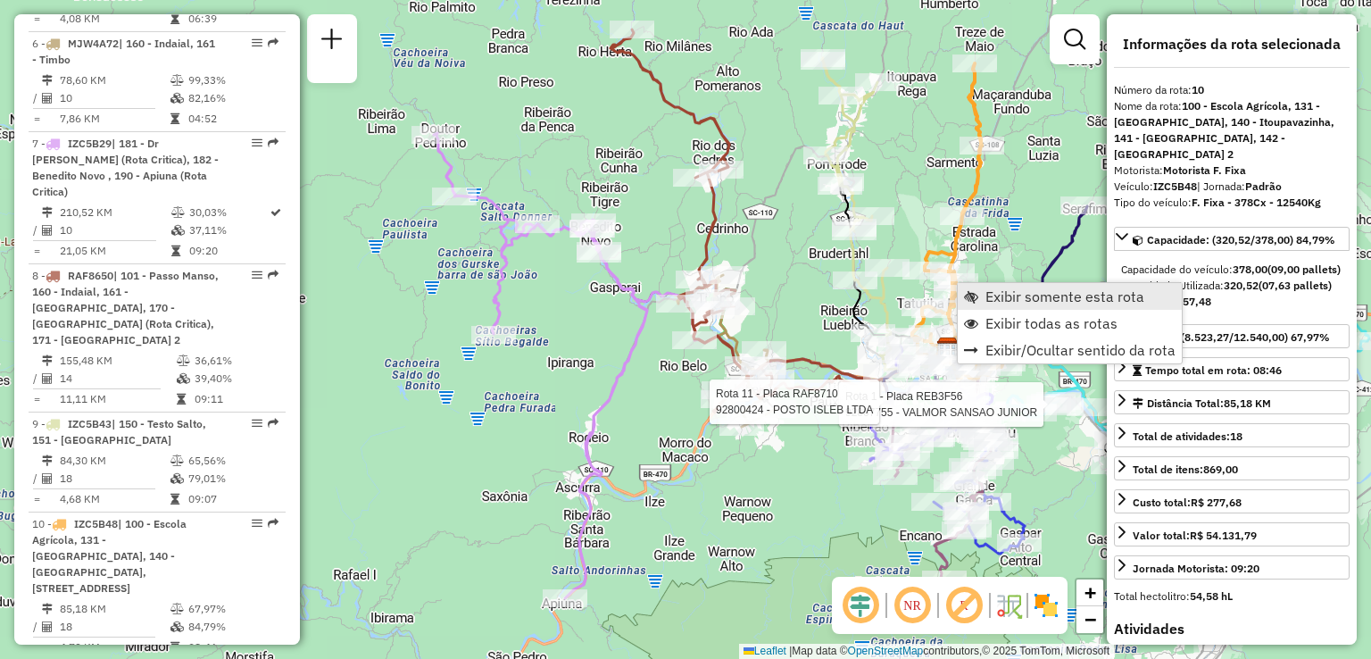
click at [1013, 296] on span "Exibir somente esta rota" at bounding box center [1065, 296] width 159 height 14
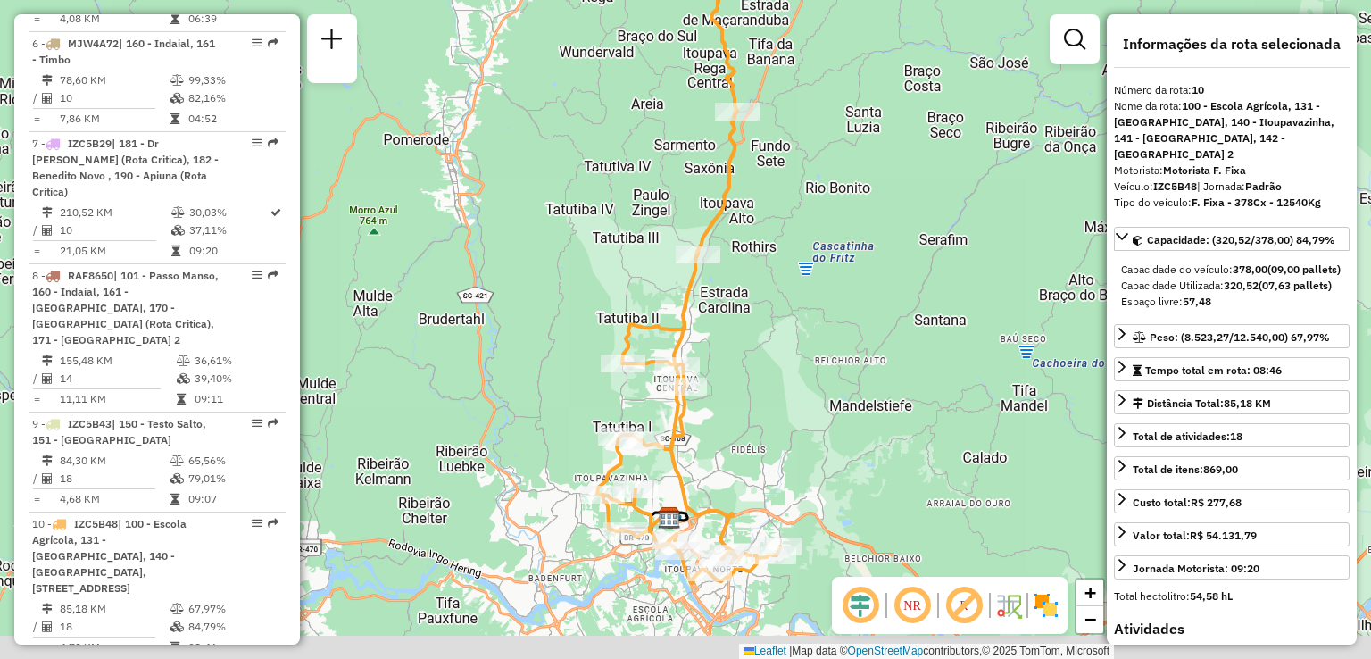
drag, startPoint x: 1003, startPoint y: 368, endPoint x: 1007, endPoint y: 298, distance: 69.7
click at [1007, 300] on div "Janela de atendimento Grade de atendimento Capacidade Transportadoras Veículos …" at bounding box center [685, 329] width 1371 height 659
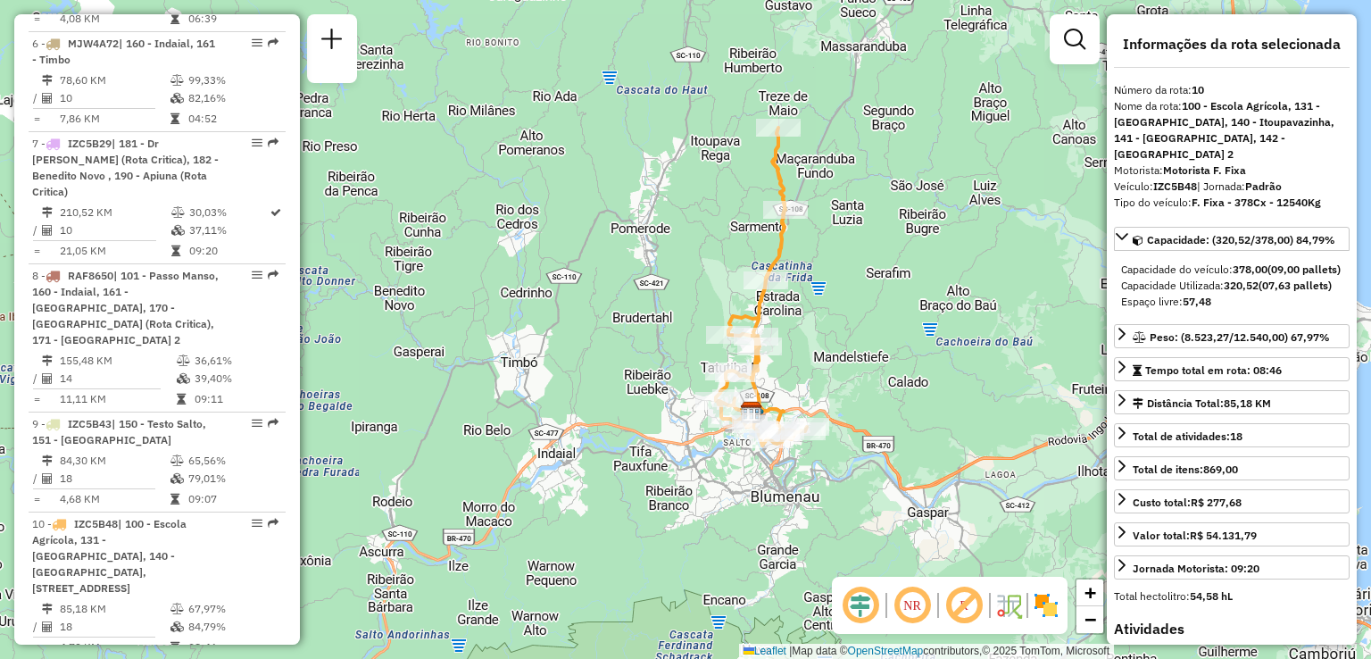
drag, startPoint x: 941, startPoint y: 393, endPoint x: 932, endPoint y: 358, distance: 35.9
click at [932, 358] on div "Rota 10 - Placa IZC5B48 92801534 - SUPERFRITZKE LTDA - Janela de atendimento Gr…" at bounding box center [685, 329] width 1371 height 659
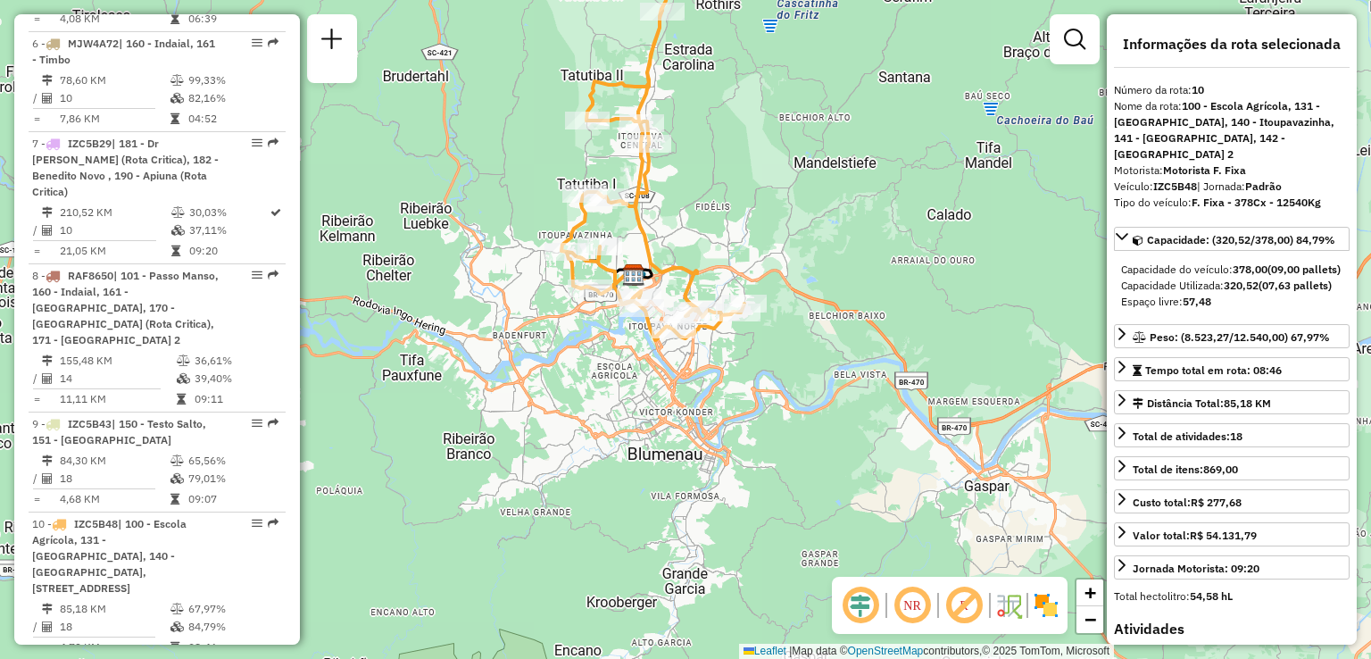
click at [908, 352] on div "Janela de atendimento Grade de atendimento Capacidade Transportadoras Veículos …" at bounding box center [685, 329] width 1371 height 659
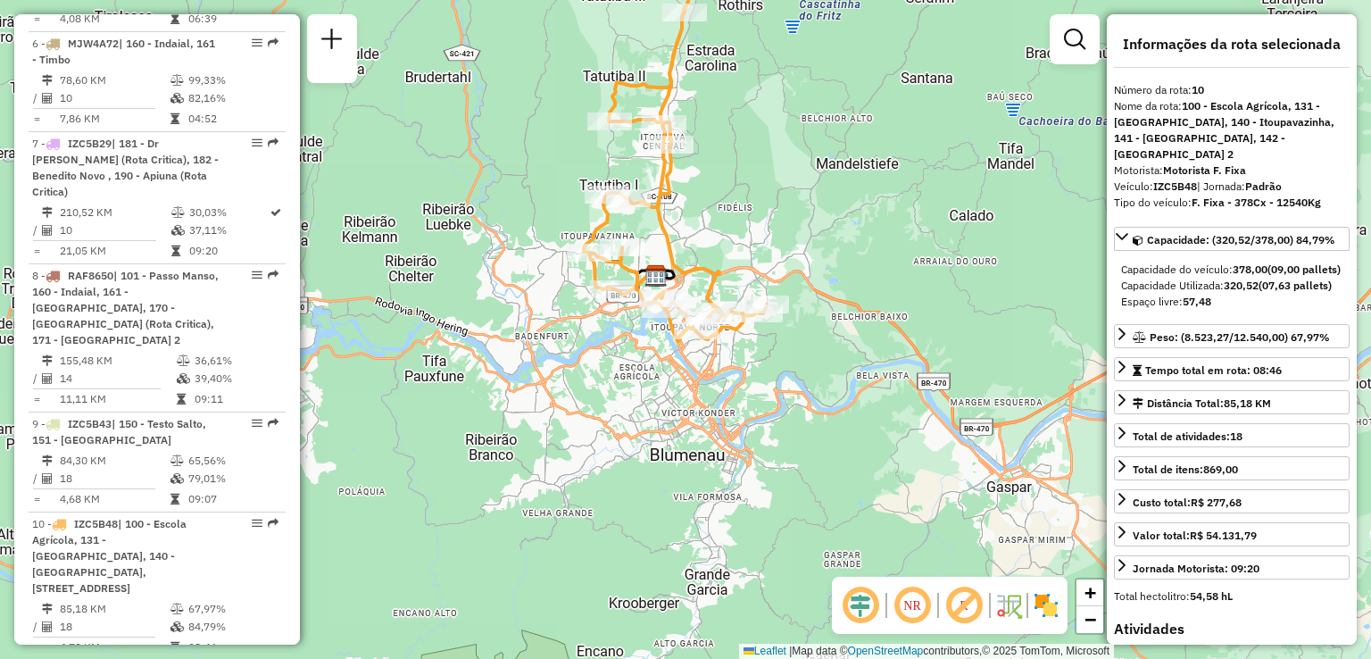
drag, startPoint x: 818, startPoint y: 363, endPoint x: 887, endPoint y: 402, distance: 79.5
click at [887, 402] on div "Janela de atendimento Grade de atendimento Capacidade Transportadoras Veículos …" at bounding box center [685, 329] width 1371 height 659
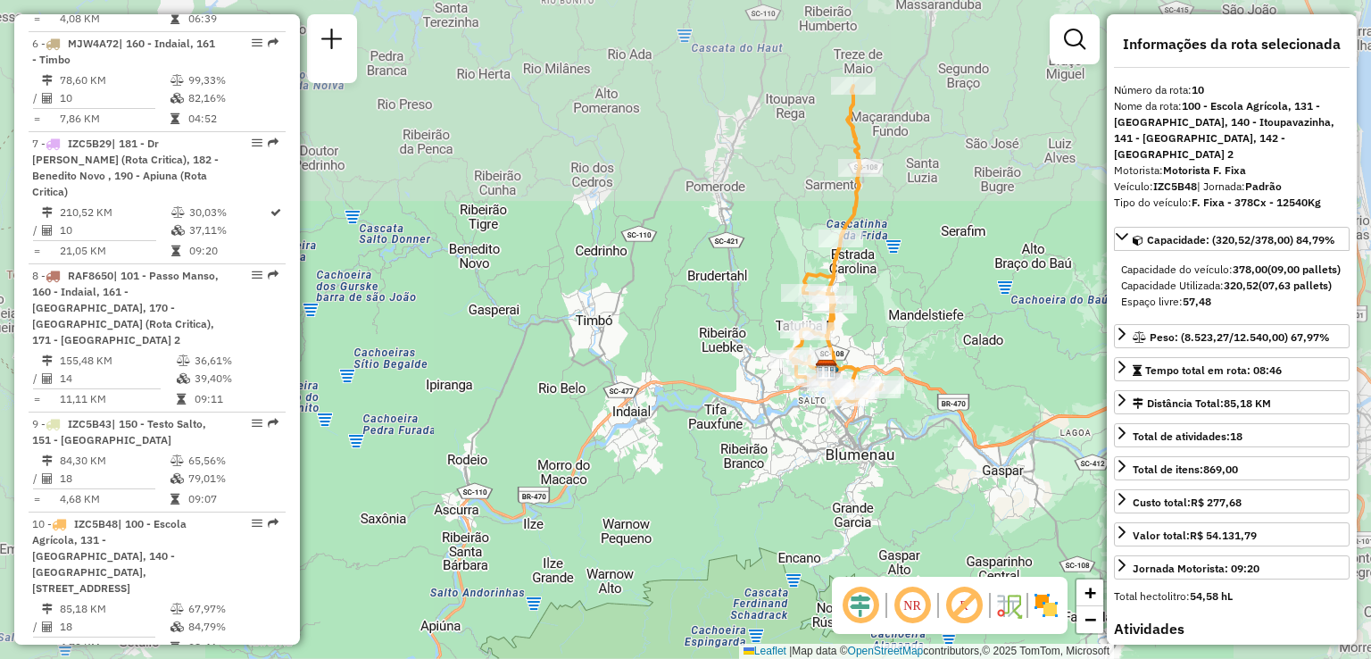
drag, startPoint x: 894, startPoint y: 334, endPoint x: 911, endPoint y: 388, distance: 56.8
click at [913, 387] on div "Janela de atendimento Grade de atendimento Capacidade Transportadoras Veículos …" at bounding box center [685, 329] width 1371 height 659
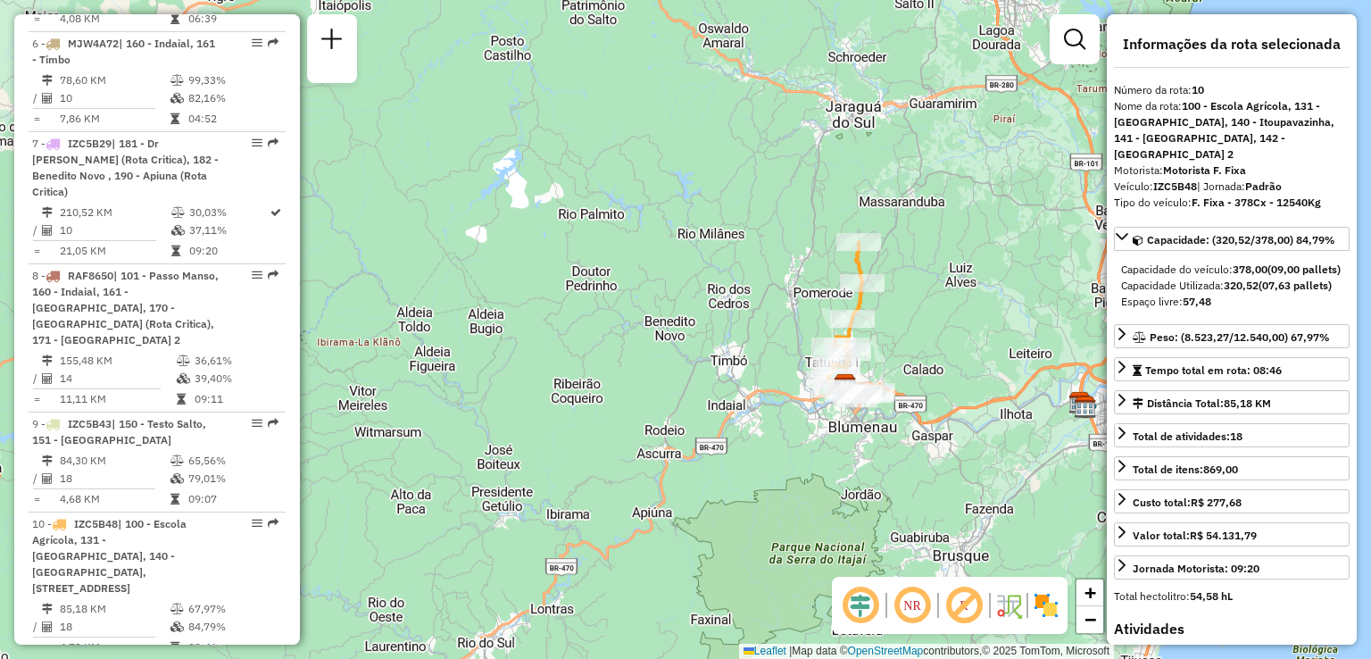
drag, startPoint x: 880, startPoint y: 260, endPoint x: 878, endPoint y: 251, distance: 9.1
click at [878, 251] on div "Rota 10 - Placa IZC5B48 92800172 - COM. GEN. ALIMENT. F Janela de atendimento G…" at bounding box center [685, 329] width 1371 height 659
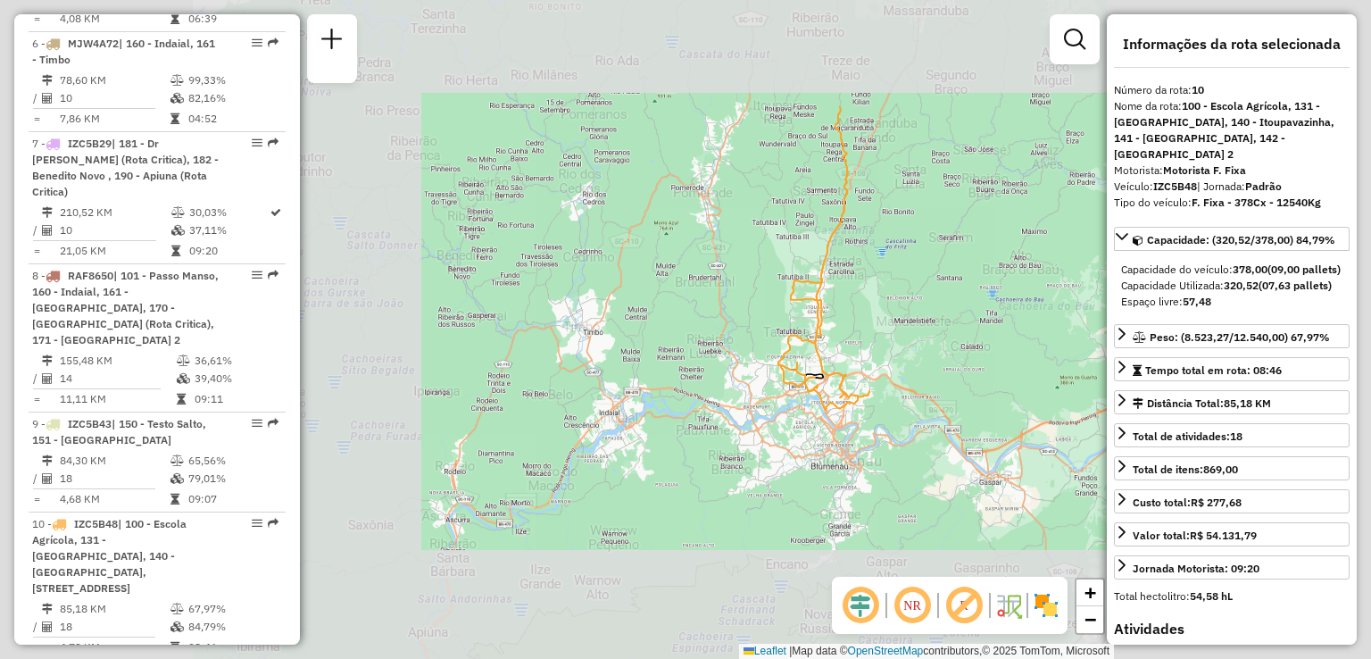
drag, startPoint x: 871, startPoint y: 336, endPoint x: 864, endPoint y: 288, distance: 47.8
click at [864, 288] on div "Janela de atendimento Grade de atendimento Capacidade Transportadoras Veículos …" at bounding box center [685, 329] width 1371 height 659
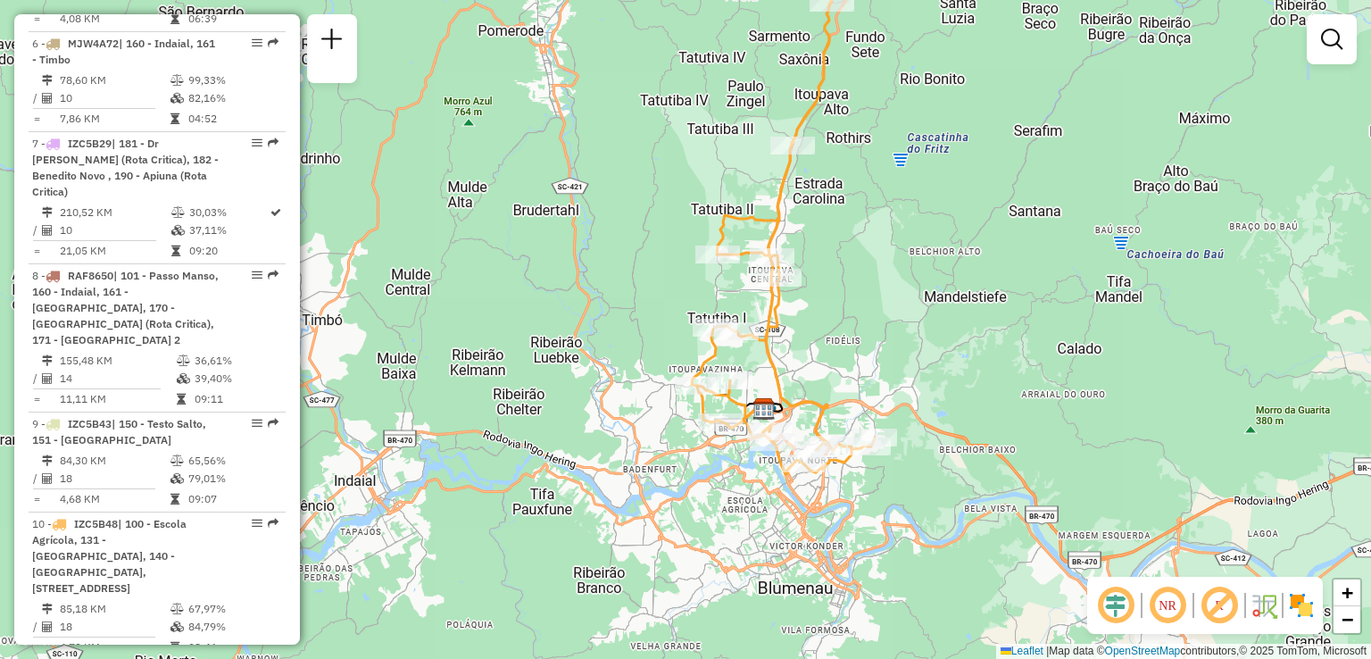
drag, startPoint x: 872, startPoint y: 350, endPoint x: 876, endPoint y: 304, distance: 45.7
click at [876, 307] on div "Janela de atendimento Grade de atendimento Capacidade Transportadoras Veículos …" at bounding box center [685, 329] width 1371 height 659
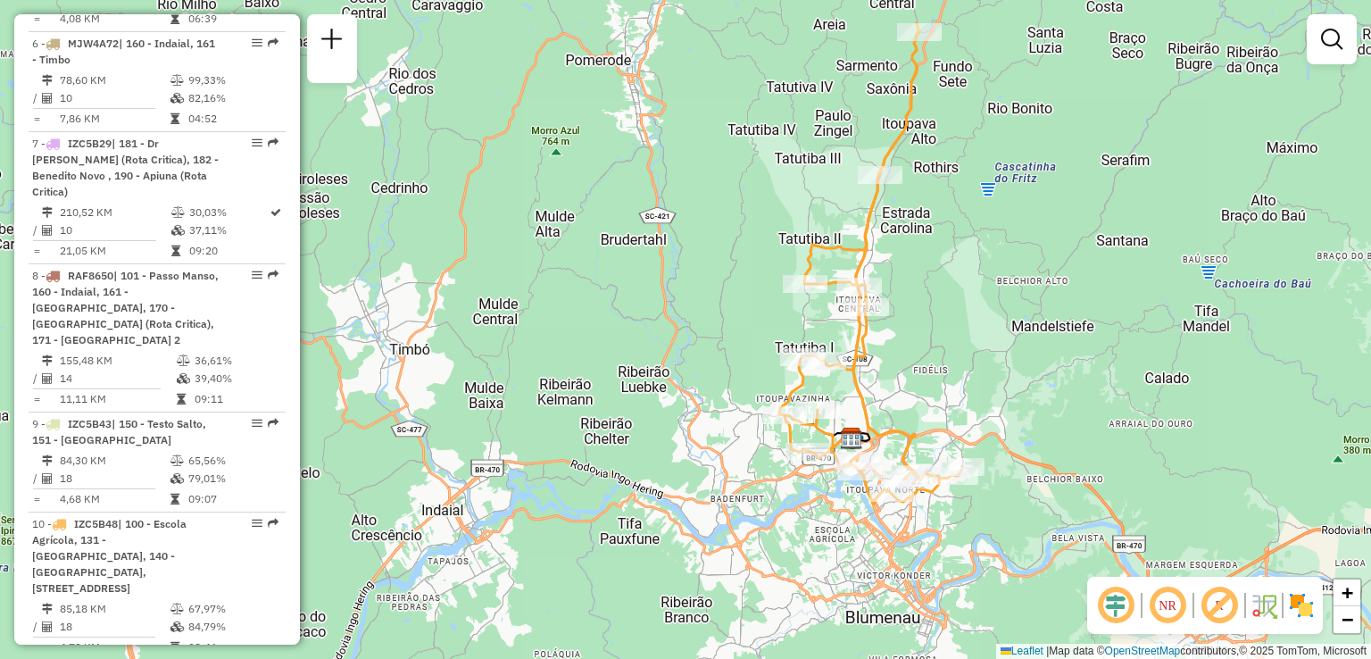
drag, startPoint x: 902, startPoint y: 335, endPoint x: 914, endPoint y: 387, distance: 53.3
click at [914, 387] on div "Janela de atendimento Grade de atendimento Capacidade Transportadoras Veículos …" at bounding box center [685, 329] width 1371 height 659
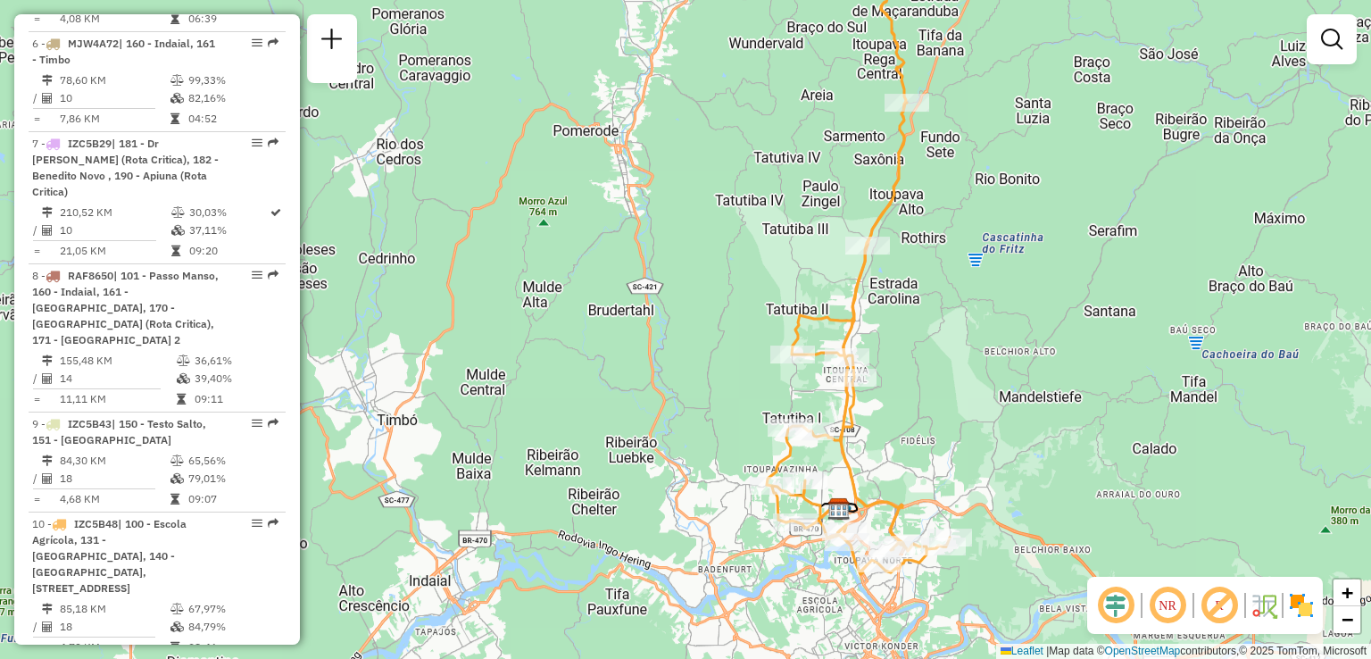
drag, startPoint x: 731, startPoint y: 162, endPoint x: 736, endPoint y: 297, distance: 134.9
click at [733, 287] on div "Janela de atendimento Grade de atendimento Capacidade Transportadoras Veículos …" at bounding box center [685, 329] width 1371 height 659
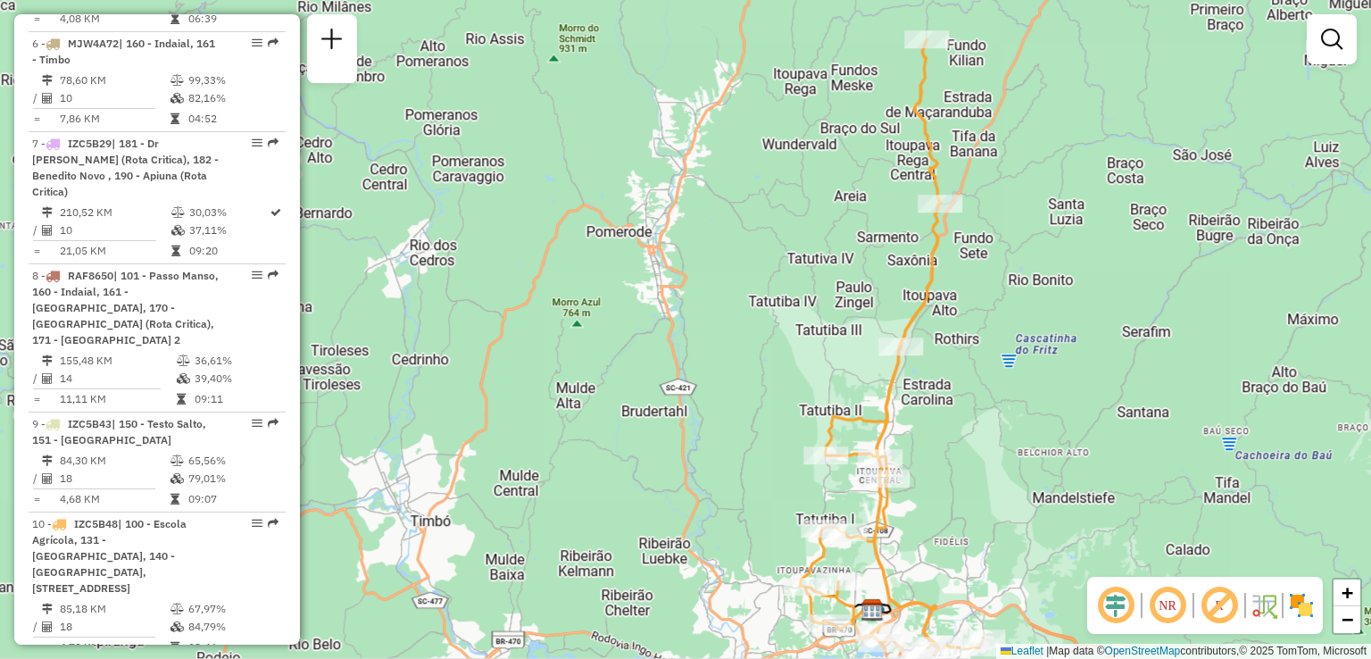
drag, startPoint x: 780, startPoint y: 410, endPoint x: 797, endPoint y: 319, distance: 92.6
click at [797, 319] on div "Janela de atendimento Grade de atendimento Capacidade Transportadoras Veículos …" at bounding box center [685, 329] width 1371 height 659
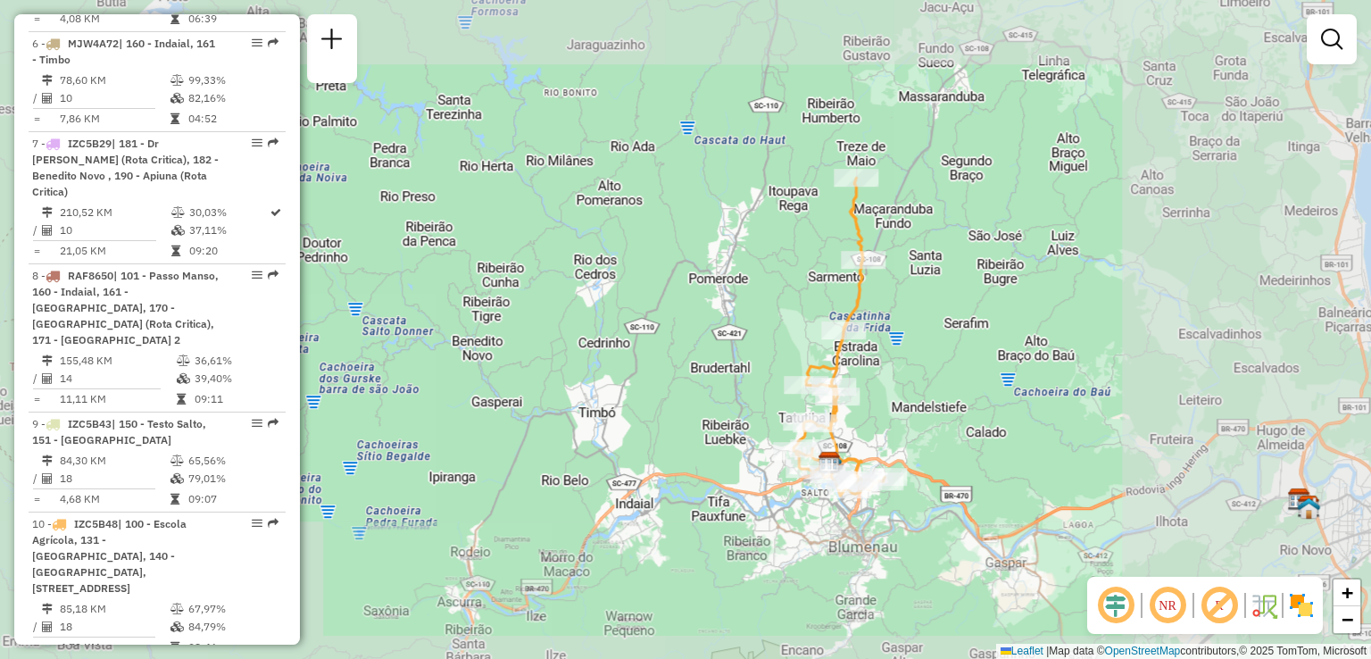
drag, startPoint x: 873, startPoint y: 326, endPoint x: 873, endPoint y: 312, distance: 14.3
click at [873, 312] on div "Rota 10 - Placa IZC5B48 92800172 - COM. GEN. ALIMENT. F Janela de atendimento G…" at bounding box center [685, 329] width 1371 height 659
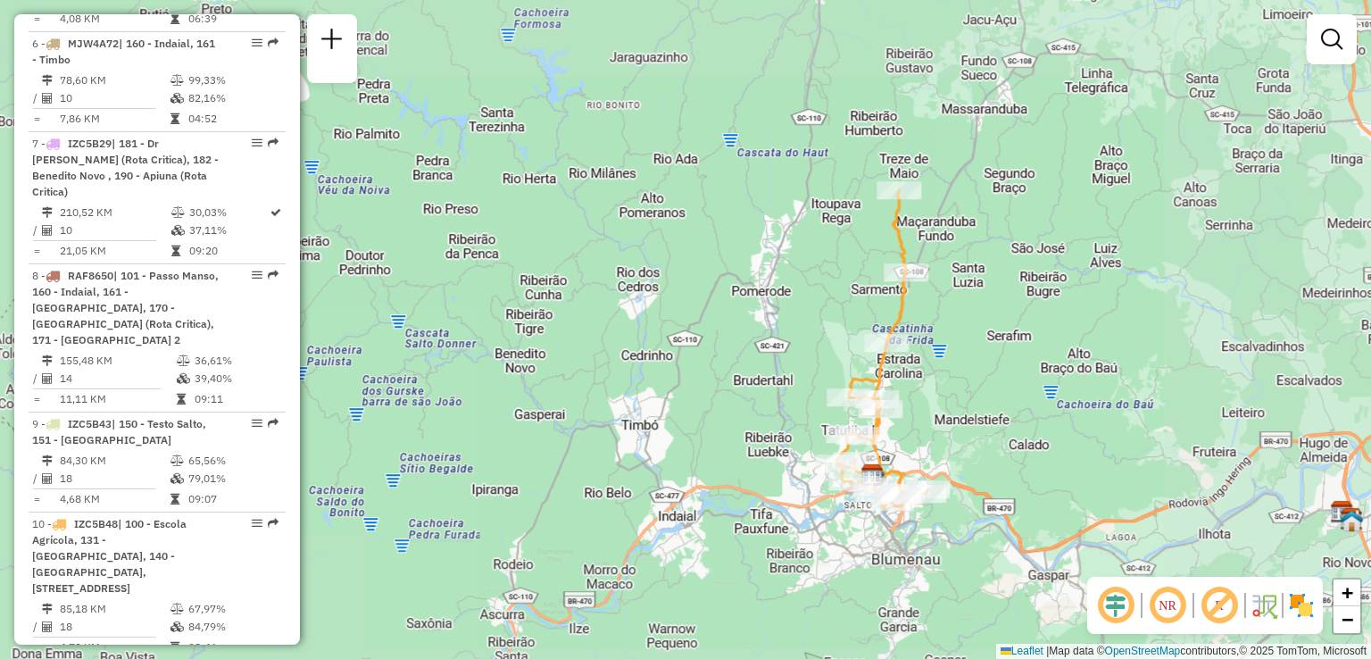
drag, startPoint x: 987, startPoint y: 473, endPoint x: 987, endPoint y: 421, distance: 51.8
click at [987, 438] on div "Janela de atendimento Grade de atendimento Capacidade Transportadoras Veículos …" at bounding box center [685, 329] width 1371 height 659
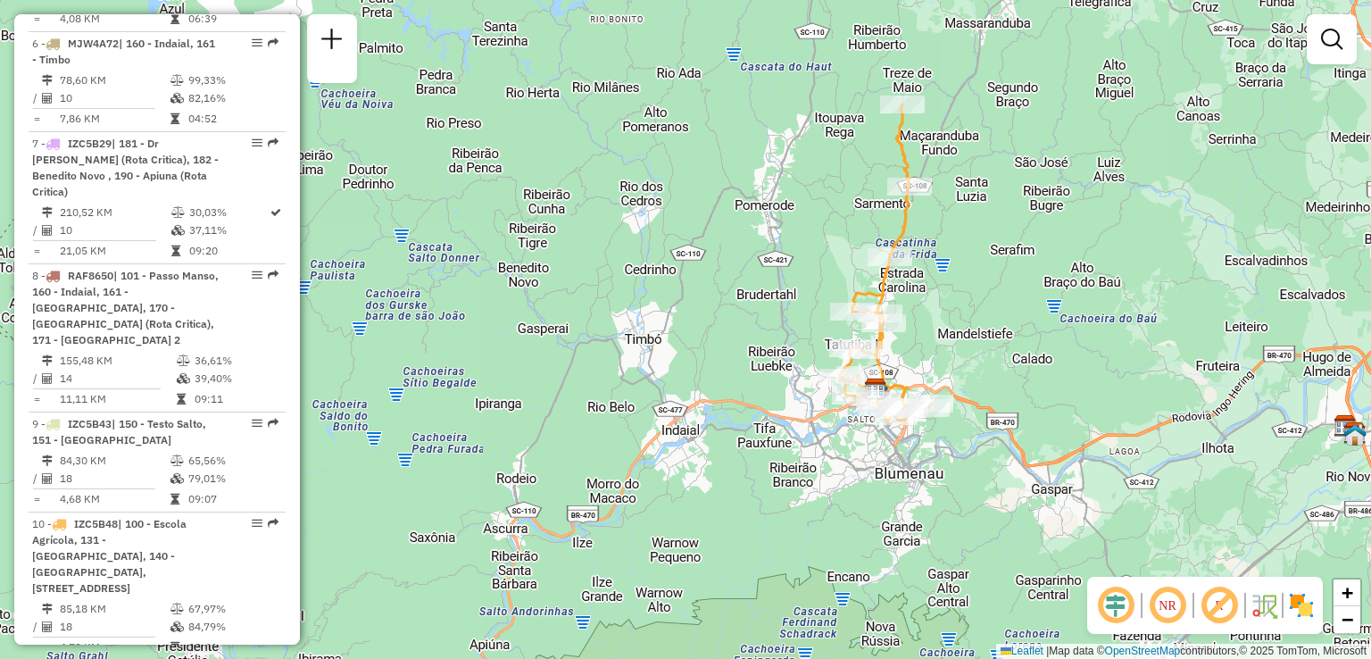
select select "**********"
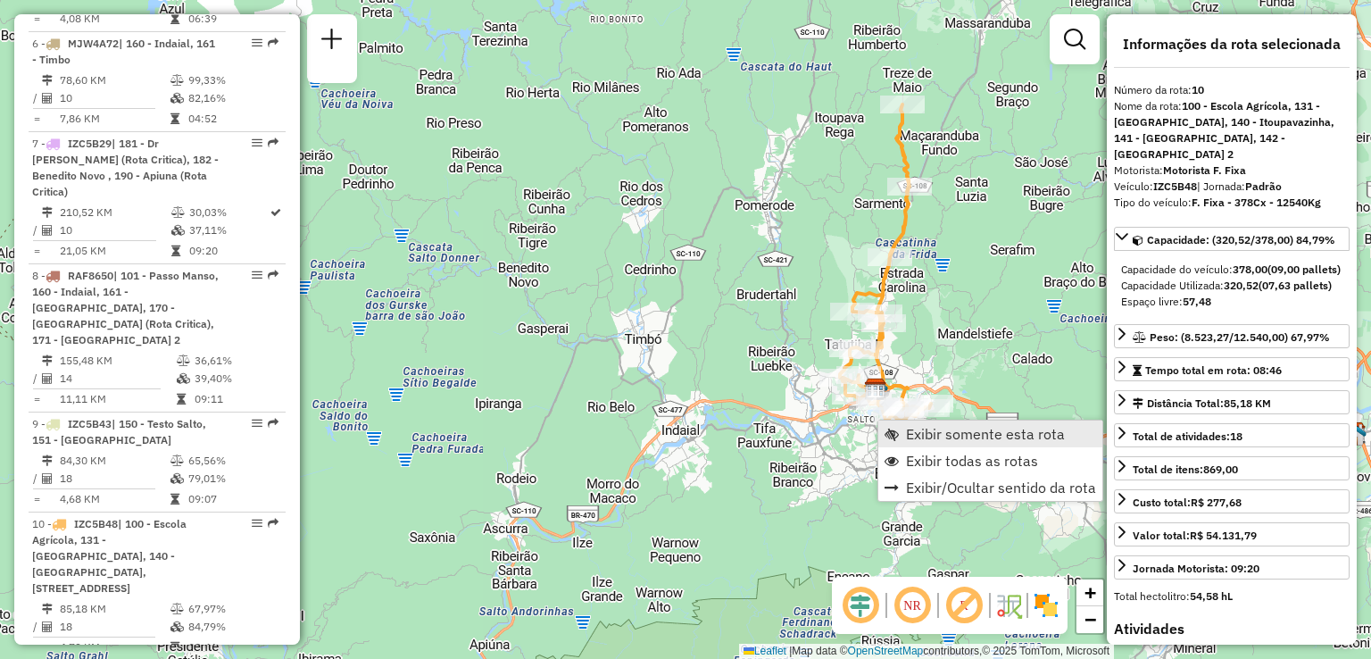
click at [917, 432] on span "Exibir somente esta rota" at bounding box center [985, 434] width 159 height 14
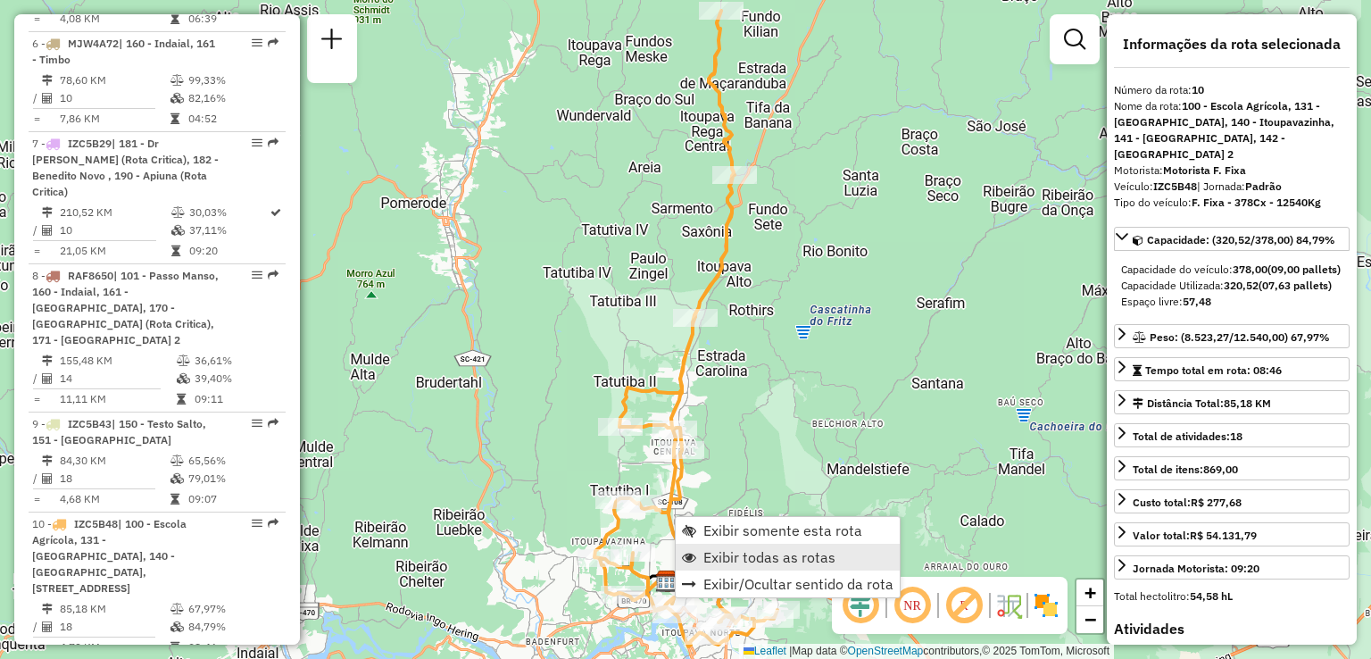
click at [810, 555] on span "Exibir todas as rotas" at bounding box center [769, 557] width 132 height 14
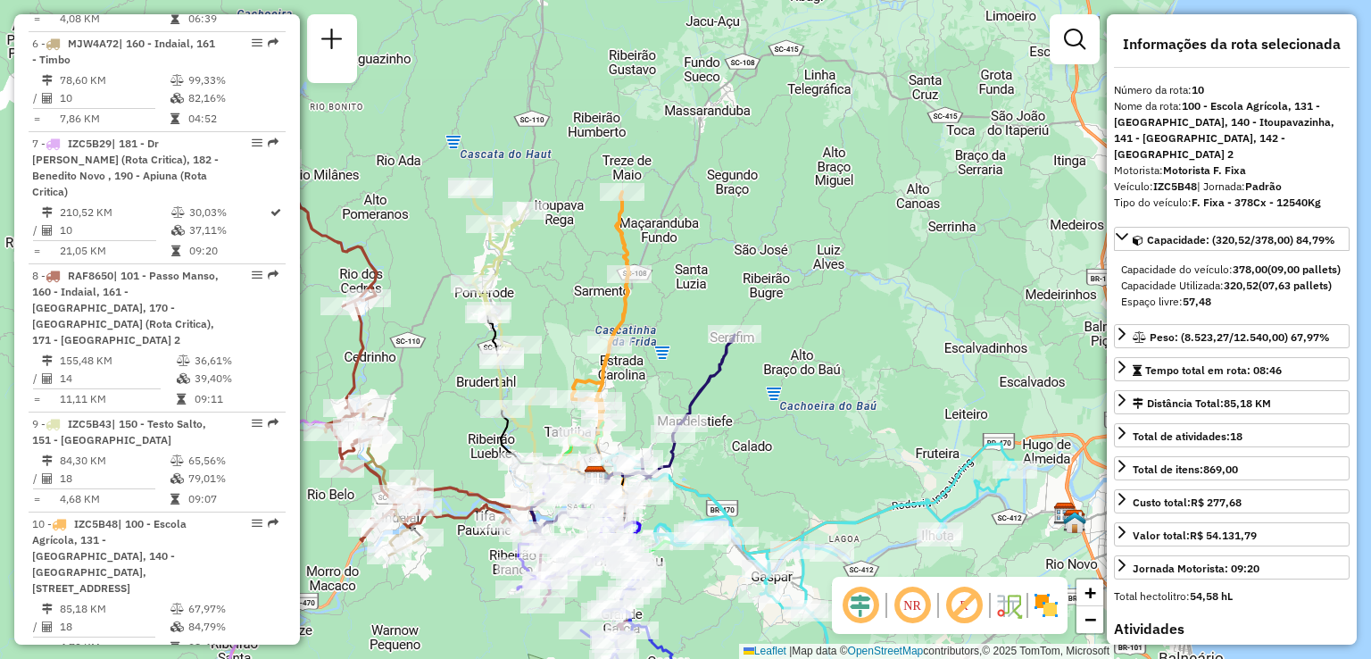
drag, startPoint x: 446, startPoint y: 418, endPoint x: 485, endPoint y: 390, distance: 47.3
click at [485, 390] on div "Janela de atendimento Grade de atendimento Capacidade Transportadoras Veículos …" at bounding box center [685, 329] width 1371 height 659
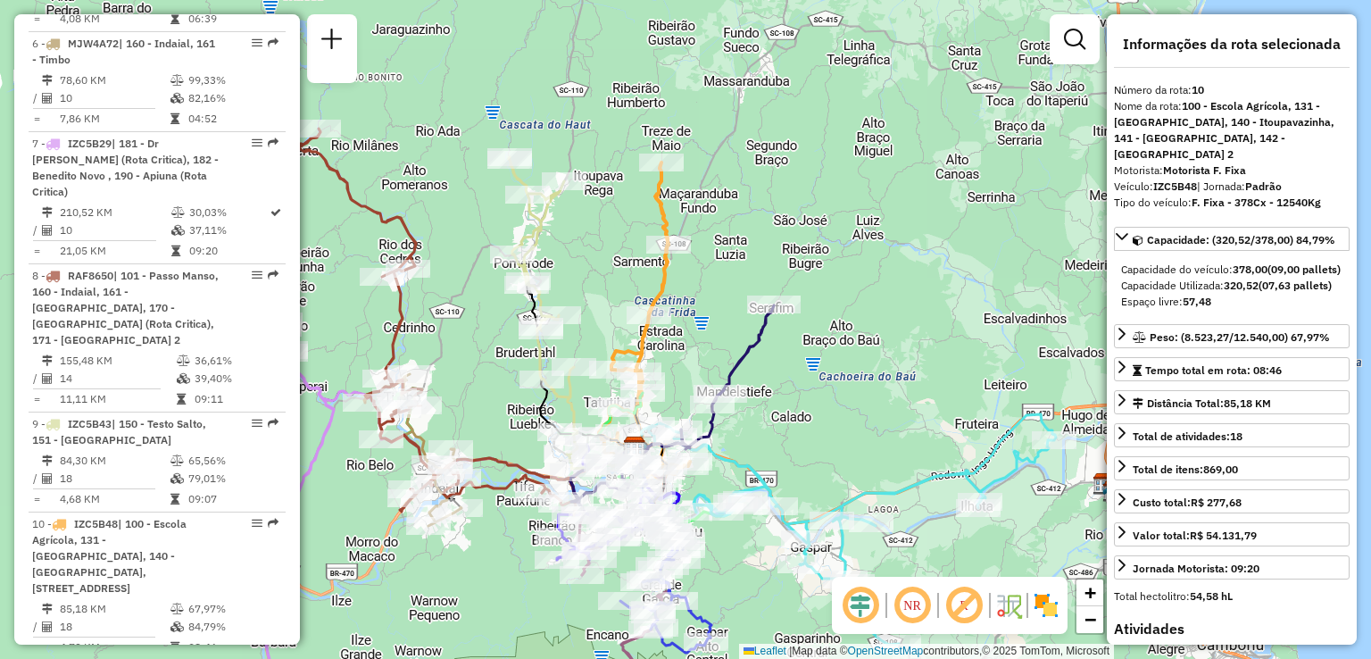
drag, startPoint x: 845, startPoint y: 408, endPoint x: 776, endPoint y: 294, distance: 133.8
click at [776, 294] on div "Rota 10 - Placa IZC5B48 92800172 - COM. GEN. ALIMENT. F Rota 11 - Placa RAF8710…" at bounding box center [685, 329] width 1371 height 659
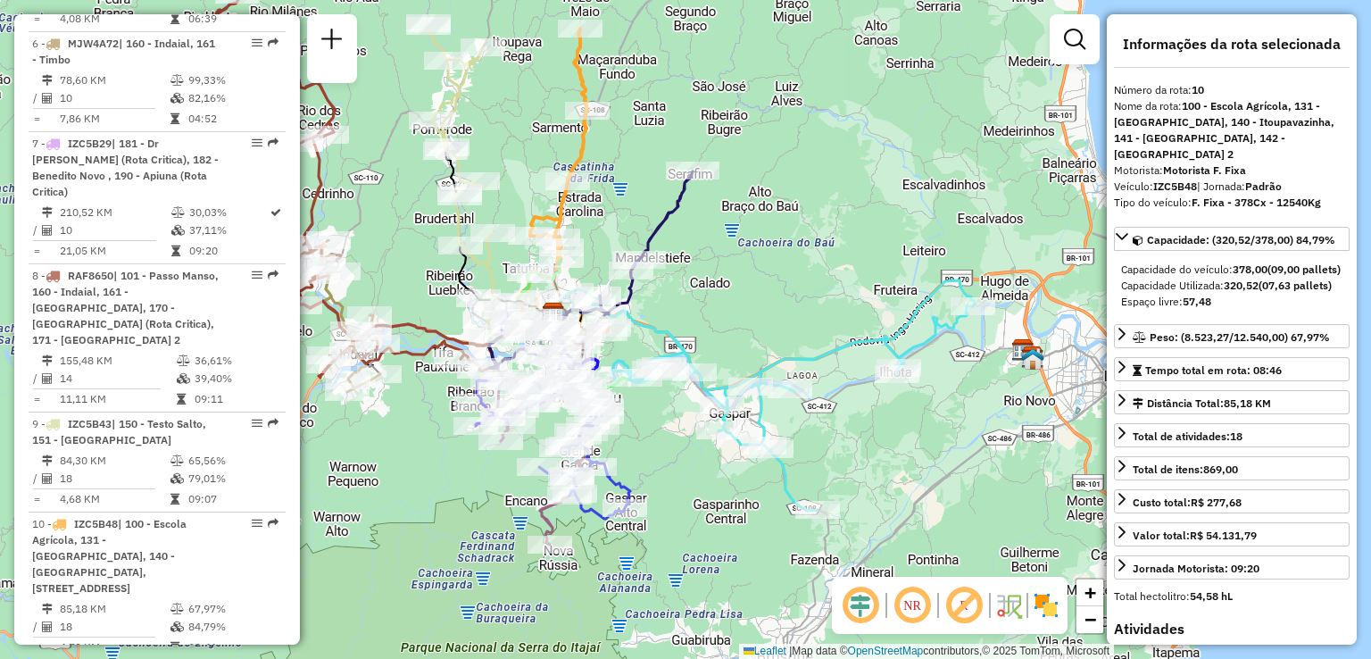
drag, startPoint x: 812, startPoint y: 287, endPoint x: 843, endPoint y: 277, distance: 31.9
click at [843, 277] on div "Janela de atendimento Grade de atendimento Capacidade Transportadoras Veículos …" at bounding box center [685, 329] width 1371 height 659
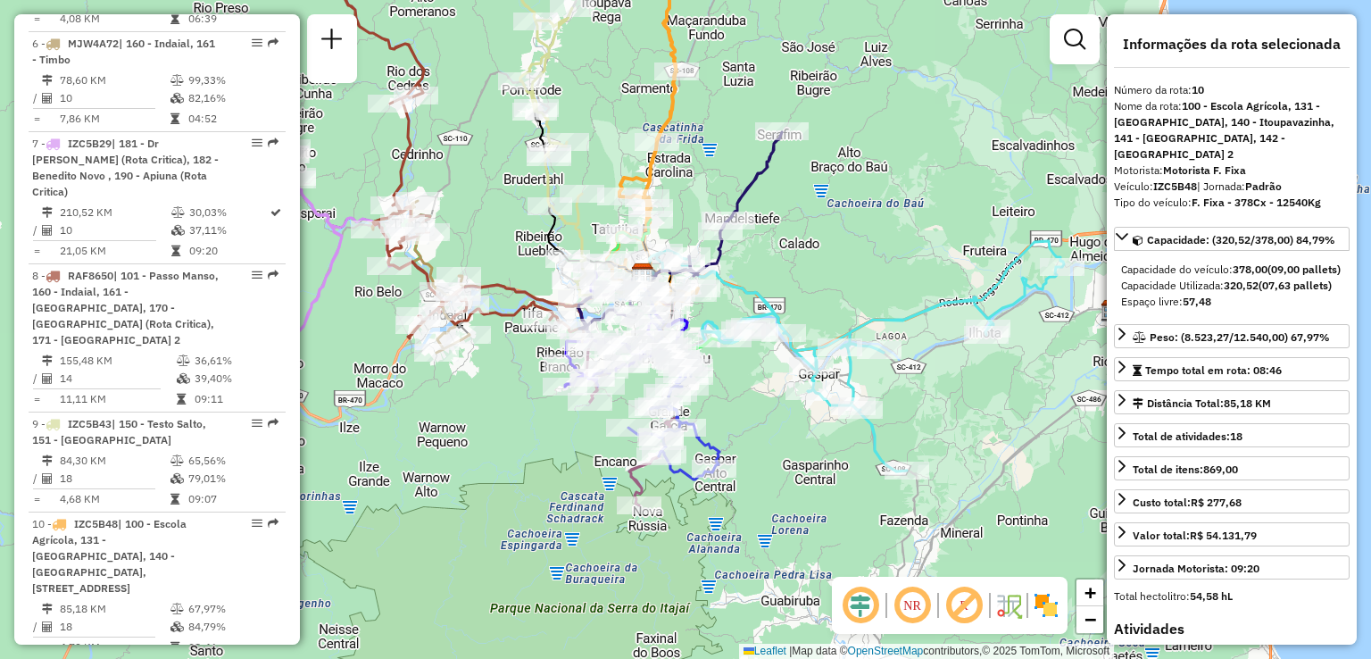
drag, startPoint x: 832, startPoint y: 477, endPoint x: 889, endPoint y: 420, distance: 80.8
click at [889, 420] on div "Rota 4 - Placa RLI8J67 92805716 - RESTAURANTE E LANCHO Rota 4 - Placa RLI8J67 9…" at bounding box center [685, 329] width 1371 height 659
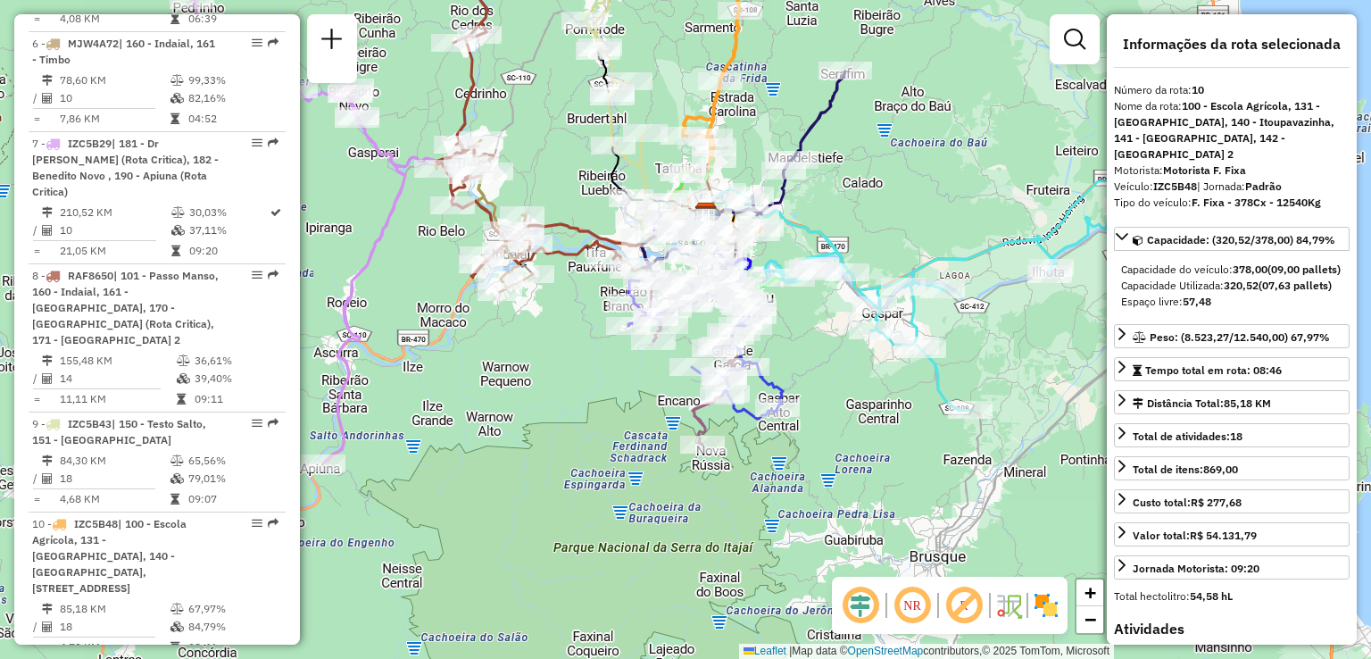
drag, startPoint x: 368, startPoint y: 391, endPoint x: 483, endPoint y: 415, distance: 117.6
click at [482, 415] on div "Janela de atendimento Grade de atendimento Capacidade Transportadoras Veículos …" at bounding box center [685, 329] width 1371 height 659
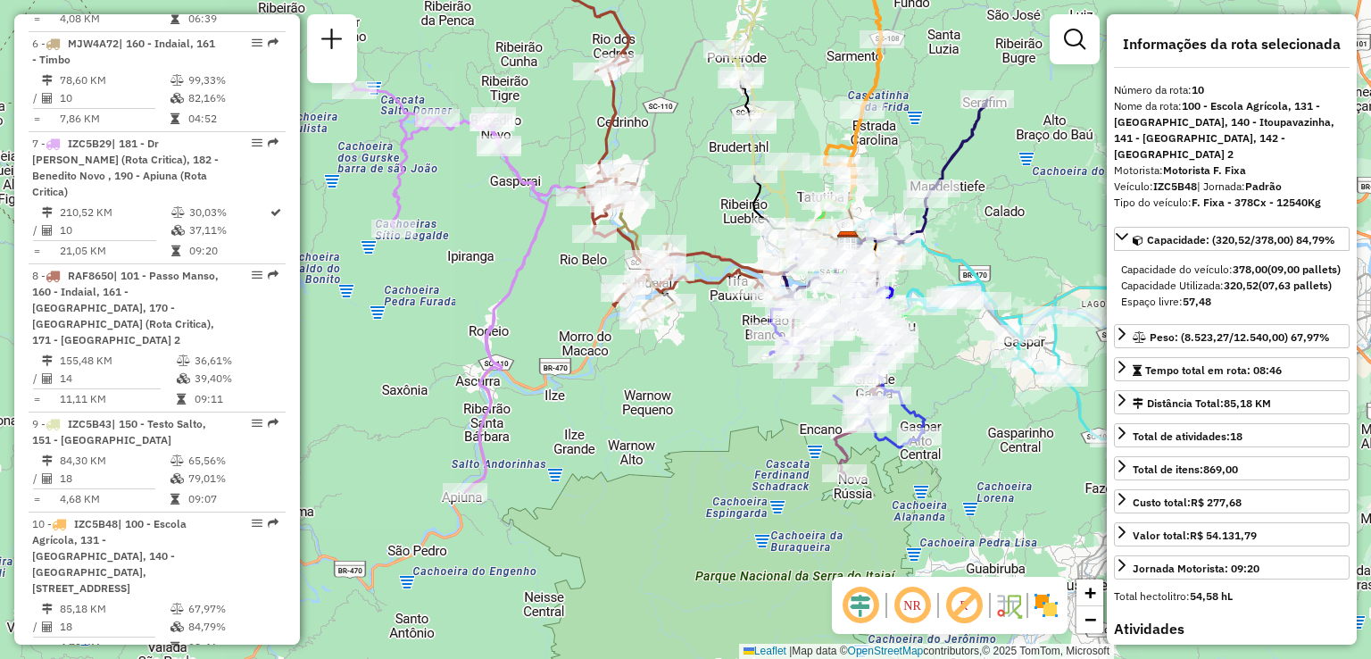
drag, startPoint x: 448, startPoint y: 321, endPoint x: 532, endPoint y: 514, distance: 210.3
click at [532, 514] on div "Janela de atendimento Grade de atendimento Capacidade Transportadoras Veículos …" at bounding box center [685, 329] width 1371 height 659
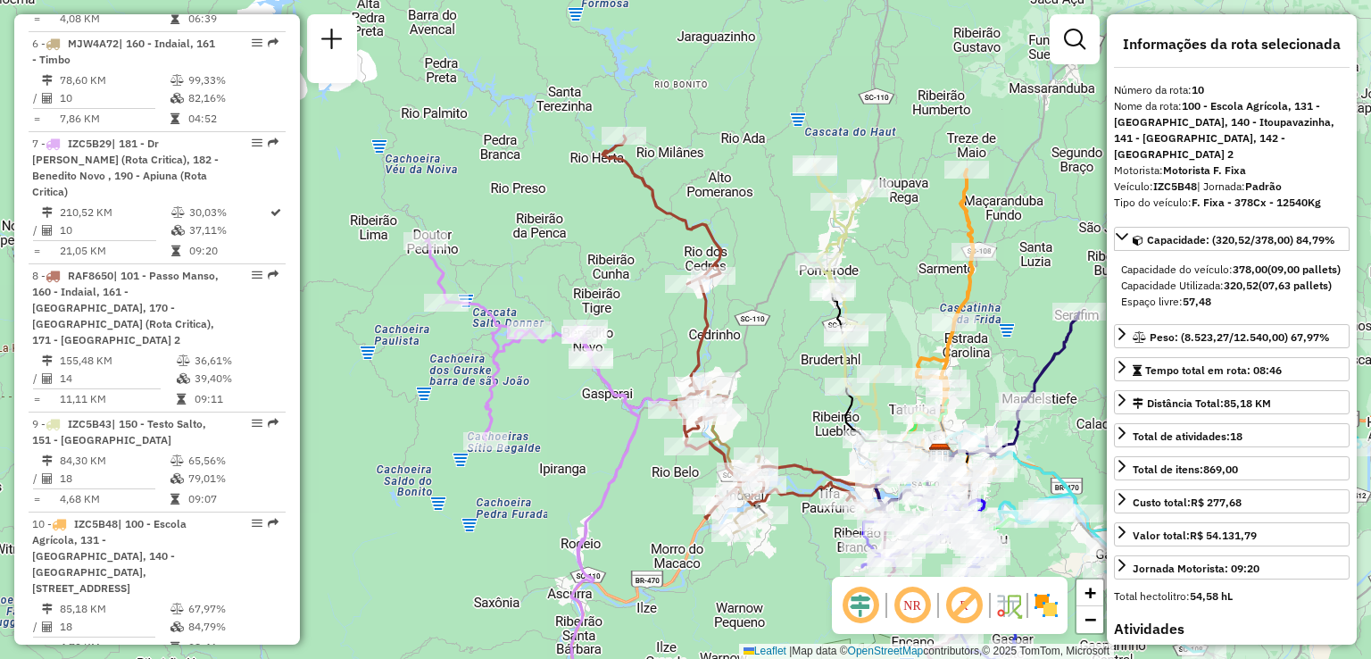
drag, startPoint x: 592, startPoint y: 262, endPoint x: 553, endPoint y: 187, distance: 85.4
click at [561, 200] on div "Janela de atendimento Grade de atendimento Capacidade Transportadoras Veículos …" at bounding box center [685, 329] width 1371 height 659
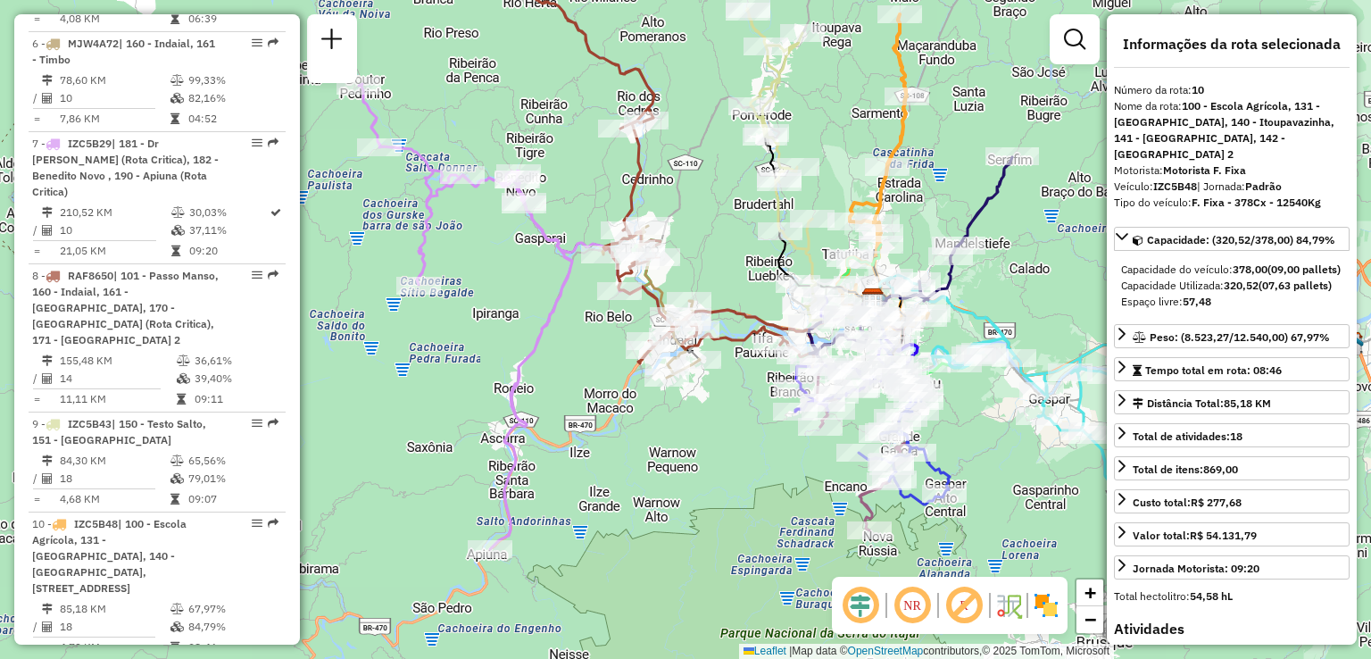
drag, startPoint x: 698, startPoint y: 497, endPoint x: 526, endPoint y: 460, distance: 176.3
click at [510, 451] on div "Janela de atendimento Grade de atendimento Capacidade Transportadoras Veículos …" at bounding box center [685, 329] width 1371 height 659
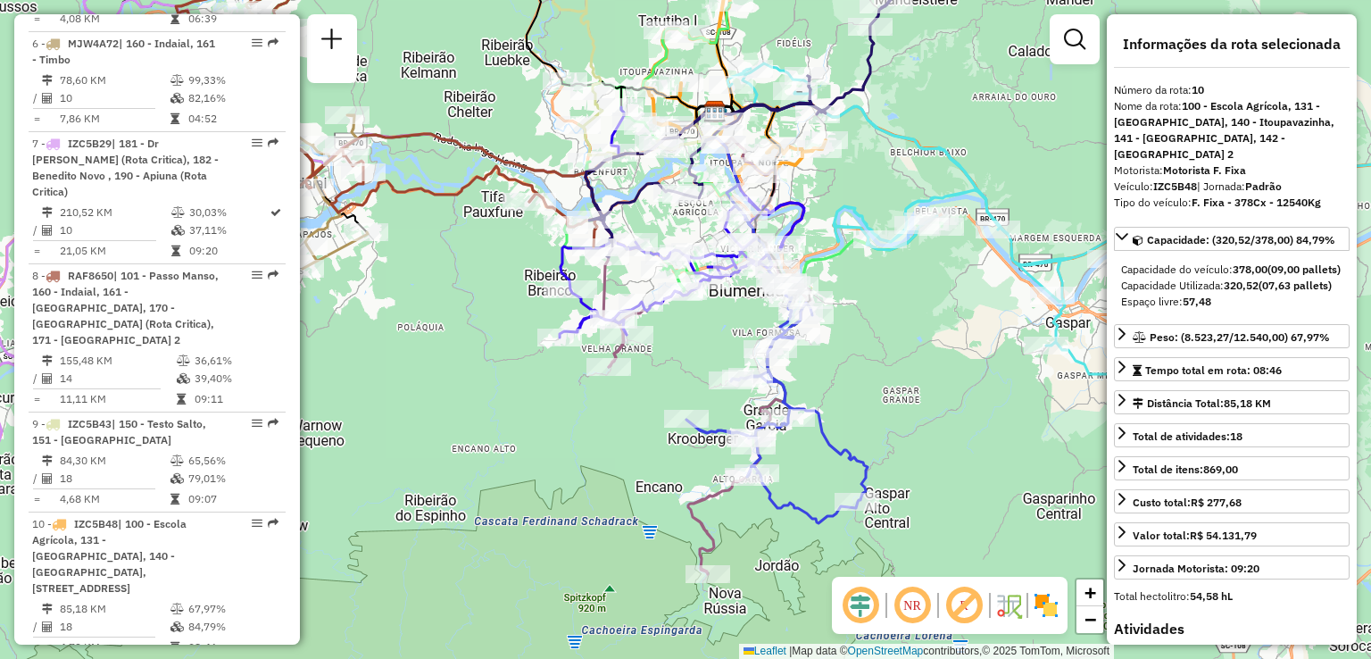
drag, startPoint x: 602, startPoint y: 472, endPoint x: 590, endPoint y: 446, distance: 28.4
click at [561, 466] on div "Janela de atendimento Grade de atendimento Capacidade Transportadoras Veículos …" at bounding box center [685, 329] width 1371 height 659
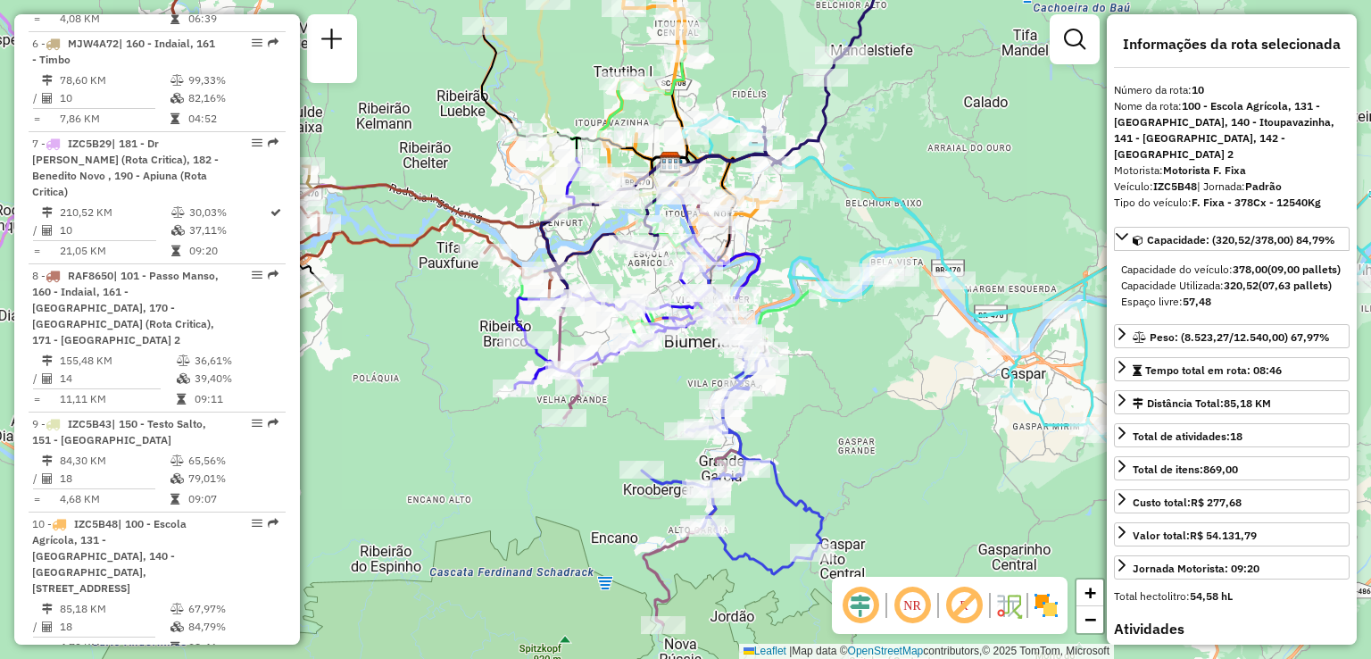
drag, startPoint x: 914, startPoint y: 437, endPoint x: 973, endPoint y: 337, distance: 116.0
click at [927, 540] on div "Janela de atendimento Grade de atendimento Capacidade Transportadoras Veículos …" at bounding box center [685, 329] width 1371 height 659
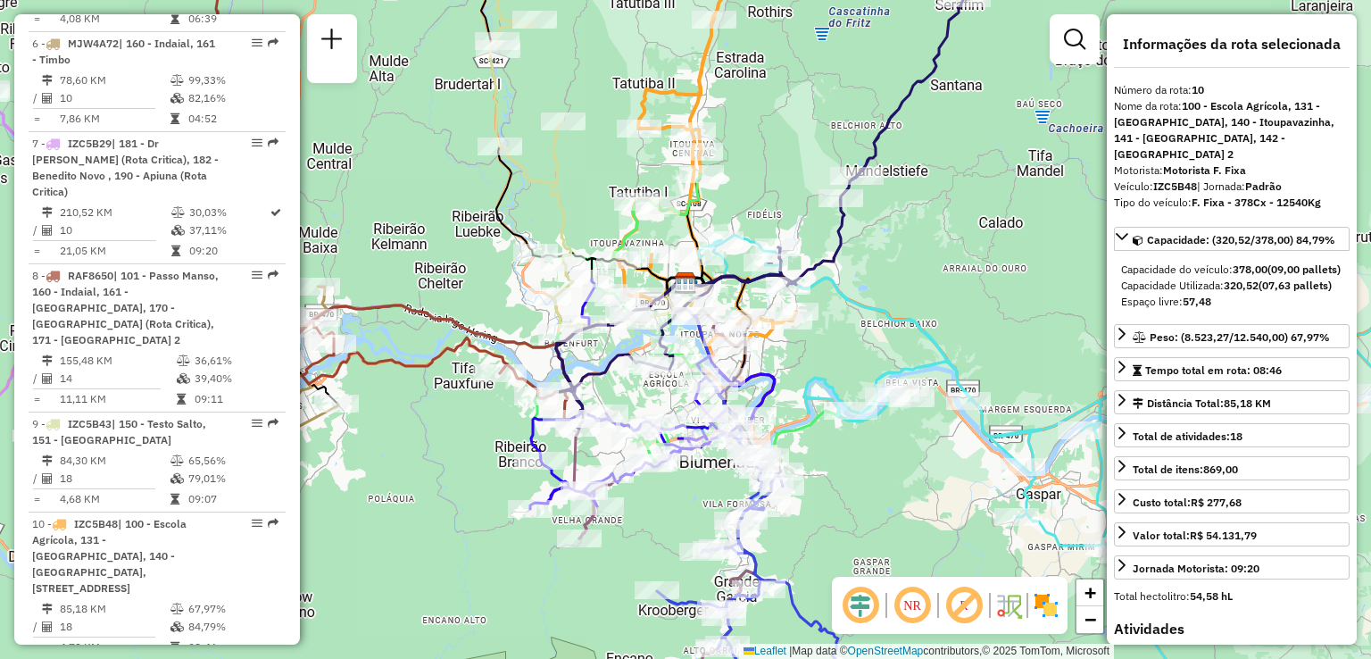
click at [962, 294] on div "Janela de atendimento Grade de atendimento Capacidade Transportadoras Veículos …" at bounding box center [685, 329] width 1371 height 659
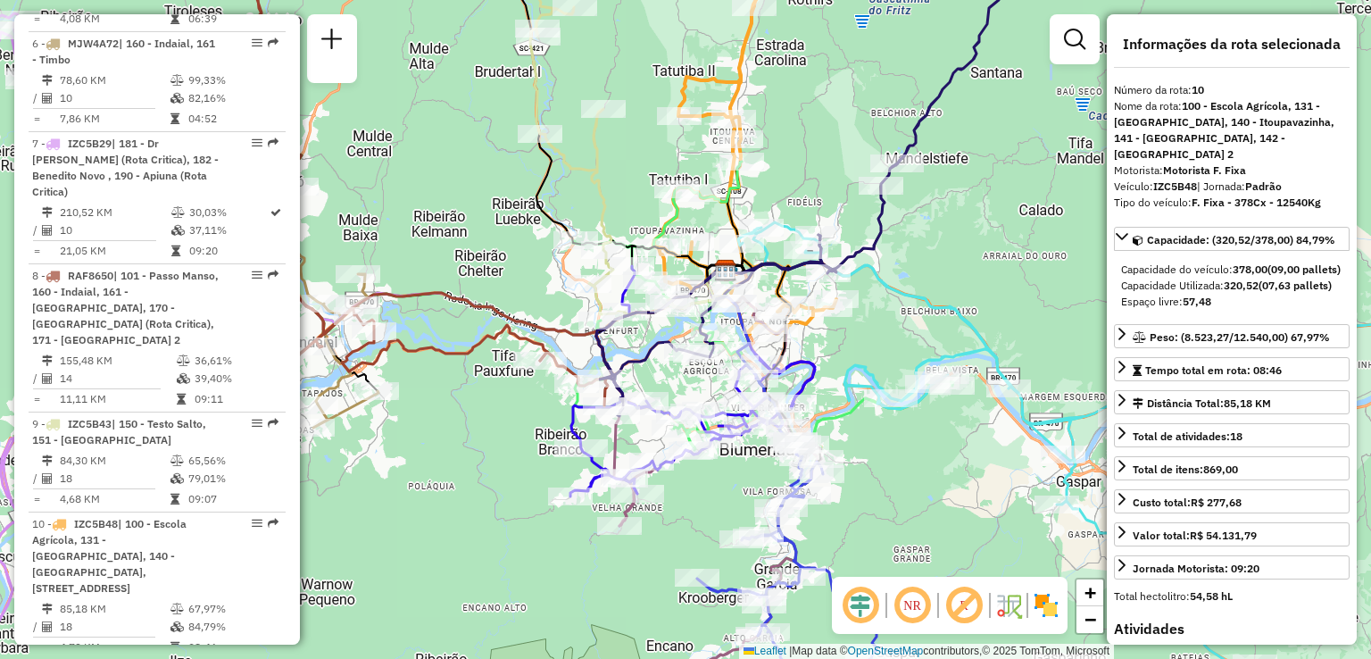
drag, startPoint x: 906, startPoint y: 446, endPoint x: 906, endPoint y: 325, distance: 121.4
click at [913, 334] on div "Janela de atendimento Grade de atendimento Capacidade Transportadoras Veículos …" at bounding box center [685, 329] width 1371 height 659
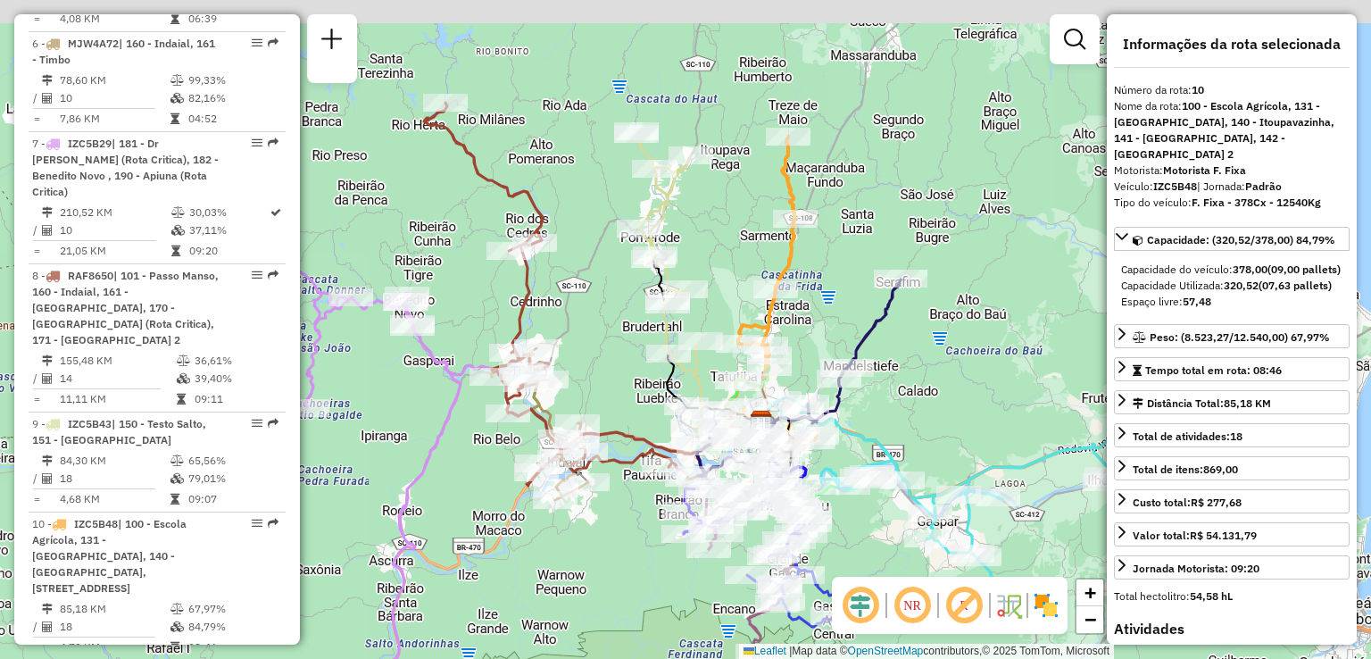
drag, startPoint x: 985, startPoint y: 253, endPoint x: 902, endPoint y: 493, distance: 254.1
click at [903, 493] on div "Janela de atendimento Grade de atendimento Capacidade Transportadoras Veículos …" at bounding box center [685, 329] width 1371 height 659
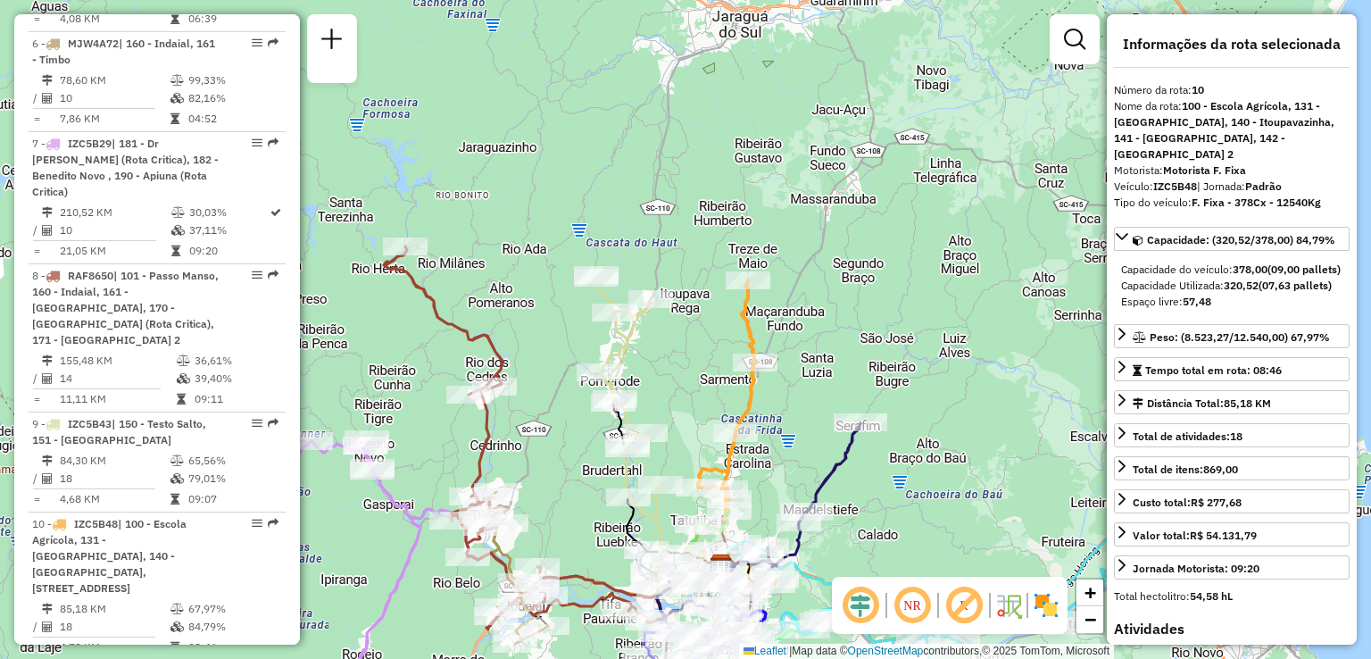
click at [978, 317] on div "Janela de atendimento Grade de atendimento Capacidade Transportadoras Veículos …" at bounding box center [685, 329] width 1371 height 659
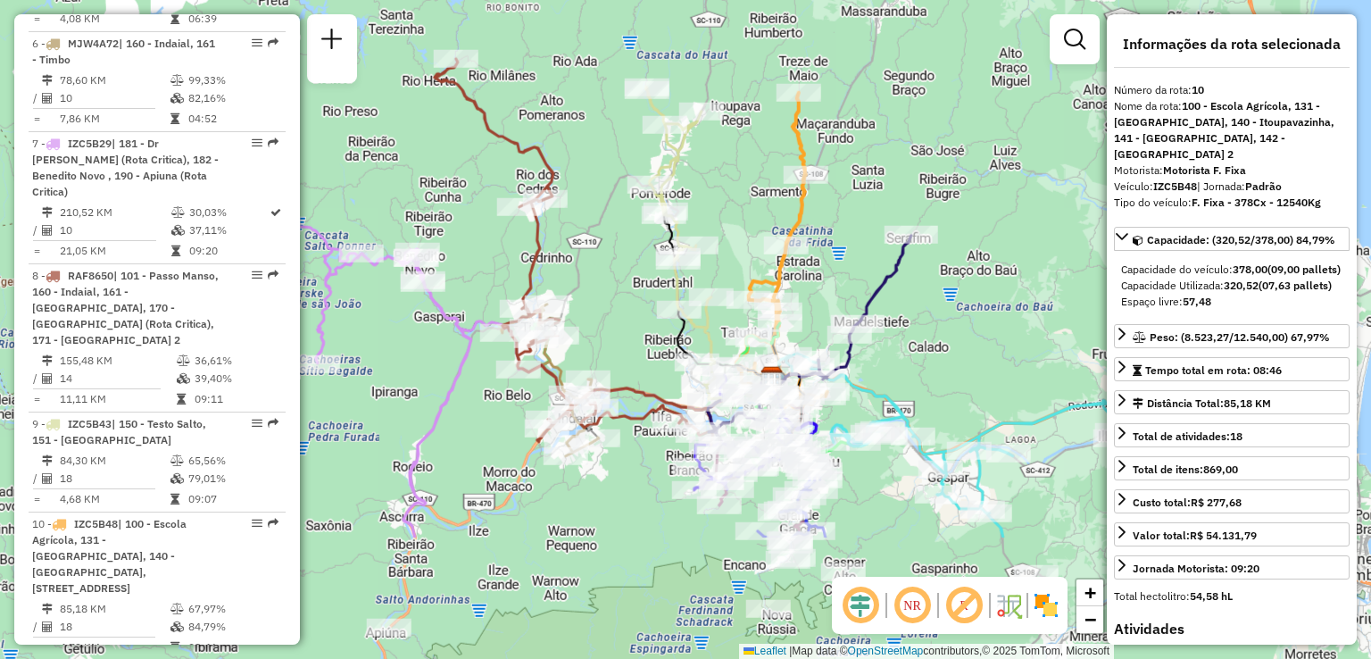
drag, startPoint x: 926, startPoint y: 372, endPoint x: 939, endPoint y: 252, distance: 121.3
click at [943, 265] on div "Janela de atendimento Grade de atendimento Capacidade Transportadoras Veículos …" at bounding box center [685, 329] width 1371 height 659
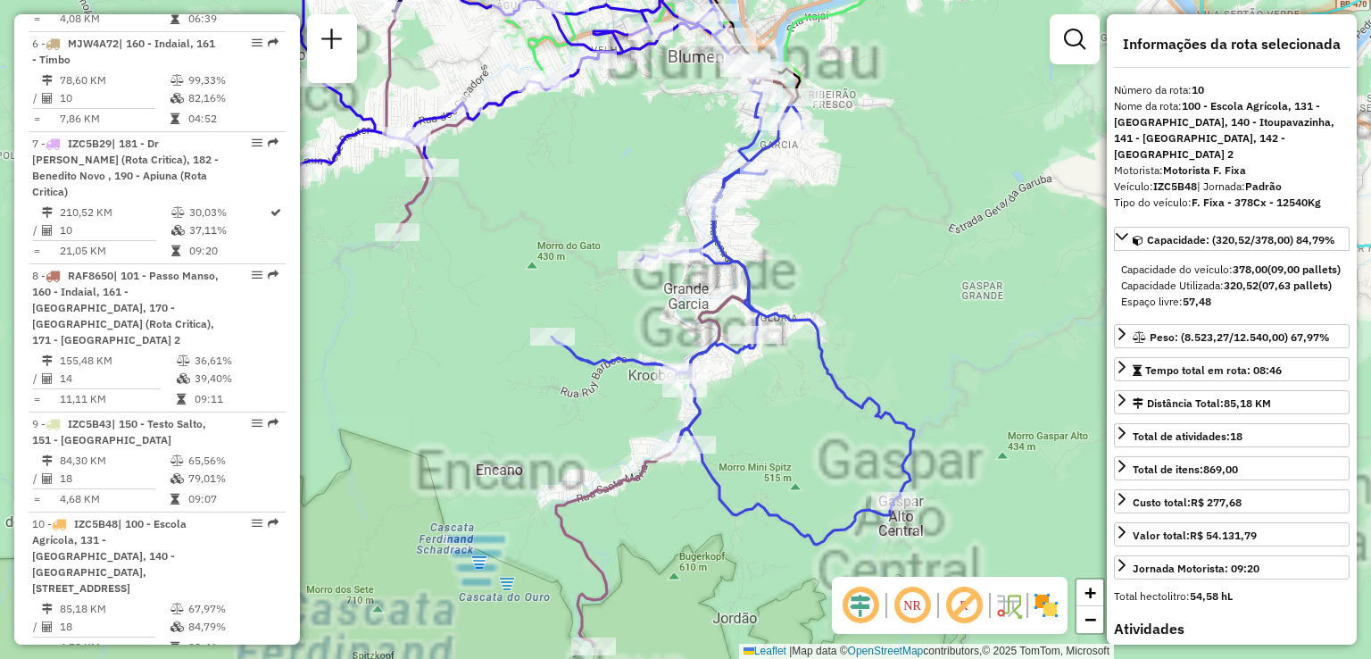
drag, startPoint x: 889, startPoint y: 370, endPoint x: 996, endPoint y: 445, distance: 130.2
click at [992, 437] on div "Janela de atendimento Grade de atendimento Capacidade Transportadoras Veículos …" at bounding box center [685, 329] width 1371 height 659
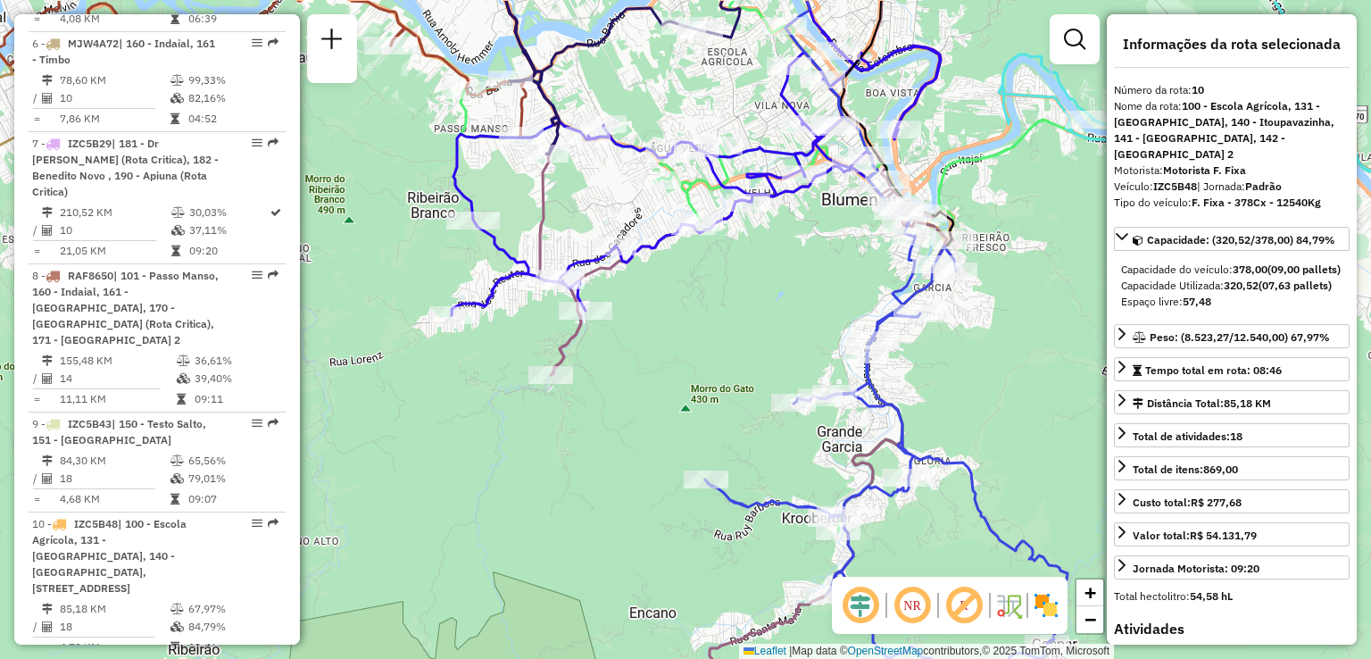
drag, startPoint x: 657, startPoint y: 326, endPoint x: 713, endPoint y: 420, distance: 110.1
click at [713, 420] on div "Janela de atendimento Grade de atendimento Capacidade Transportadoras Veículos …" at bounding box center [685, 329] width 1371 height 659
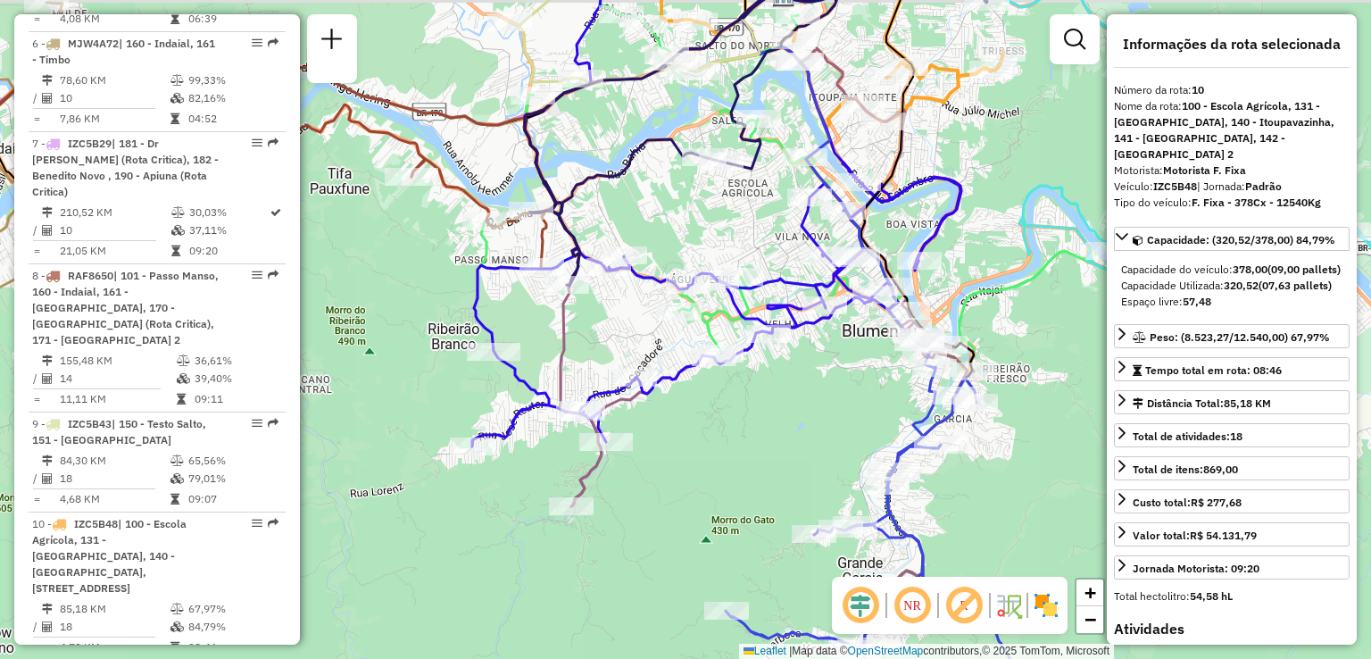
drag, startPoint x: 718, startPoint y: 423, endPoint x: 682, endPoint y: 470, distance: 59.3
click at [682, 470] on div "Janela de atendimento Grade de atendimento Capacidade Transportadoras Veículos …" at bounding box center [685, 329] width 1371 height 659
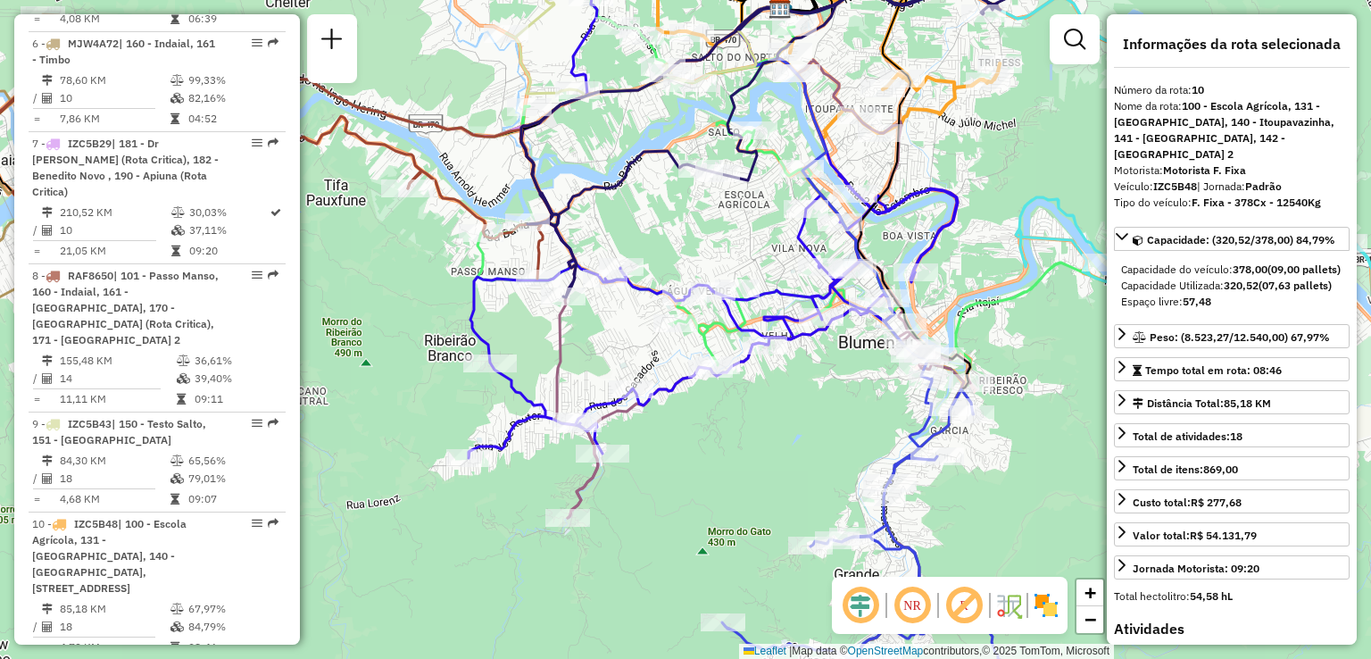
click at [664, 473] on div "Janela de atendimento Grade de atendimento Capacidade Transportadoras Veículos …" at bounding box center [685, 329] width 1371 height 659
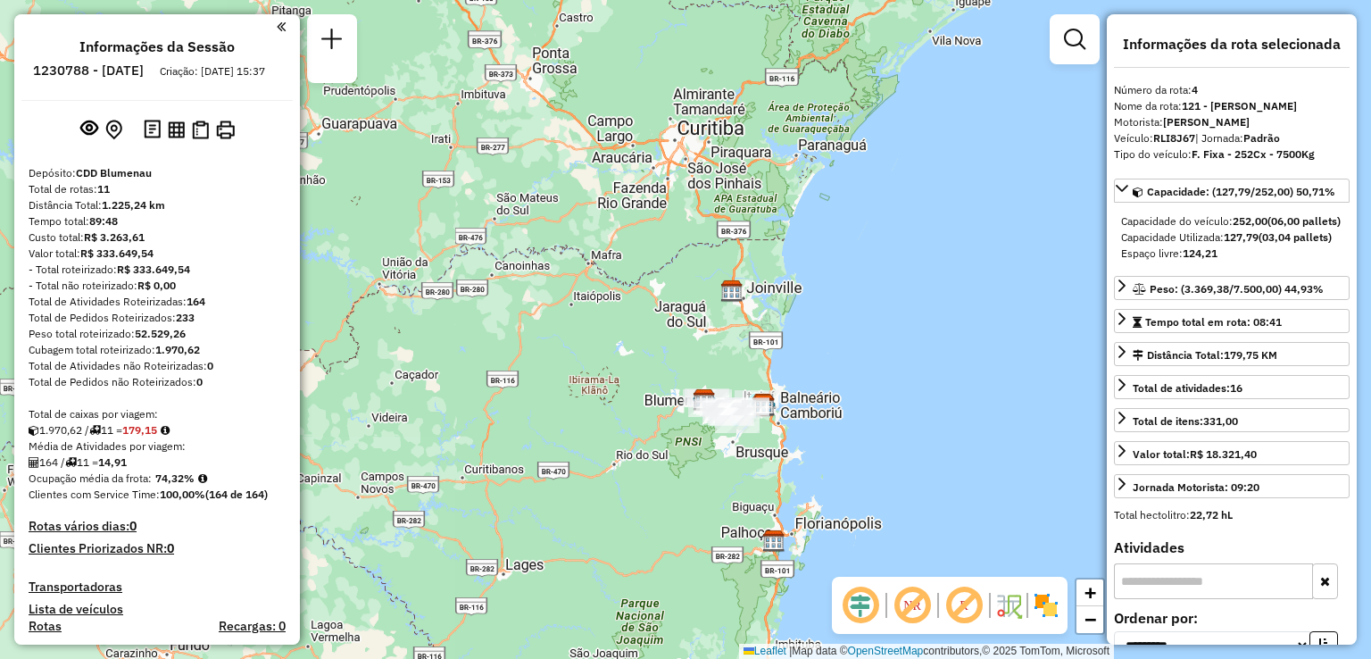
select select "**********"
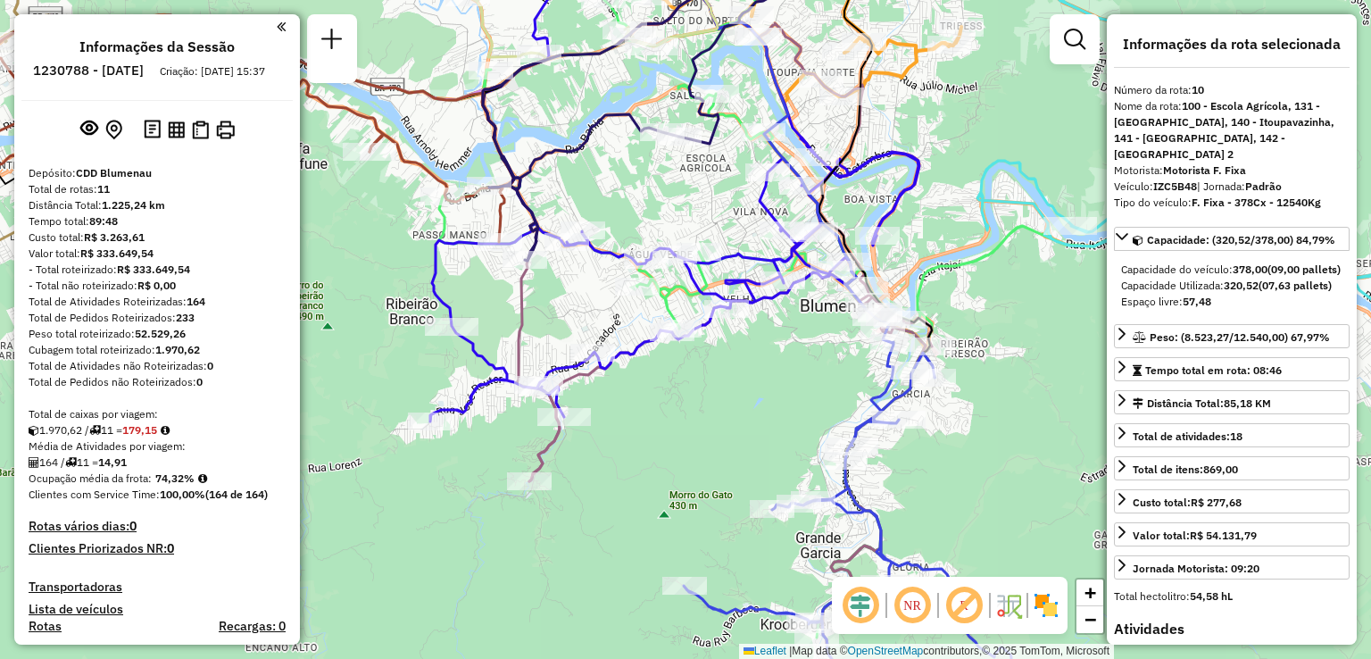
select select "**********"
click at [825, 170] on div "Janela de atendimento Grade de atendimento Capacidade Transportadoras Veículos …" at bounding box center [685, 329] width 1371 height 659
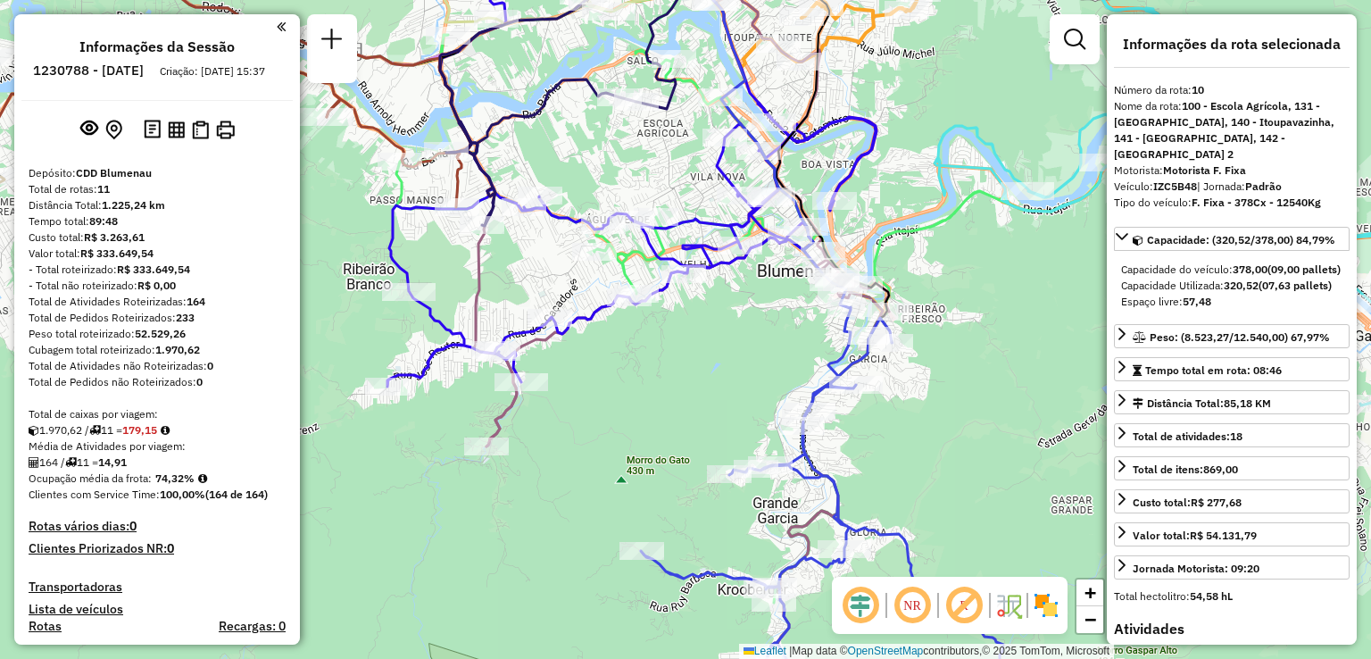
scroll to position [1417, 0]
